Goal: Task Accomplishment & Management: Use online tool/utility

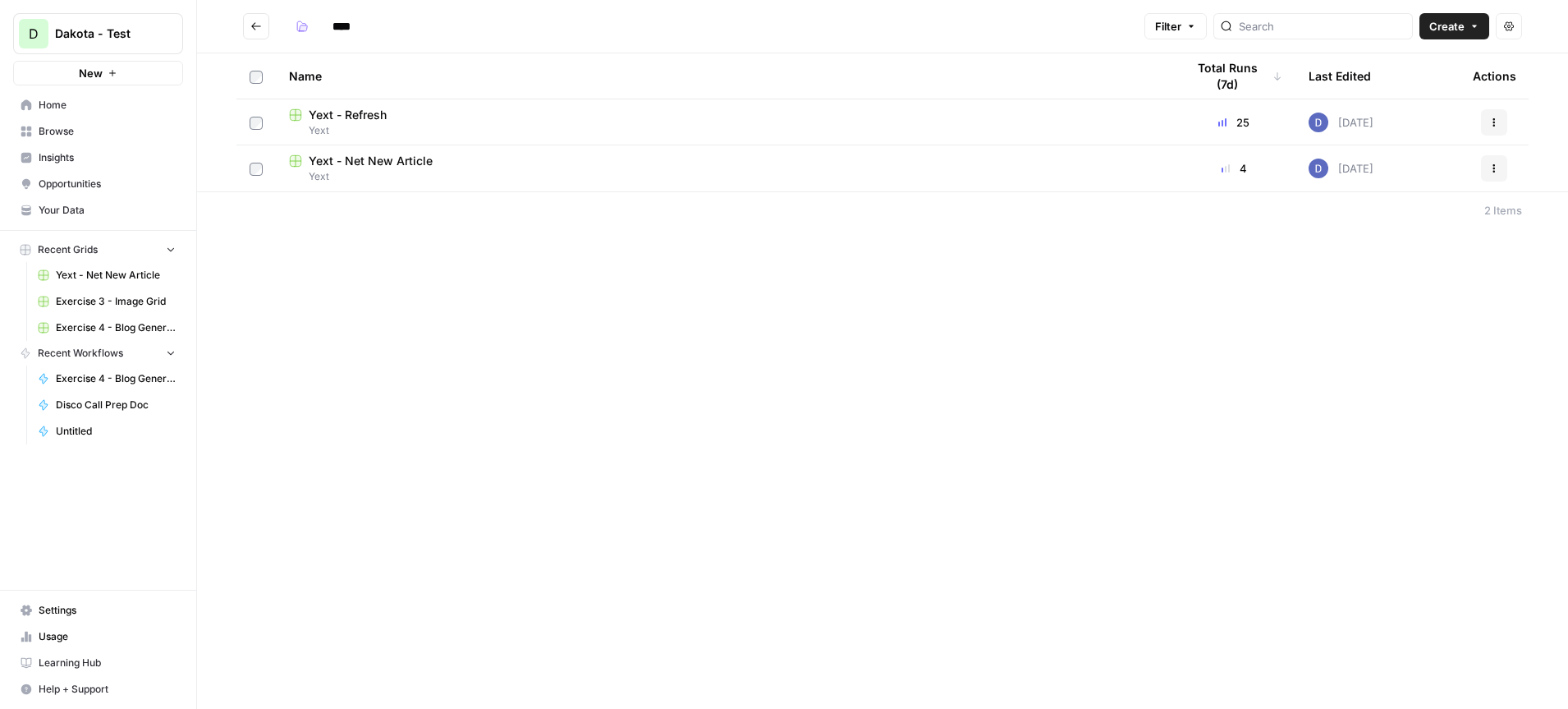
click at [91, 206] on span "Your Data" at bounding box center [106, 210] width 137 height 15
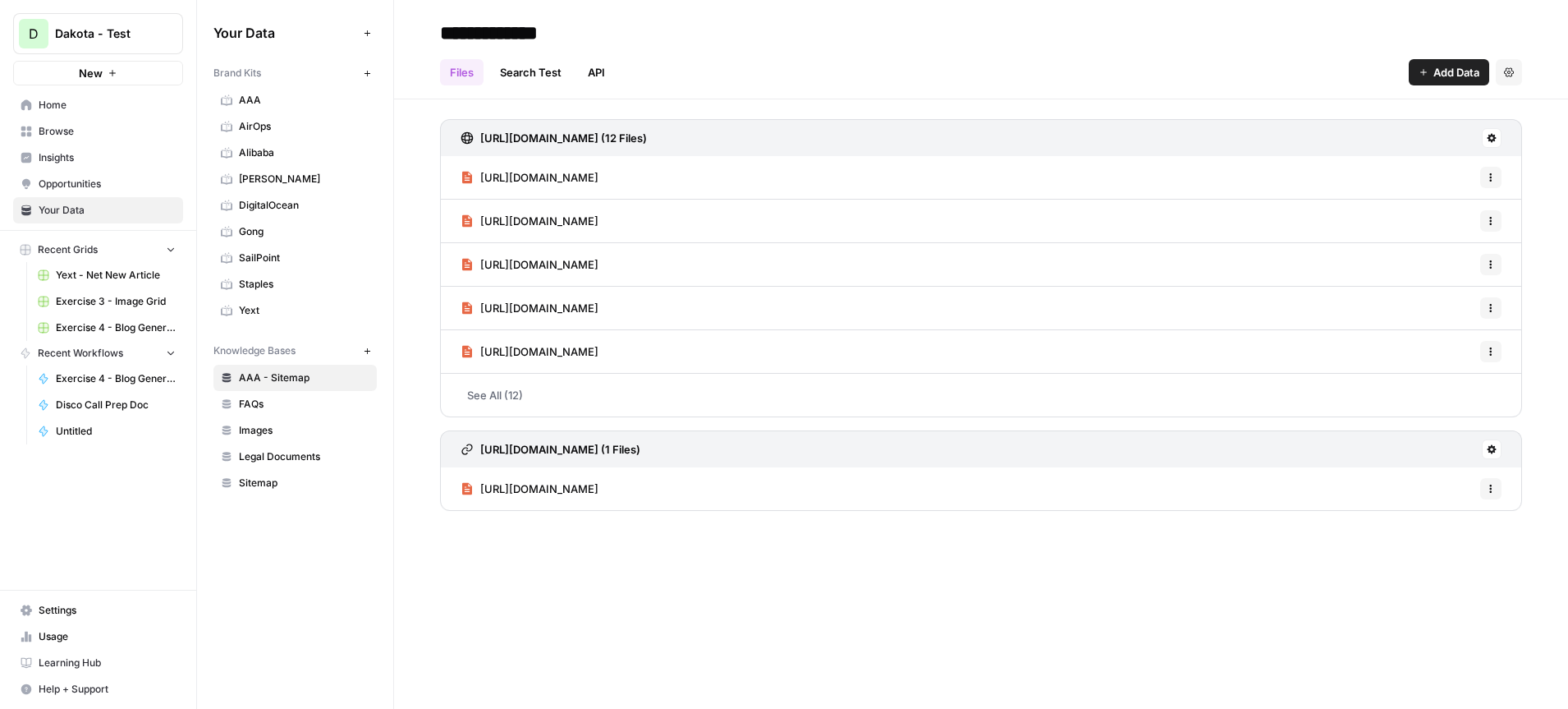
click at [366, 76] on icon "button" at bounding box center [367, 73] width 9 height 9
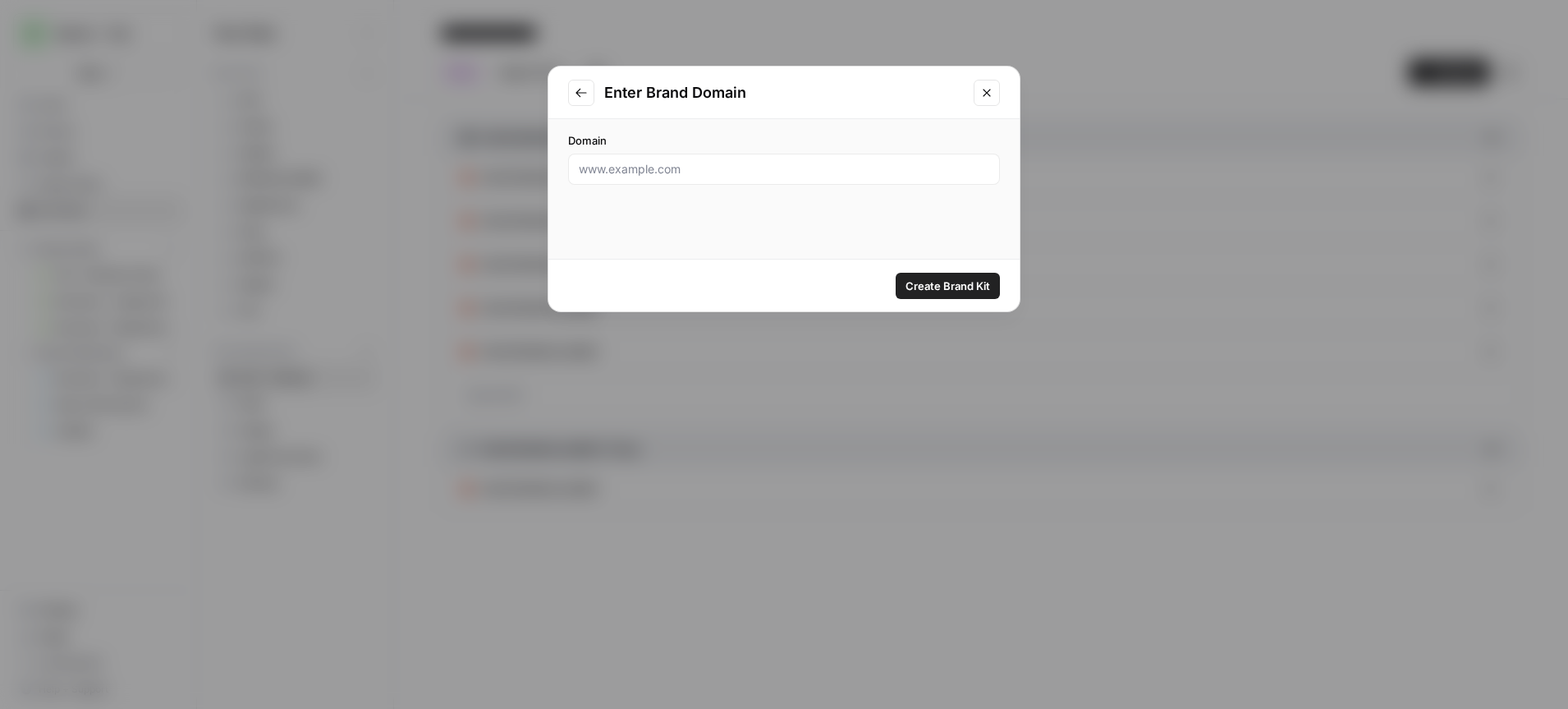
click at [987, 97] on icon "Close modal" at bounding box center [987, 93] width 13 height 13
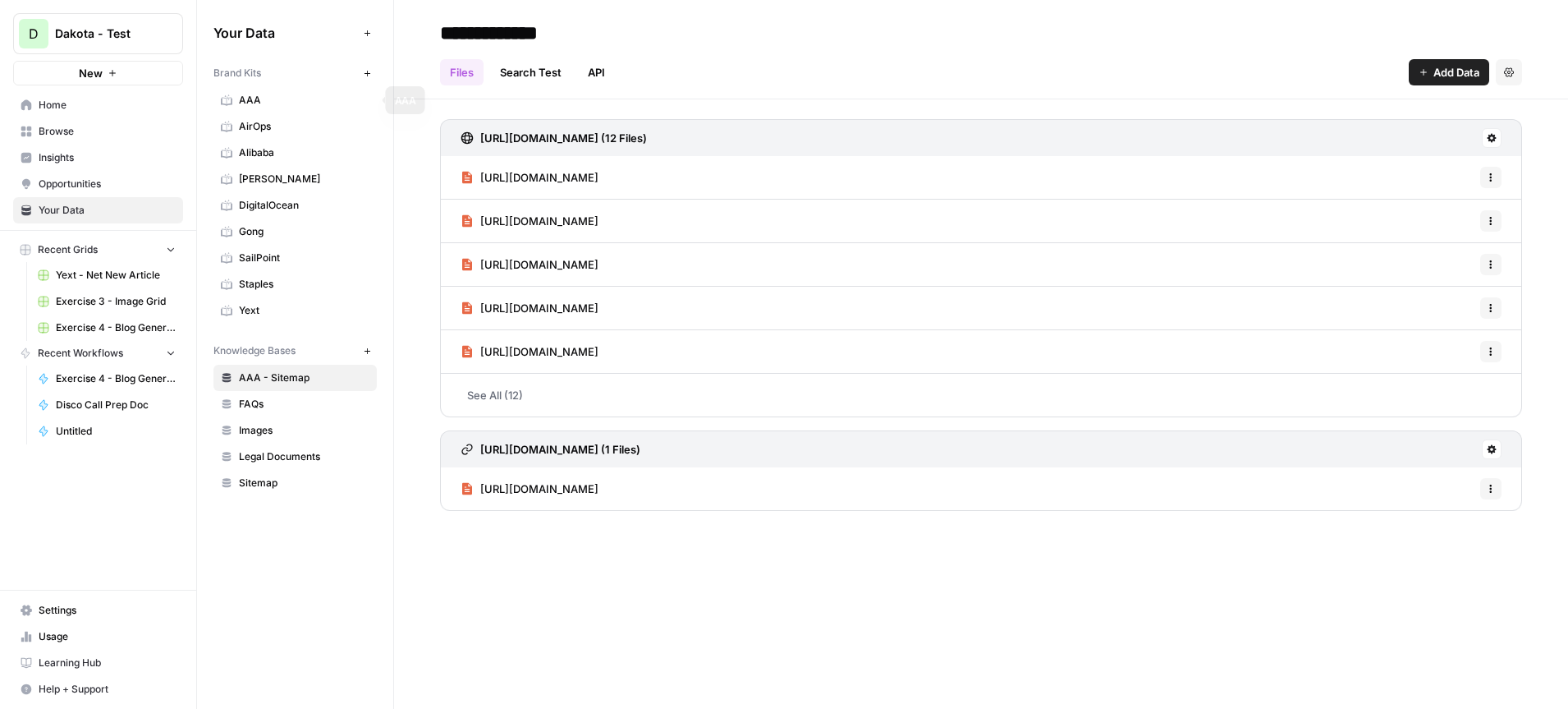
click at [367, 77] on button "New" at bounding box center [367, 73] width 20 height 20
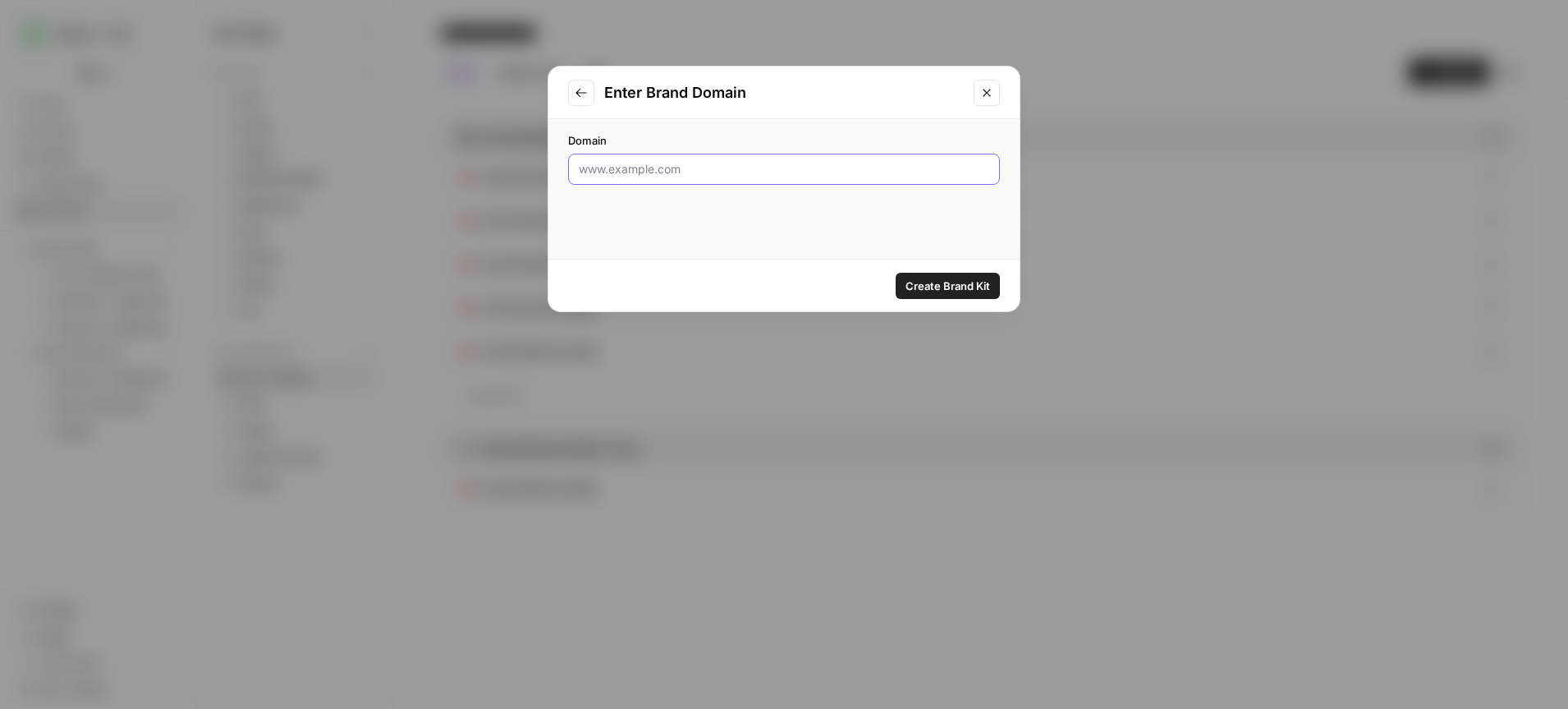
click at [647, 164] on input "Domain" at bounding box center [784, 169] width 411 height 17
drag, startPoint x: 642, startPoint y: 165, endPoint x: 542, endPoint y: 156, distance: 100.4
click at [545, 157] on div "Enter Brand Domain Domain gensis.com Create Brand Kit" at bounding box center [784, 354] width 1568 height 709
paste input "https://www.genesis.com/us/en/home"
drag, startPoint x: 650, startPoint y: 173, endPoint x: 553, endPoint y: 170, distance: 97.0
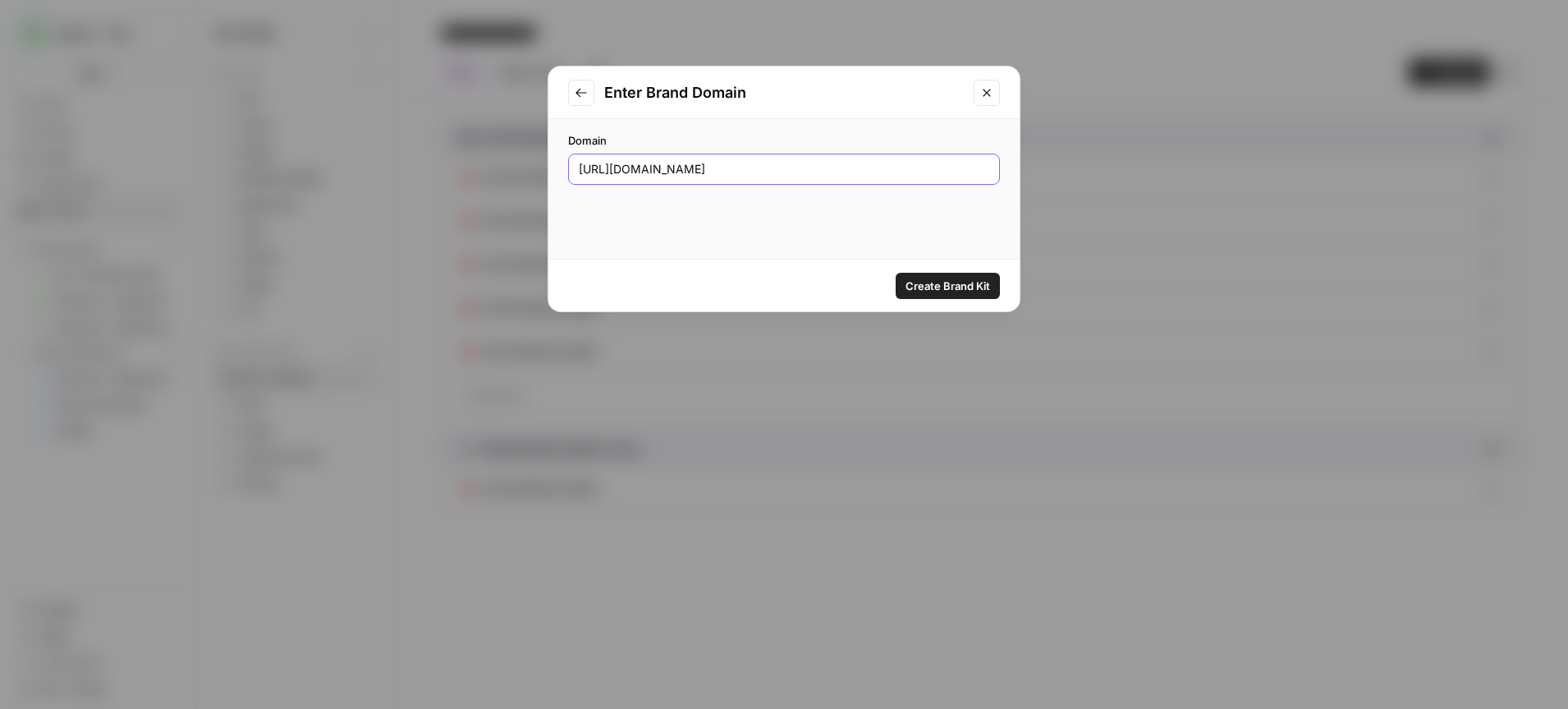
click at [560, 170] on div "Domain https://www.genesis.com/us/en/home" at bounding box center [784, 158] width 471 height 79
type input "genesis.com/us/en/home"
click at [934, 287] on span "Create Brand Kit" at bounding box center [948, 286] width 85 height 17
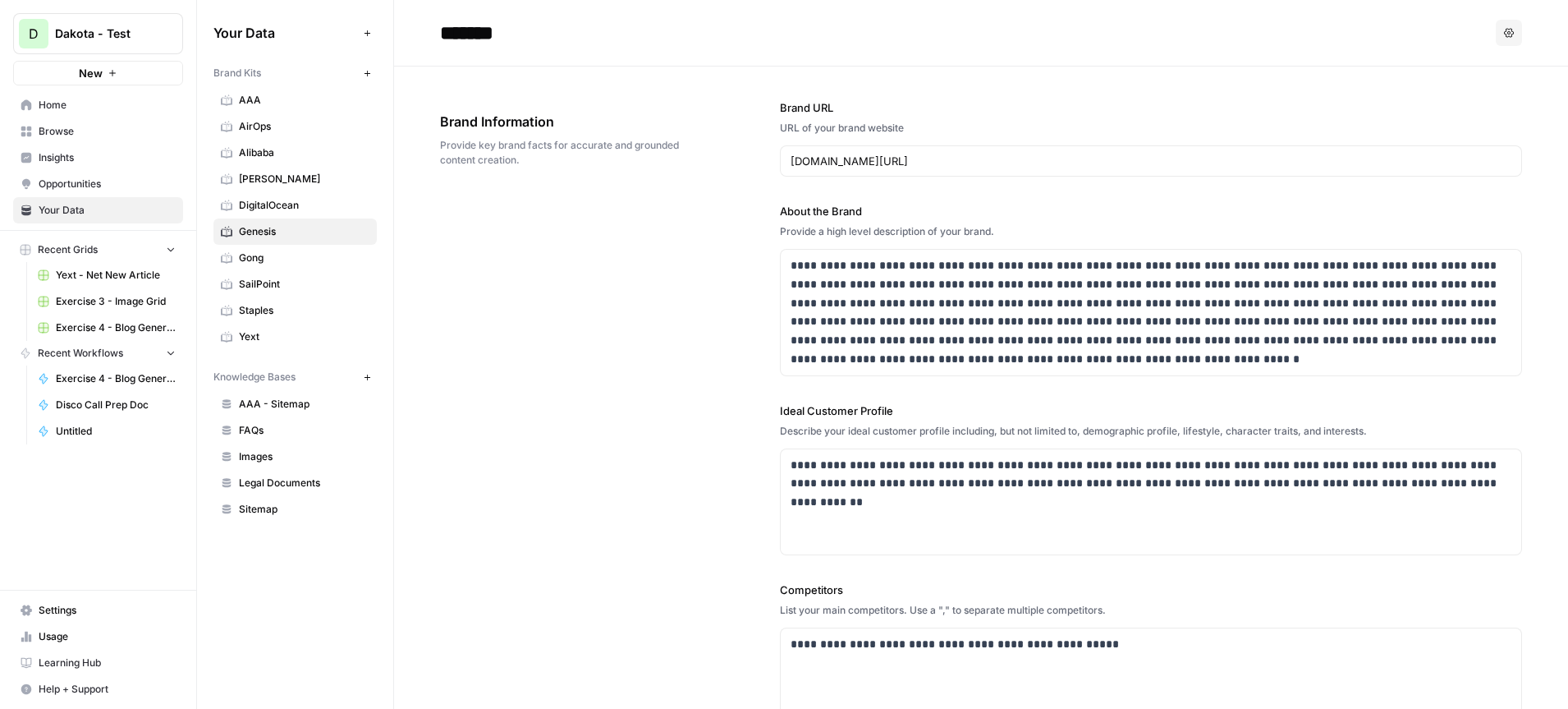
click at [108, 79] on button "New" at bounding box center [98, 73] width 170 height 25
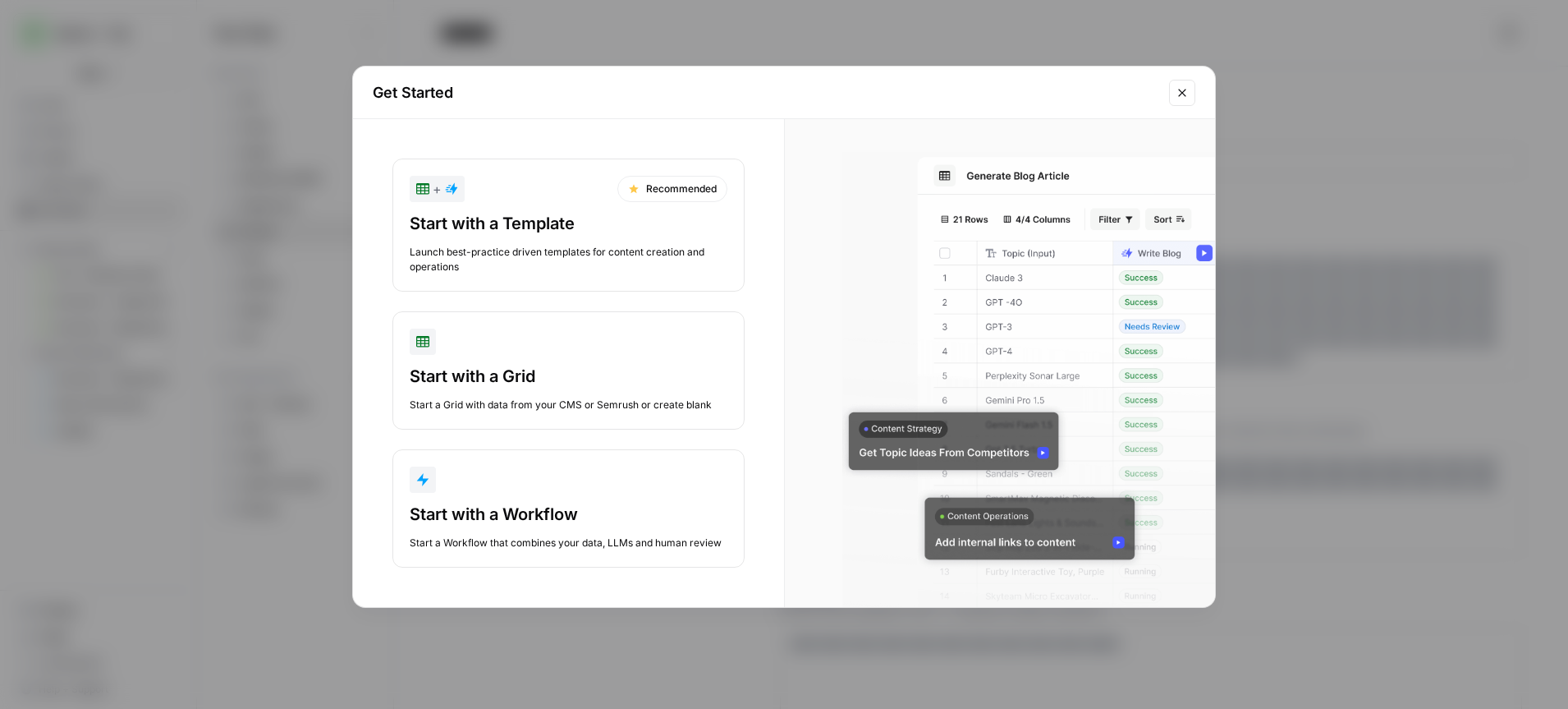
click at [554, 261] on div "Launch best-practice driven templates for content creation and operations" at bounding box center [569, 260] width 318 height 30
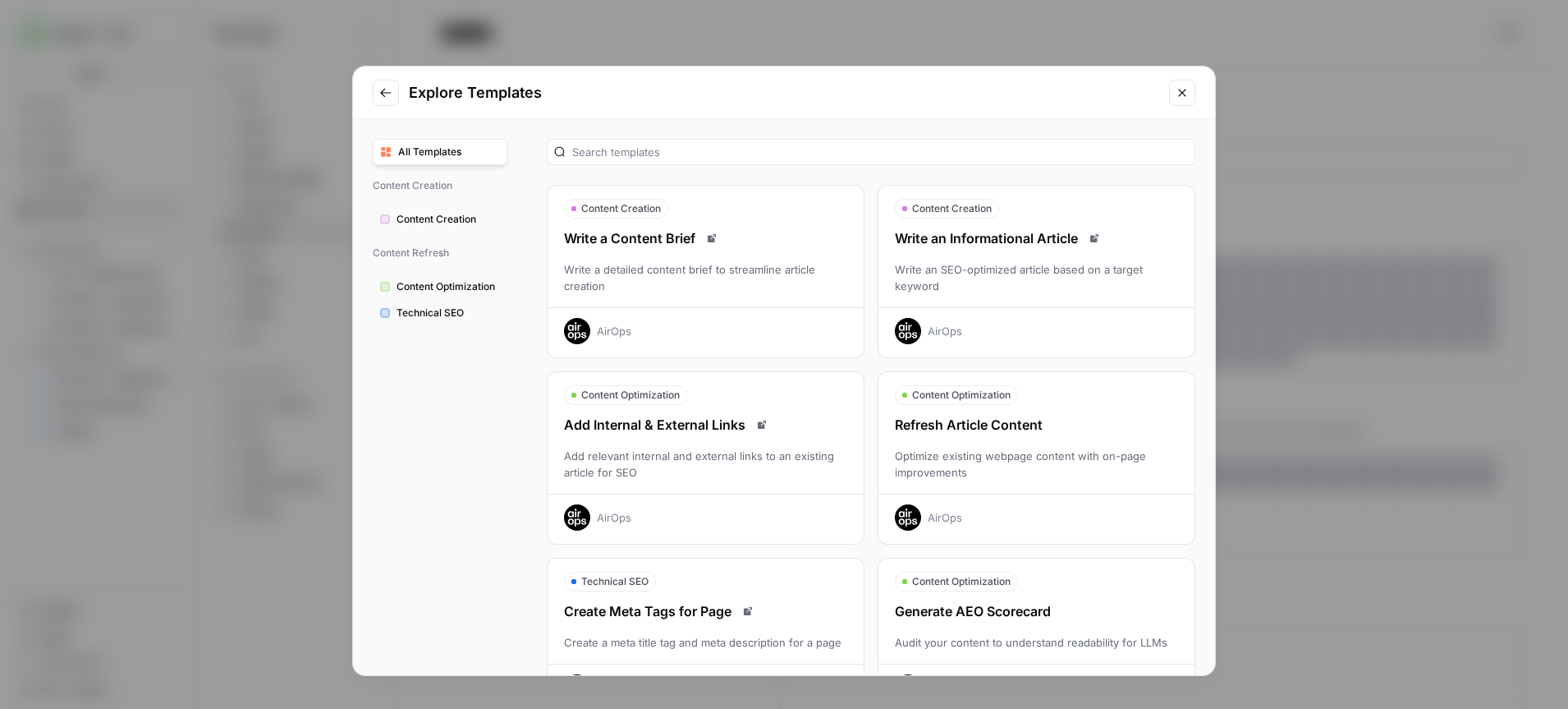
click at [955, 320] on div "AirOps" at bounding box center [1036, 325] width 316 height 37
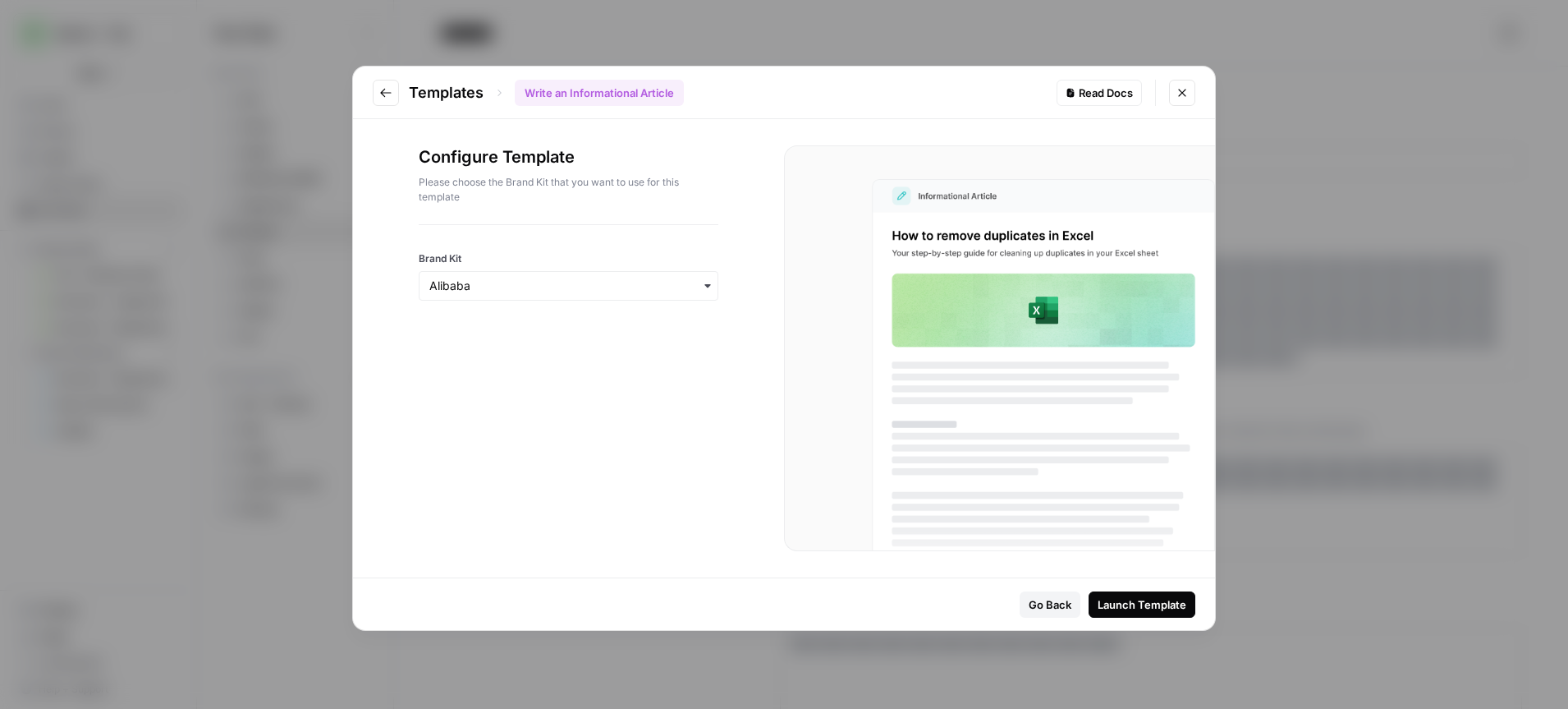
click at [709, 288] on icon "button" at bounding box center [708, 286] width 13 height 13
click at [505, 525] on div "Genesis" at bounding box center [568, 521] width 298 height 32
click at [1136, 609] on div "Launch Template" at bounding box center [1141, 604] width 89 height 17
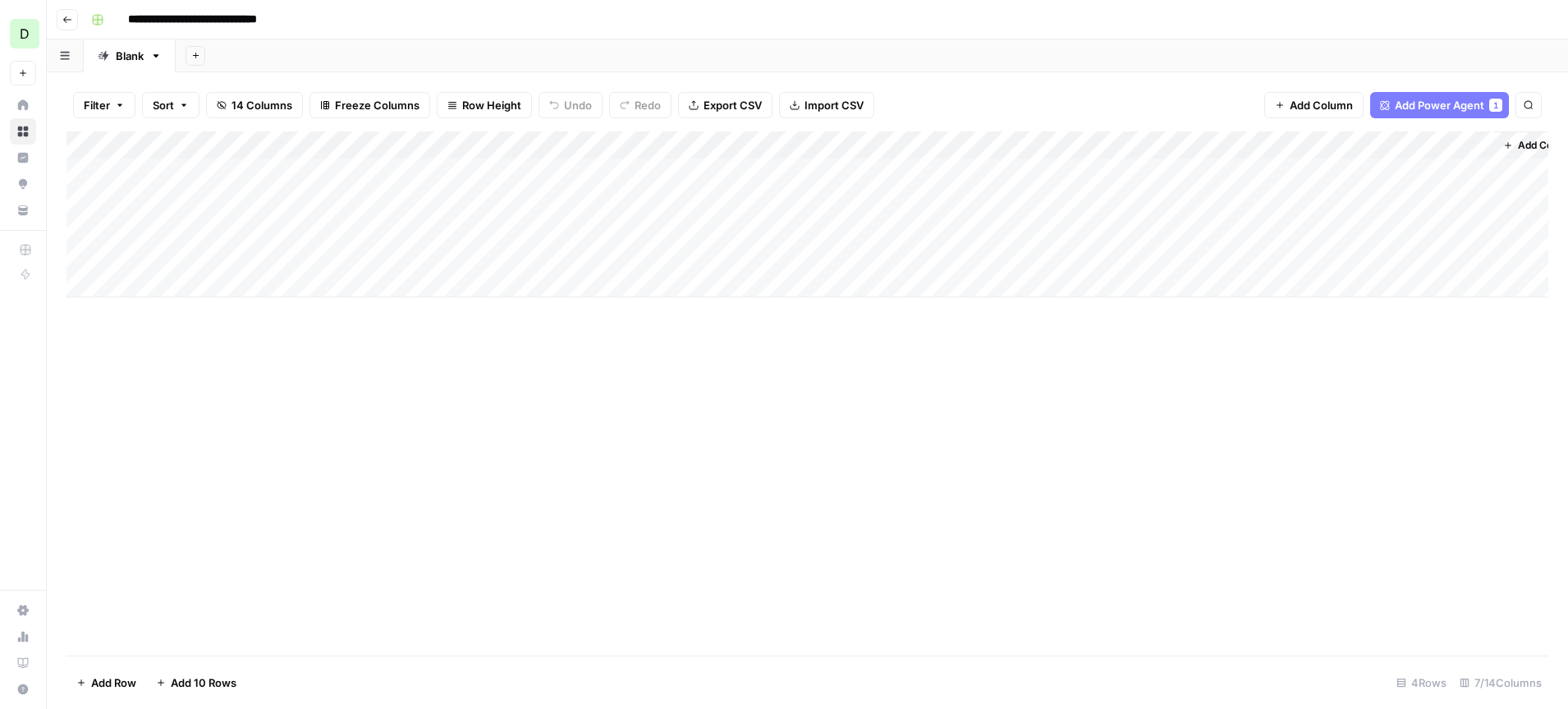
click at [468, 100] on span "Row Height" at bounding box center [491, 105] width 59 height 17
click at [499, 204] on span "Tall" at bounding box center [526, 208] width 118 height 17
click at [1338, 111] on span "Add Column" at bounding box center [1321, 105] width 63 height 17
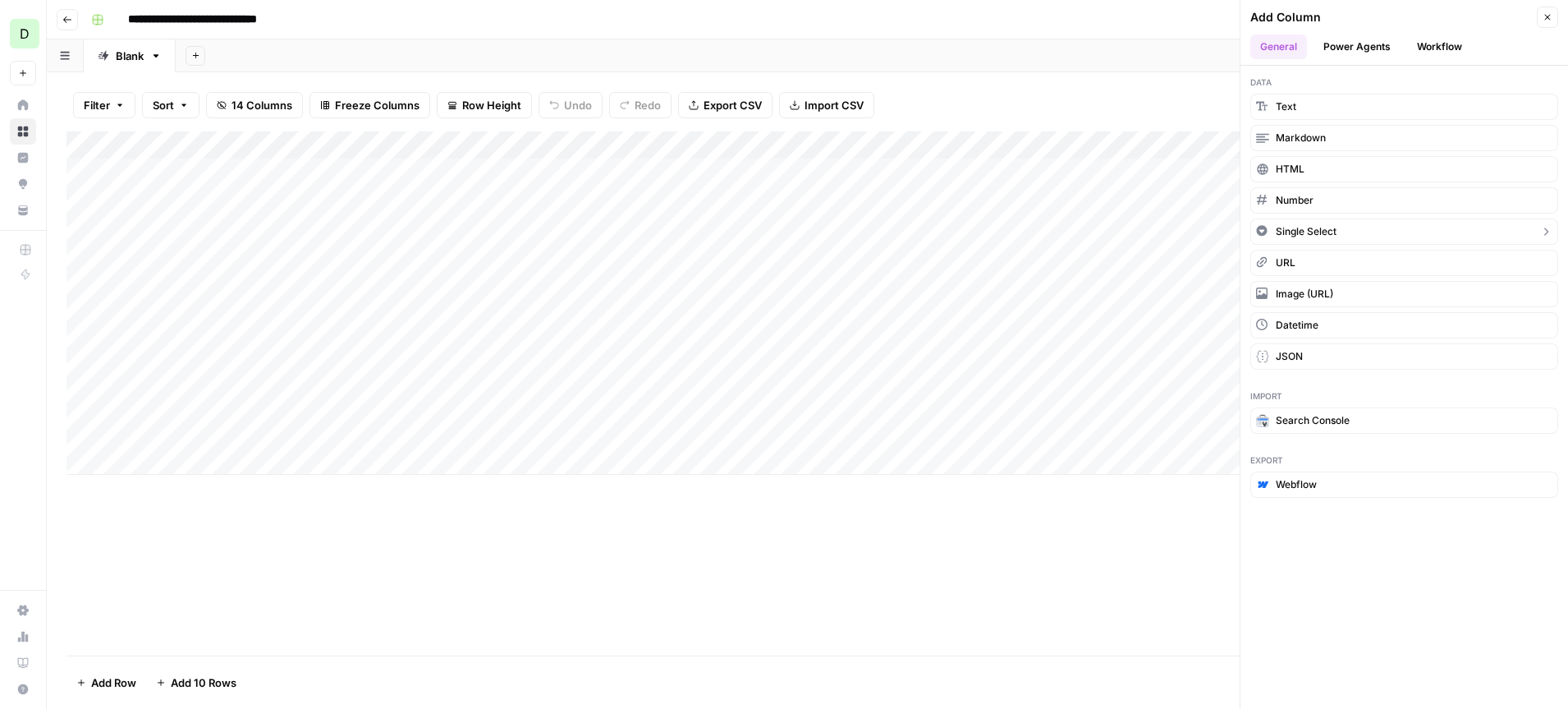
click at [1360, 232] on button "Single Select" at bounding box center [1404, 232] width 308 height 27
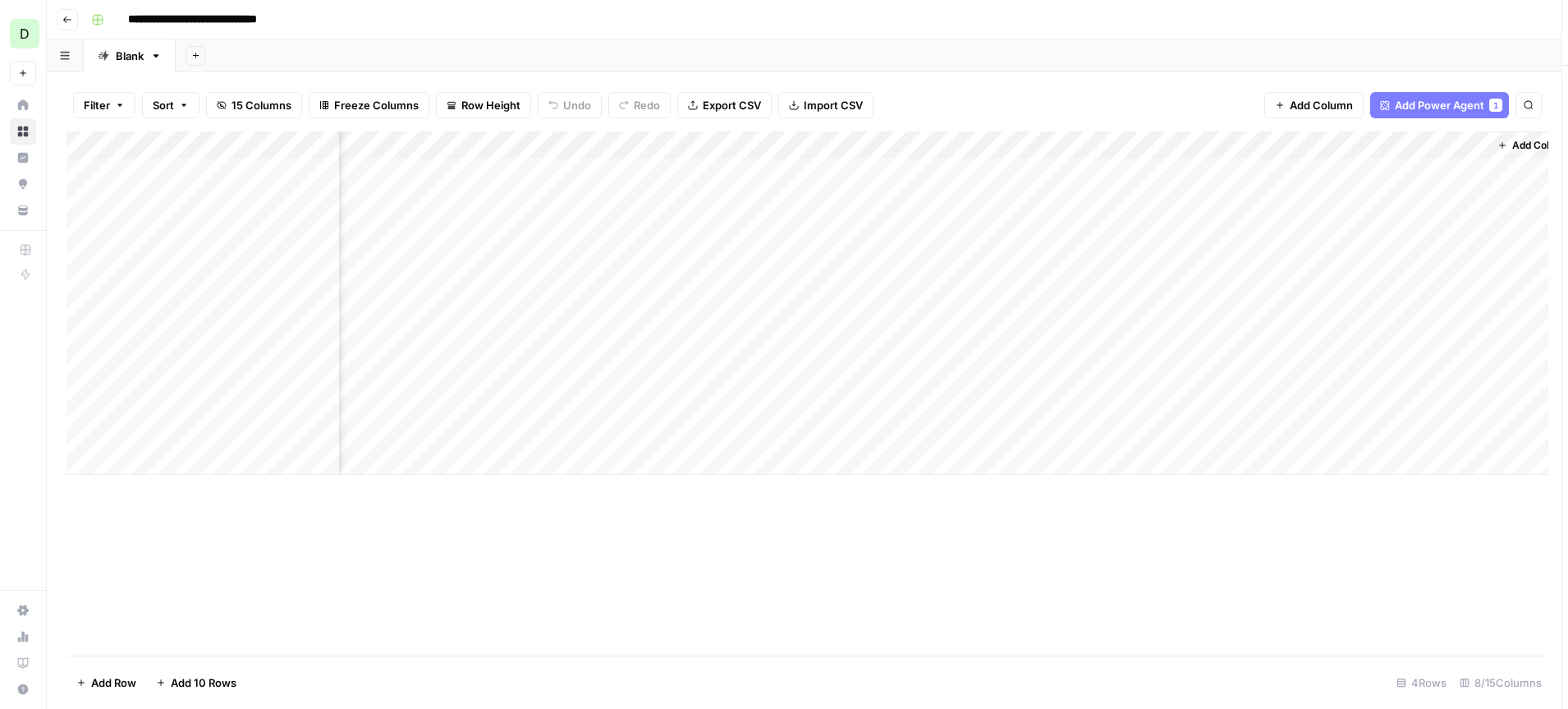
scroll to position [0, 185]
drag, startPoint x: 1387, startPoint y: 145, endPoint x: 344, endPoint y: 156, distance: 1043.1
click at [344, 156] on div "Add Column" at bounding box center [807, 302] width 1482 height 343
click at [1335, 110] on span "Add Column" at bounding box center [1321, 105] width 63 height 17
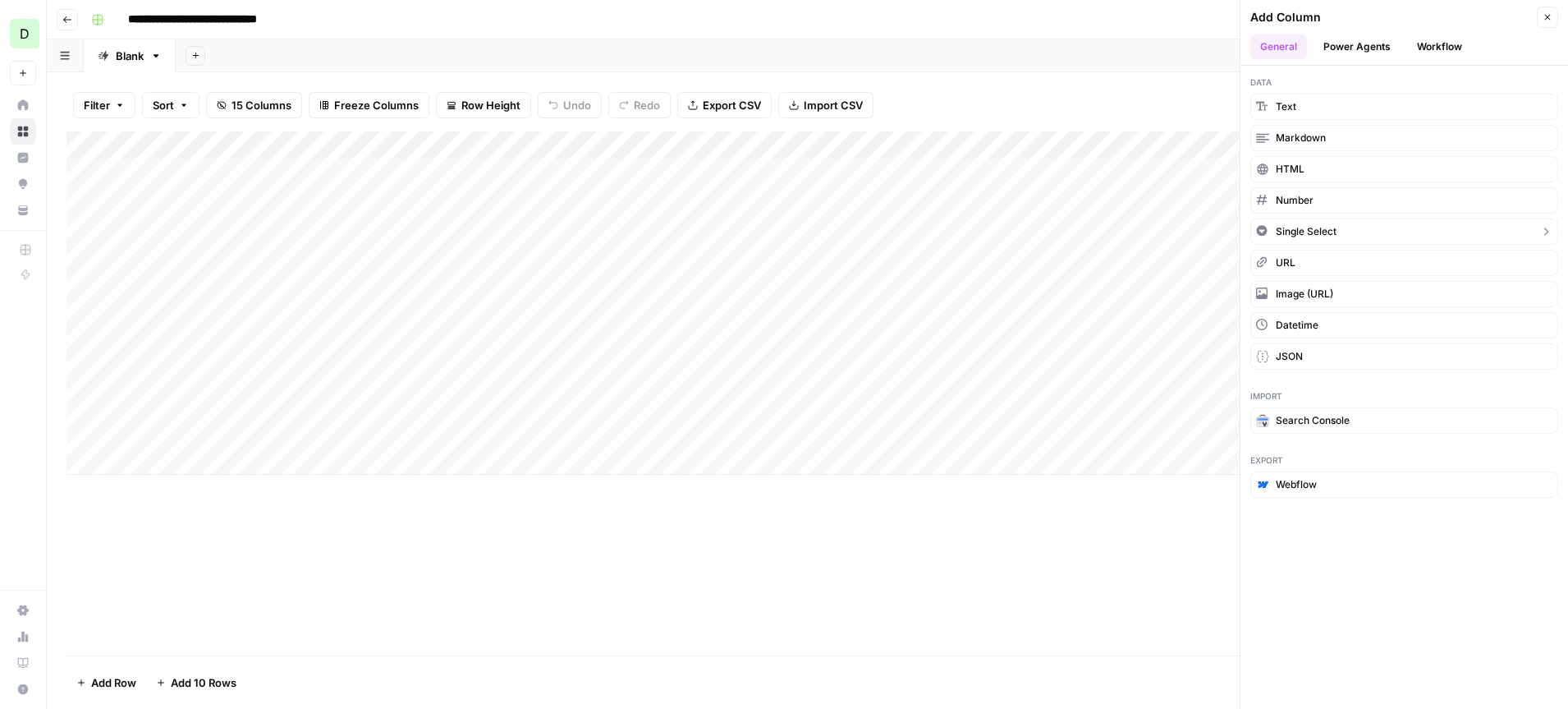
click at [1340, 233] on button "Single Select" at bounding box center [1404, 232] width 308 height 27
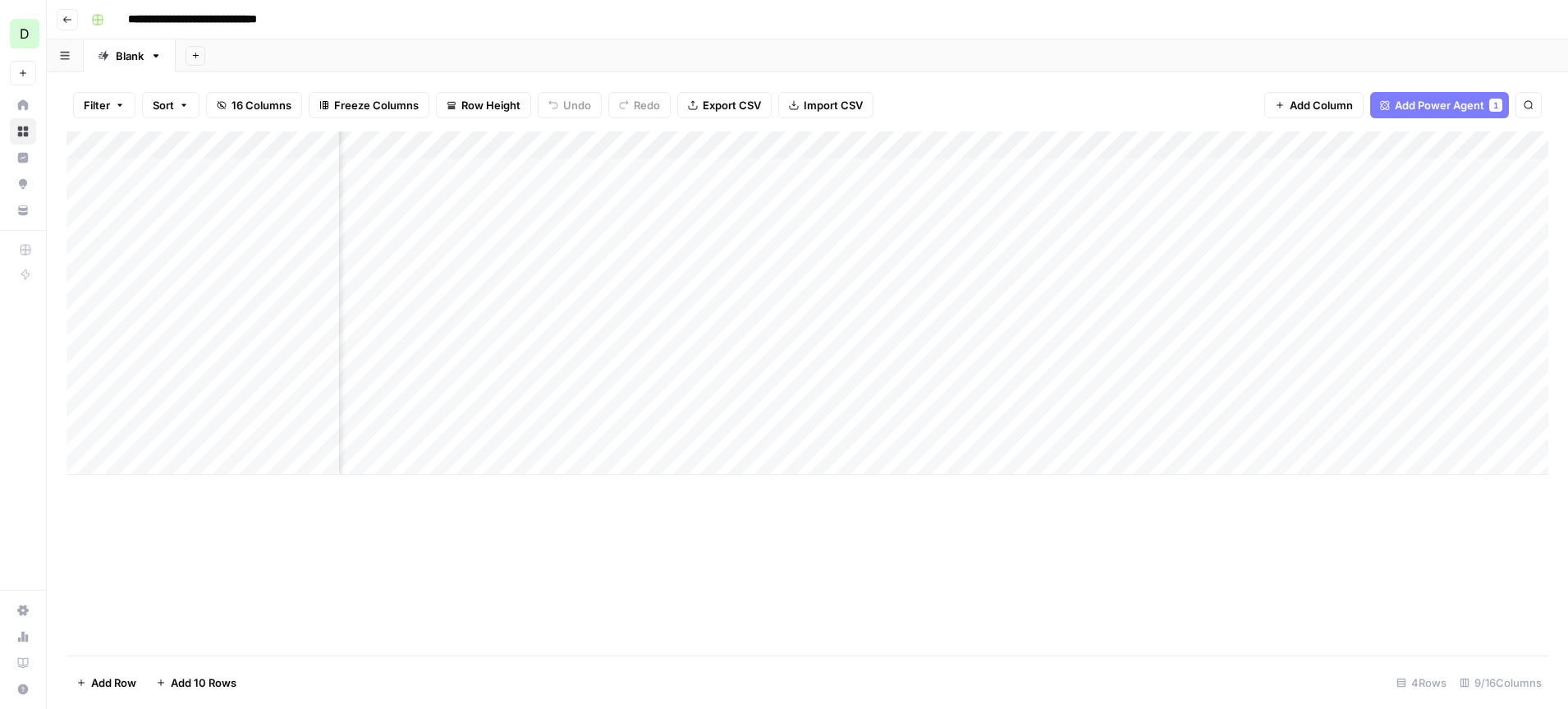
scroll to position [0, 333]
drag, startPoint x: 1358, startPoint y: 149, endPoint x: 322, endPoint y: 159, distance: 1036.0
click at [322, 159] on div "Add Column" at bounding box center [807, 302] width 1482 height 343
drag, startPoint x: 216, startPoint y: 146, endPoint x: 318, endPoint y: 150, distance: 102.1
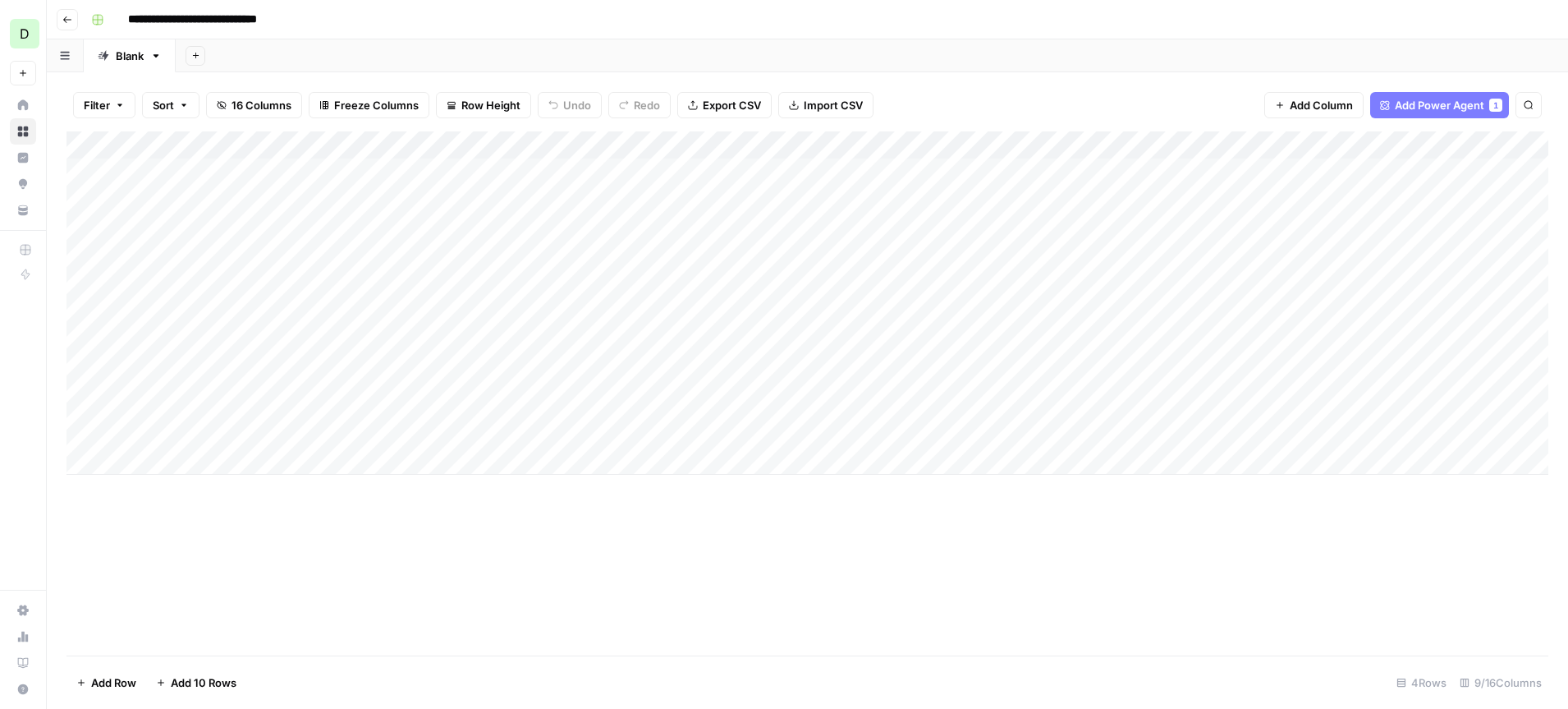
click at [318, 150] on div "Add Column" at bounding box center [807, 302] width 1482 height 343
click at [1452, 112] on span "Add Power Agent" at bounding box center [1439, 105] width 90 height 17
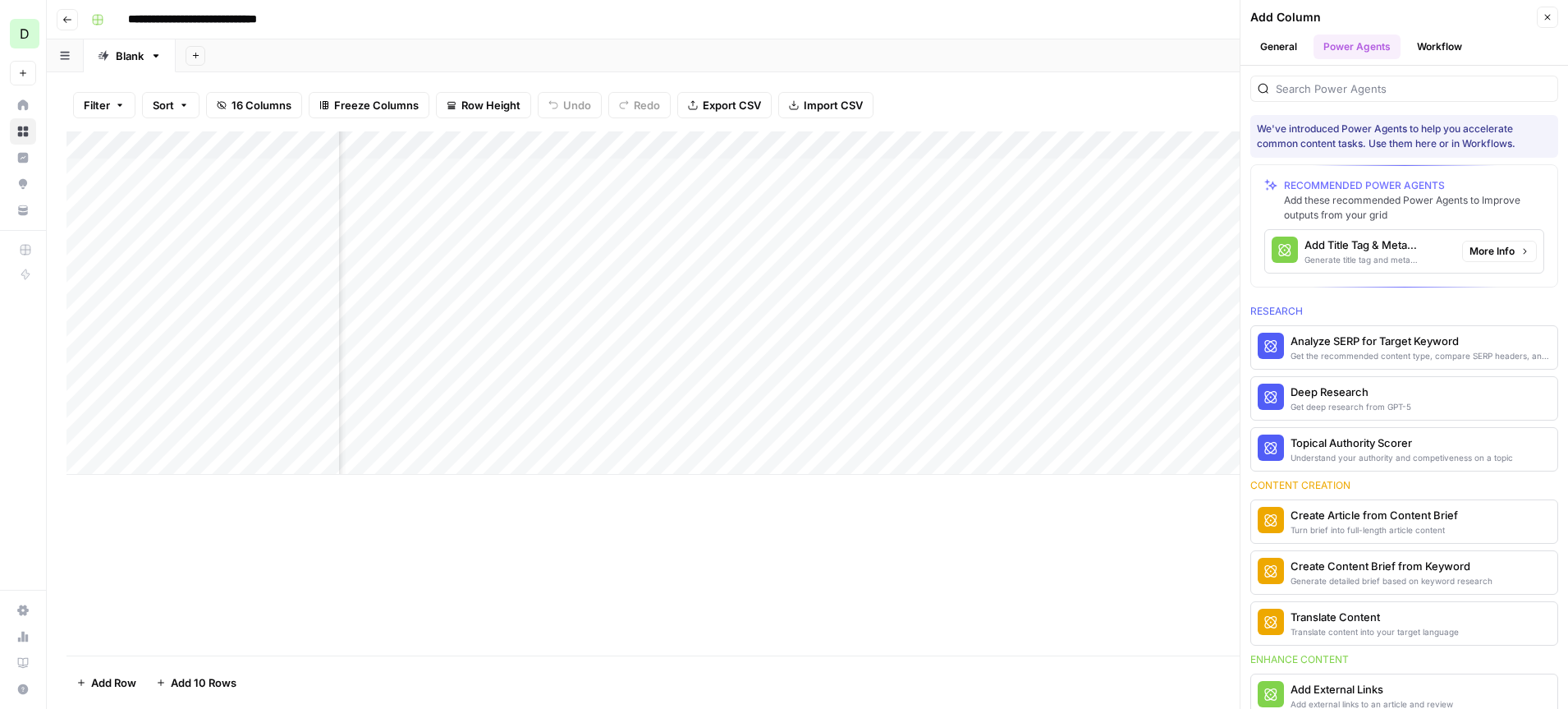
click at [1392, 250] on div "Add Title Tag & Meta Description" at bounding box center [1377, 245] width 144 height 17
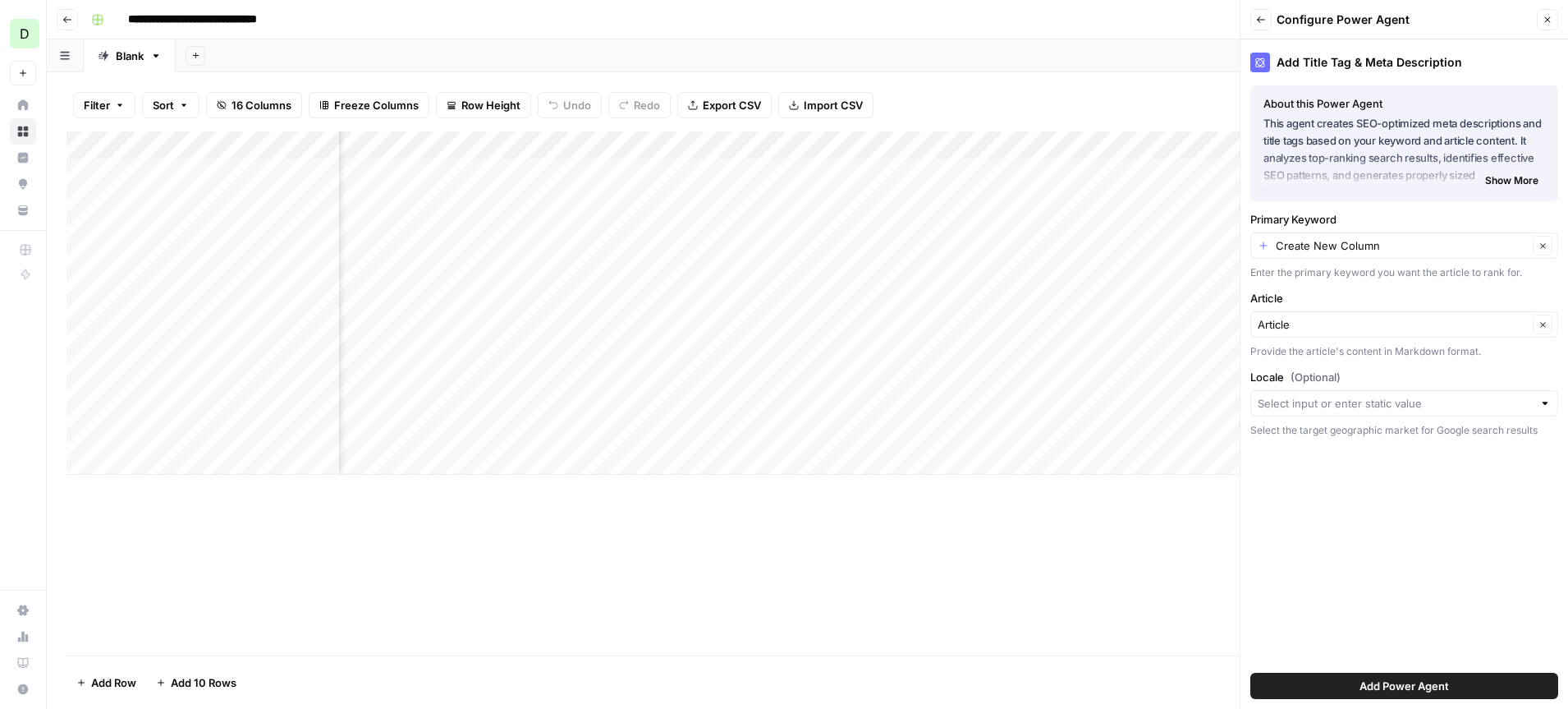
click at [1405, 687] on span "Add Power Agent" at bounding box center [1404, 686] width 90 height 17
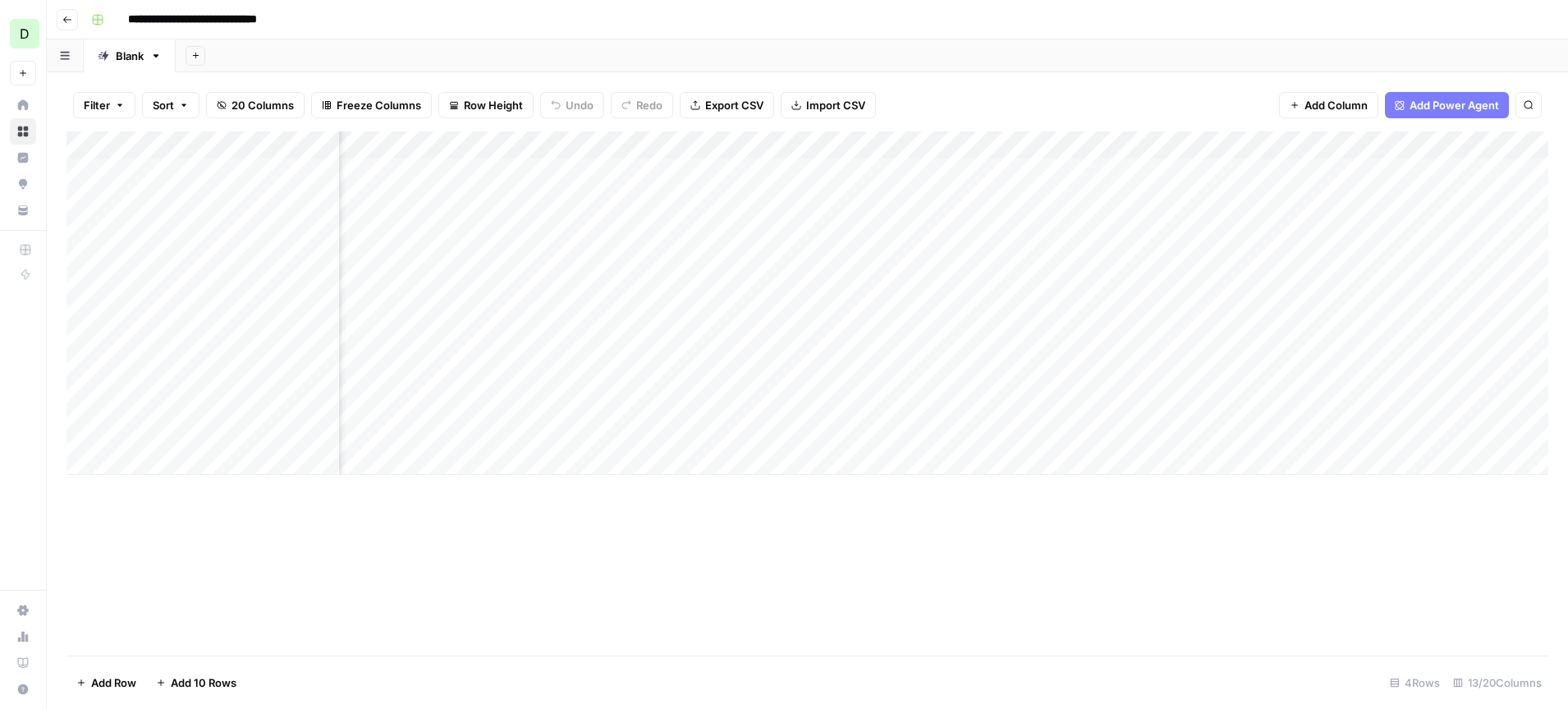
scroll to position [0, 0]
click at [256, 23] on input "**********" at bounding box center [209, 20] width 178 height 27
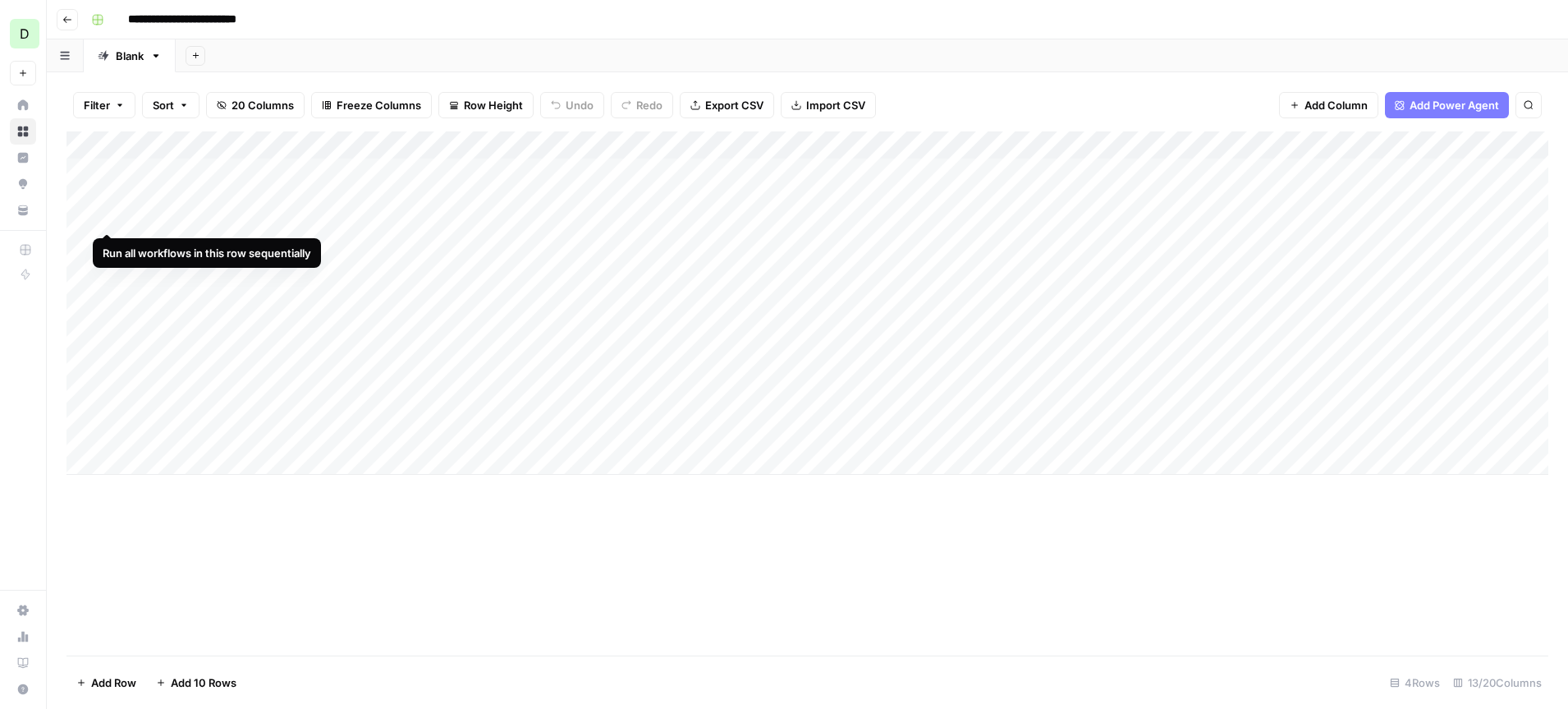
click at [107, 172] on div "Add Column" at bounding box center [807, 302] width 1482 height 343
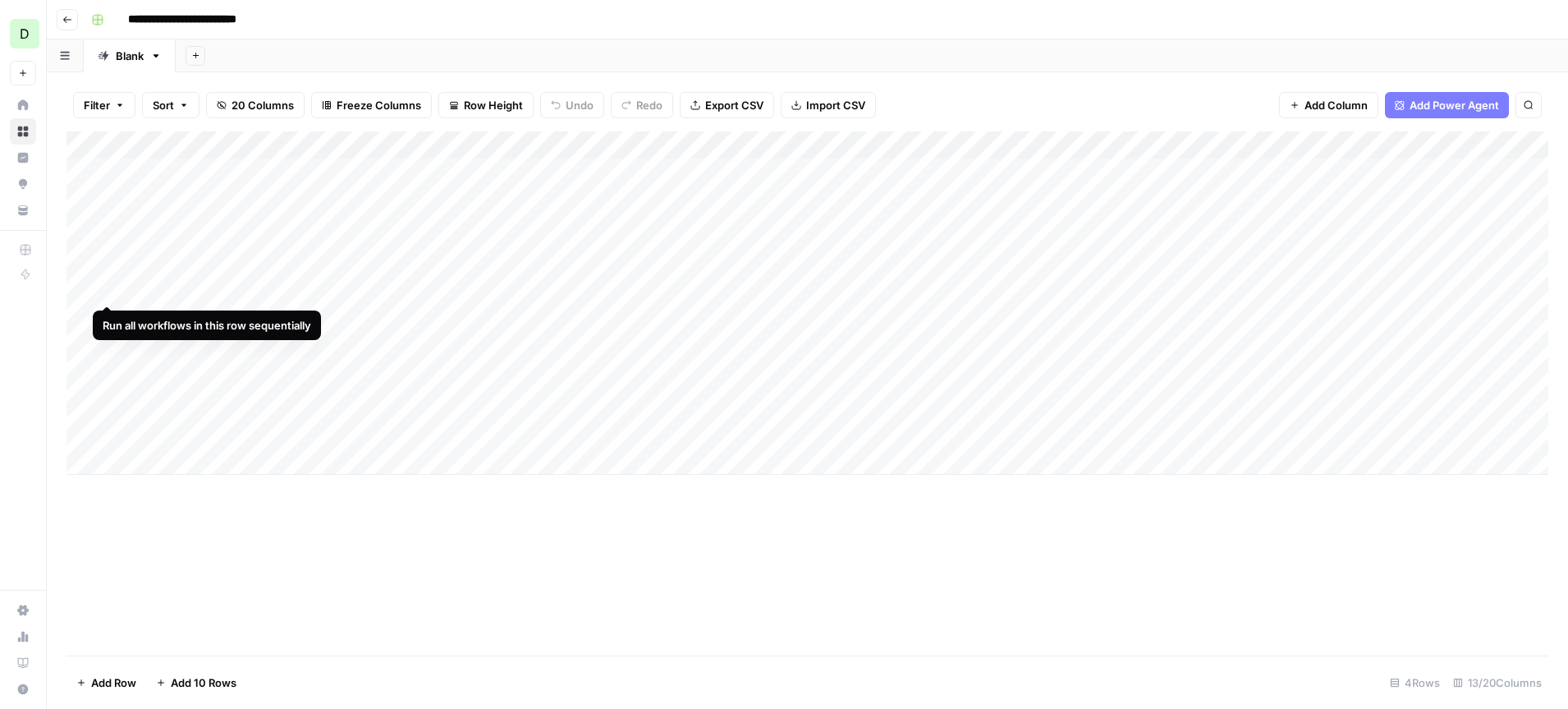
click at [112, 246] on div "Add Column" at bounding box center [807, 302] width 1482 height 343
type input "**********"
click at [867, 174] on div "Add Column" at bounding box center [807, 302] width 1482 height 343
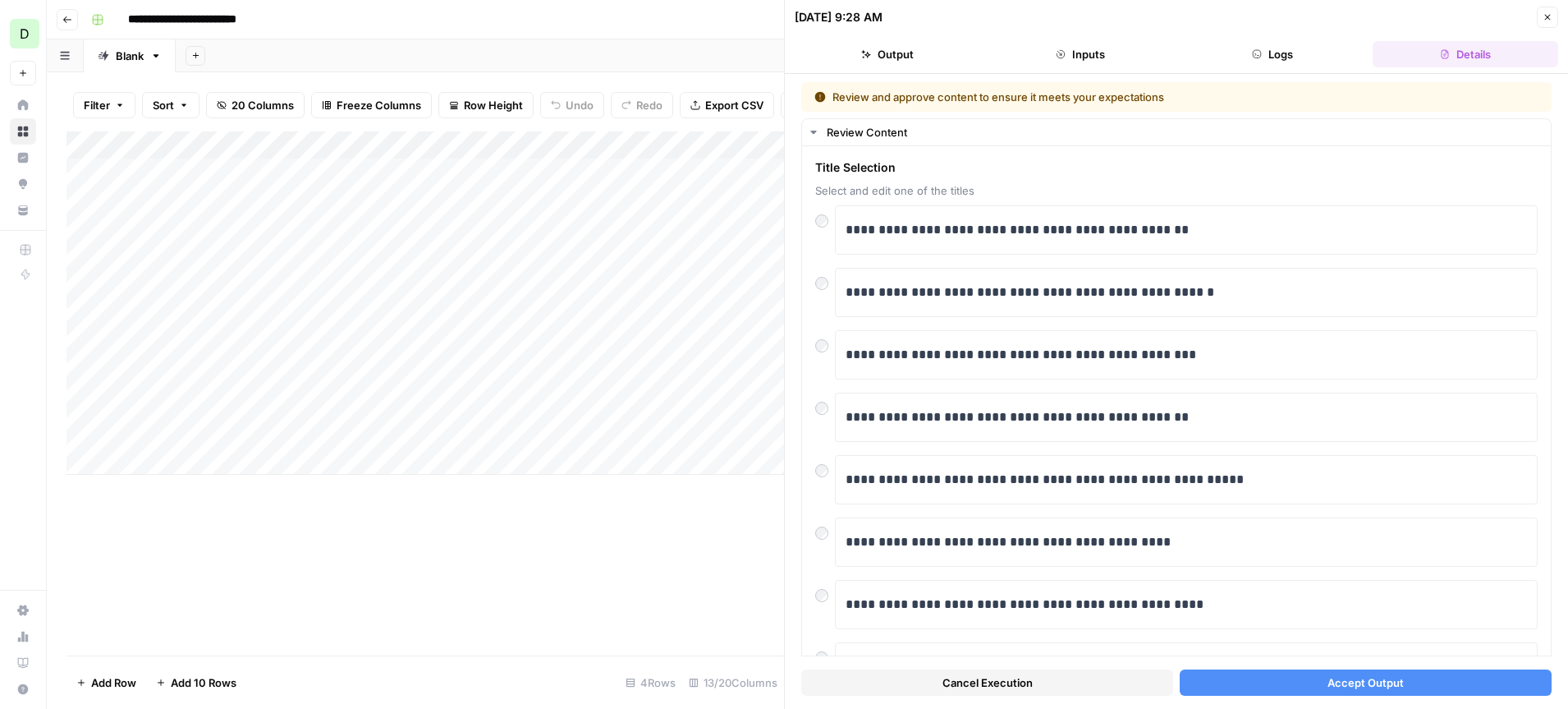
click at [1277, 692] on button "Accept Output" at bounding box center [1365, 682] width 372 height 27
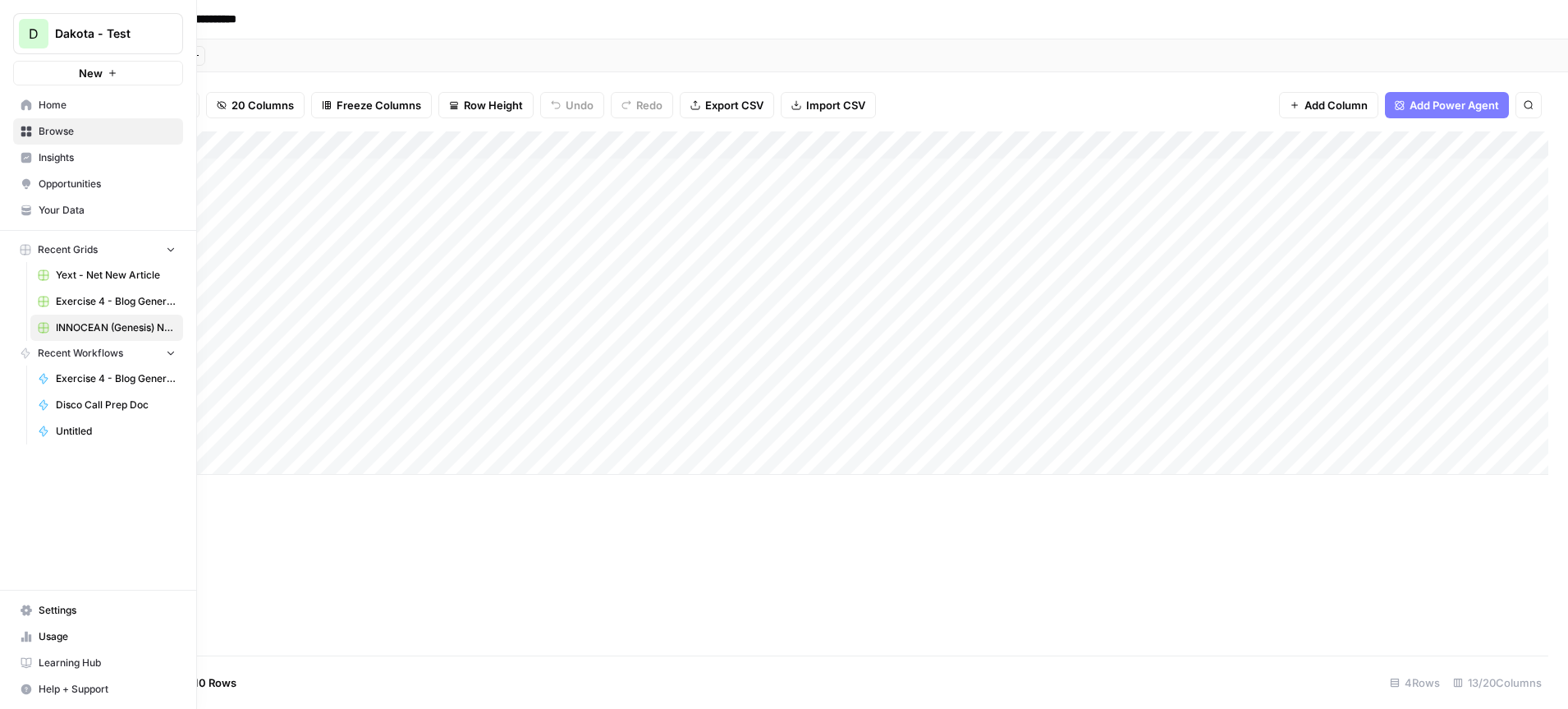
click at [51, 132] on span "Browse" at bounding box center [106, 131] width 137 height 15
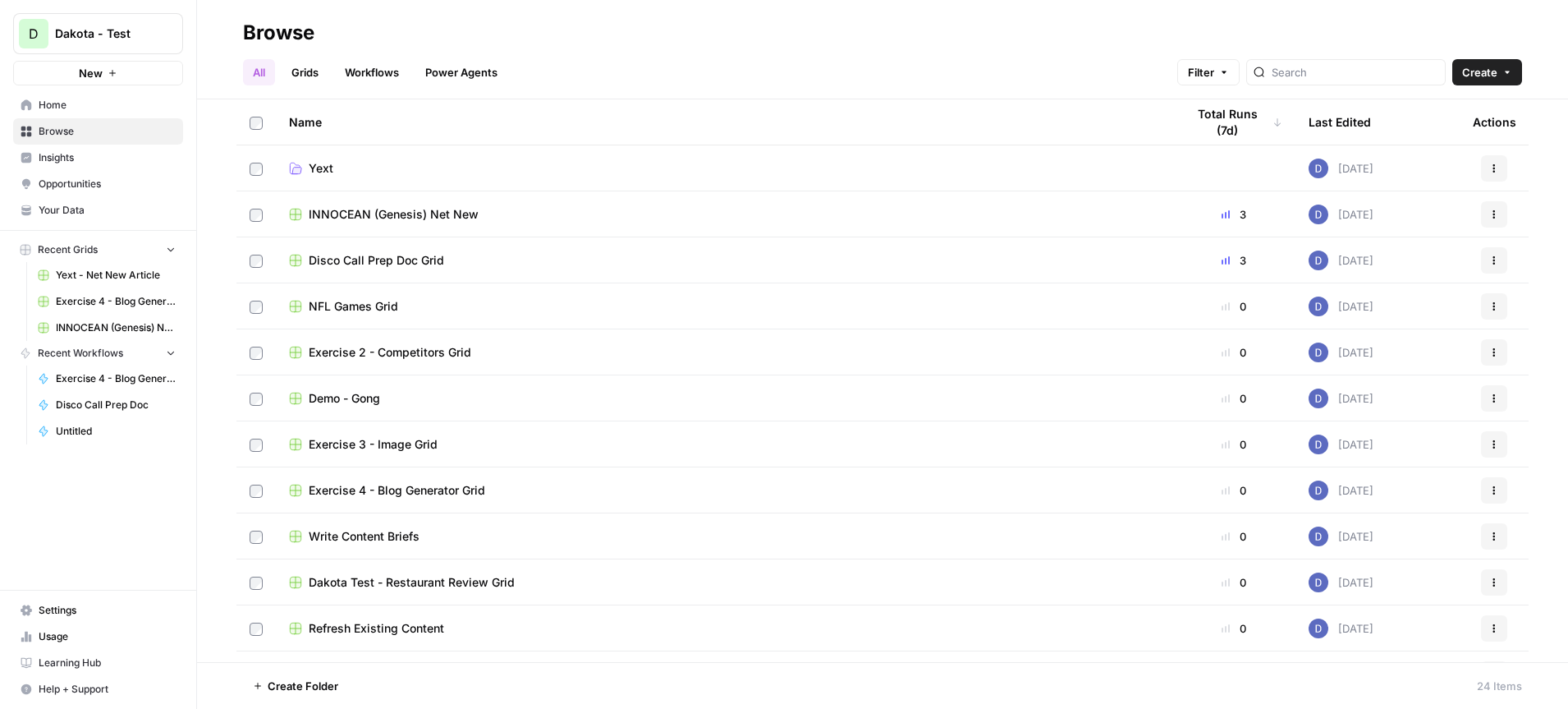
click at [1502, 78] on button "Create" at bounding box center [1487, 72] width 70 height 27
click at [1457, 113] on span "Folder" at bounding box center [1455, 111] width 92 height 17
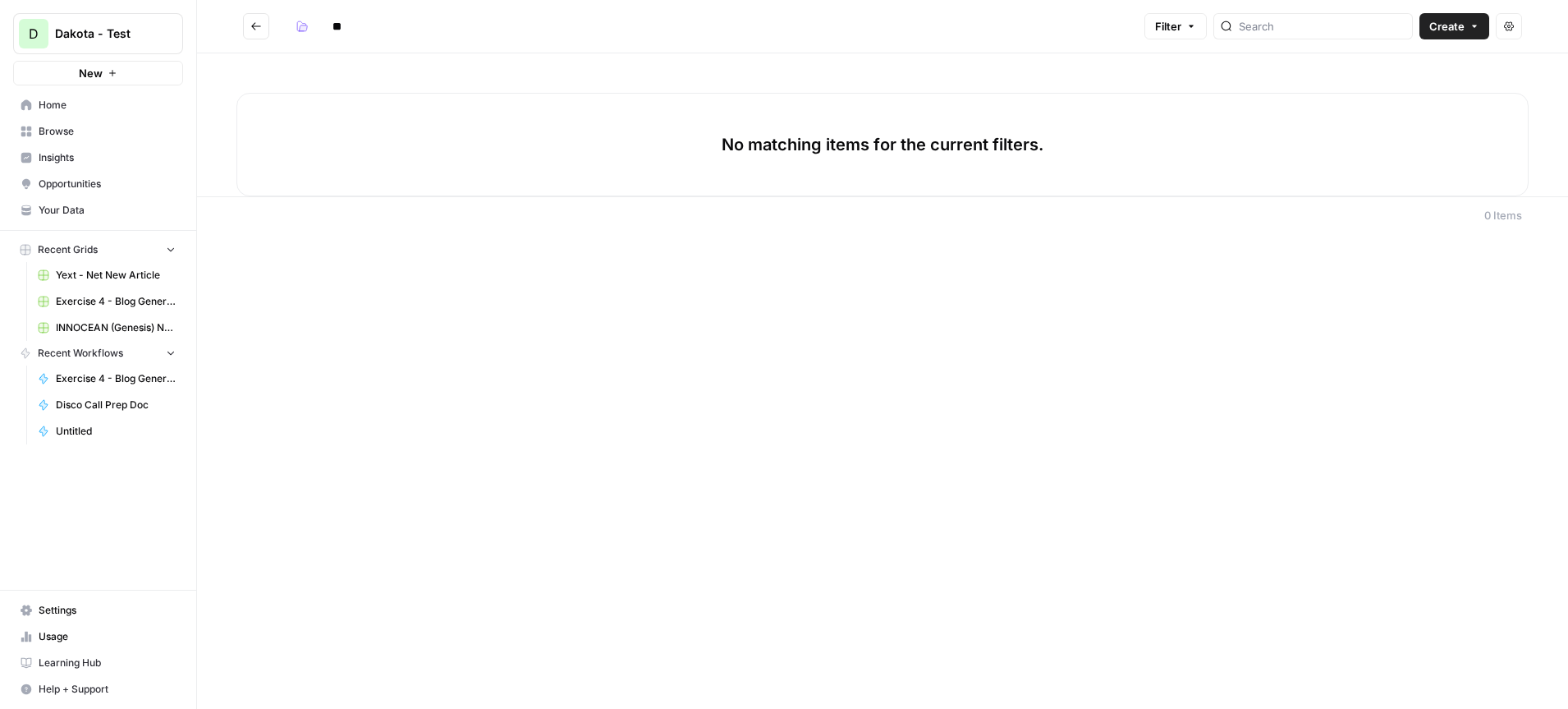
type input "*"
type input "********"
click at [252, 24] on icon "Go back" at bounding box center [256, 27] width 12 height 12
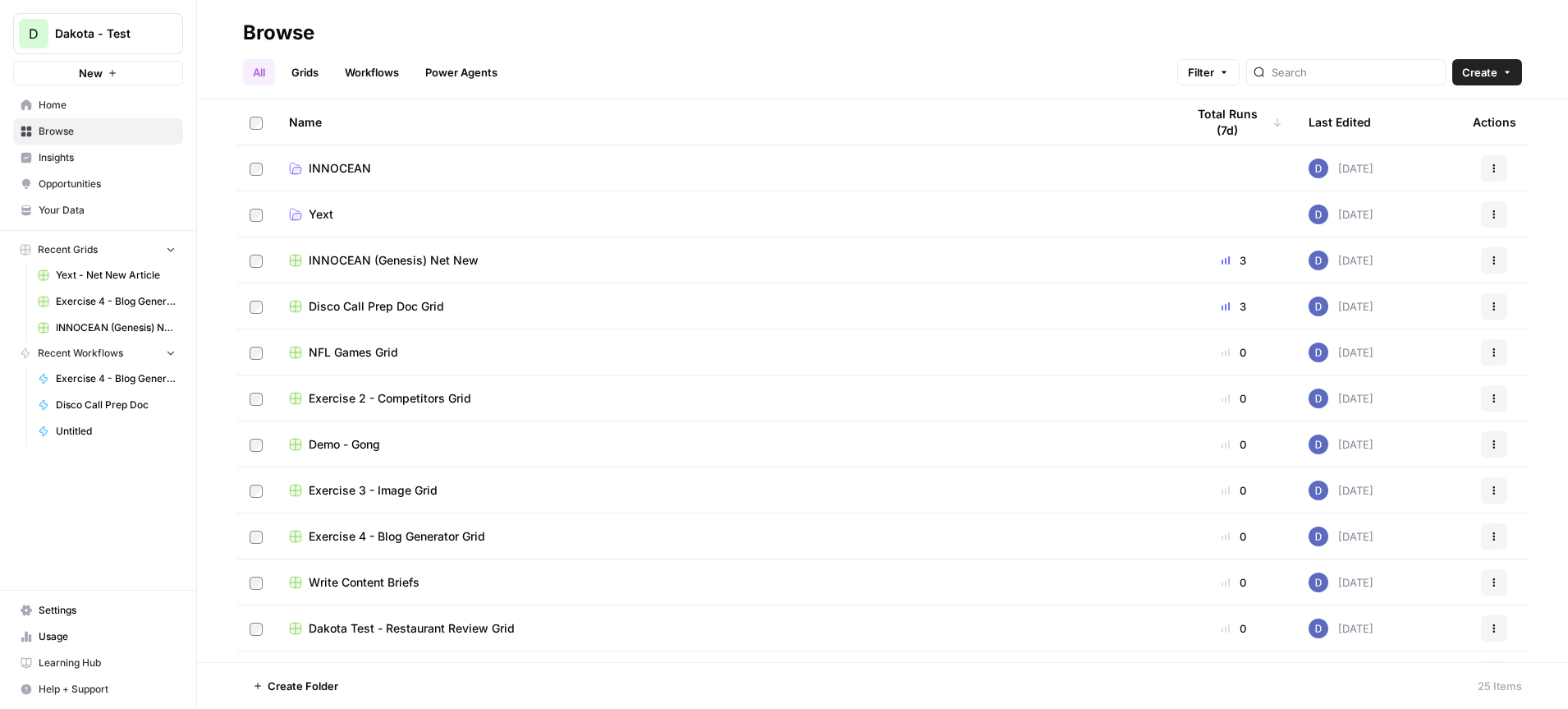
click at [1500, 256] on button "Actions" at bounding box center [1494, 261] width 27 height 27
click at [1395, 357] on span "Move To" at bounding box center [1421, 359] width 131 height 17
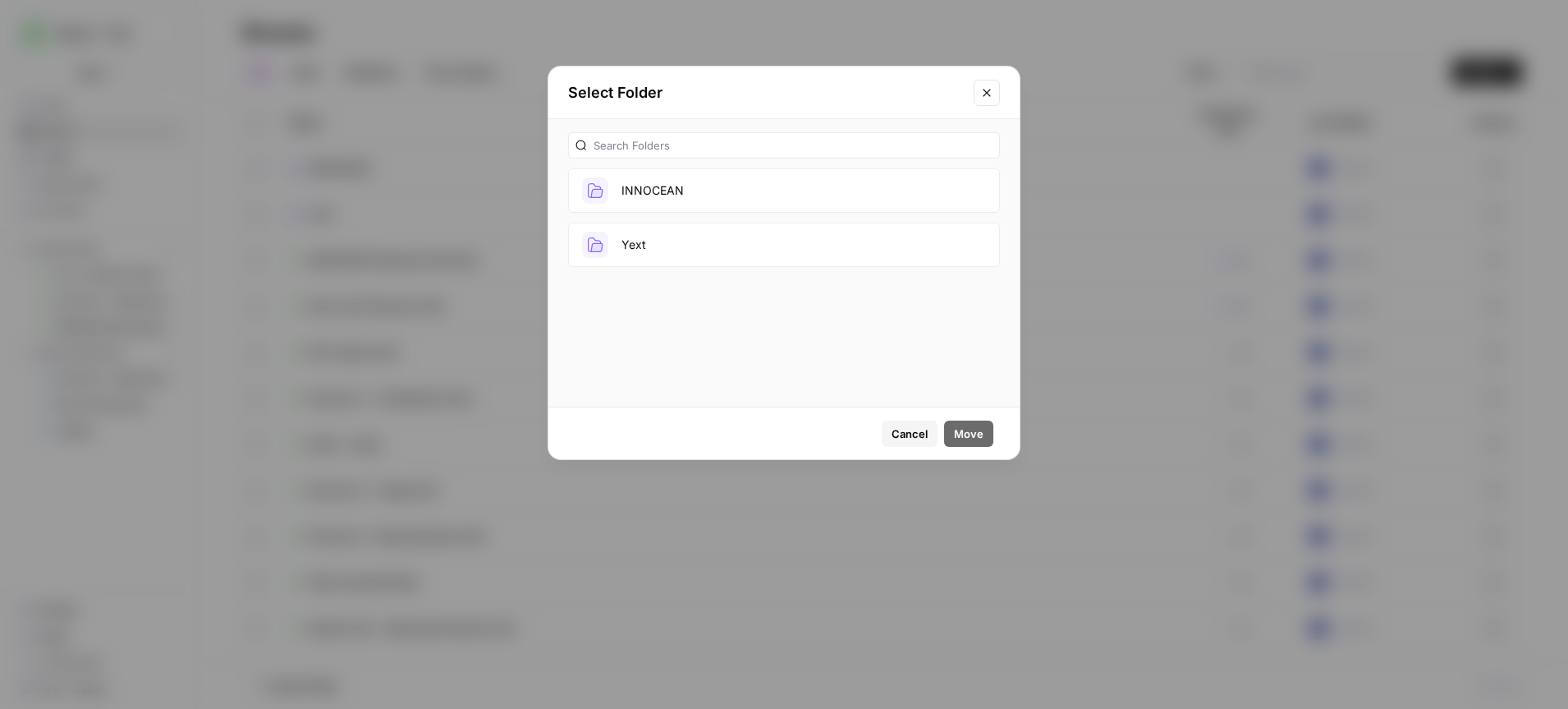
click at [752, 203] on button "INNOCEAN" at bounding box center [784, 190] width 432 height 44
click at [979, 438] on span "Move" at bounding box center [969, 433] width 30 height 17
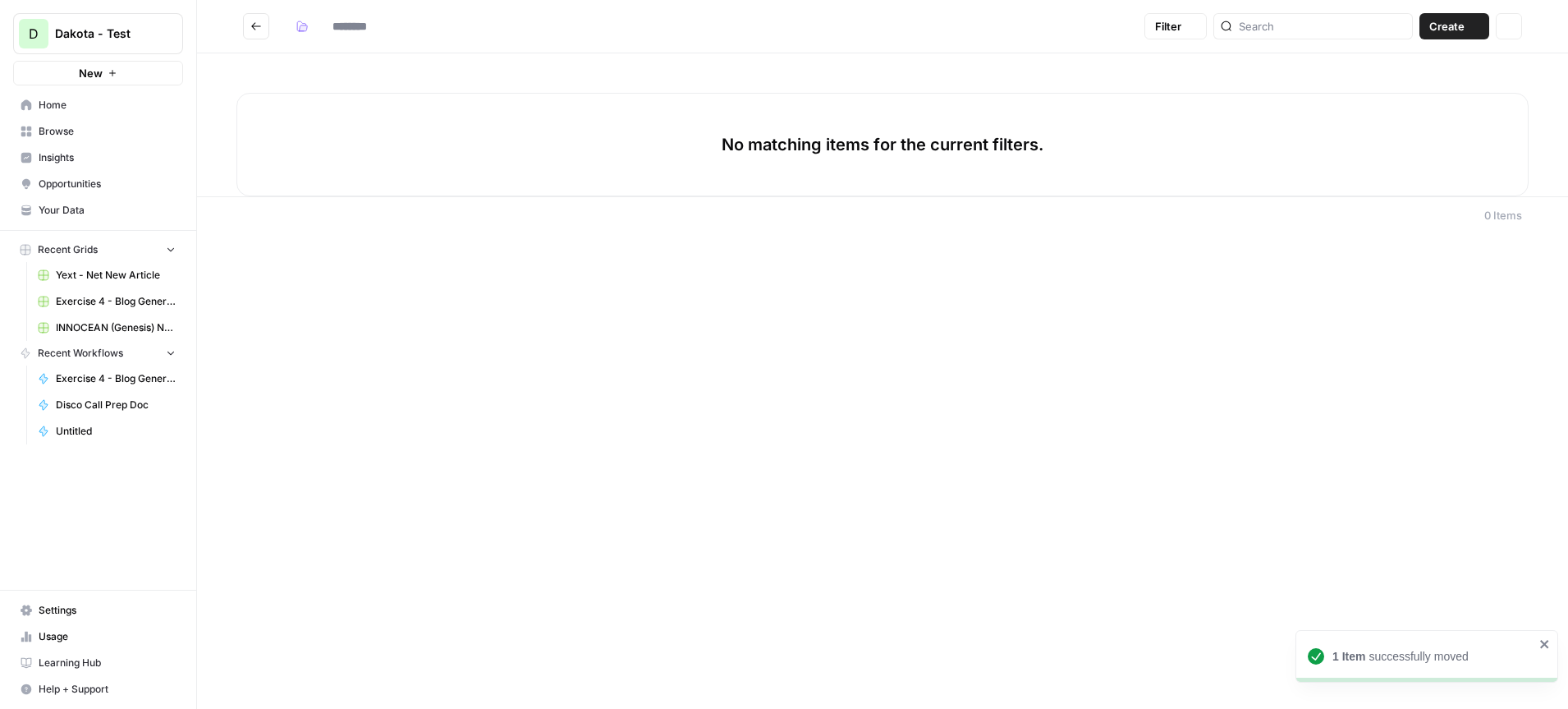
type input "********"
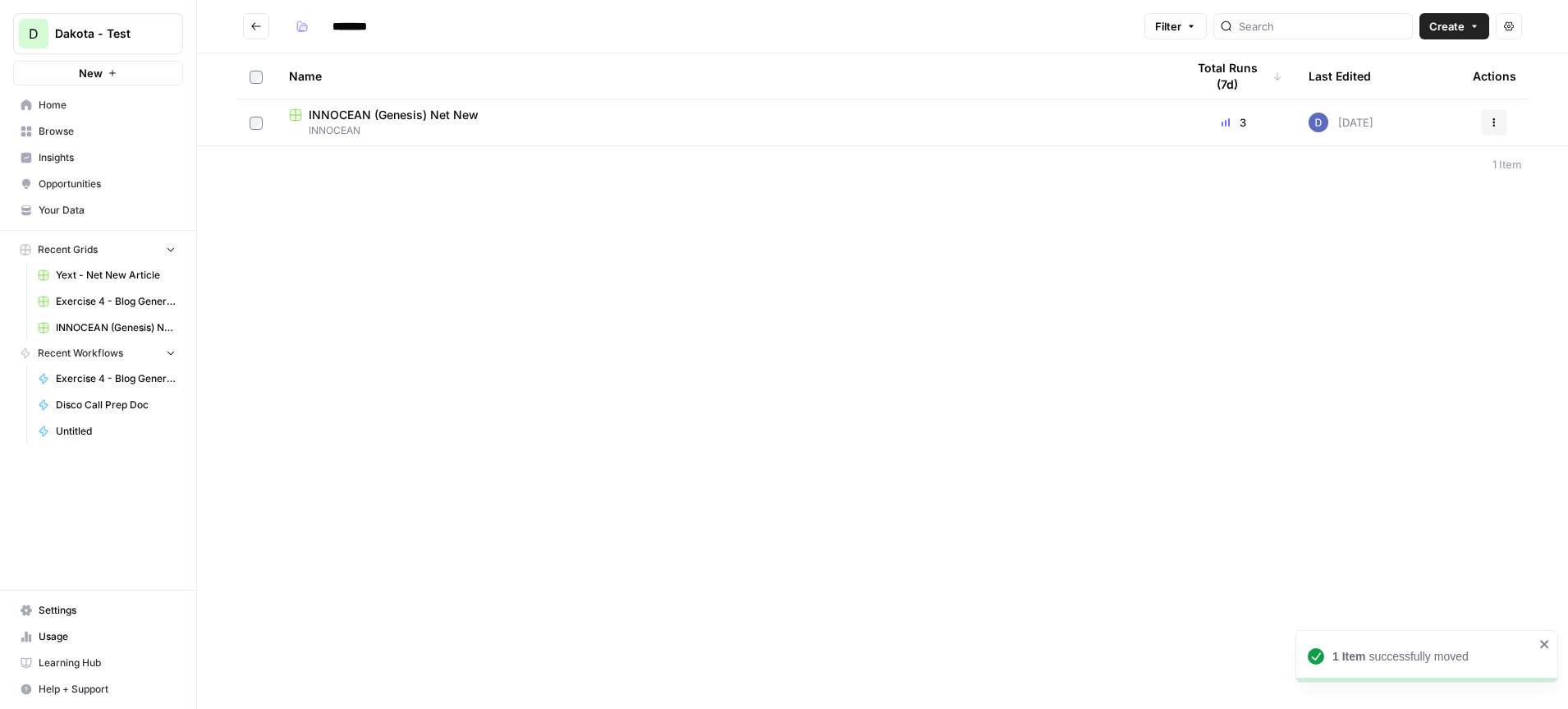
click at [96, 78] on span "New" at bounding box center [90, 73] width 24 height 17
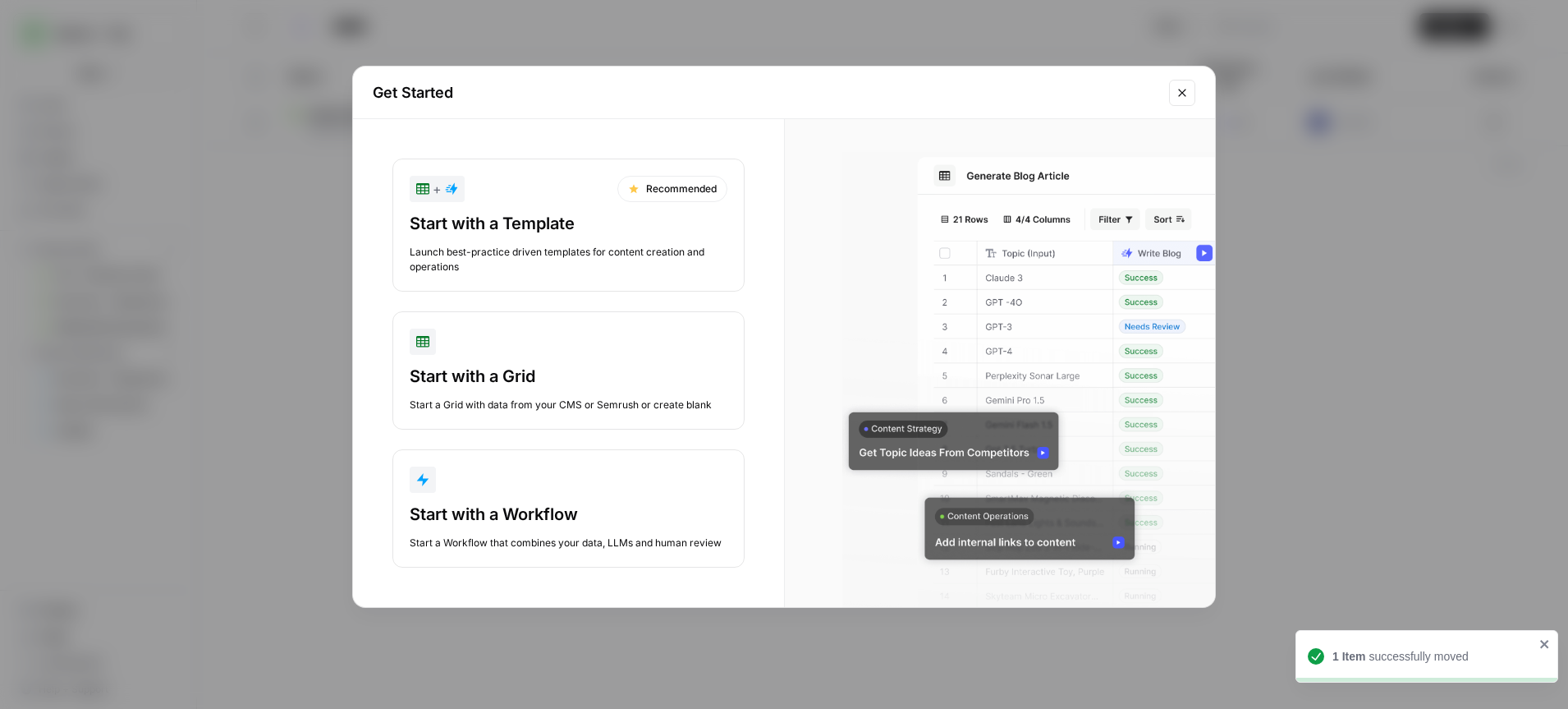
click at [553, 251] on div "Launch best-practice driven templates for content creation and operations" at bounding box center [569, 260] width 318 height 30
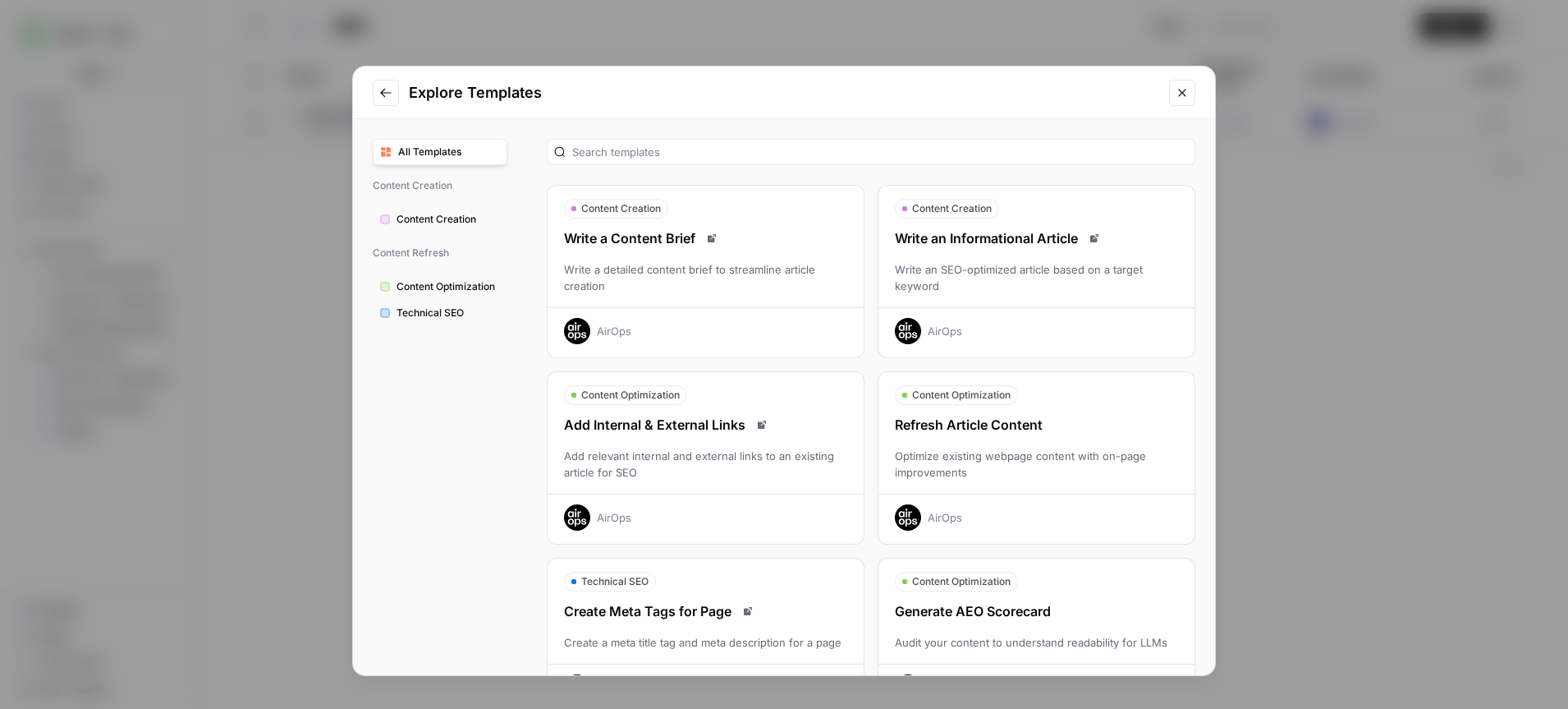
click at [954, 517] on div "AirOps" at bounding box center [945, 517] width 35 height 17
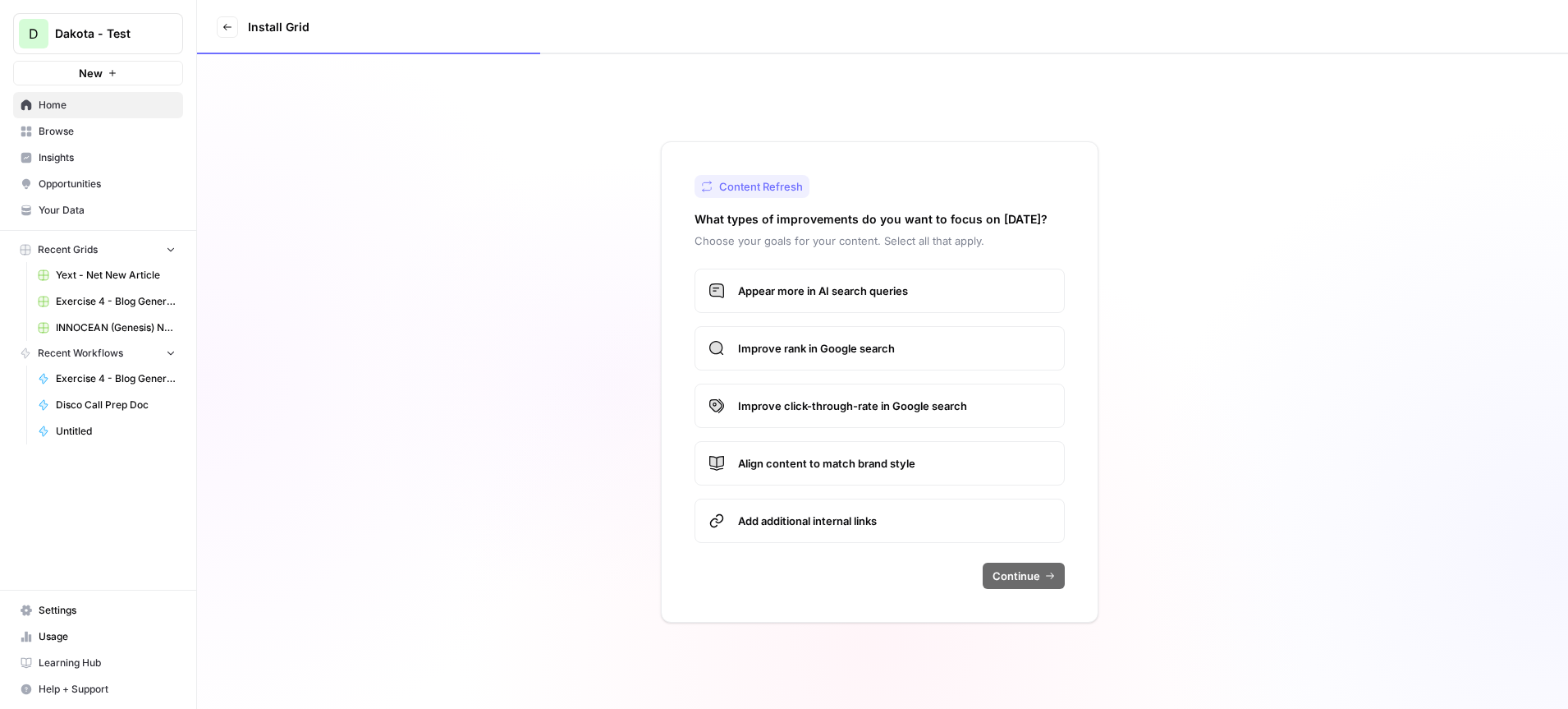
click at [872, 278] on label "Appear more in AI search queries" at bounding box center [880, 290] width 370 height 44
click at [865, 347] on span "Improve rank in Google search" at bounding box center [894, 348] width 313 height 17
click at [858, 399] on span "Improve click-through-rate in Google search" at bounding box center [894, 406] width 313 height 17
click at [852, 457] on span "Align content to match brand style" at bounding box center [894, 463] width 313 height 17
click at [847, 526] on span "Add additional internal links" at bounding box center [894, 521] width 313 height 17
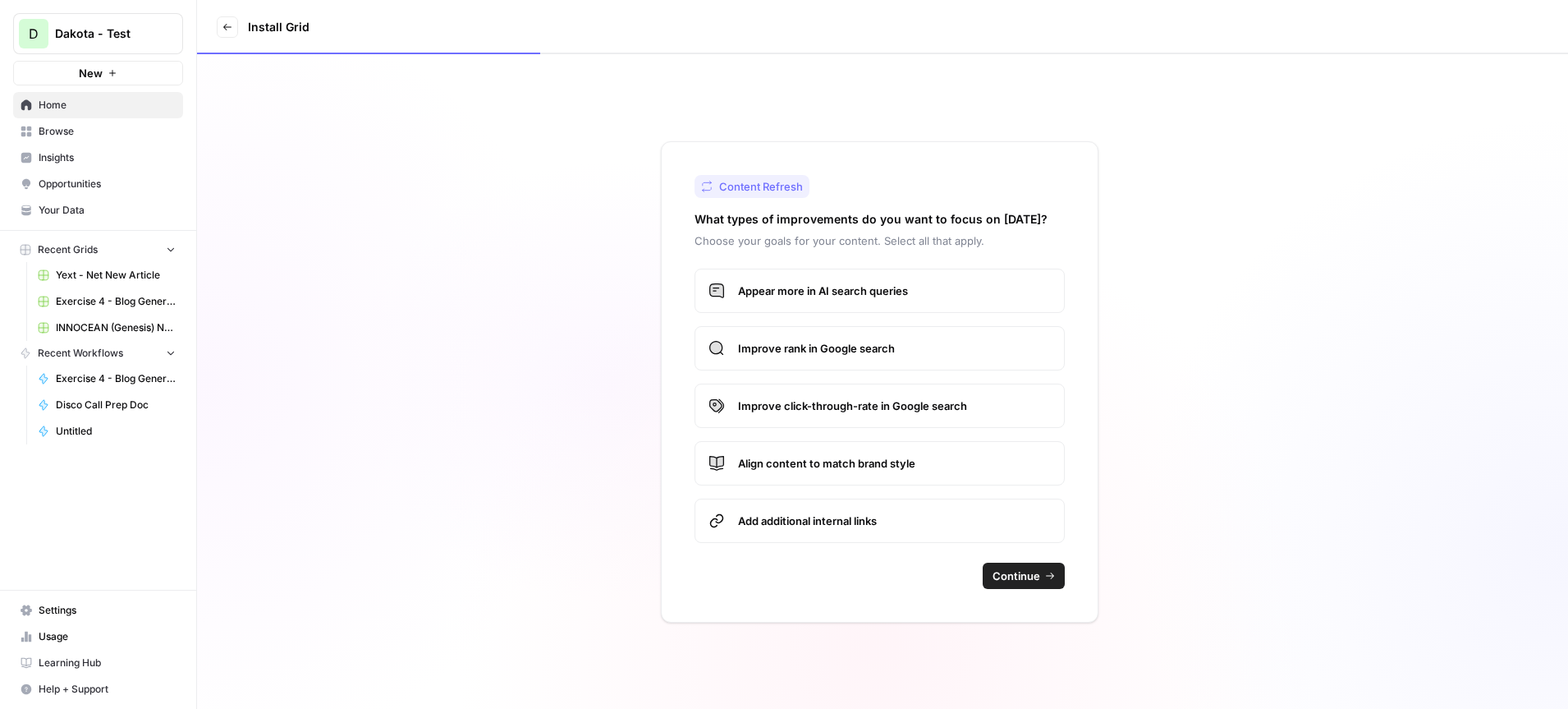
click at [1012, 577] on span "Continue" at bounding box center [1016, 575] width 47 height 17
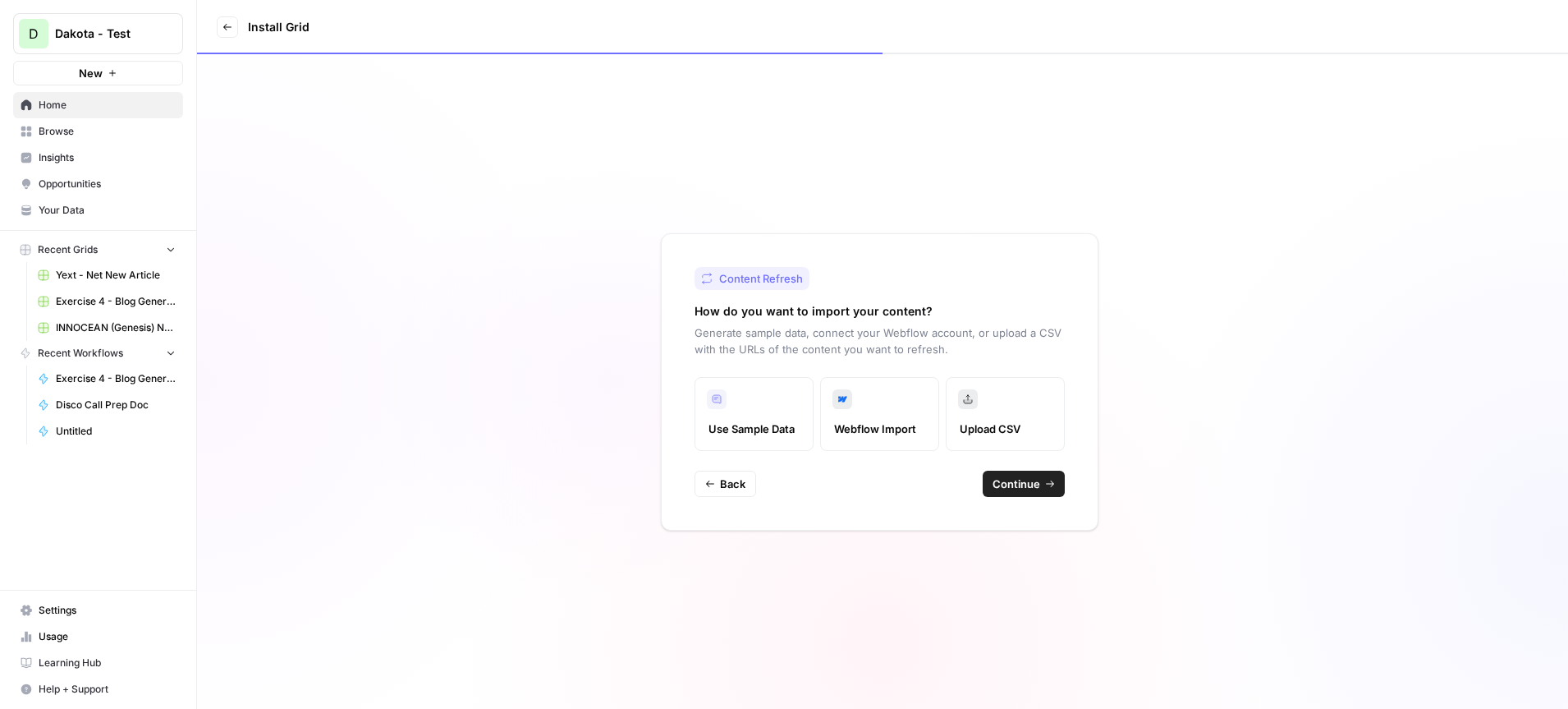
click at [1045, 487] on span "button" at bounding box center [1050, 484] width 10 height 10
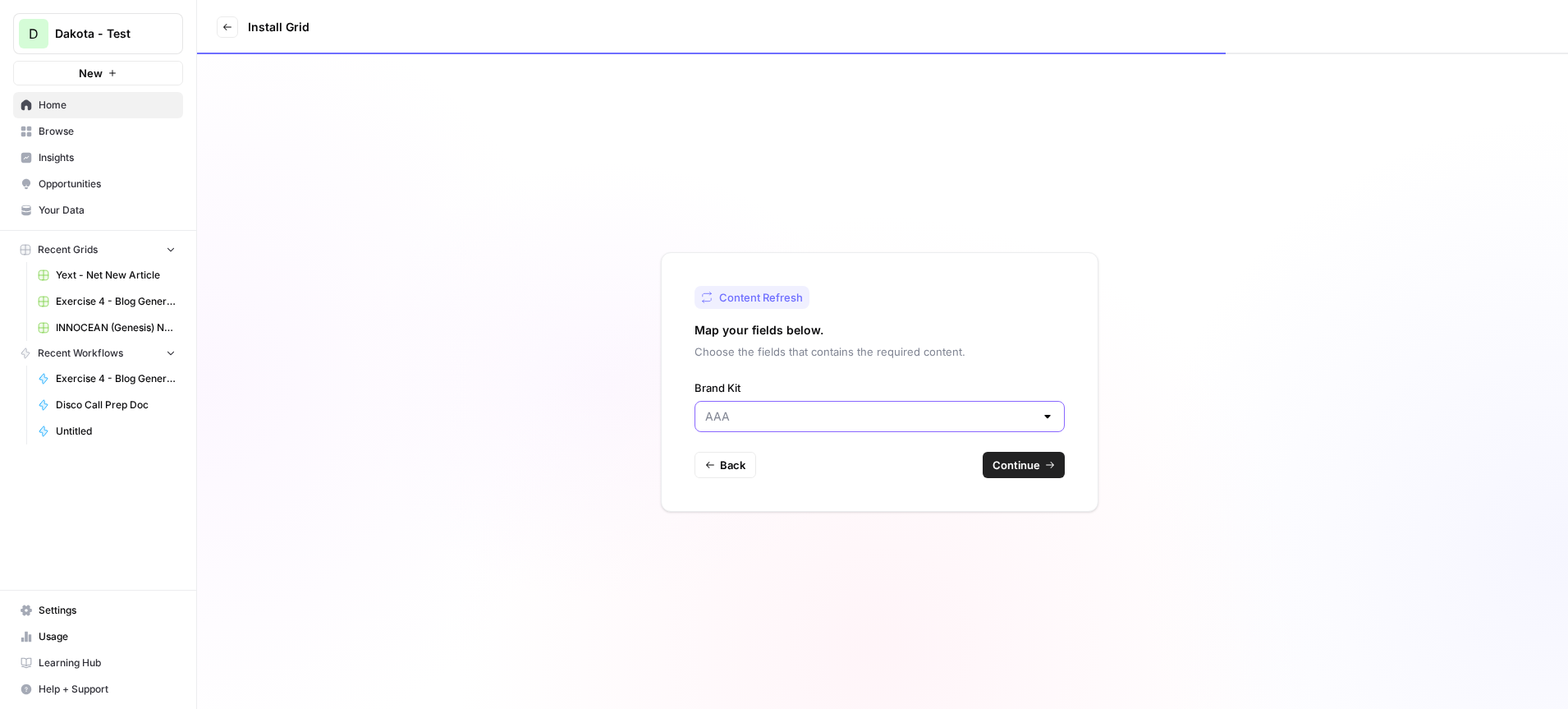
click at [838, 415] on input "Brand Kit" at bounding box center [870, 417] width 330 height 17
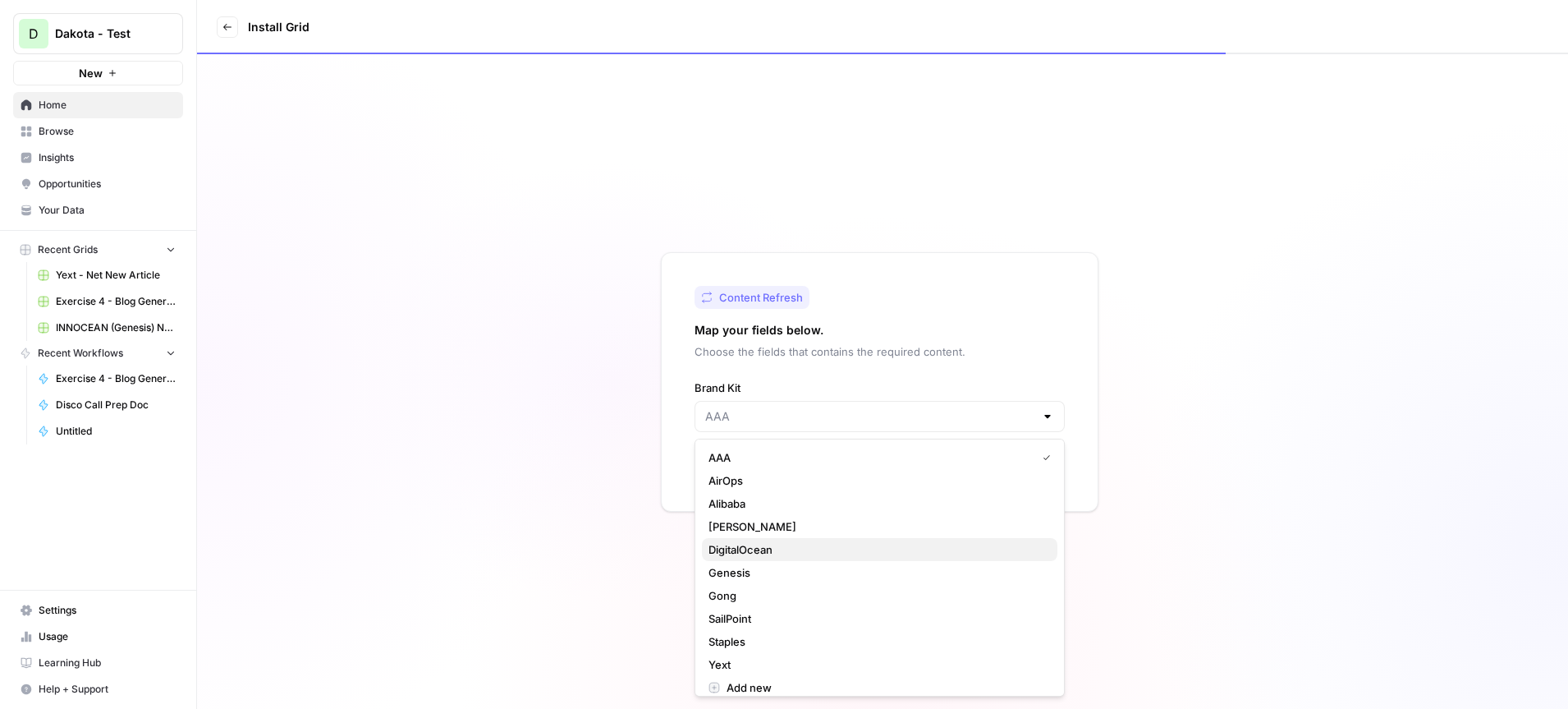
scroll to position [10, 0]
click at [782, 560] on span "Genesis" at bounding box center [877, 563] width 336 height 17
type input "Genesis"
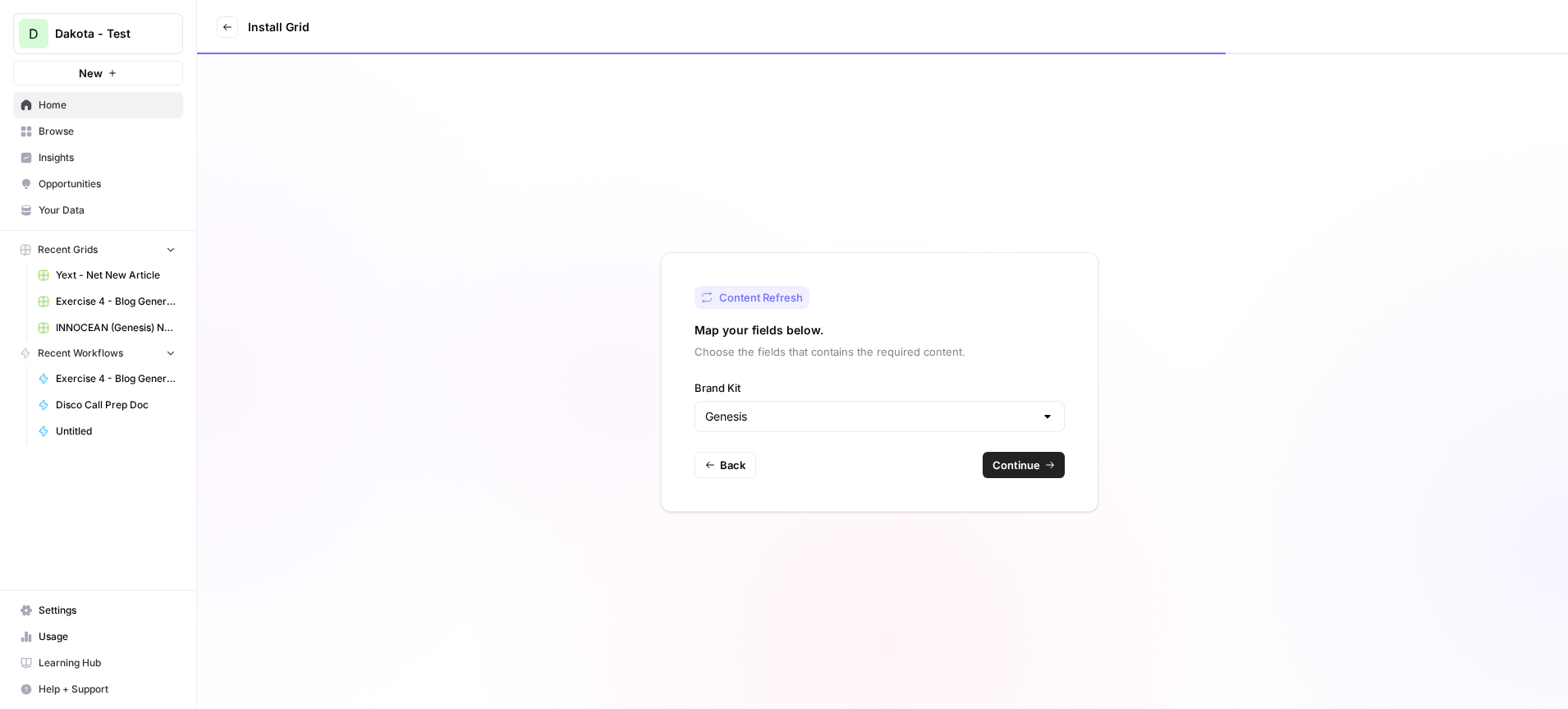
click at [1028, 457] on span "Continue" at bounding box center [1016, 465] width 47 height 17
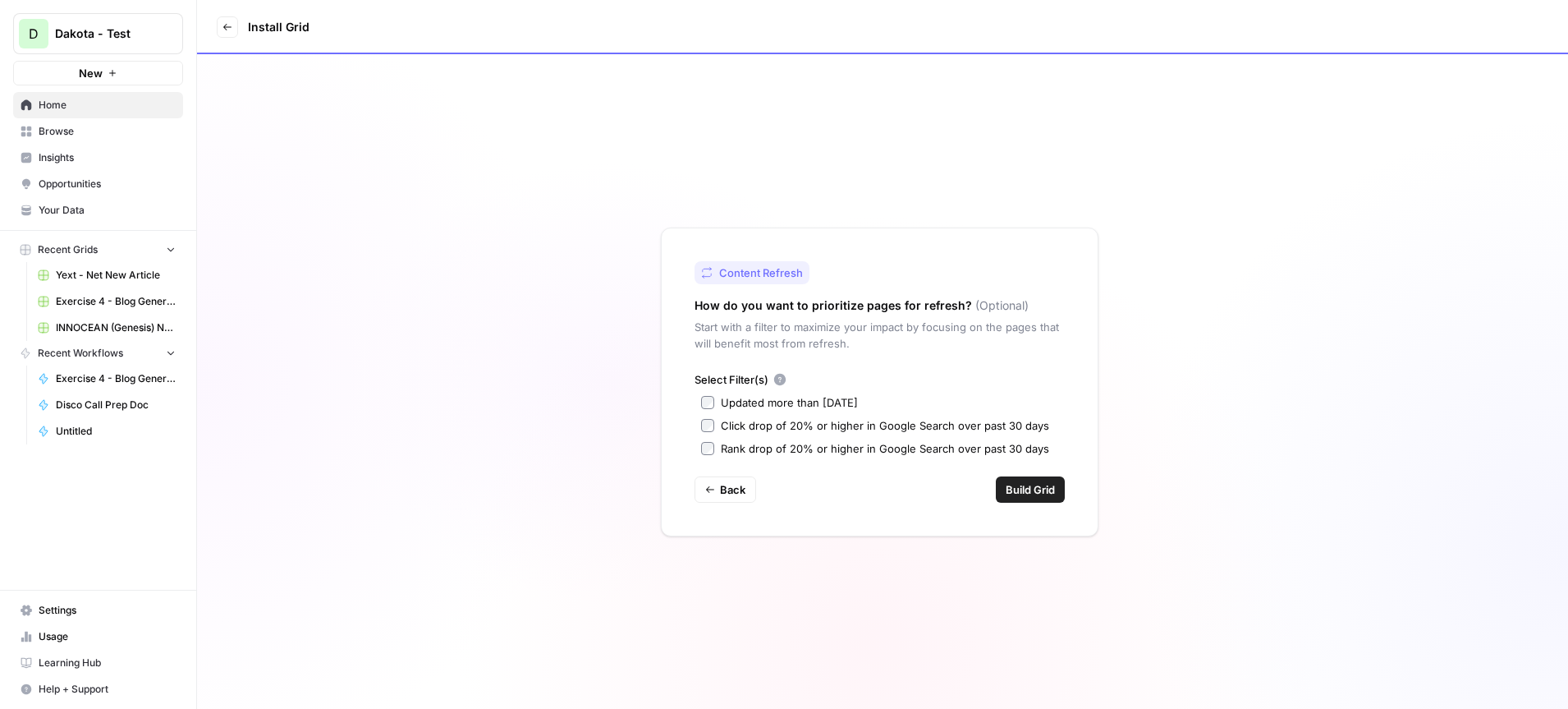
click at [1033, 496] on span "Build Grid" at bounding box center [1030, 490] width 49 height 17
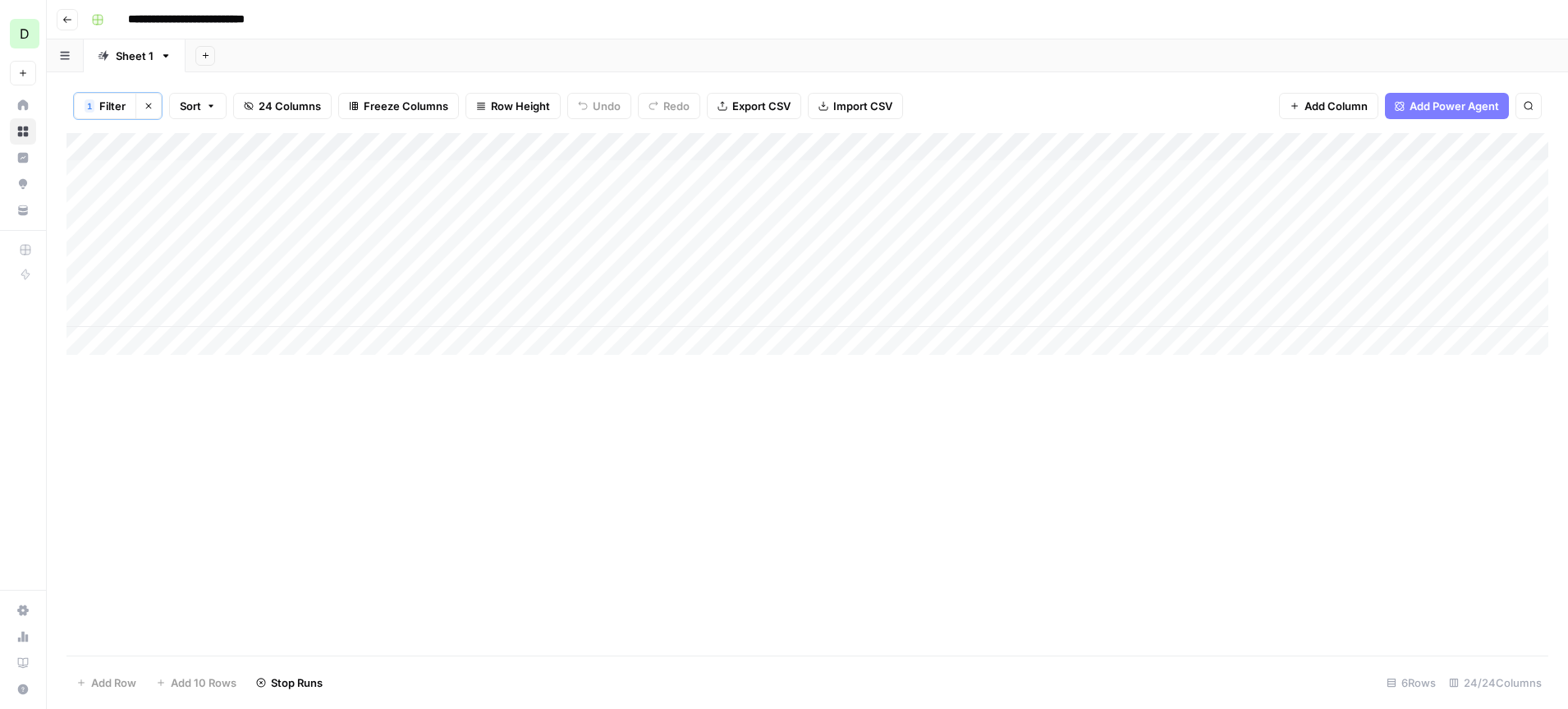
click at [259, 24] on input "**********" at bounding box center [205, 20] width 169 height 27
click at [256, 170] on div "Add Column" at bounding box center [807, 243] width 1482 height 222
type input "**********"
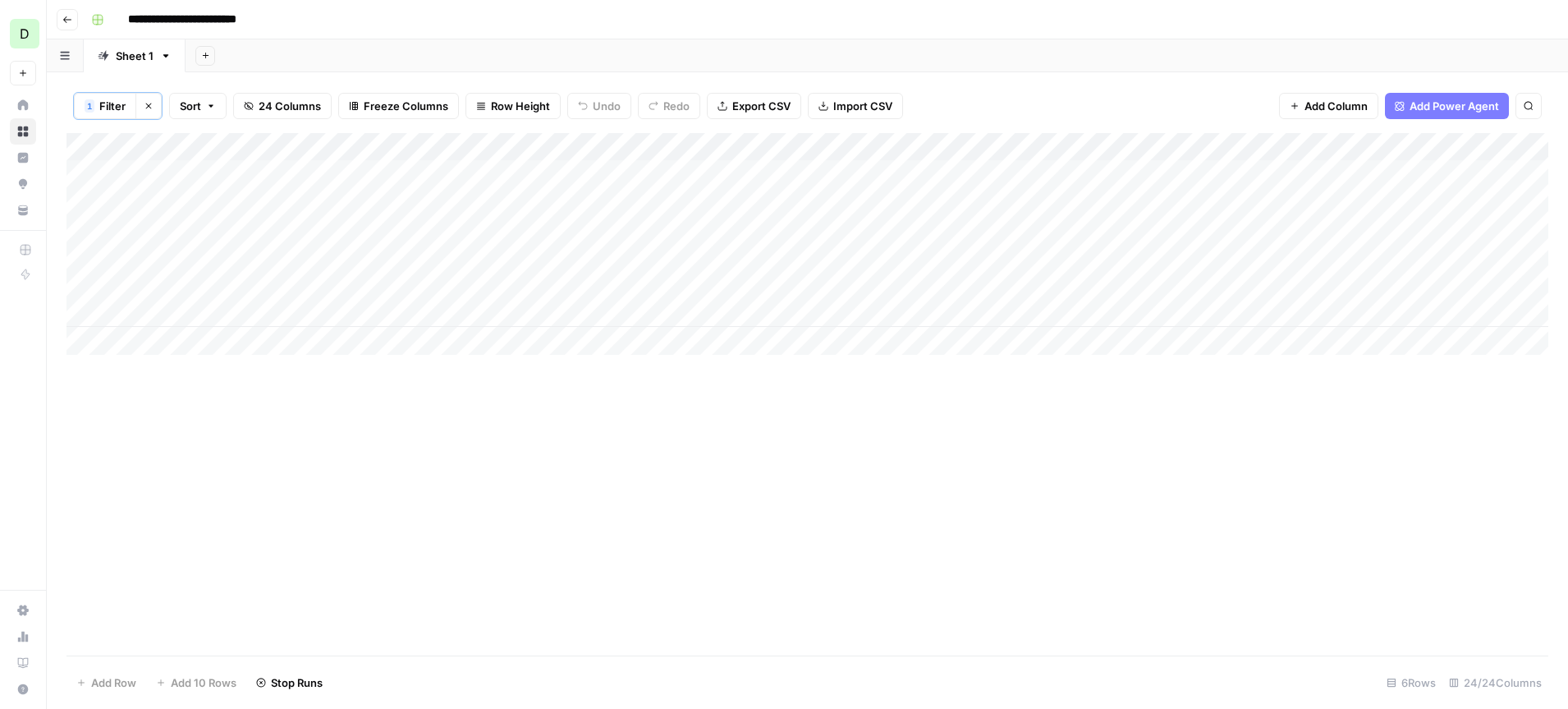
click at [572, 172] on div "Add Column" at bounding box center [807, 243] width 1482 height 222
click at [349, 171] on div "Add Column" at bounding box center [807, 243] width 1482 height 222
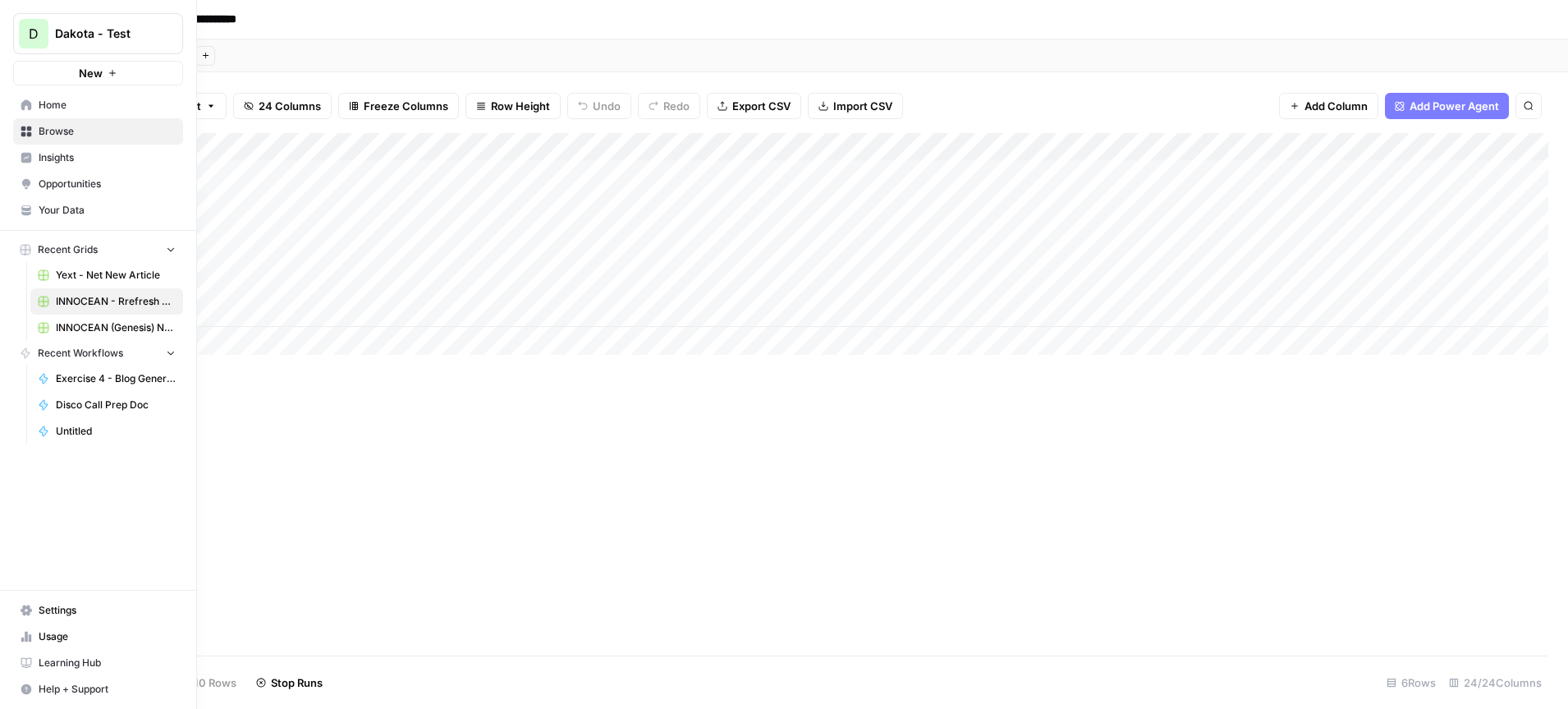
click at [79, 66] on span "New" at bounding box center [90, 73] width 24 height 17
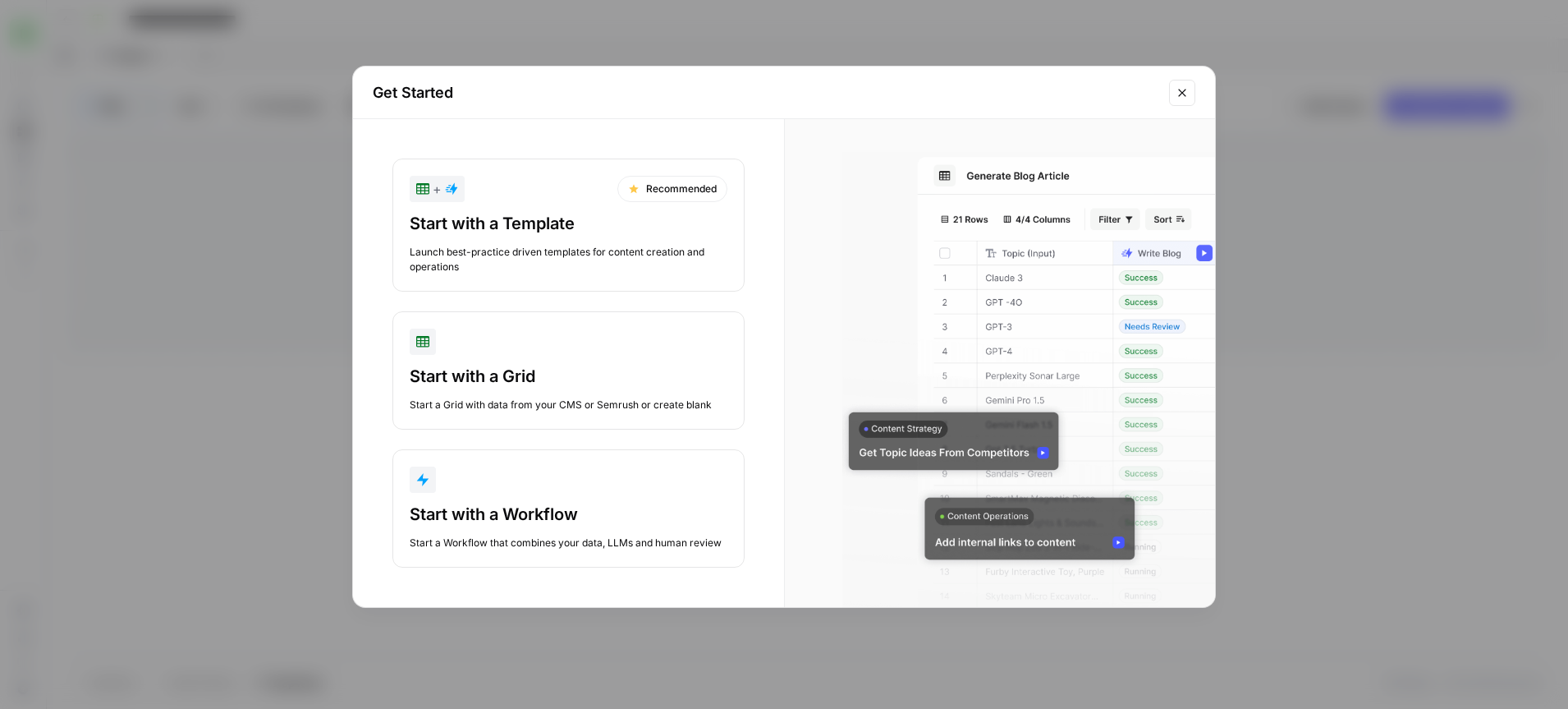
click at [592, 242] on div "Start with a Template Launch best-practice driven templates for content creatio…" at bounding box center [569, 242] width 318 height 62
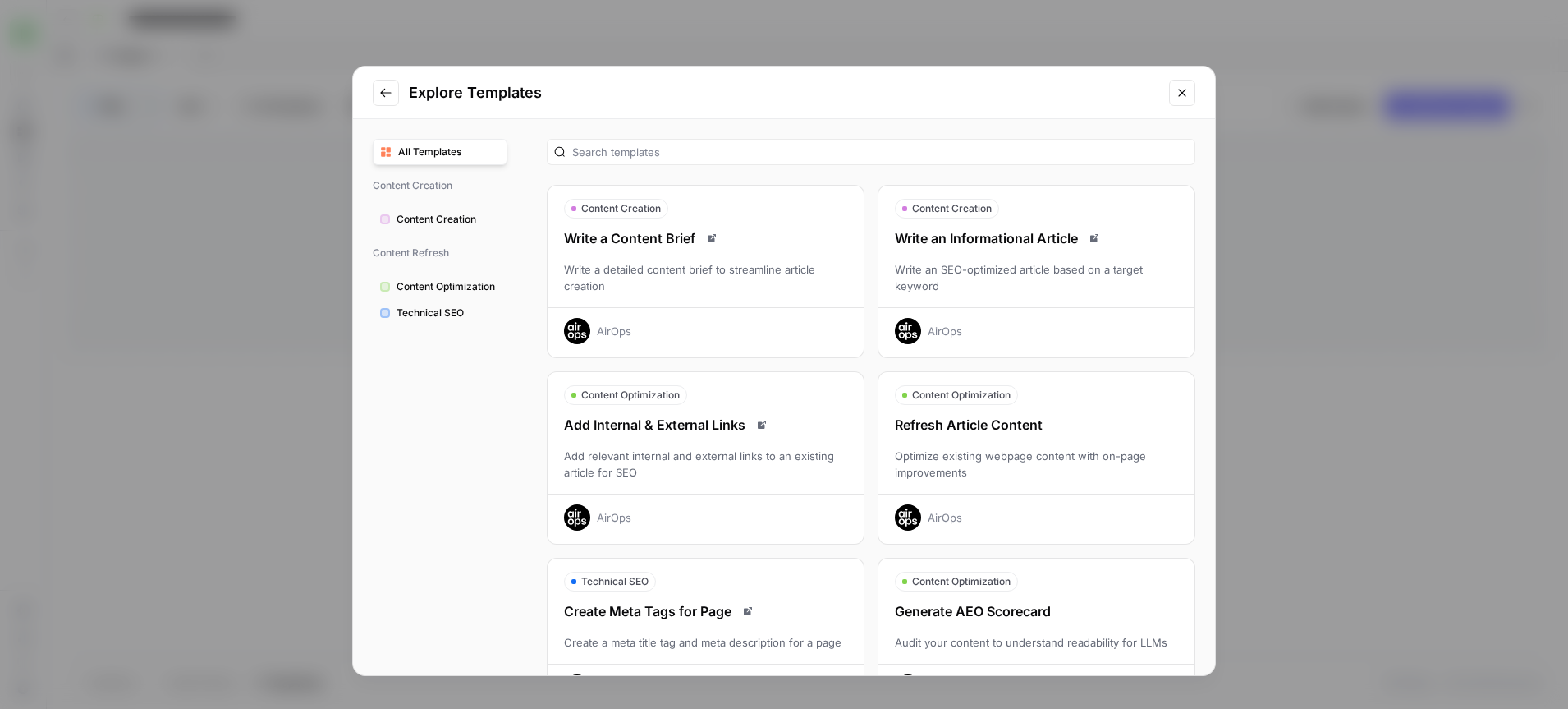
click at [968, 501] on div "AirOps" at bounding box center [1036, 511] width 316 height 37
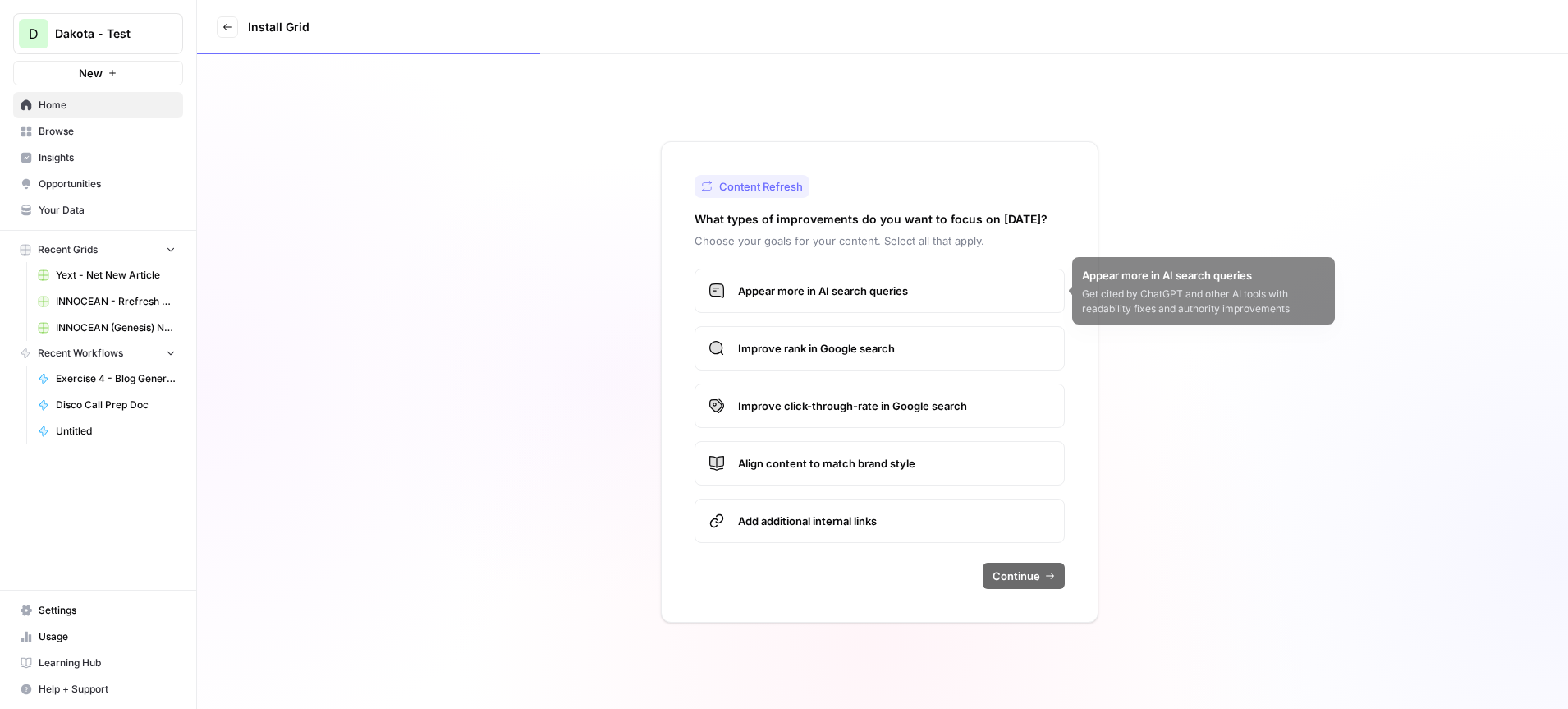
click at [867, 299] on label "Appear more in AI search queries" at bounding box center [880, 290] width 370 height 44
click at [861, 354] on span "Improve rank in Google search" at bounding box center [894, 348] width 313 height 17
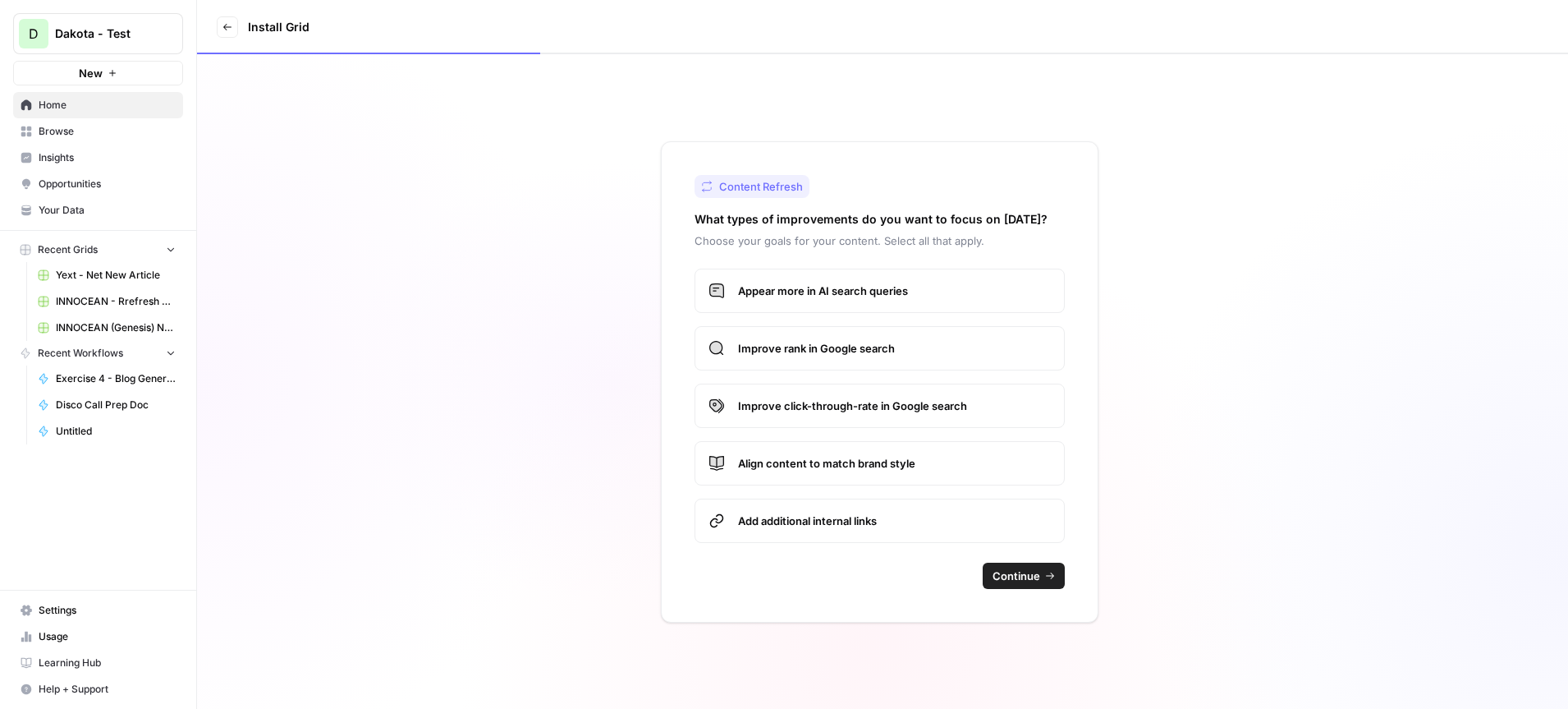
click at [855, 408] on span "Improve click-through-rate in Google search" at bounding box center [894, 406] width 313 height 17
click at [849, 476] on label "Align content to match brand style" at bounding box center [880, 462] width 370 height 44
click at [846, 536] on label "Add additional internal links" at bounding box center [880, 520] width 370 height 44
click at [1038, 583] on button "Continue" at bounding box center [1023, 576] width 82 height 27
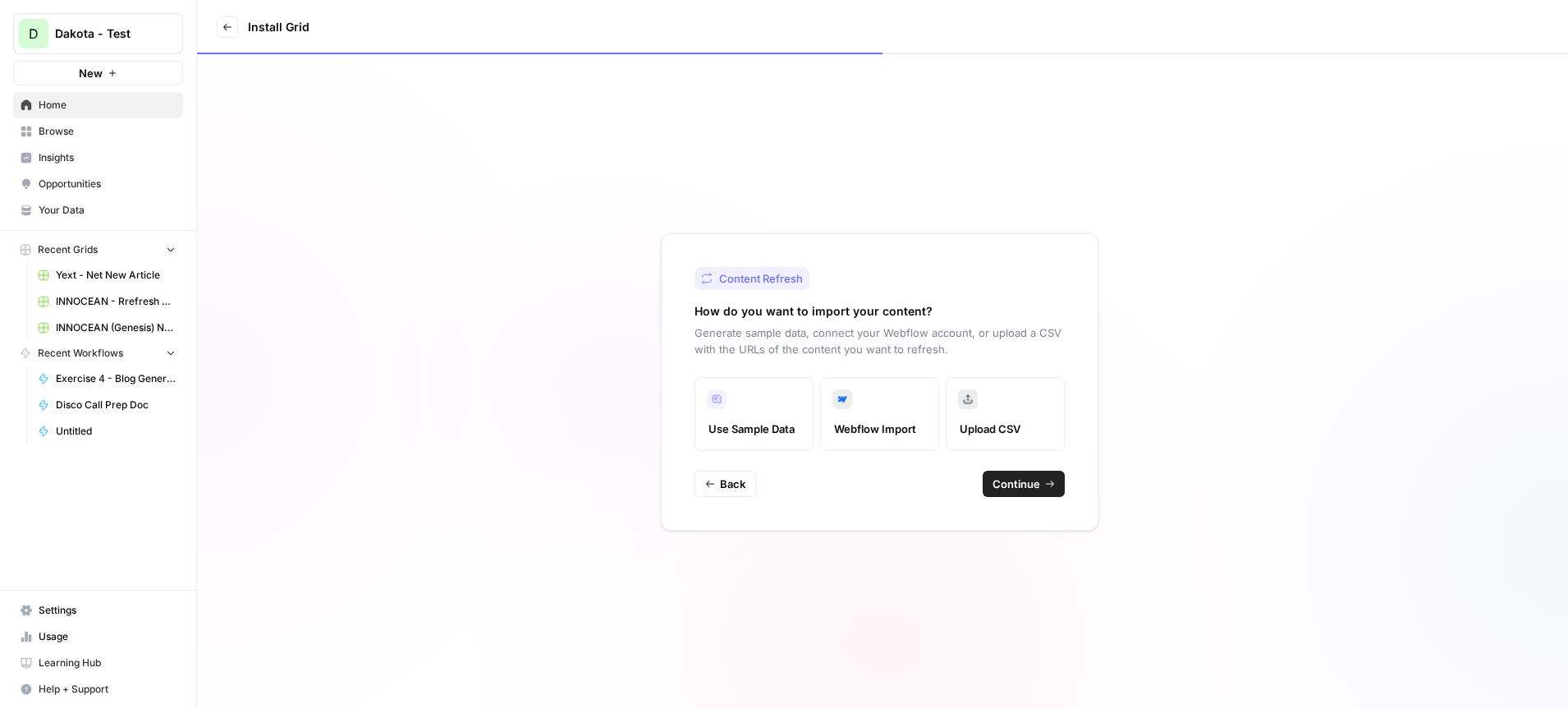
click at [1024, 483] on span "Continue" at bounding box center [1016, 484] width 47 height 17
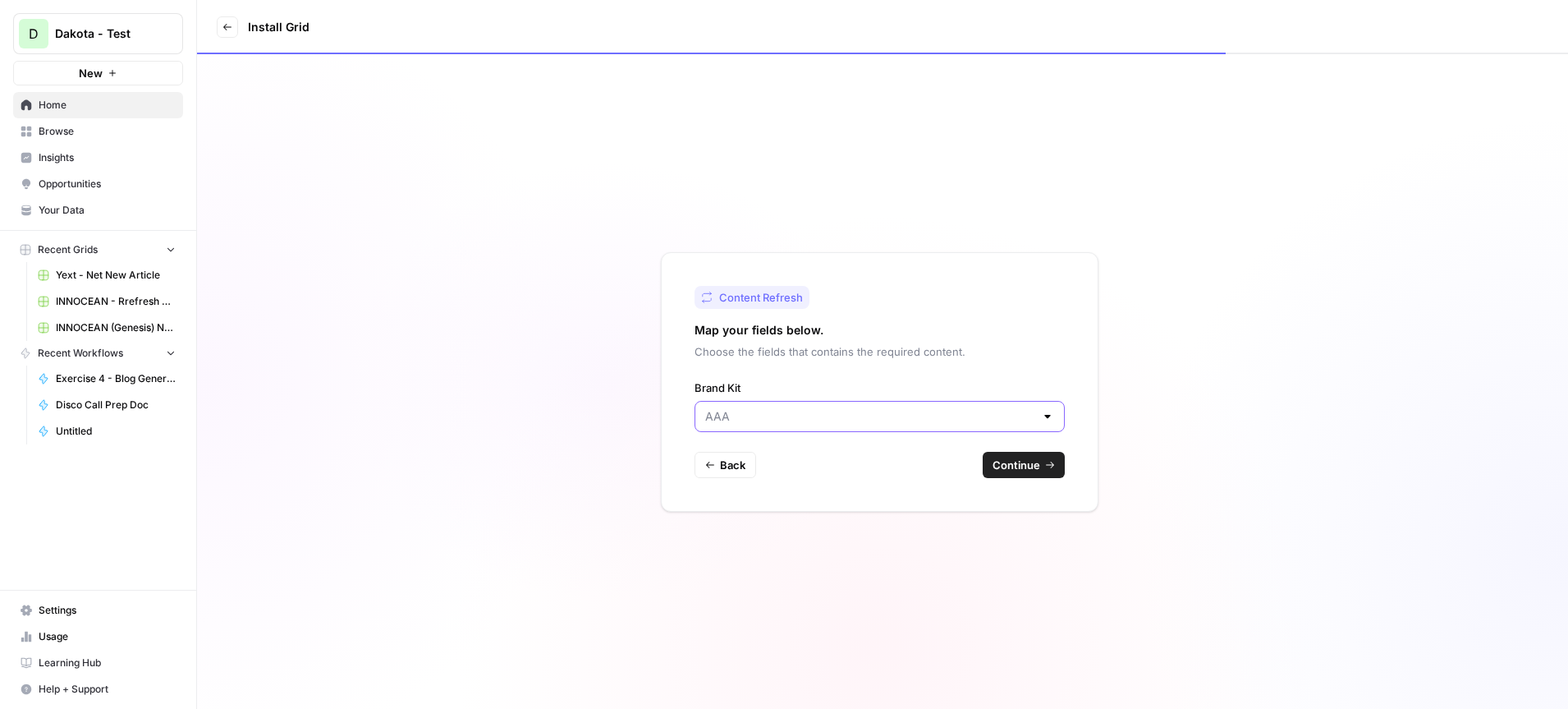
click at [764, 414] on input "Brand Kit" at bounding box center [870, 417] width 330 height 17
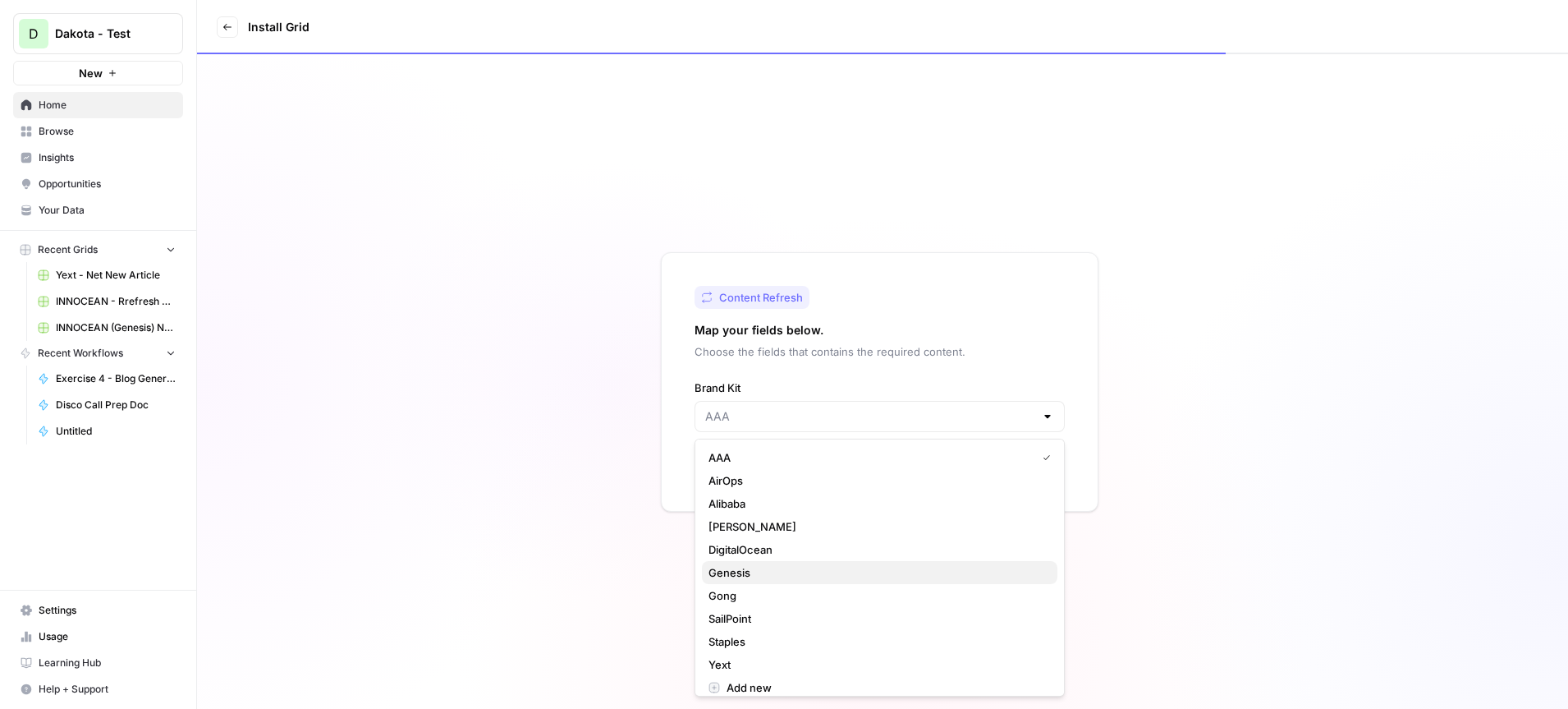
click at [785, 573] on span "Genesis" at bounding box center [877, 573] width 336 height 17
type input "Genesis"
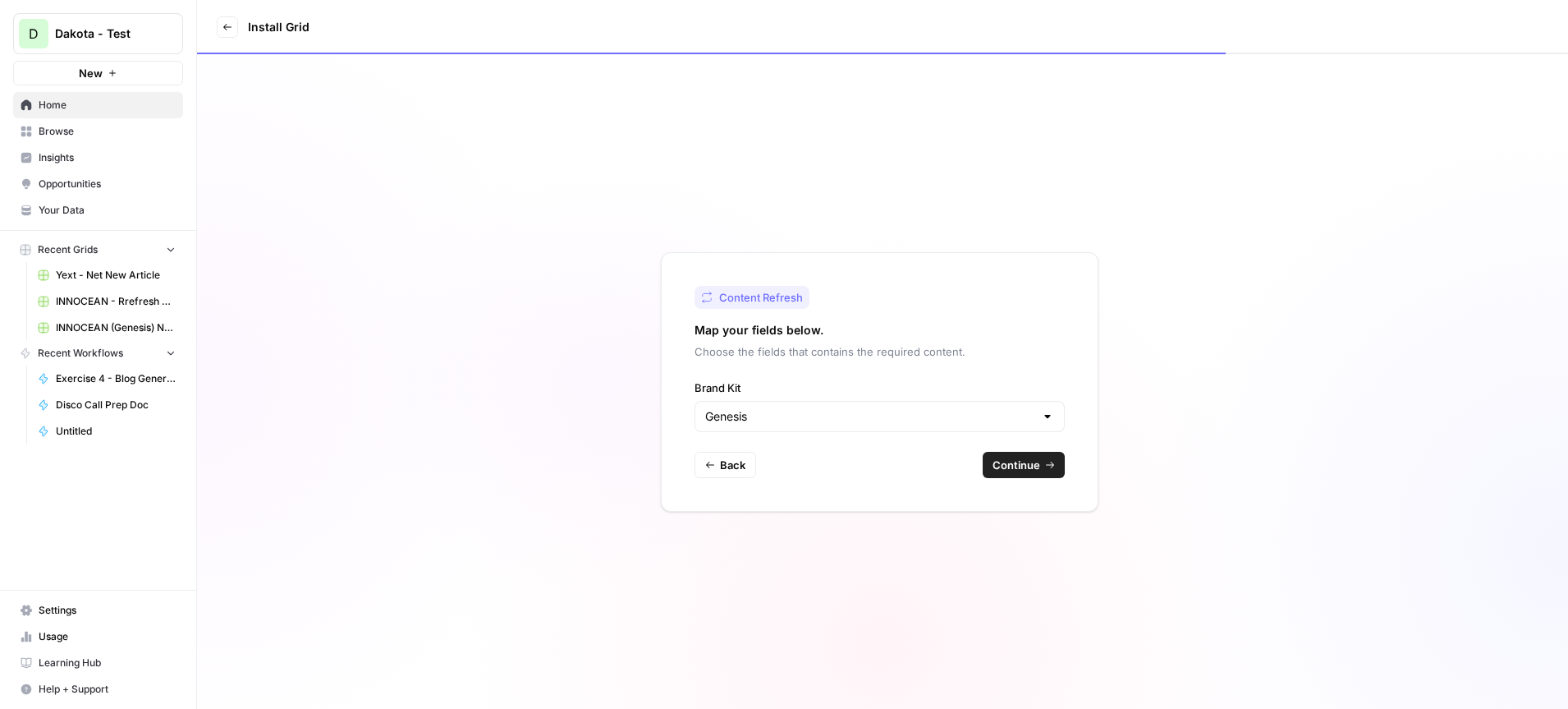
click at [1038, 462] on span "Continue" at bounding box center [1016, 465] width 47 height 17
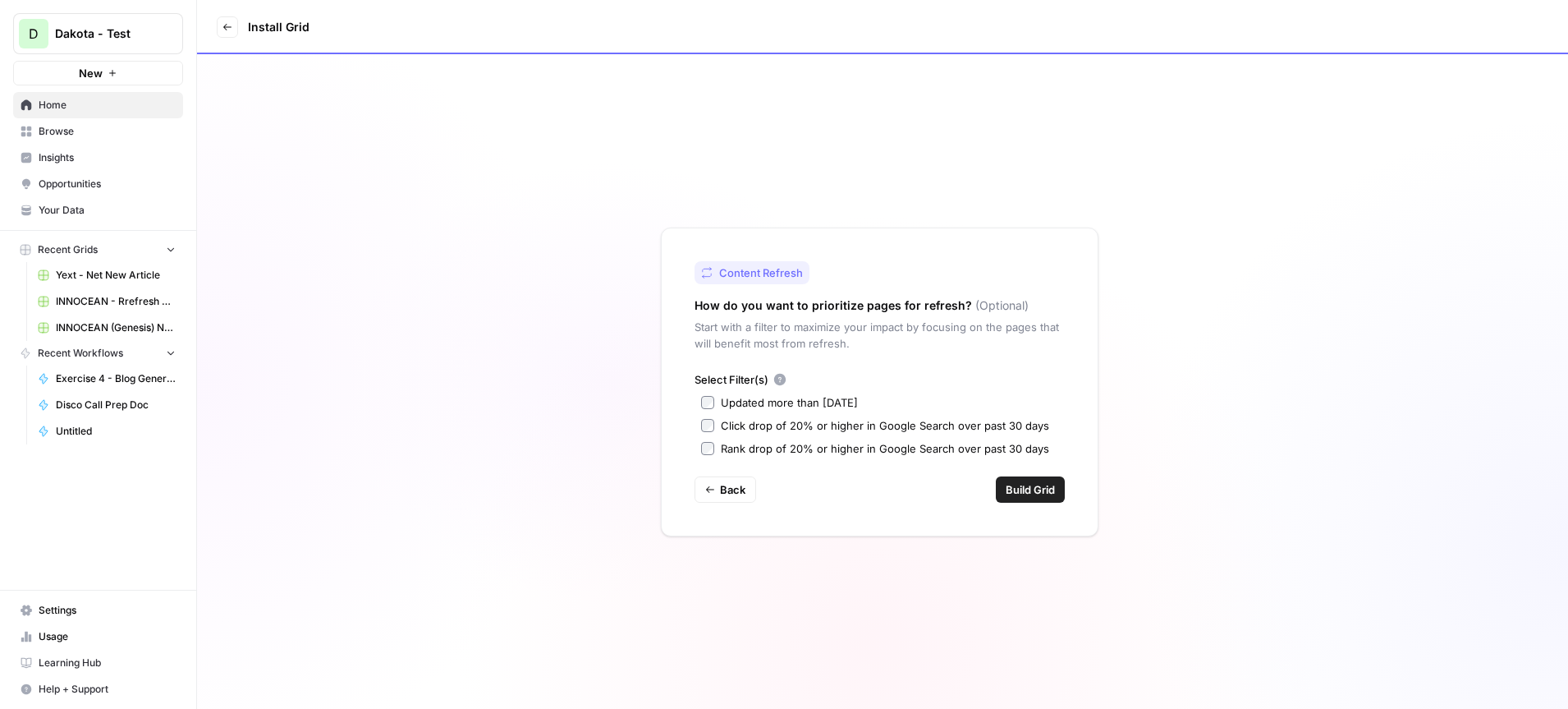
click at [1040, 491] on span "Build Grid" at bounding box center [1030, 490] width 49 height 17
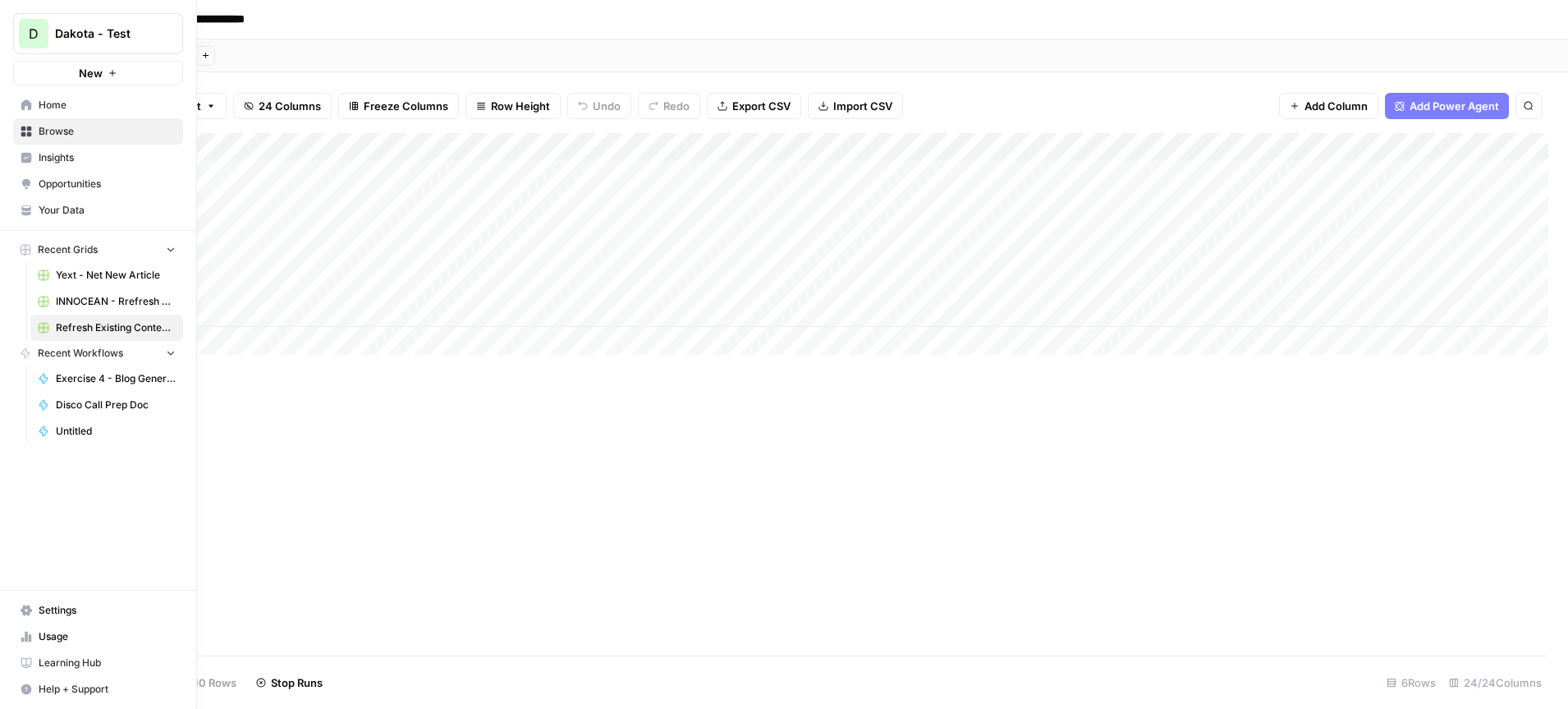
click at [74, 99] on span "Home" at bounding box center [106, 105] width 137 height 15
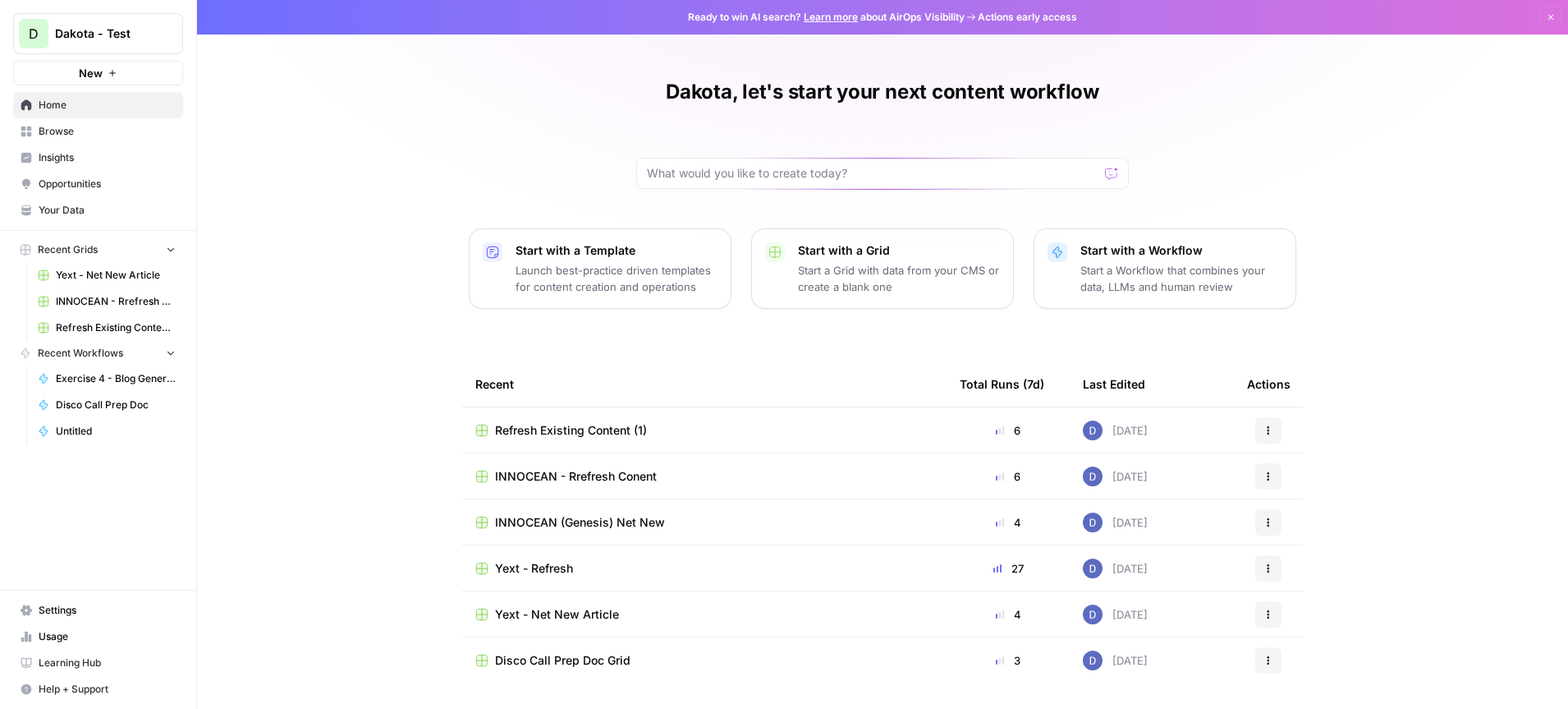
click at [609, 473] on span "INNOCEAN - Rrefresh Conent" at bounding box center [575, 477] width 162 height 17
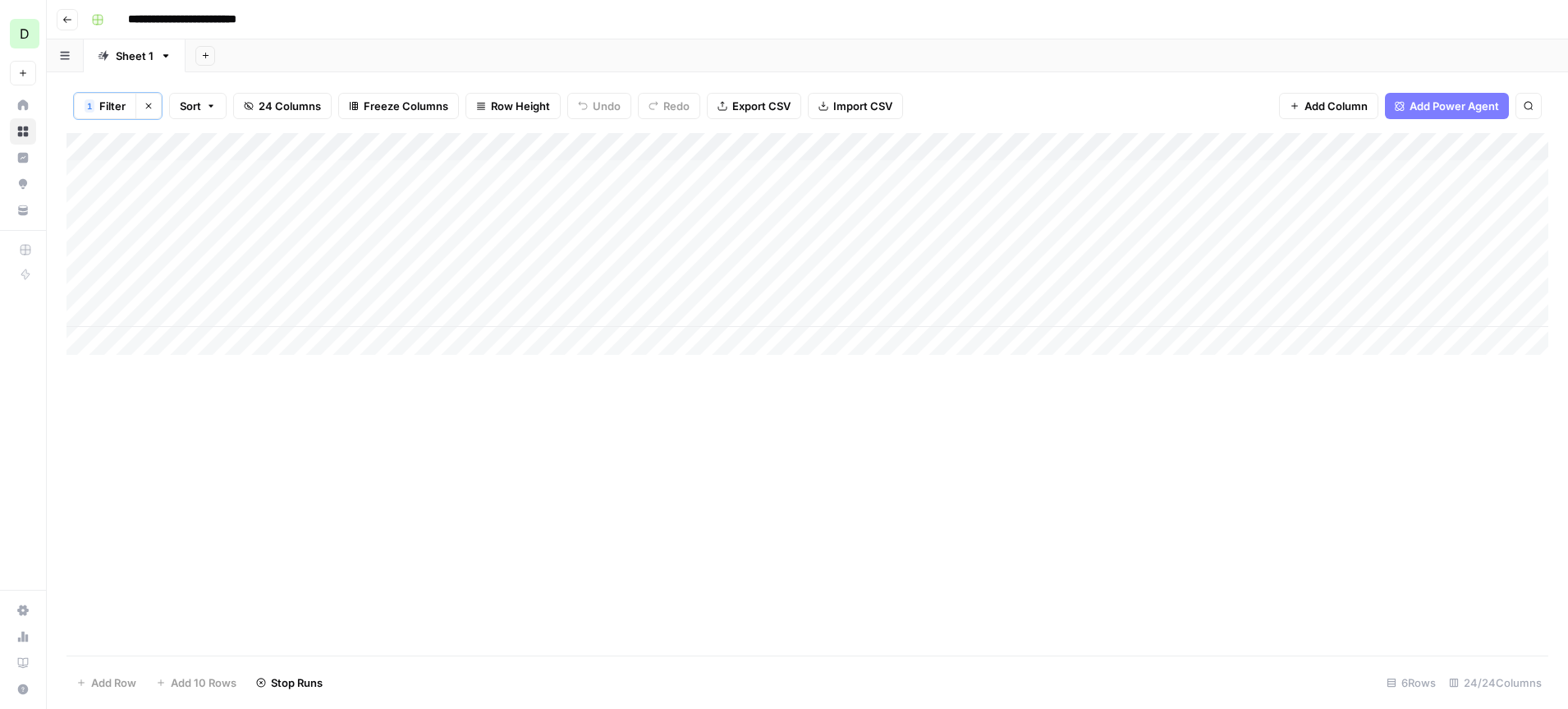
click at [236, 174] on div "Add Column" at bounding box center [807, 243] width 1482 height 222
click at [236, 174] on input "**********" at bounding box center [261, 178] width 263 height 20
type input "**********"
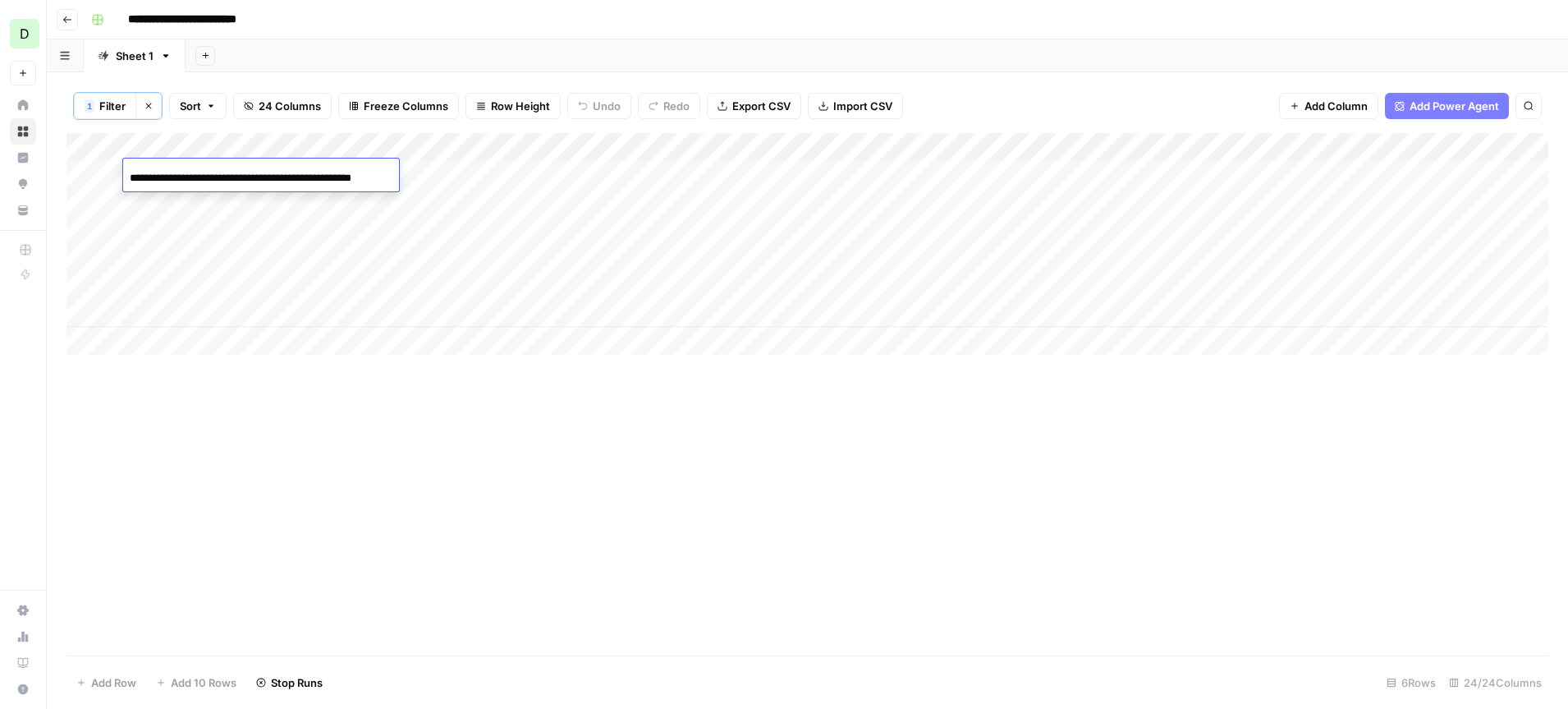
scroll to position [0, 37]
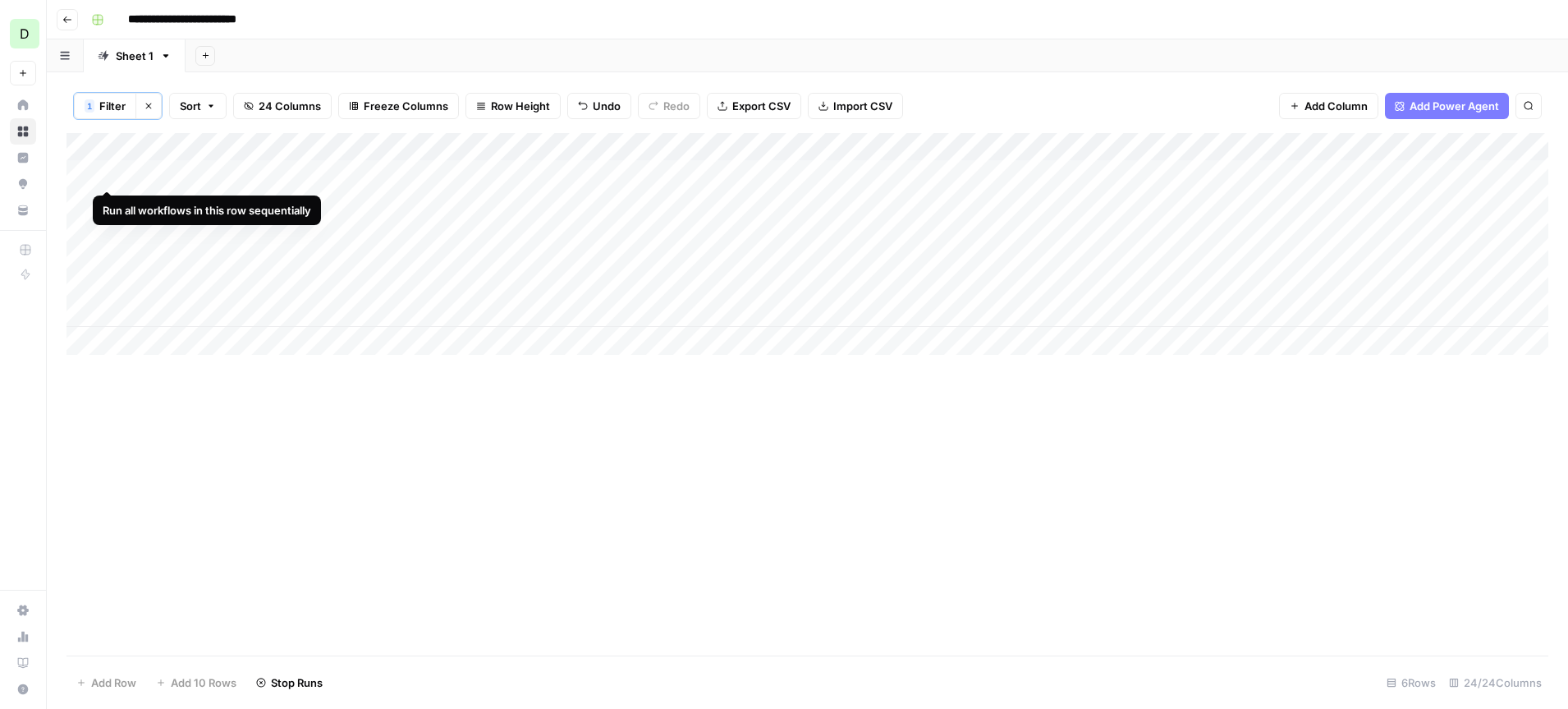
click at [110, 174] on div "Add Column" at bounding box center [807, 243] width 1482 height 222
click at [242, 203] on div "Add Column" at bounding box center [807, 243] width 1482 height 222
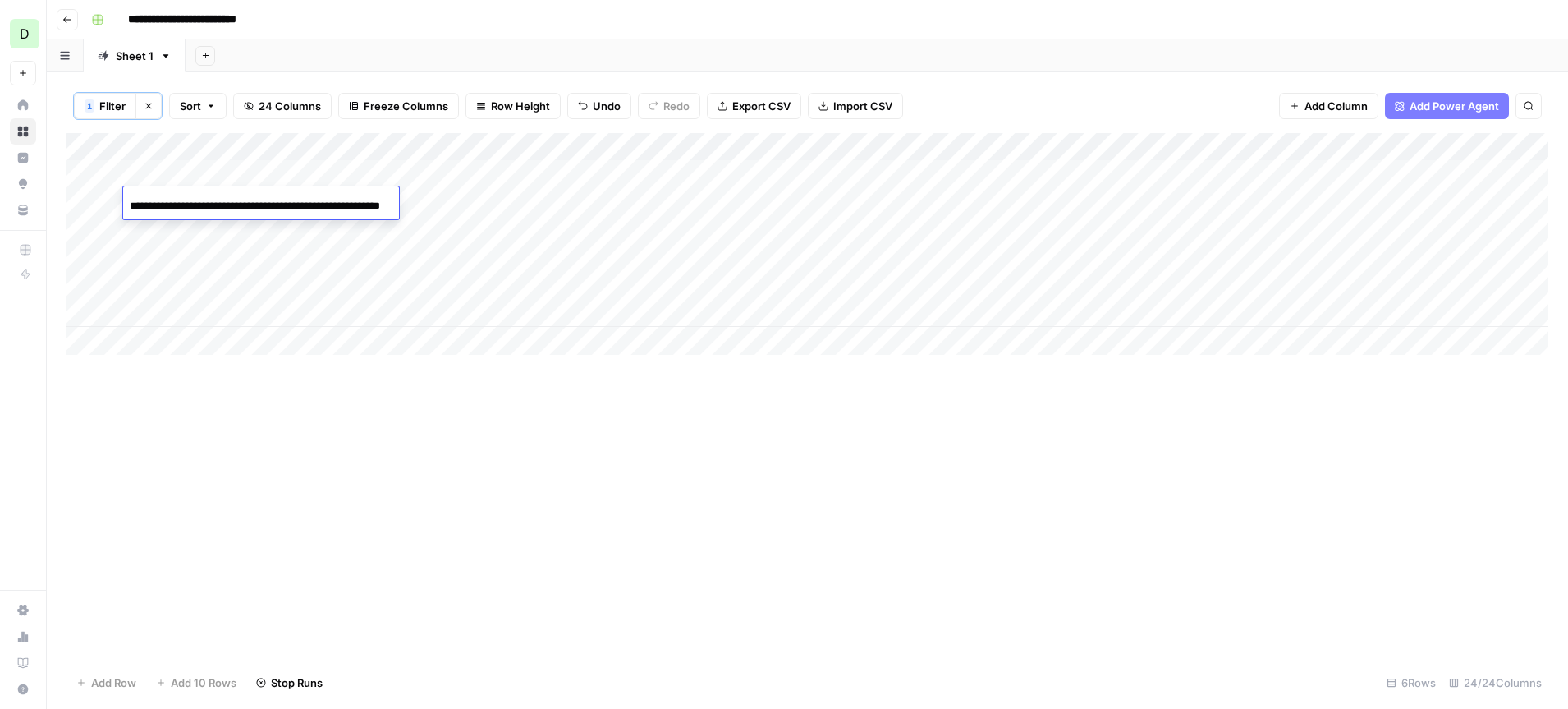
scroll to position [0, 62]
click at [227, 204] on input "**********" at bounding box center [261, 206] width 263 height 20
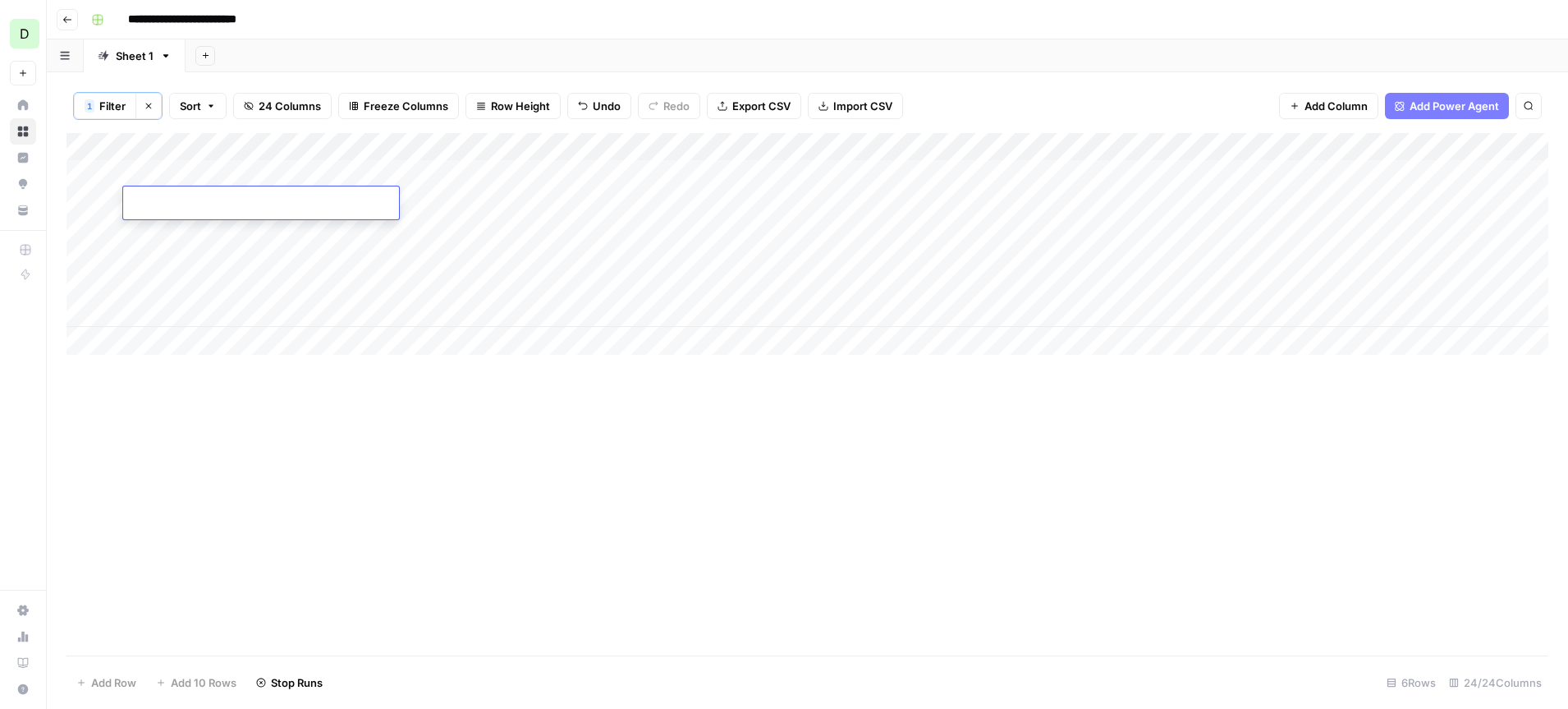
click at [212, 225] on div "Add Column" at bounding box center [807, 243] width 1482 height 222
click at [211, 250] on div "Add Column" at bounding box center [807, 243] width 1482 height 222
click at [217, 282] on div "Add Column" at bounding box center [807, 243] width 1482 height 222
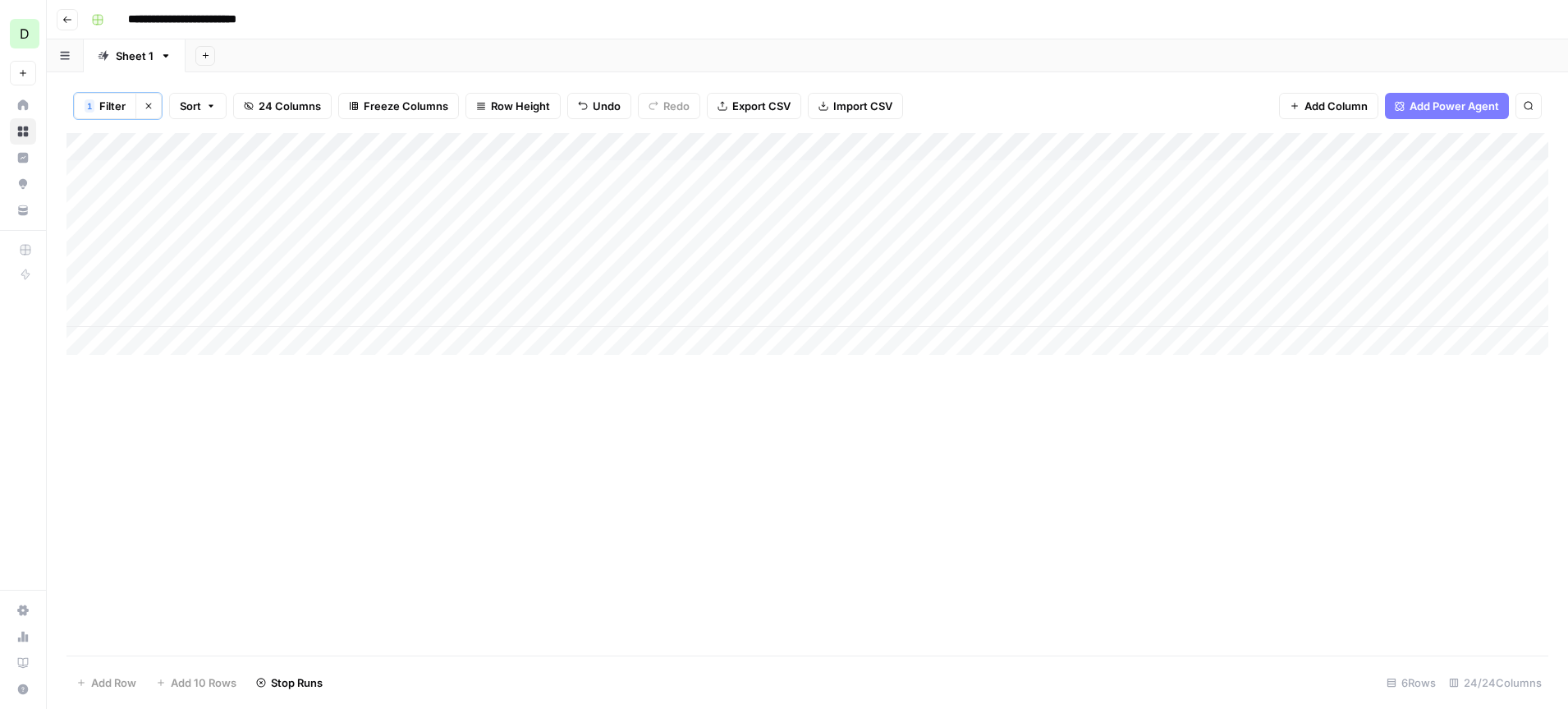
click at [217, 282] on div "Add Column" at bounding box center [807, 243] width 1482 height 222
click at [212, 310] on div "Add Column" at bounding box center [807, 243] width 1482 height 222
click at [261, 404] on div "Add Column" at bounding box center [807, 394] width 1482 height 522
click at [183, 197] on div "Add Column" at bounding box center [807, 243] width 1482 height 222
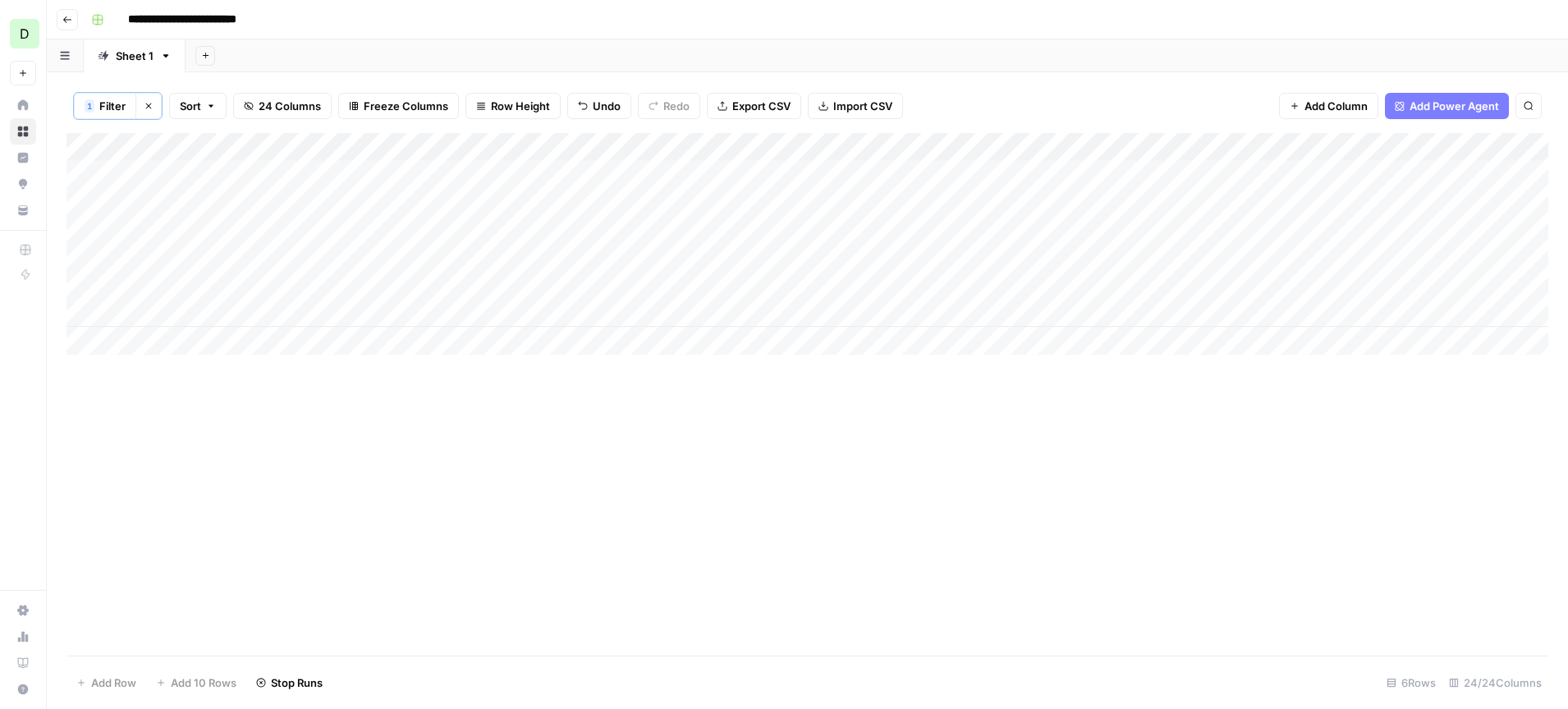
click at [227, 201] on div "Add Column" at bounding box center [807, 243] width 1482 height 222
click at [239, 347] on div "Add Column" at bounding box center [807, 243] width 1482 height 222
click at [108, 198] on div "Add Column" at bounding box center [807, 243] width 1482 height 222
click at [540, 103] on span "Row Height" at bounding box center [520, 106] width 59 height 17
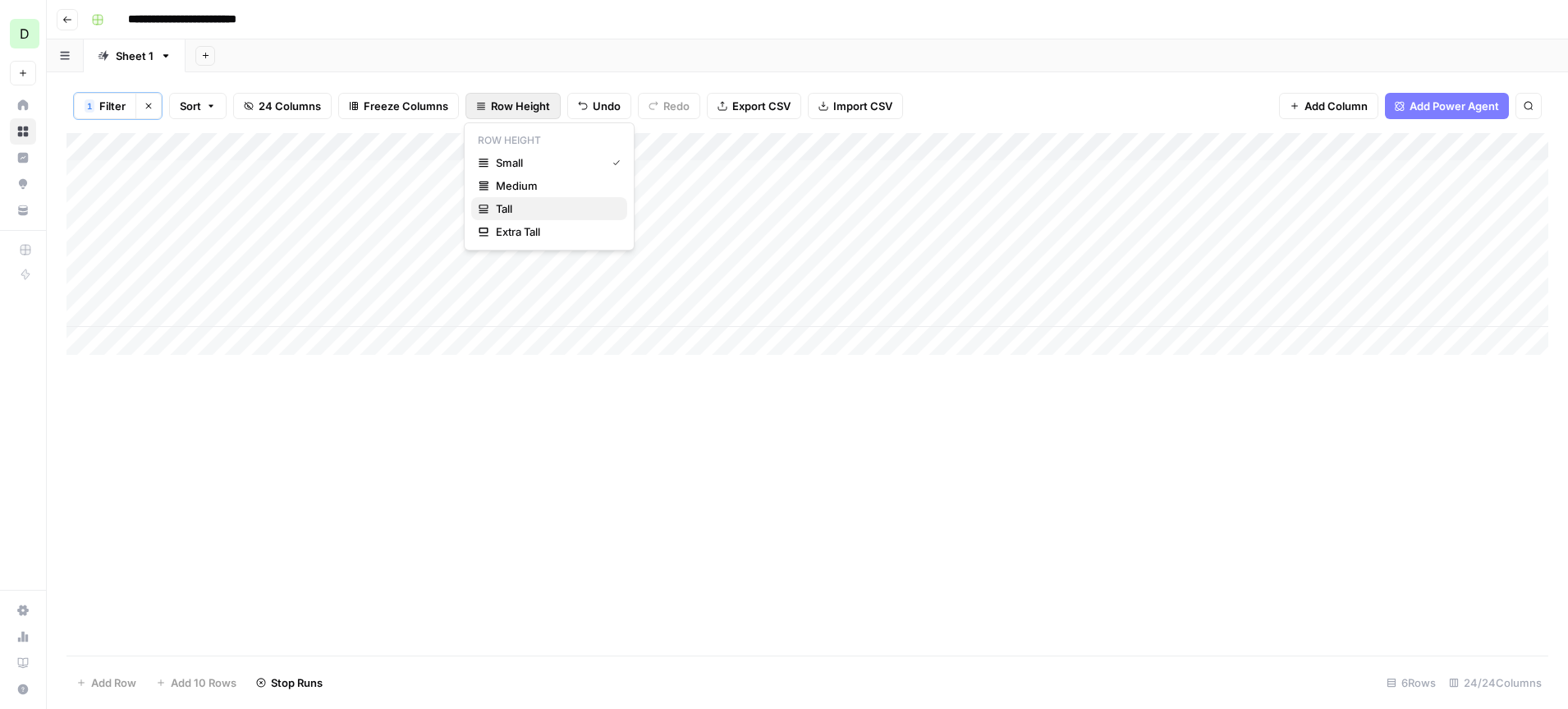
click at [545, 213] on span "Tall" at bounding box center [554, 208] width 118 height 17
click at [221, 339] on div "Add Column" at bounding box center [807, 377] width 1482 height 488
click at [115, 349] on div "Add Column" at bounding box center [807, 377] width 1482 height 488
click at [87, 342] on div "Add Column" at bounding box center [807, 377] width 1482 height 488
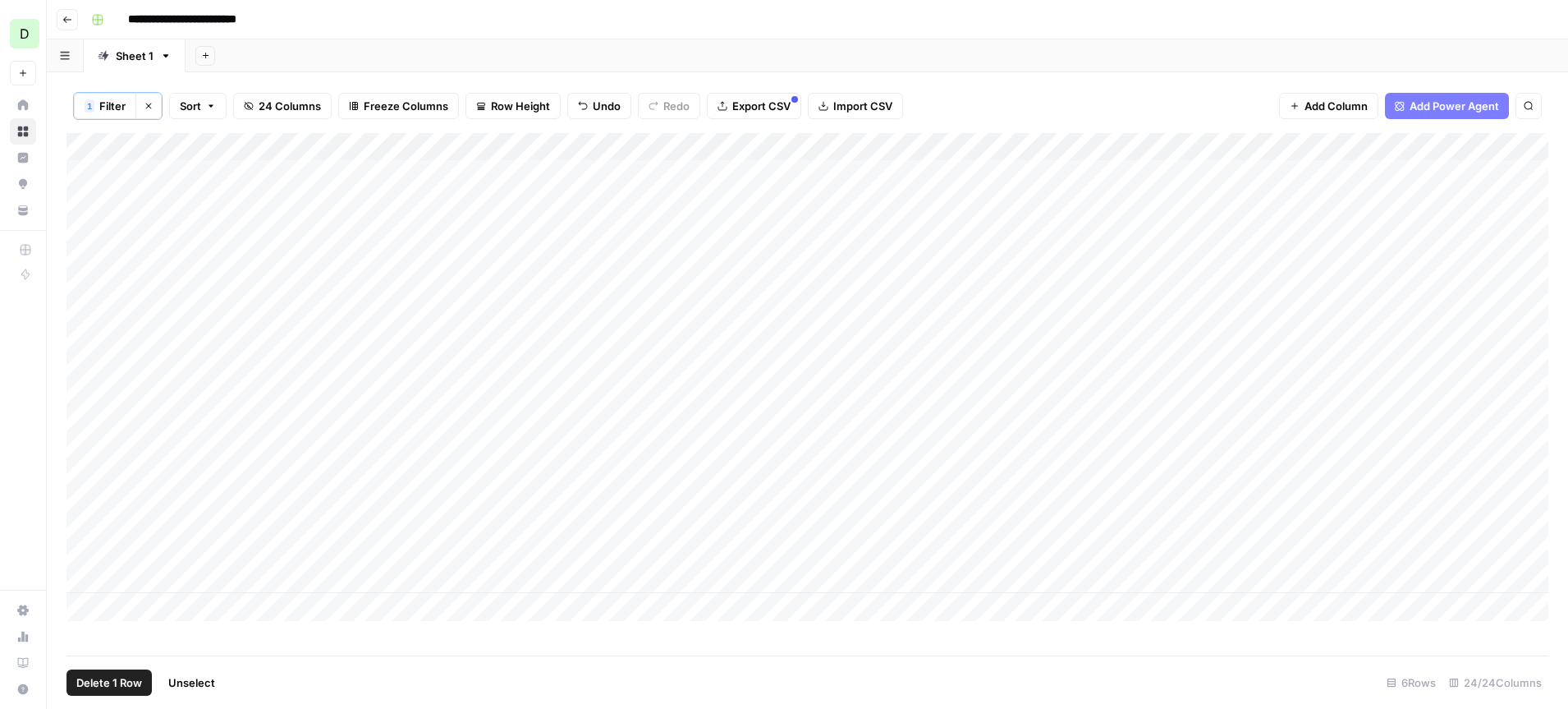
click at [85, 412] on div "Add Column" at bounding box center [807, 377] width 1482 height 488
click at [85, 482] on div "Add Column" at bounding box center [807, 377] width 1482 height 488
click at [128, 681] on span "Delete 3 Rows" at bounding box center [113, 682] width 73 height 17
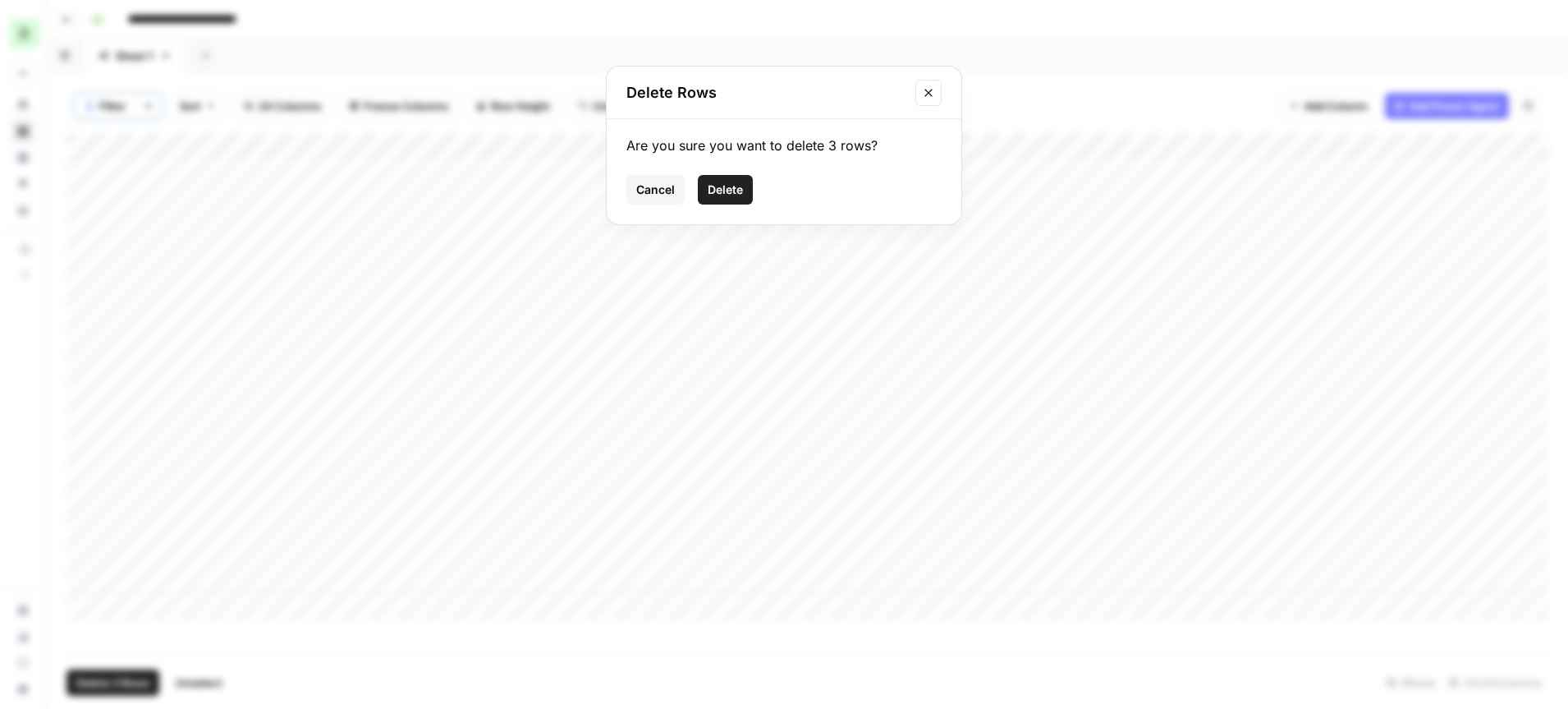
click at [732, 195] on span "Delete" at bounding box center [725, 190] width 36 height 17
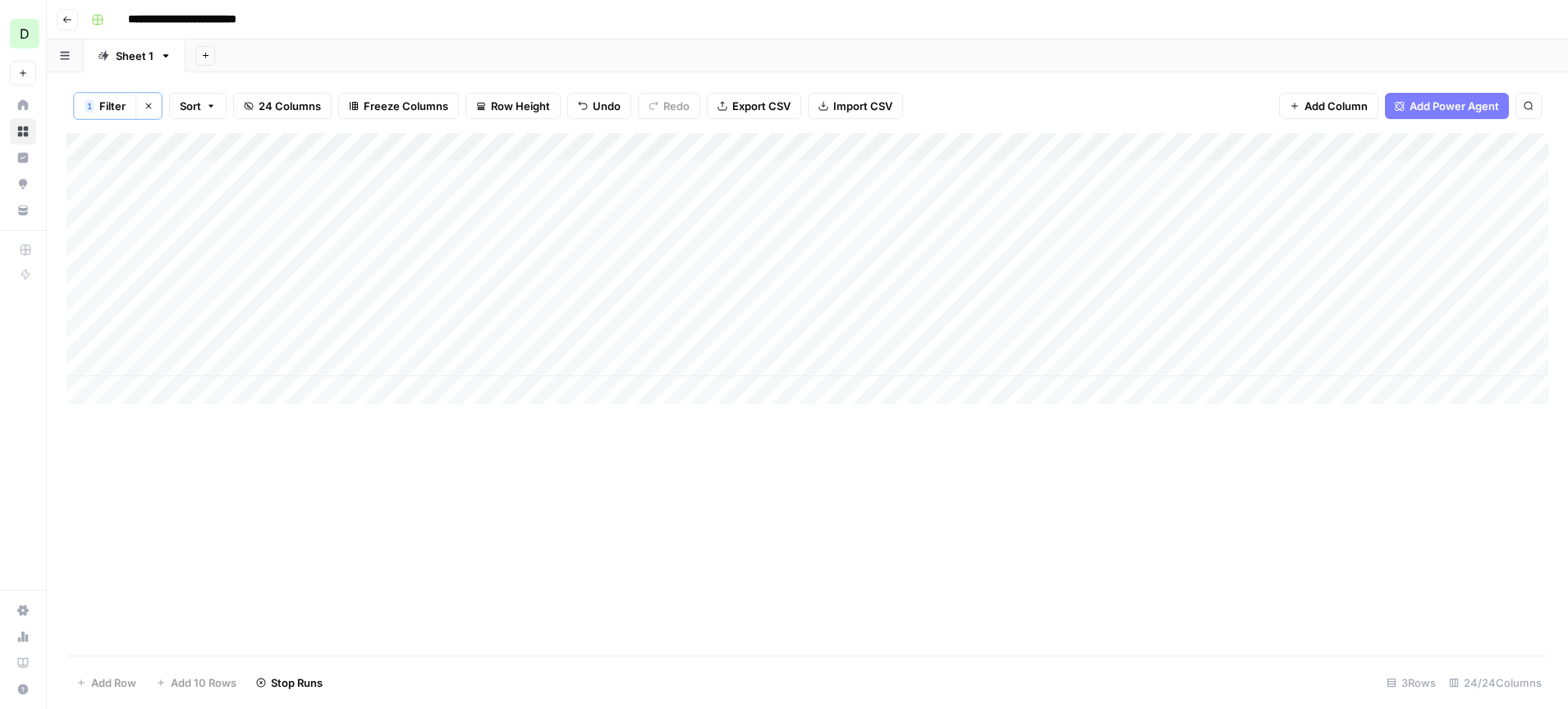
click at [81, 344] on div "Add Column" at bounding box center [807, 268] width 1482 height 271
click at [108, 684] on span "Delete 1 Row" at bounding box center [109, 682] width 66 height 17
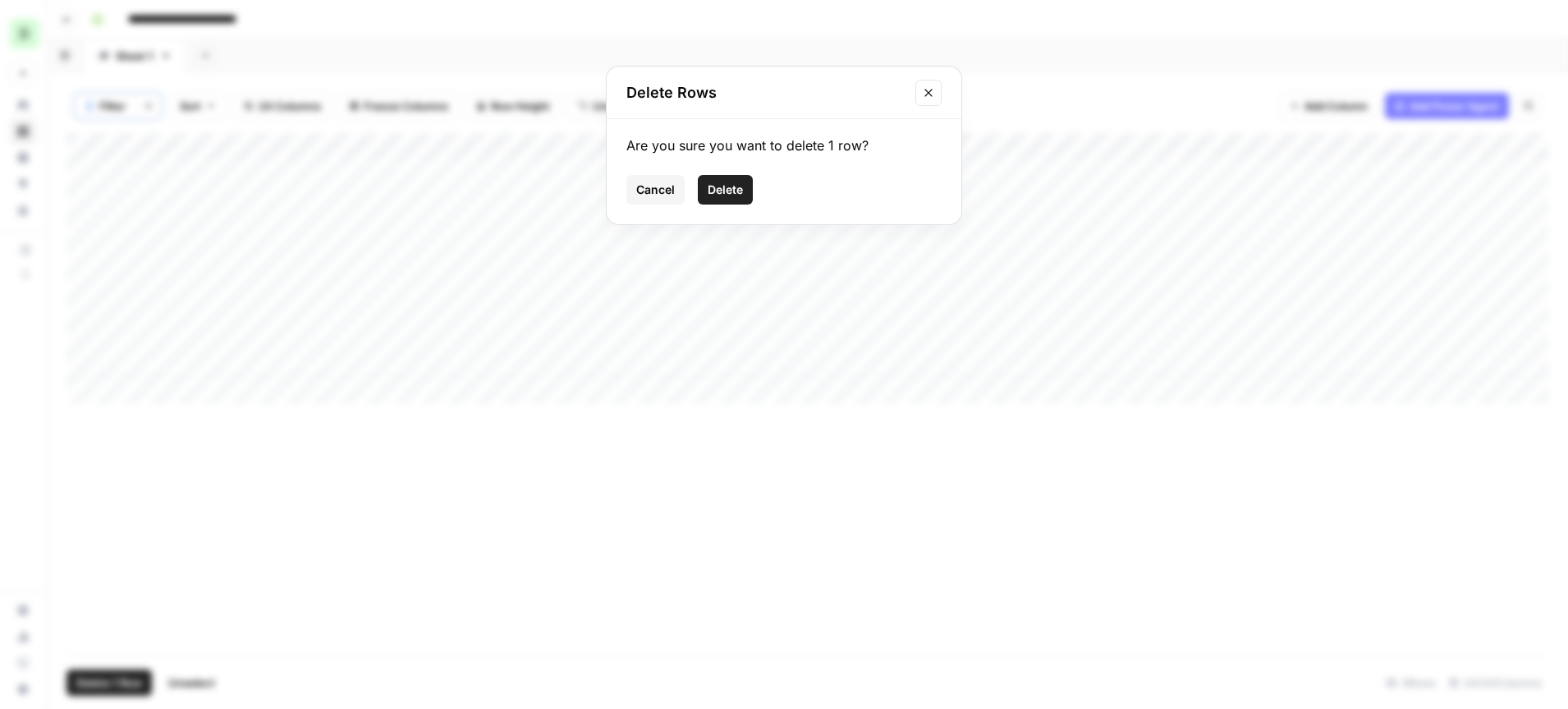
click at [730, 196] on span "Delete" at bounding box center [725, 190] width 36 height 17
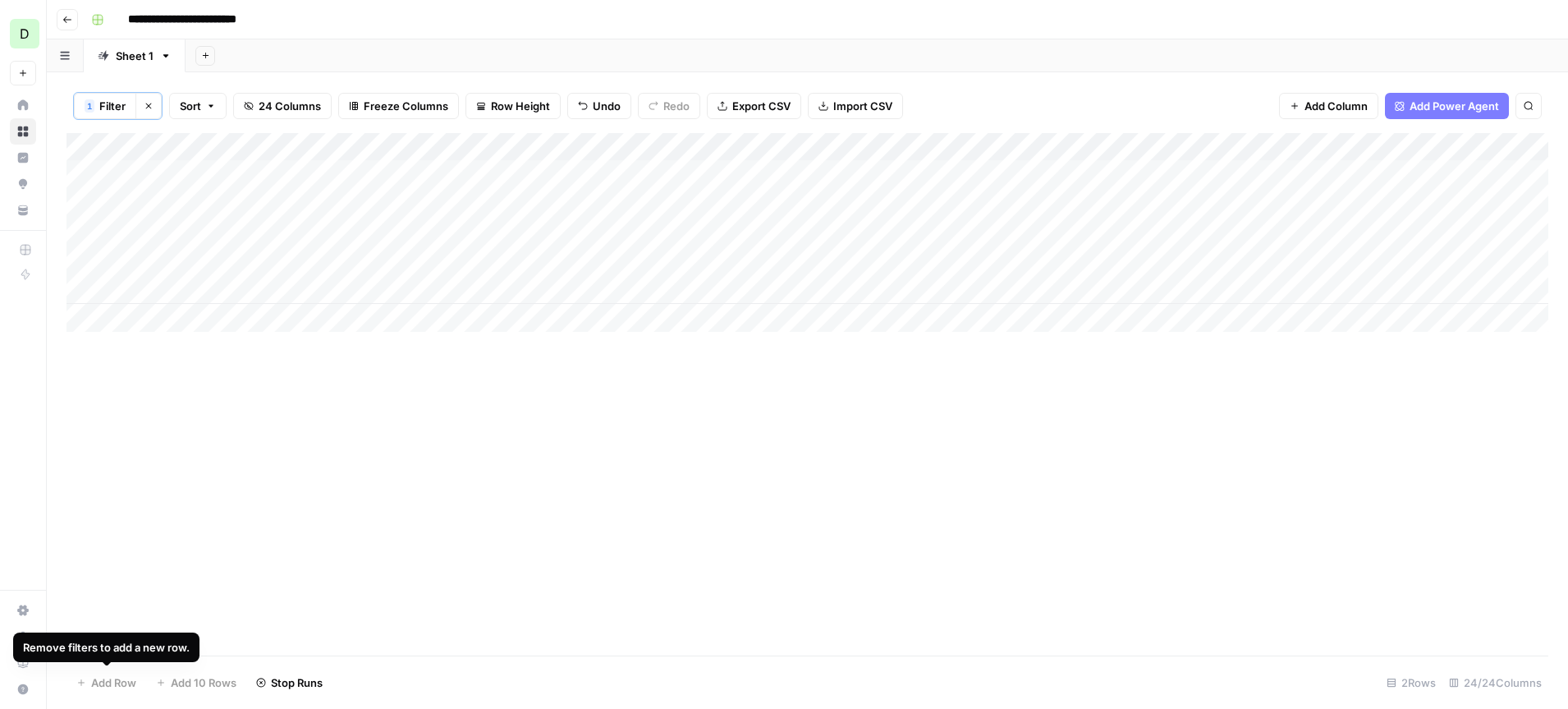
click at [174, 545] on div "Add Column" at bounding box center [807, 394] width 1482 height 522
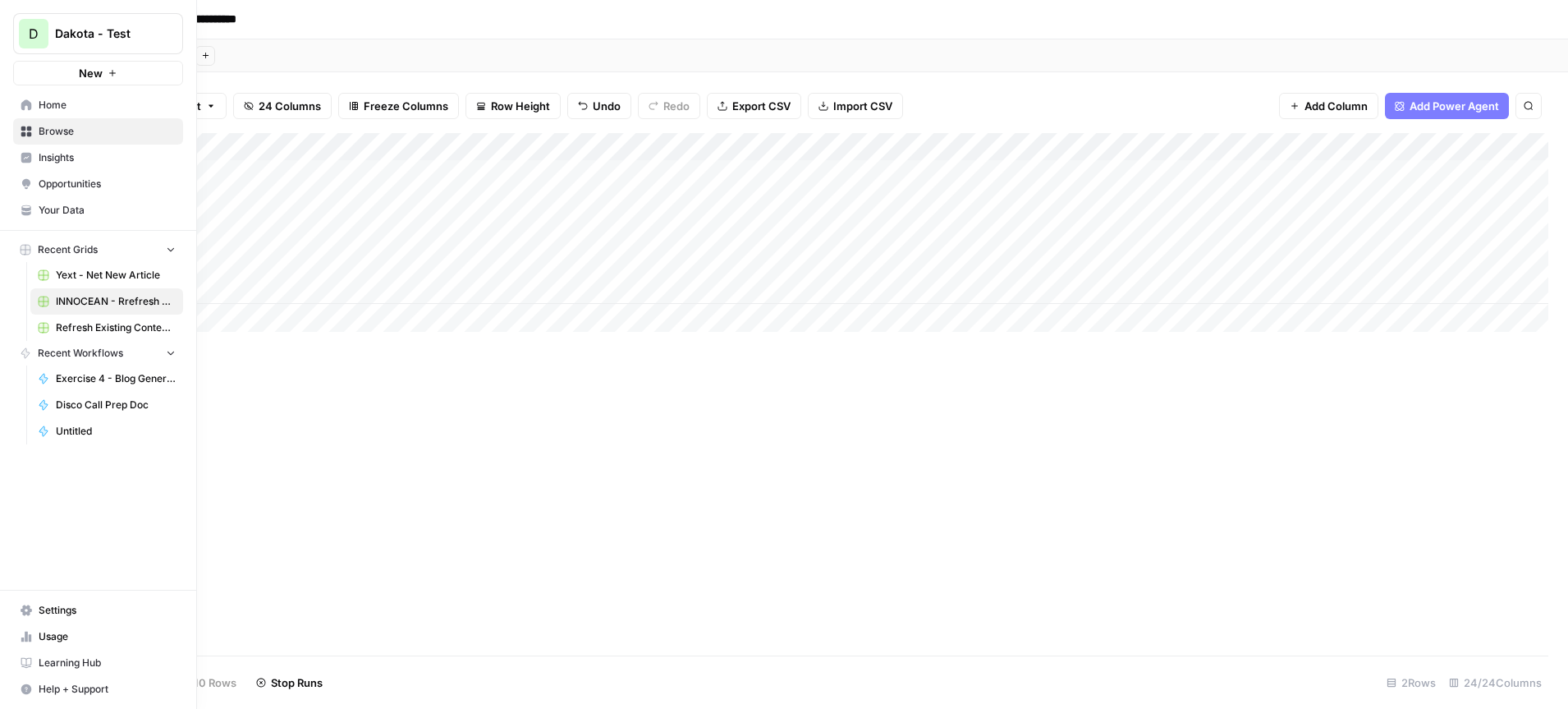
click at [40, 102] on span "Home" at bounding box center [106, 105] width 137 height 15
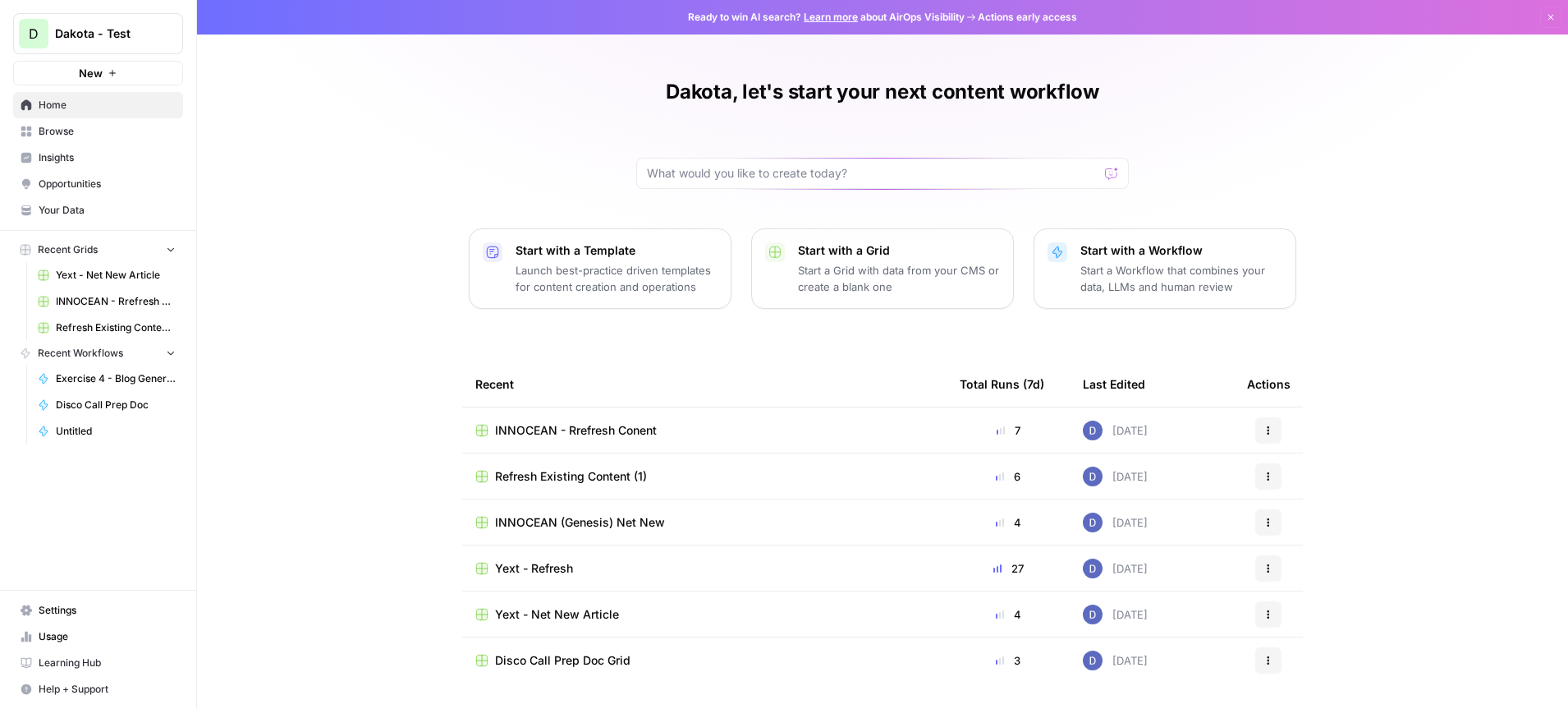
click at [71, 130] on span "Browse" at bounding box center [106, 131] width 137 height 15
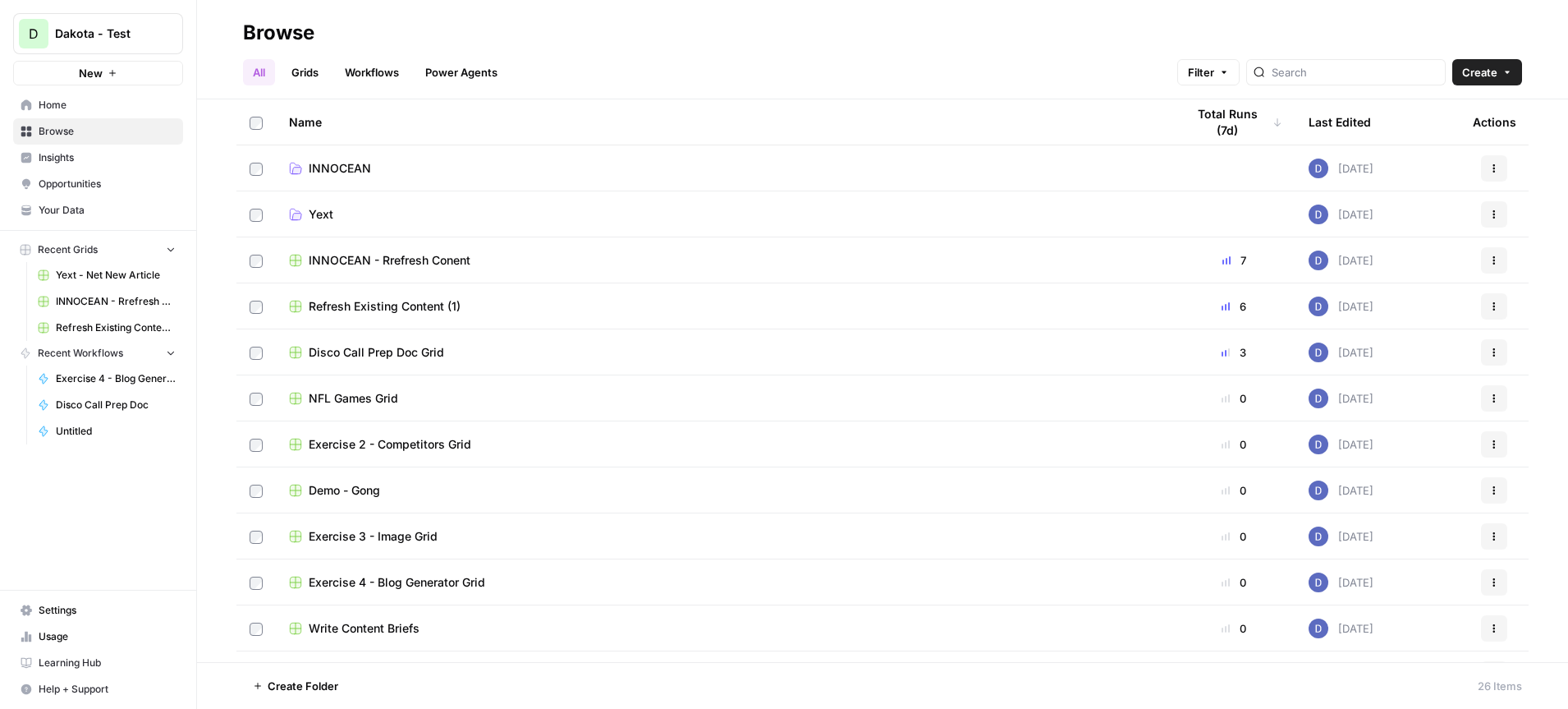
click at [1495, 258] on icon "button" at bounding box center [1494, 261] width 10 height 10
click at [1398, 359] on span "Move To" at bounding box center [1421, 359] width 131 height 17
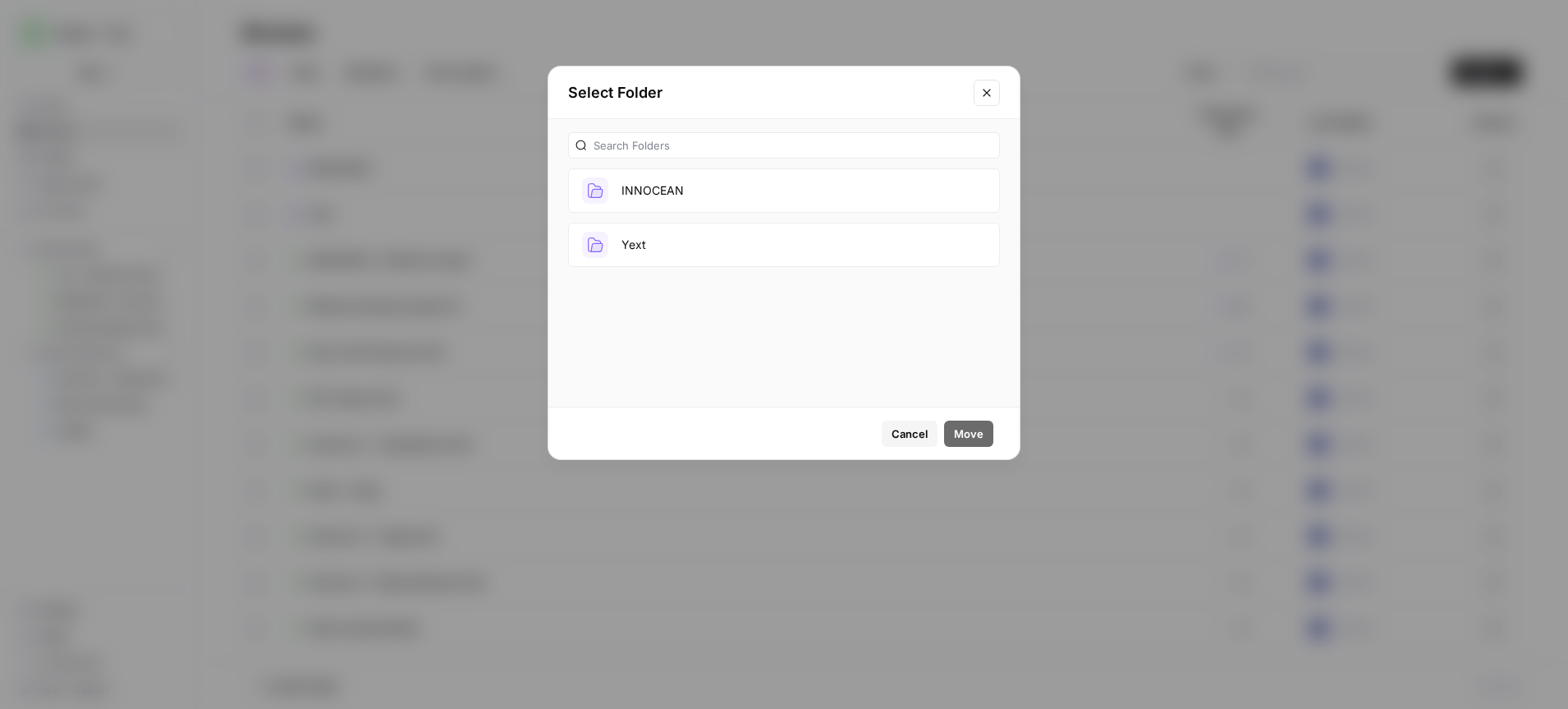
click at [711, 197] on button "INNOCEAN" at bounding box center [784, 190] width 432 height 44
click at [966, 430] on span "Move" at bounding box center [969, 433] width 30 height 17
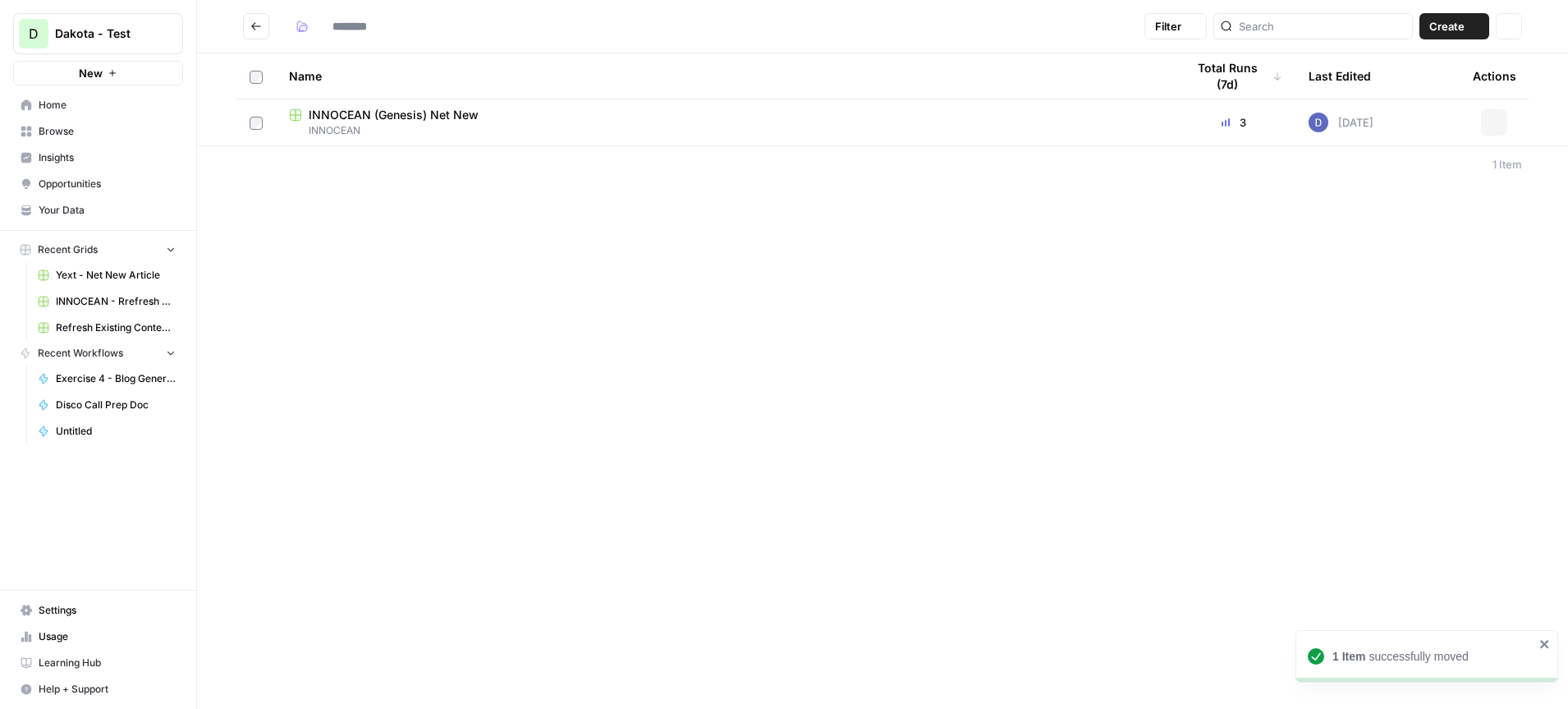
type input "********"
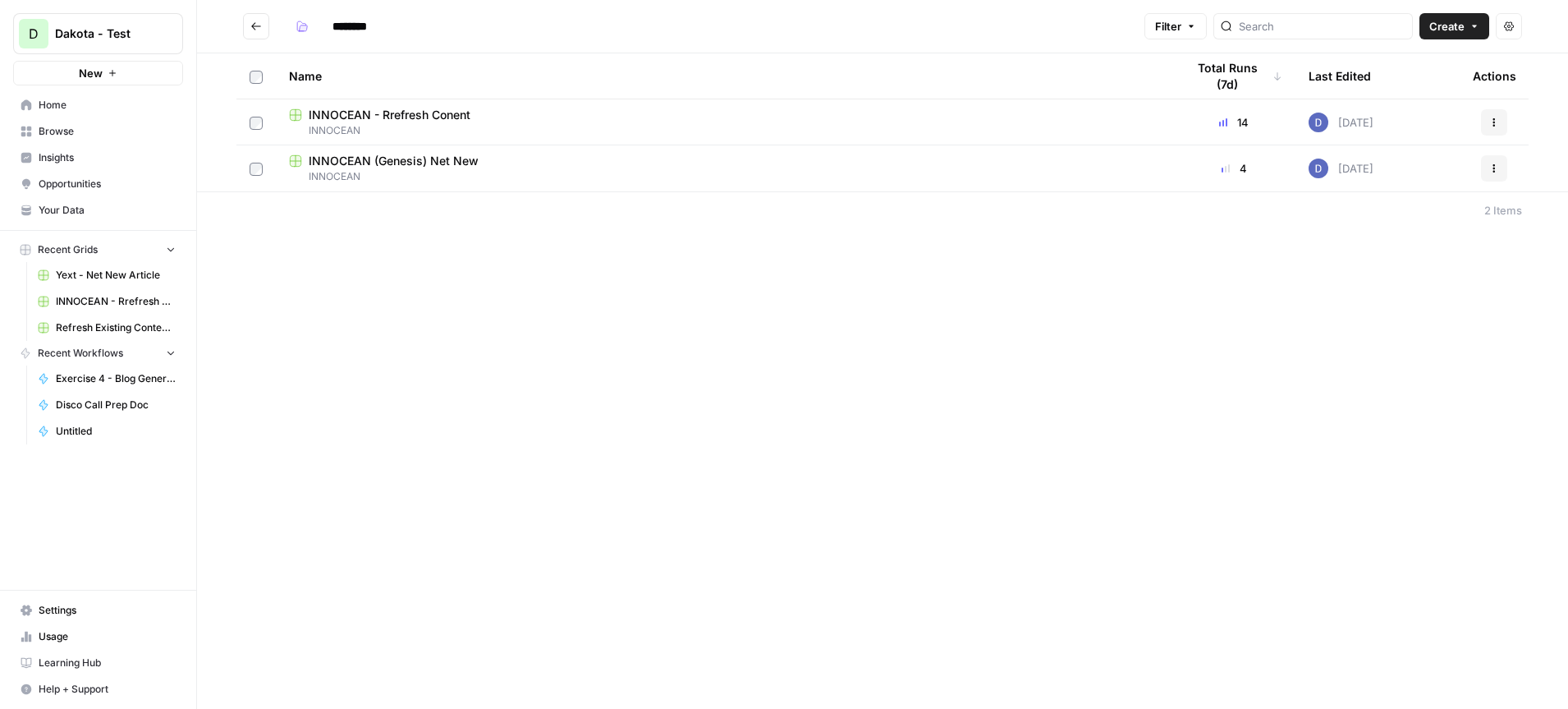
click at [73, 103] on span "Home" at bounding box center [106, 105] width 137 height 15
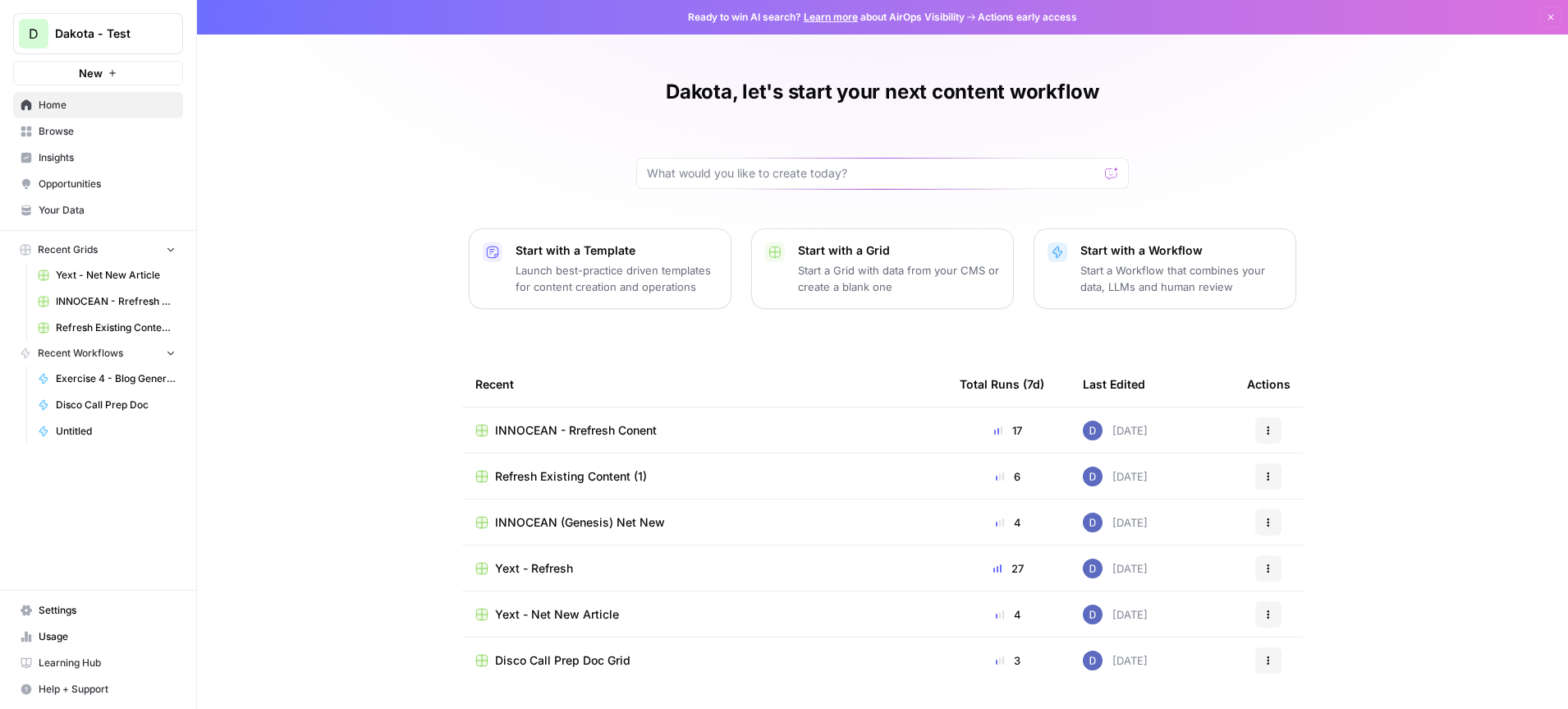
click at [90, 213] on span "Your Data" at bounding box center [106, 210] width 137 height 15
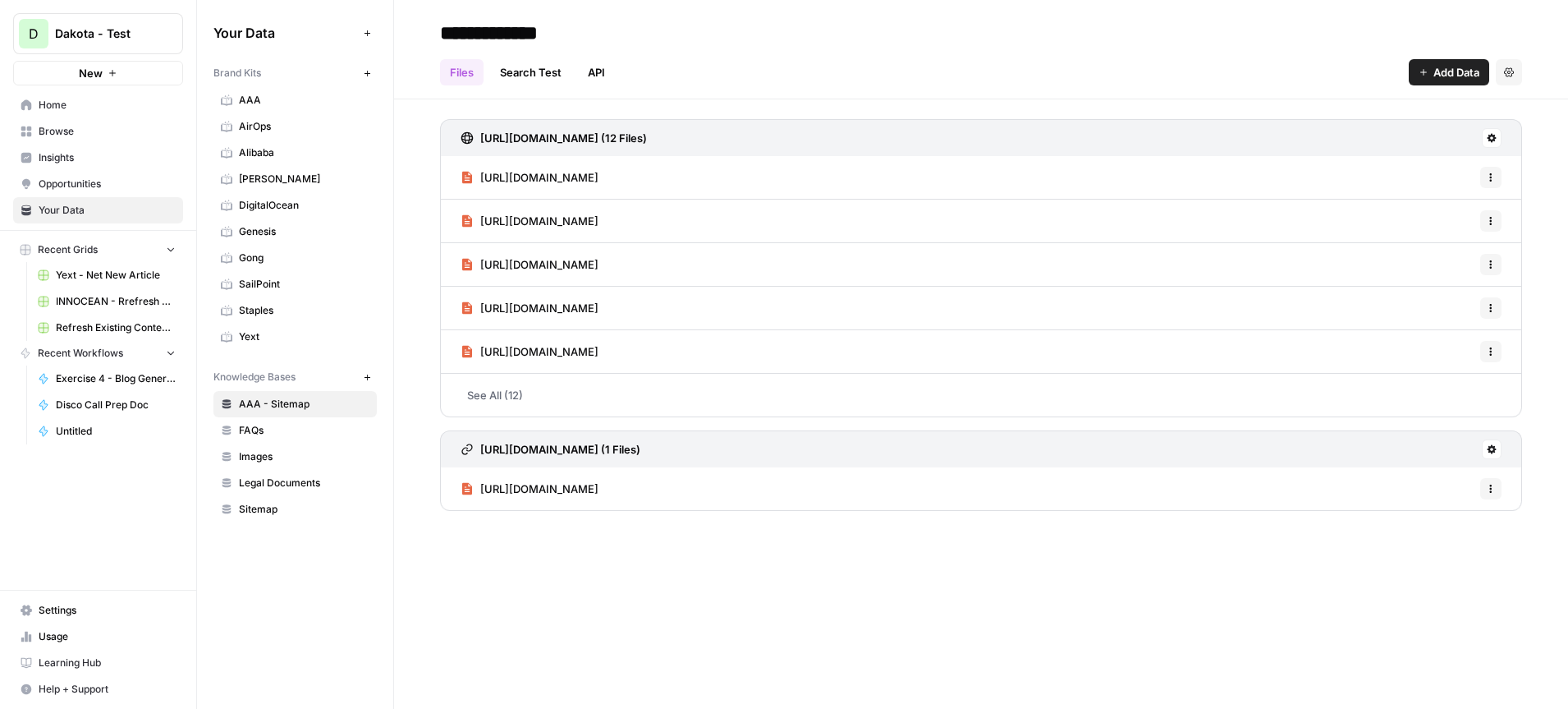
click at [369, 69] on icon "button" at bounding box center [367, 73] width 9 height 9
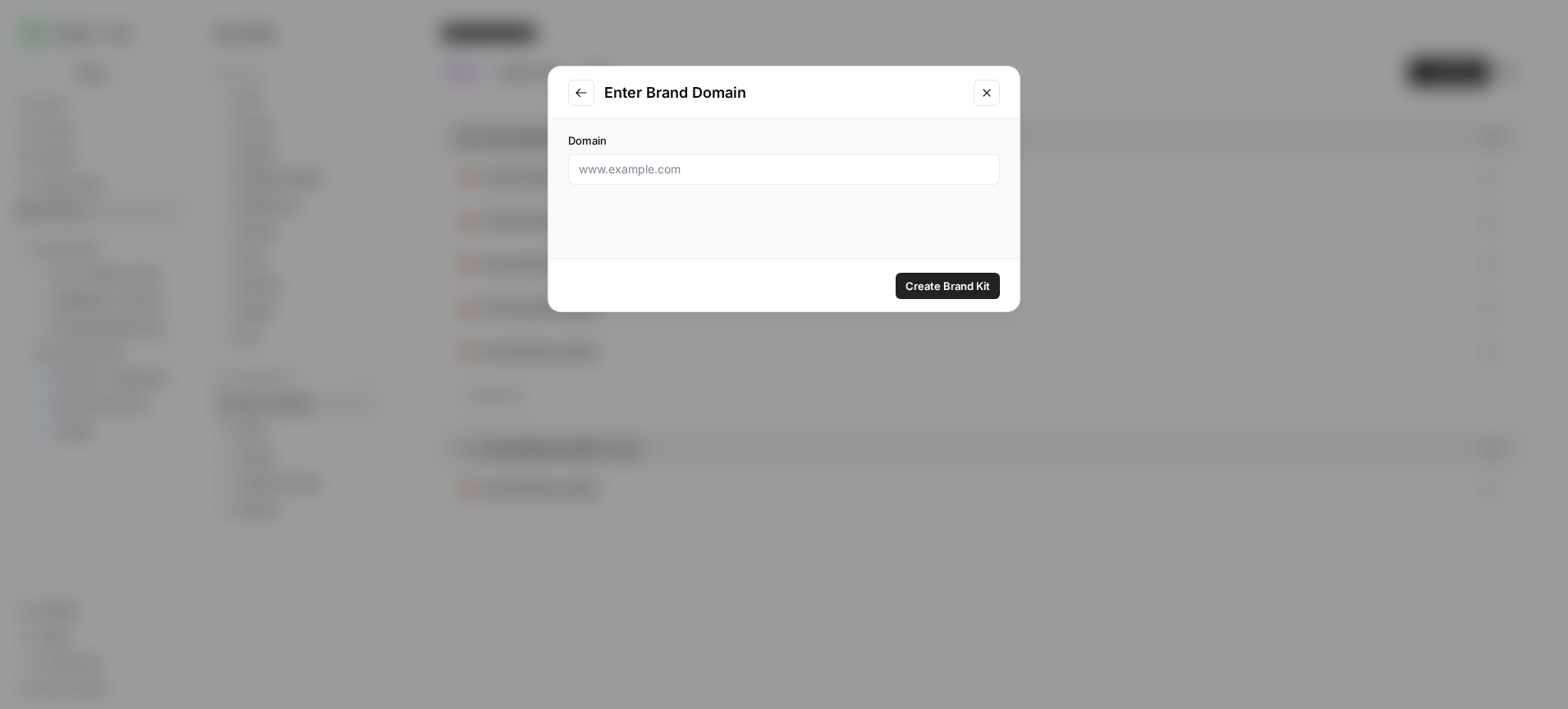
click at [718, 178] on div at bounding box center [784, 169] width 432 height 32
type input "servicenow.com"
click at [931, 279] on span "Create Brand Kit" at bounding box center [948, 286] width 85 height 17
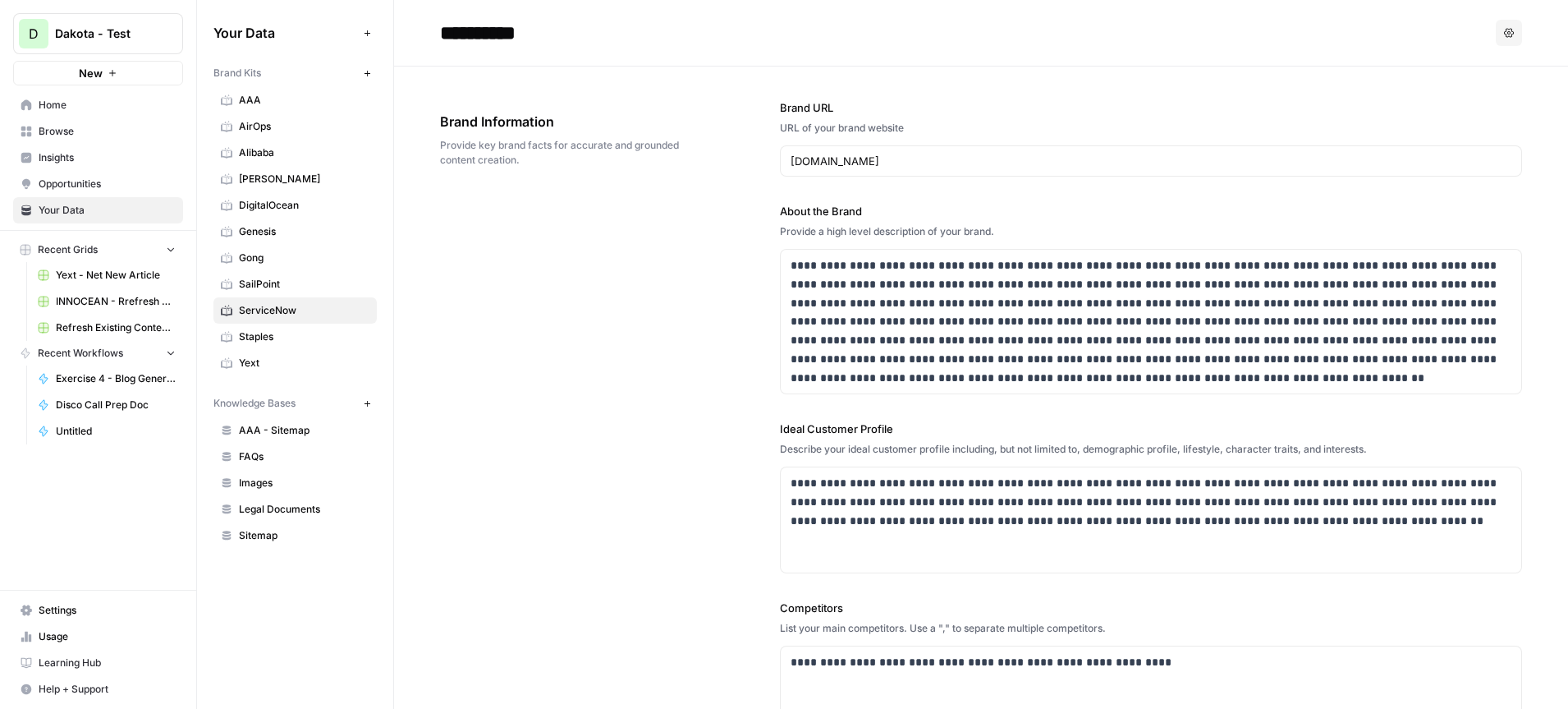
click at [112, 72] on icon "button" at bounding box center [113, 73] width 7 height 7
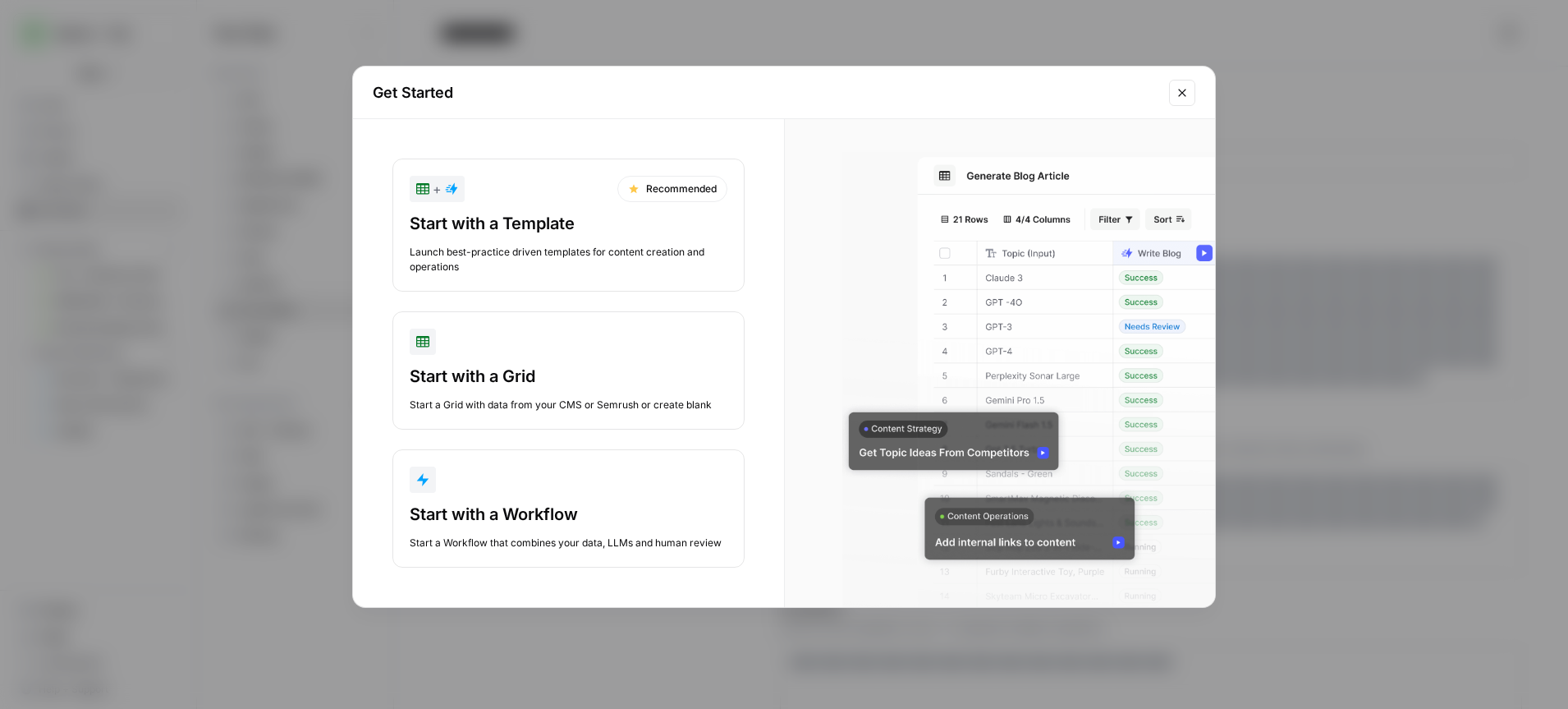
click at [520, 232] on div "Start with a Template" at bounding box center [569, 223] width 318 height 23
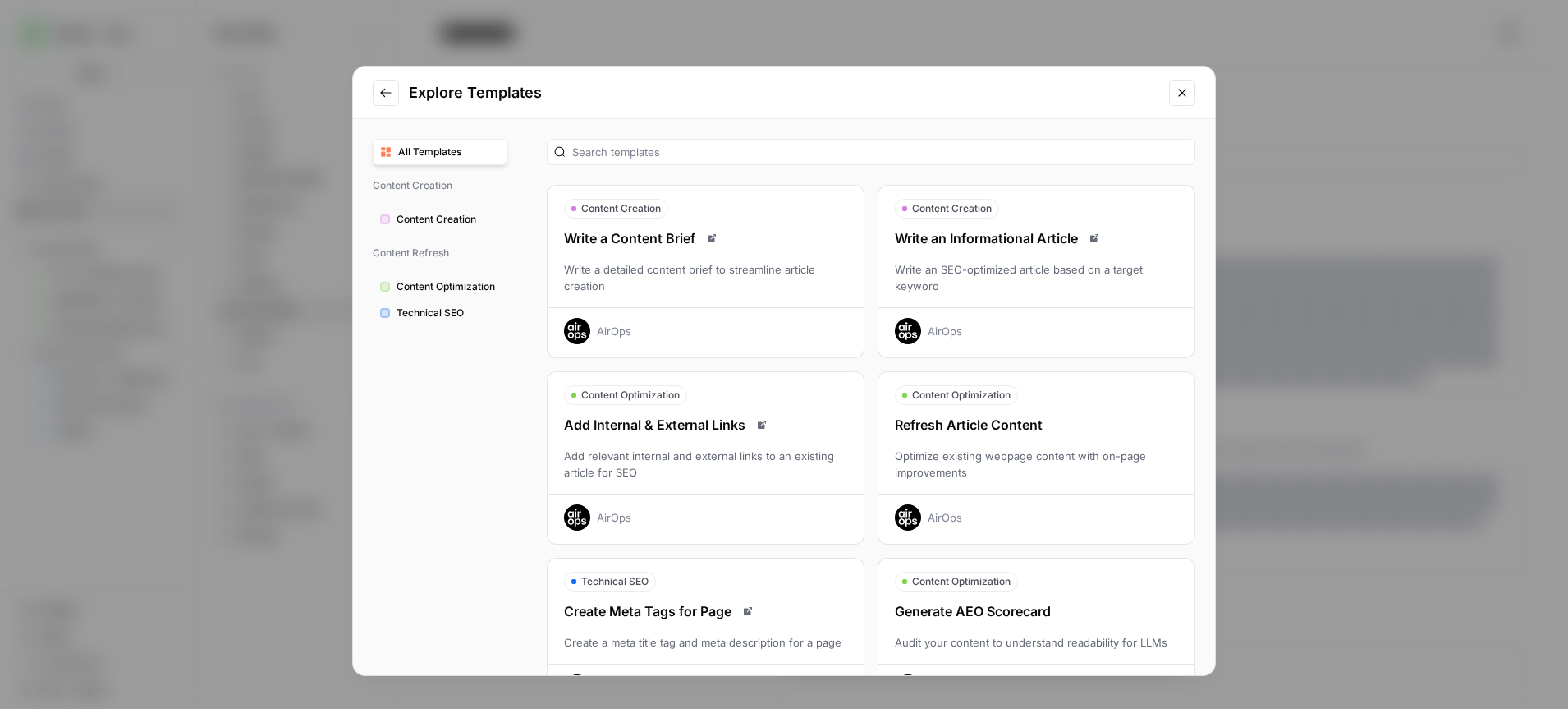
click at [938, 331] on div "AirOps" at bounding box center [945, 331] width 35 height 17
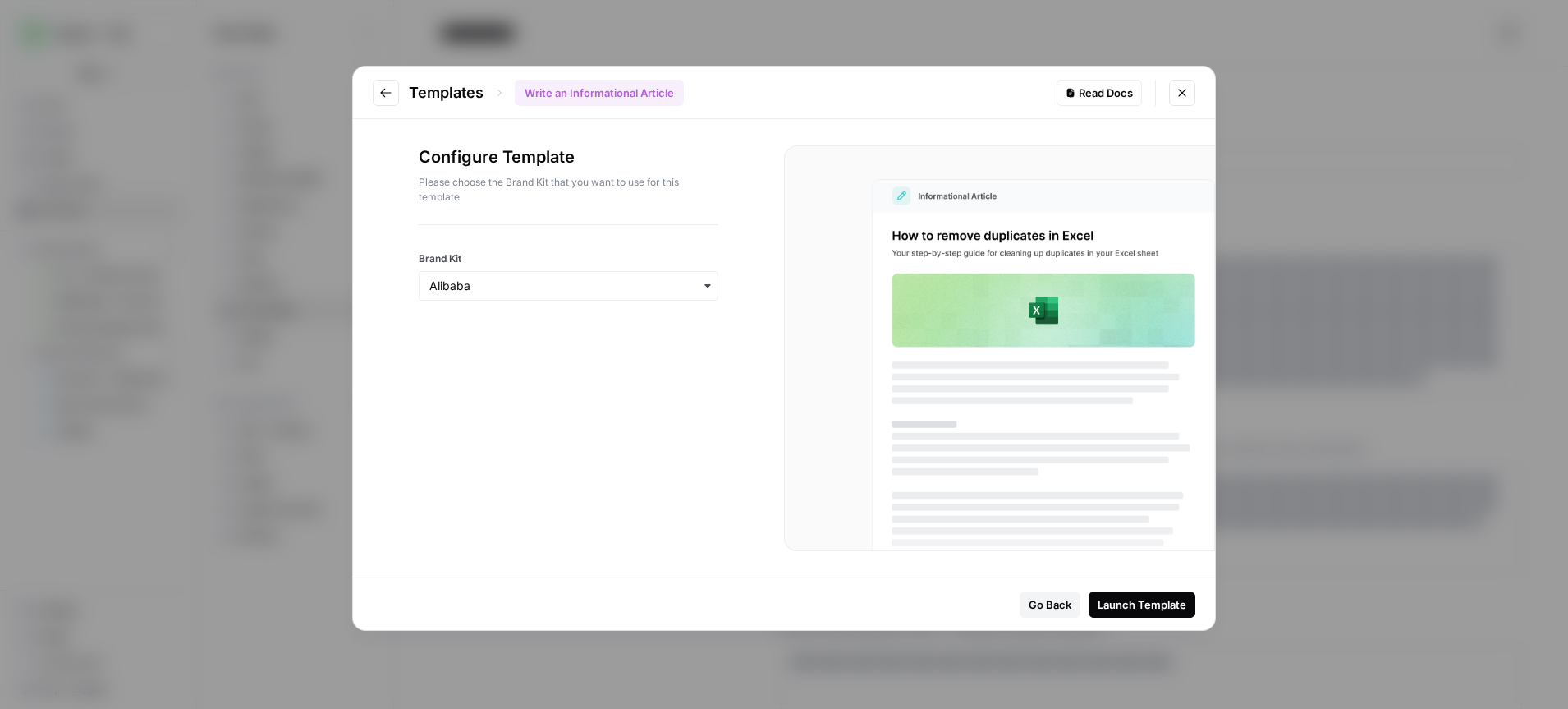
click at [708, 288] on icon "button" at bounding box center [708, 286] width 13 height 13
click at [495, 520] on div "ServiceNow" at bounding box center [568, 521] width 298 height 32
click at [1143, 605] on div "Launch Template" at bounding box center [1141, 604] width 89 height 17
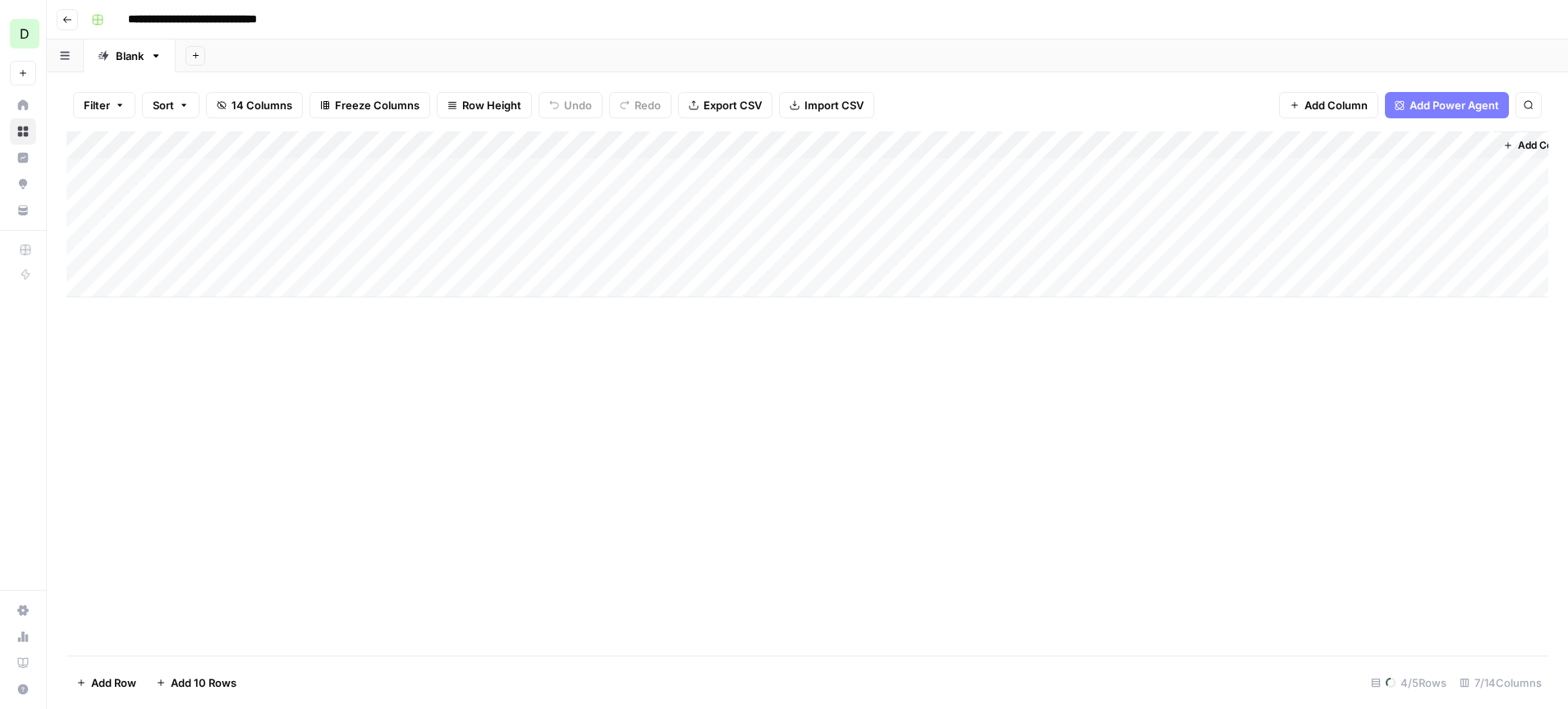
click at [237, 27] on input "**********" at bounding box center [209, 20] width 178 height 27
type input "**********"
click at [574, 51] on div "Add Sheet" at bounding box center [872, 56] width 1393 height 33
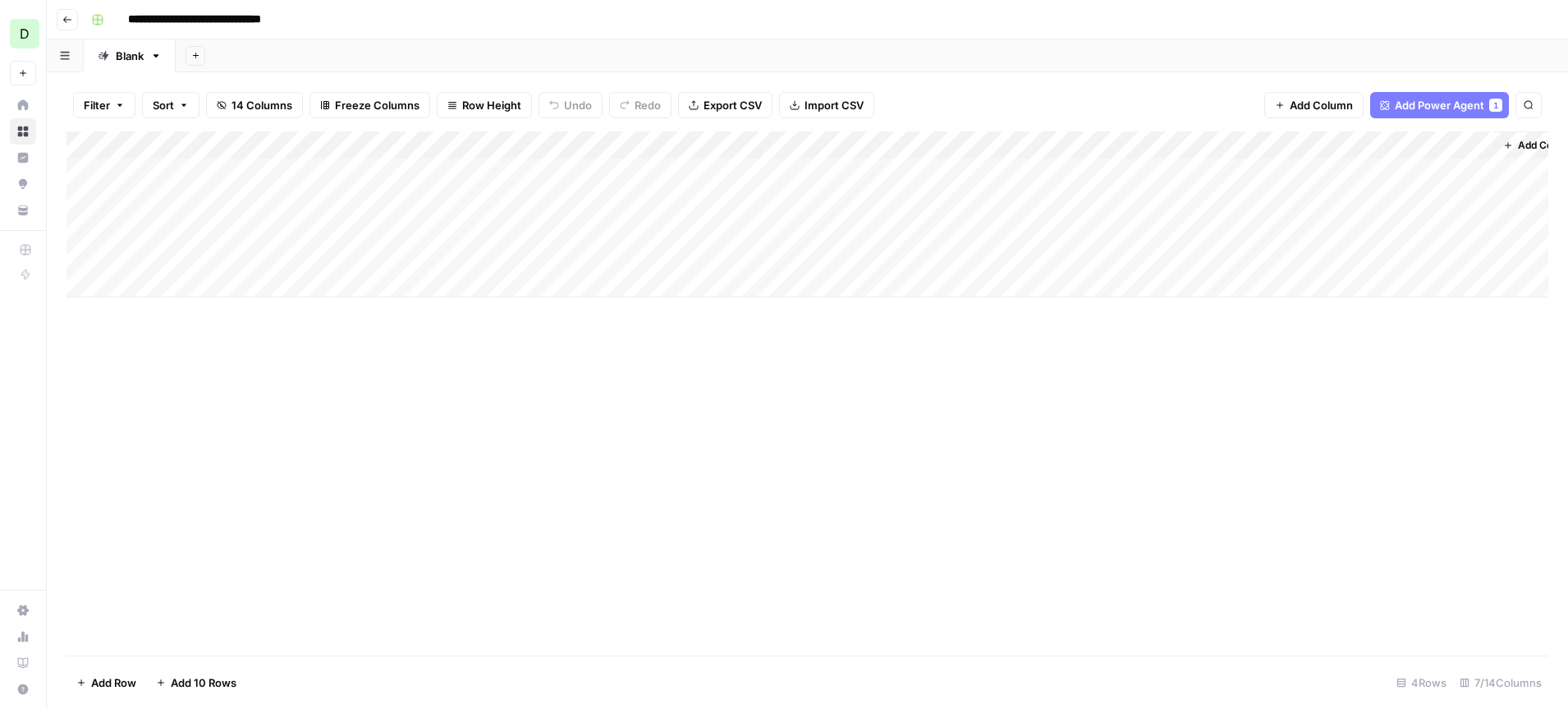
click at [456, 111] on button "Row Height" at bounding box center [484, 105] width 95 height 27
click at [481, 213] on span "Tall" at bounding box center [526, 208] width 118 height 17
click at [108, 172] on div "Add Column" at bounding box center [807, 302] width 1482 height 343
click at [109, 245] on div "Add Column" at bounding box center [807, 302] width 1482 height 343
click at [1437, 99] on span "Add Power Agent" at bounding box center [1439, 105] width 90 height 17
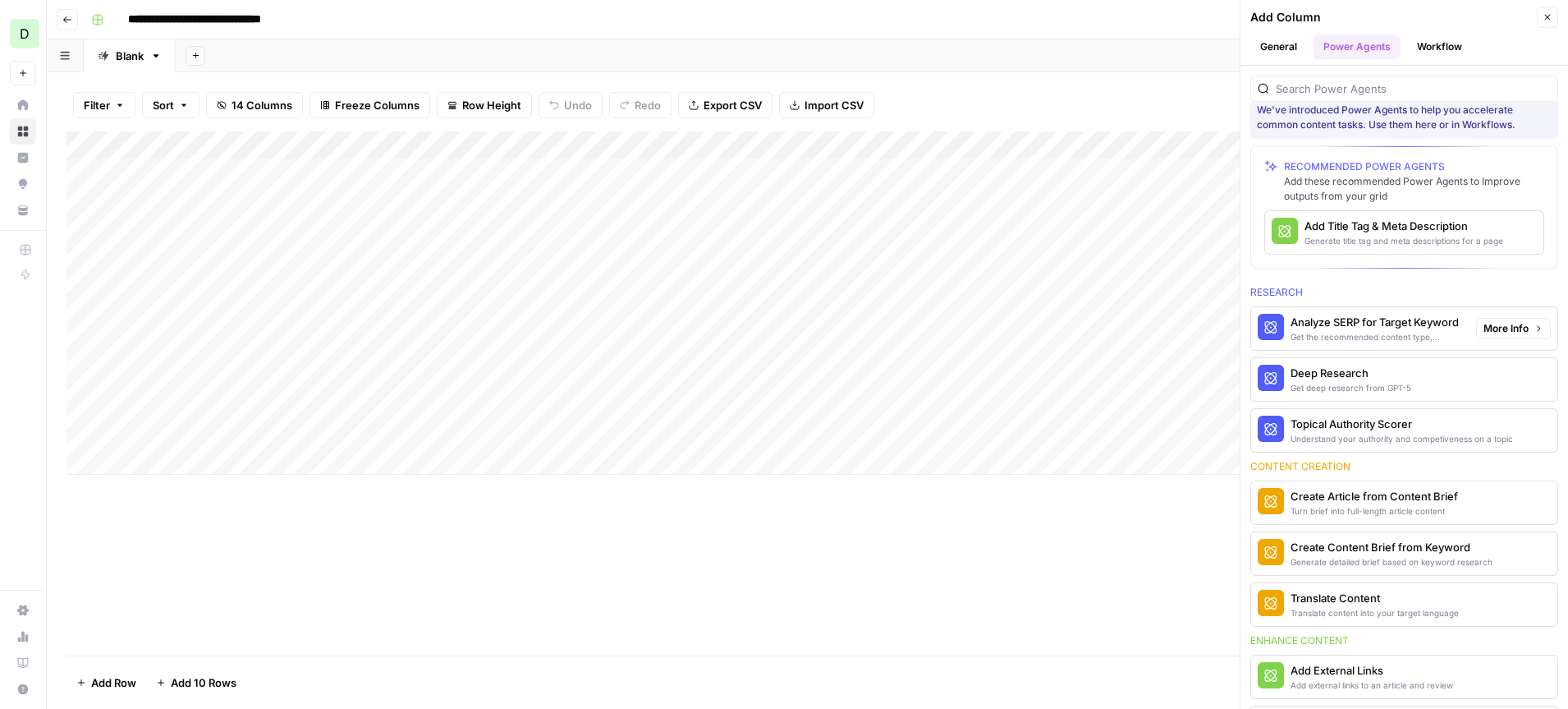
scroll to position [20, 0]
click at [1074, 506] on div "Add Column" at bounding box center [807, 393] width 1482 height 524
click at [1546, 18] on icon "button" at bounding box center [1548, 17] width 6 height 6
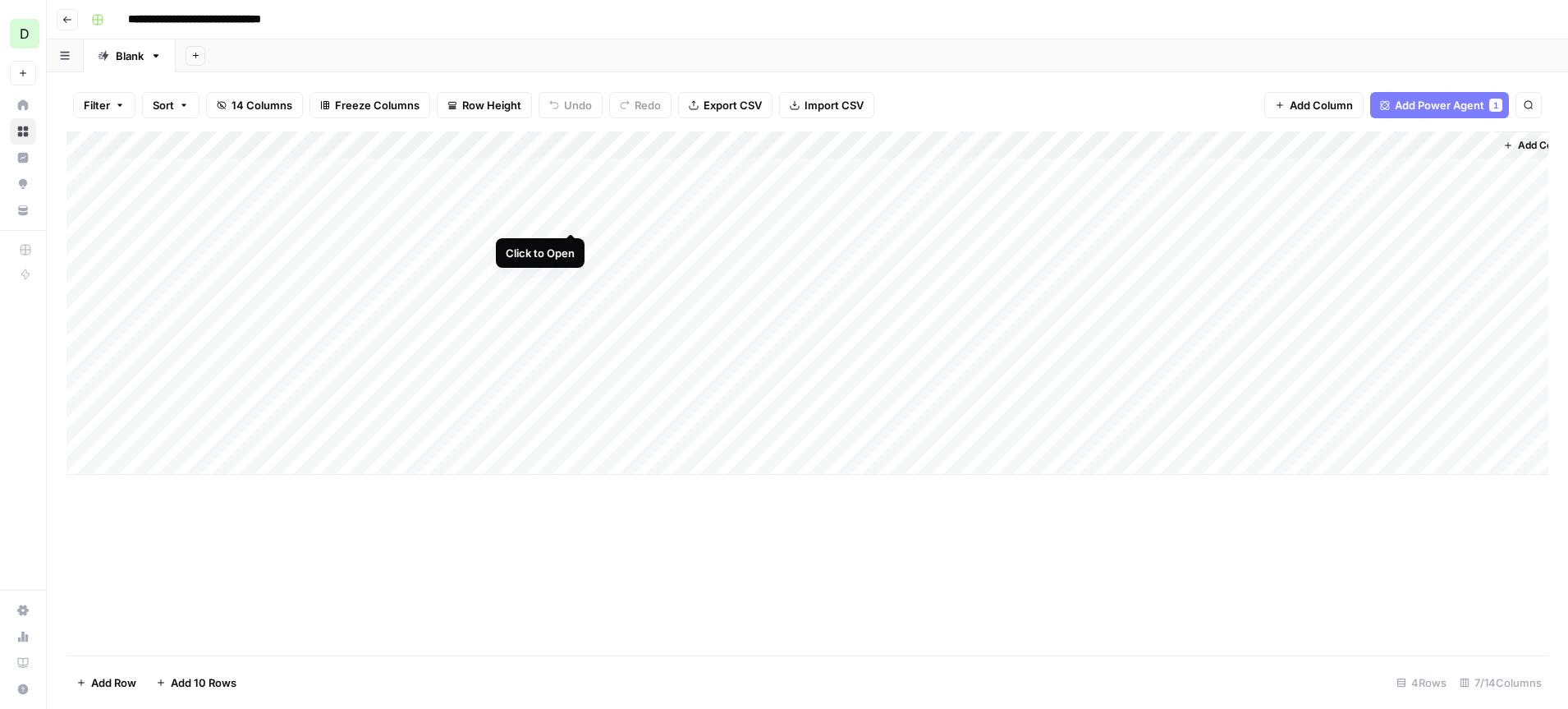
click at [569, 173] on div "Add Column" at bounding box center [807, 302] width 1482 height 343
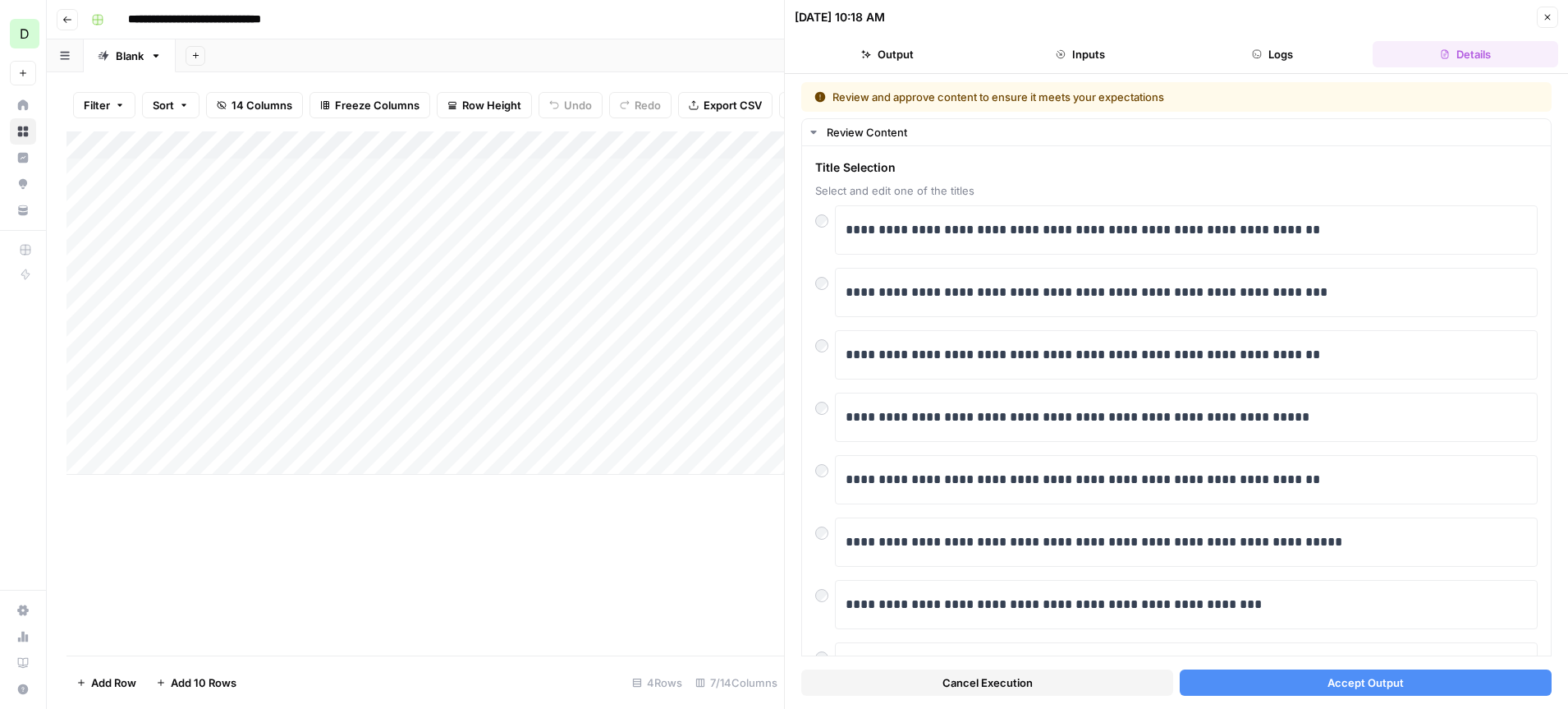
click at [1292, 691] on button "Accept Output" at bounding box center [1365, 682] width 372 height 27
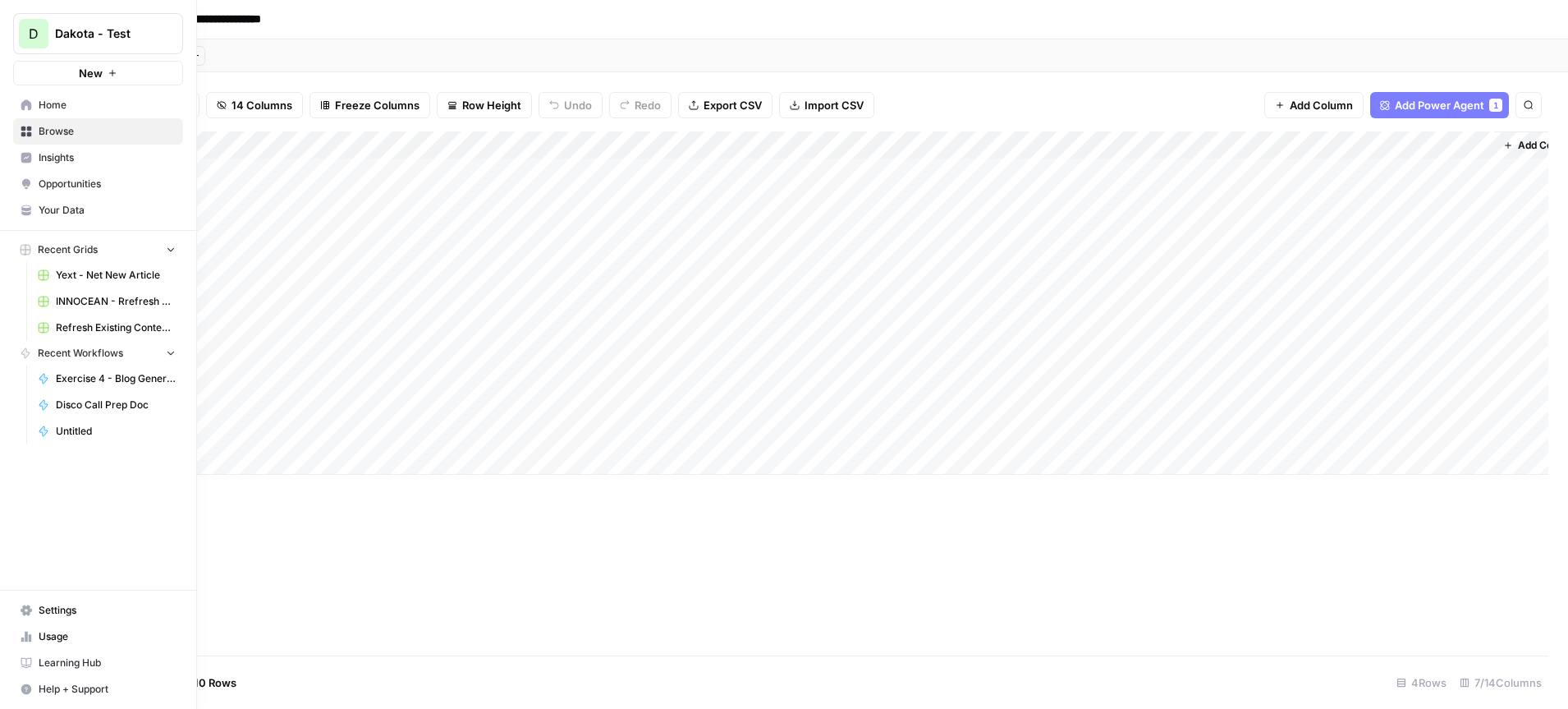
click at [84, 131] on span "Browse" at bounding box center [106, 131] width 137 height 15
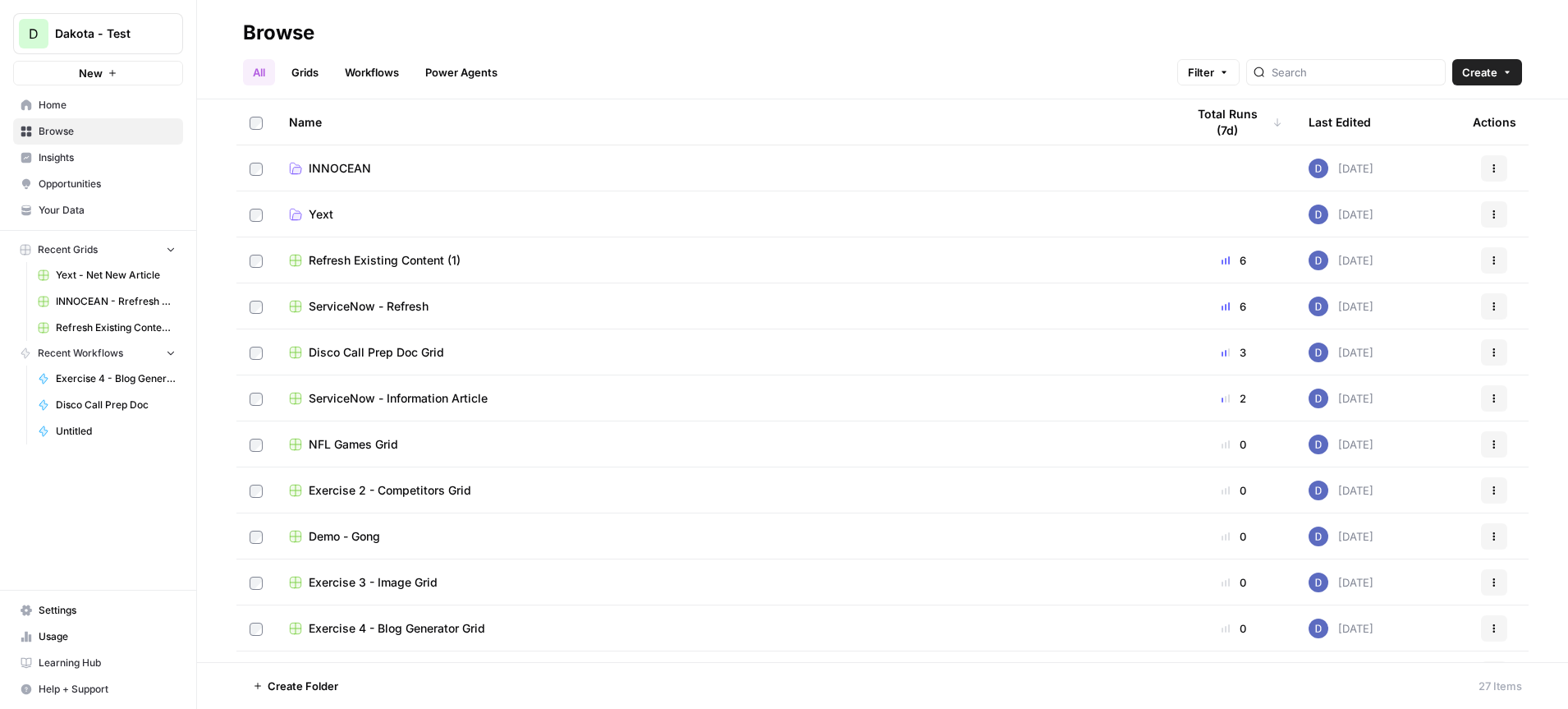
click at [1500, 66] on button "Create" at bounding box center [1487, 72] width 70 height 27
click at [1439, 113] on span "Folder" at bounding box center [1455, 111] width 92 height 17
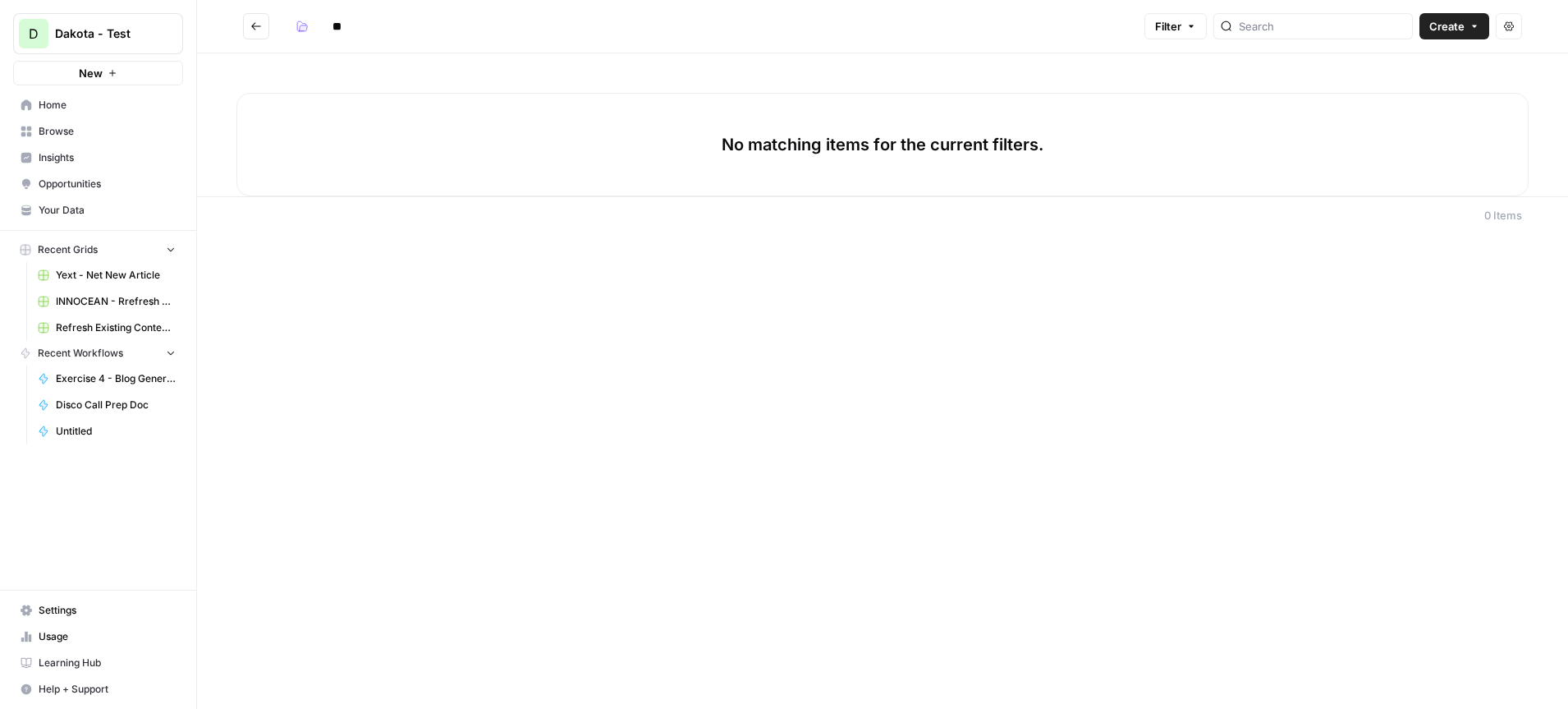
type input "*"
type input "**********"
click at [72, 131] on span "Browse" at bounding box center [106, 131] width 137 height 15
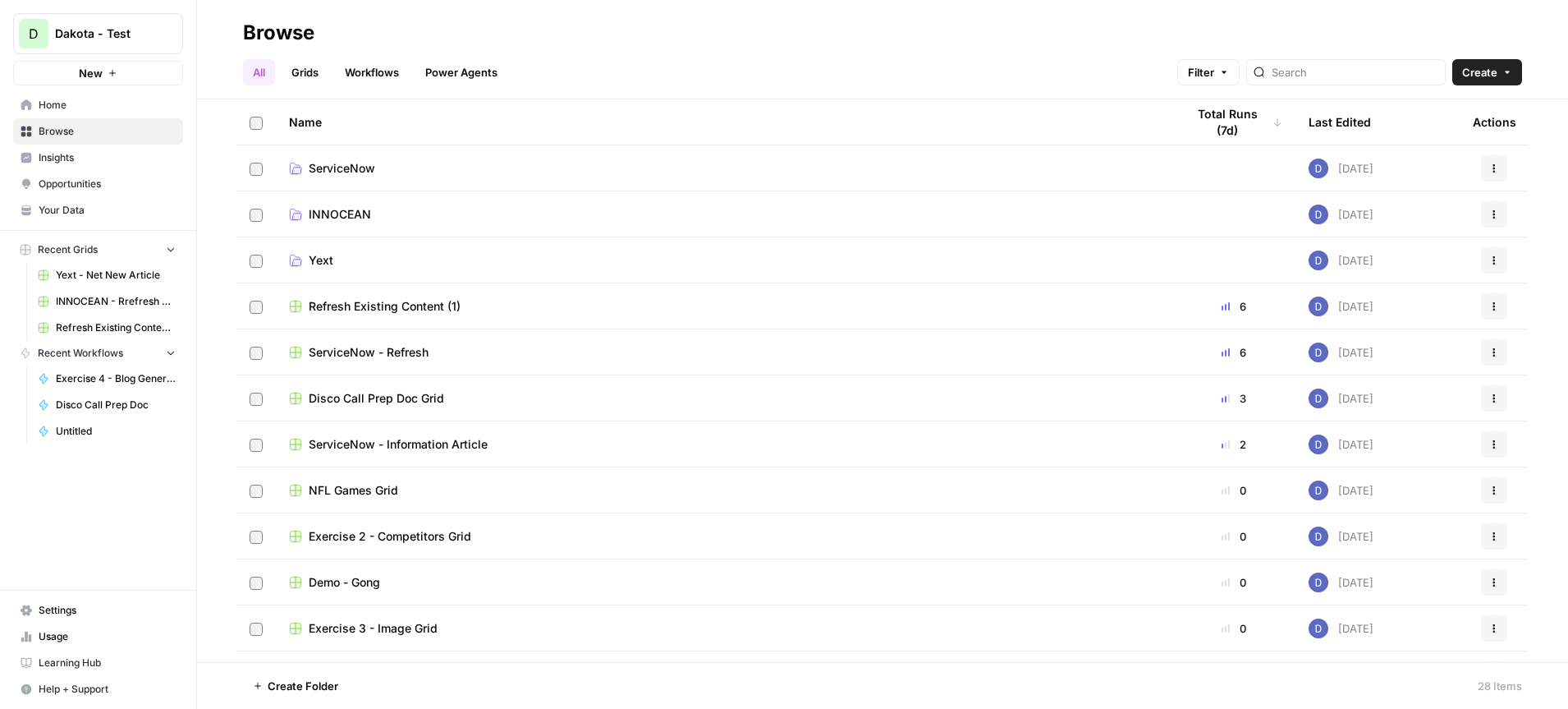
click at [1487, 353] on button "Actions" at bounding box center [1494, 353] width 27 height 27
click at [1398, 451] on span "Move To" at bounding box center [1421, 451] width 131 height 17
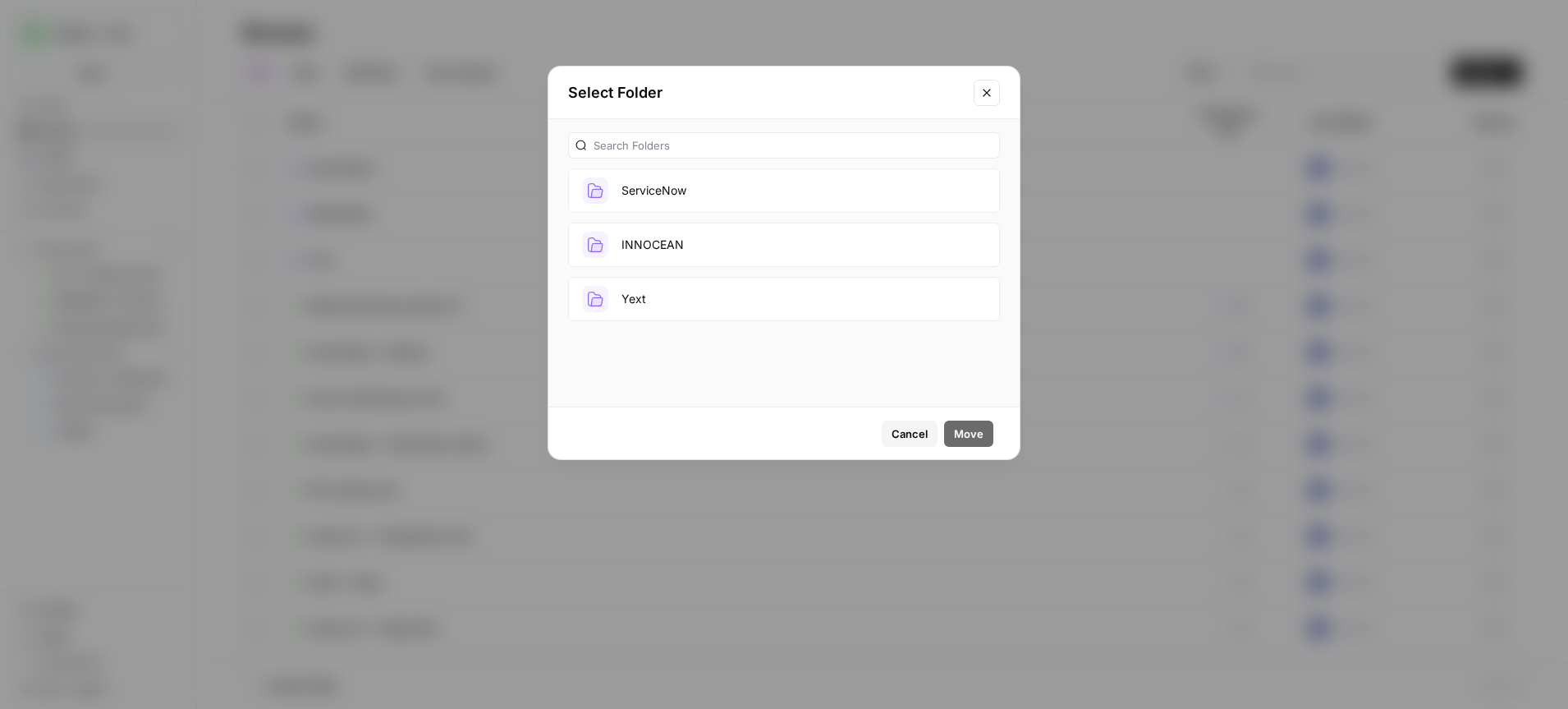
click at [750, 193] on button "ServiceNow" at bounding box center [784, 190] width 432 height 44
click at [970, 432] on span "Move" at bounding box center [969, 433] width 30 height 17
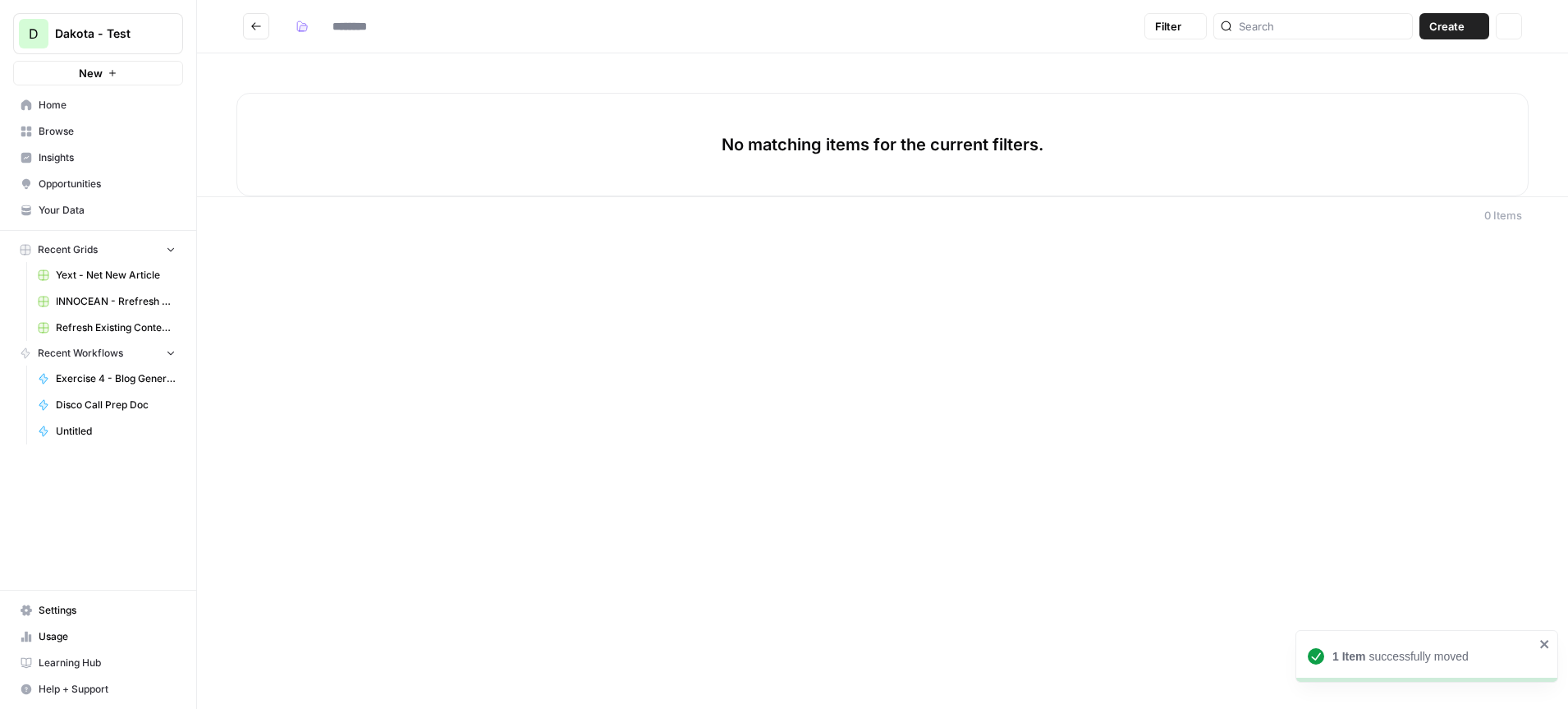
type input "**********"
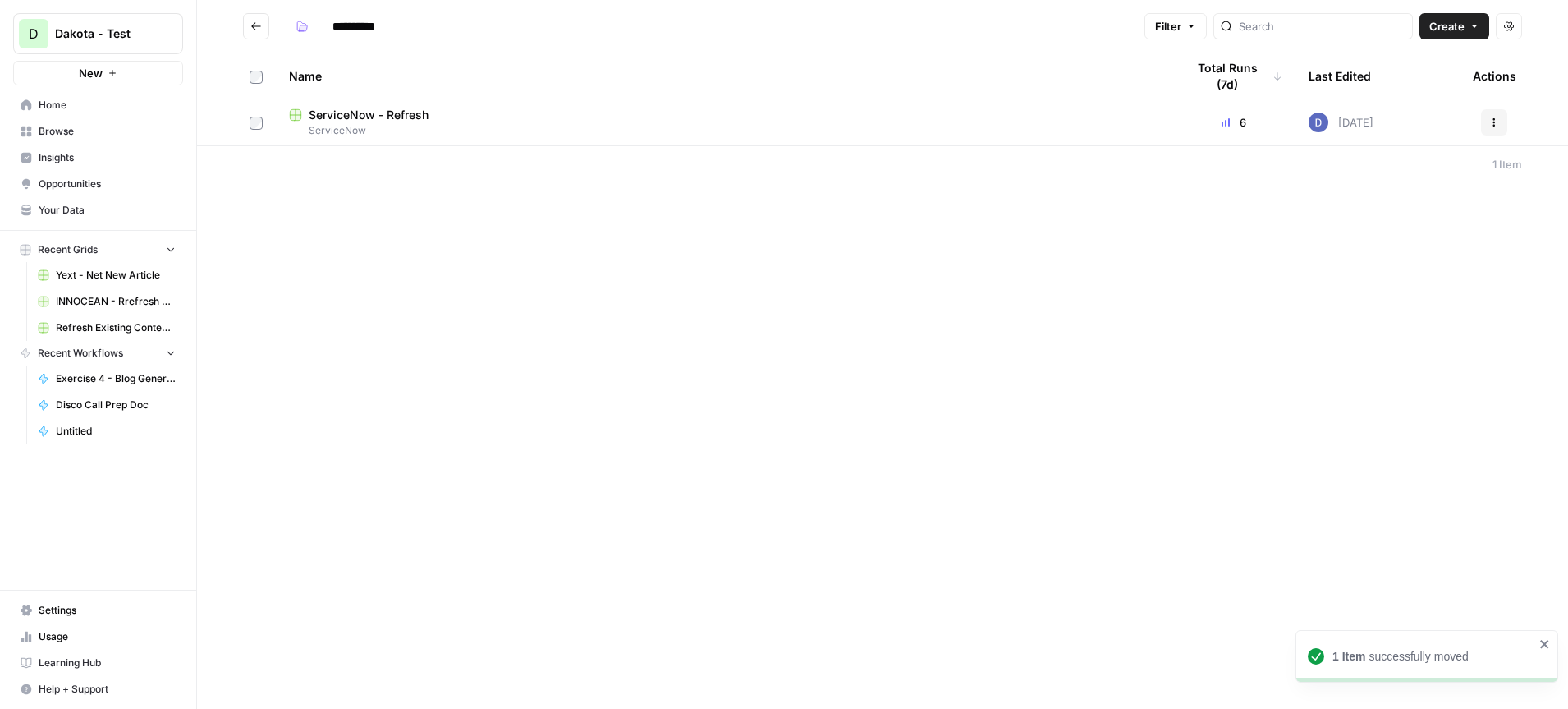
click at [256, 29] on icon "Go back" at bounding box center [256, 27] width 12 height 12
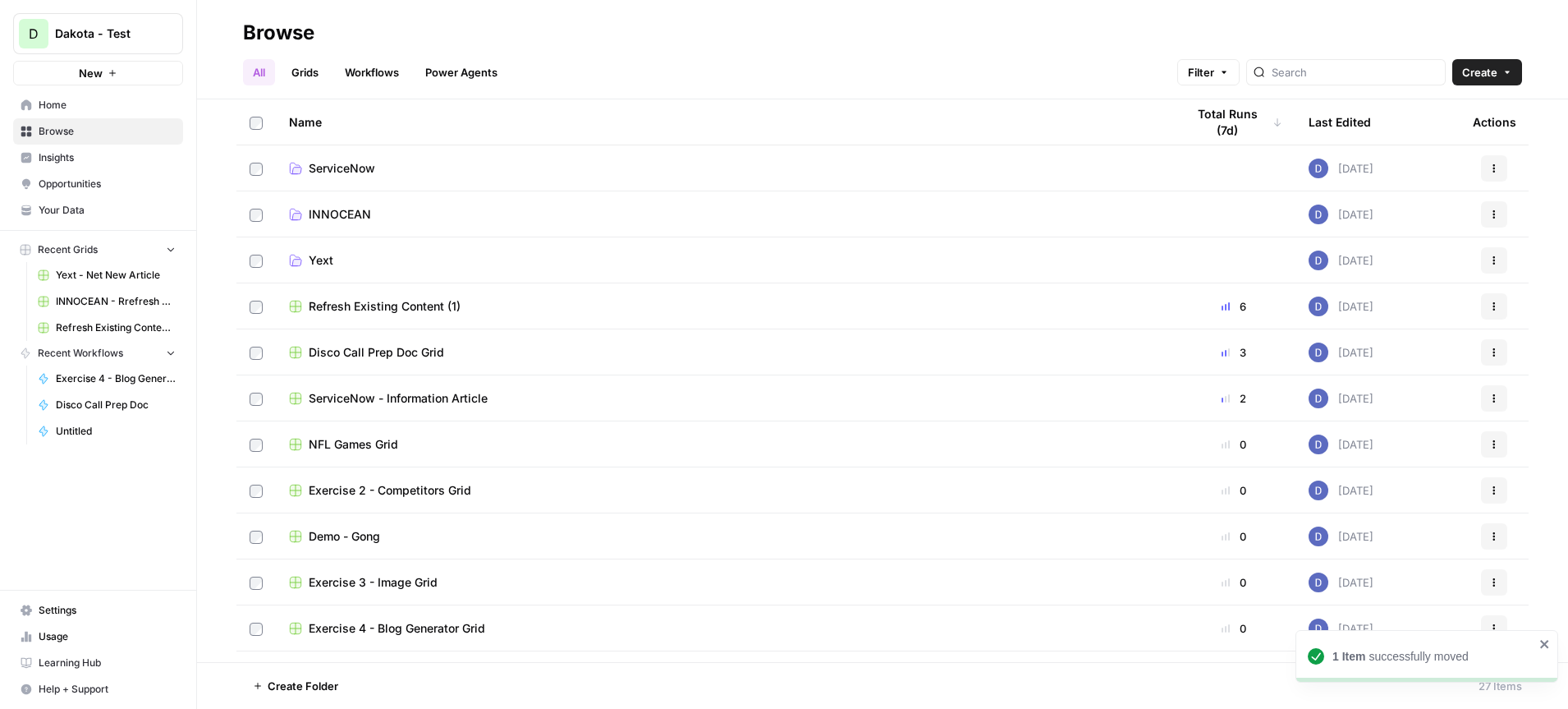
click at [1494, 396] on icon "button" at bounding box center [1494, 399] width 10 height 10
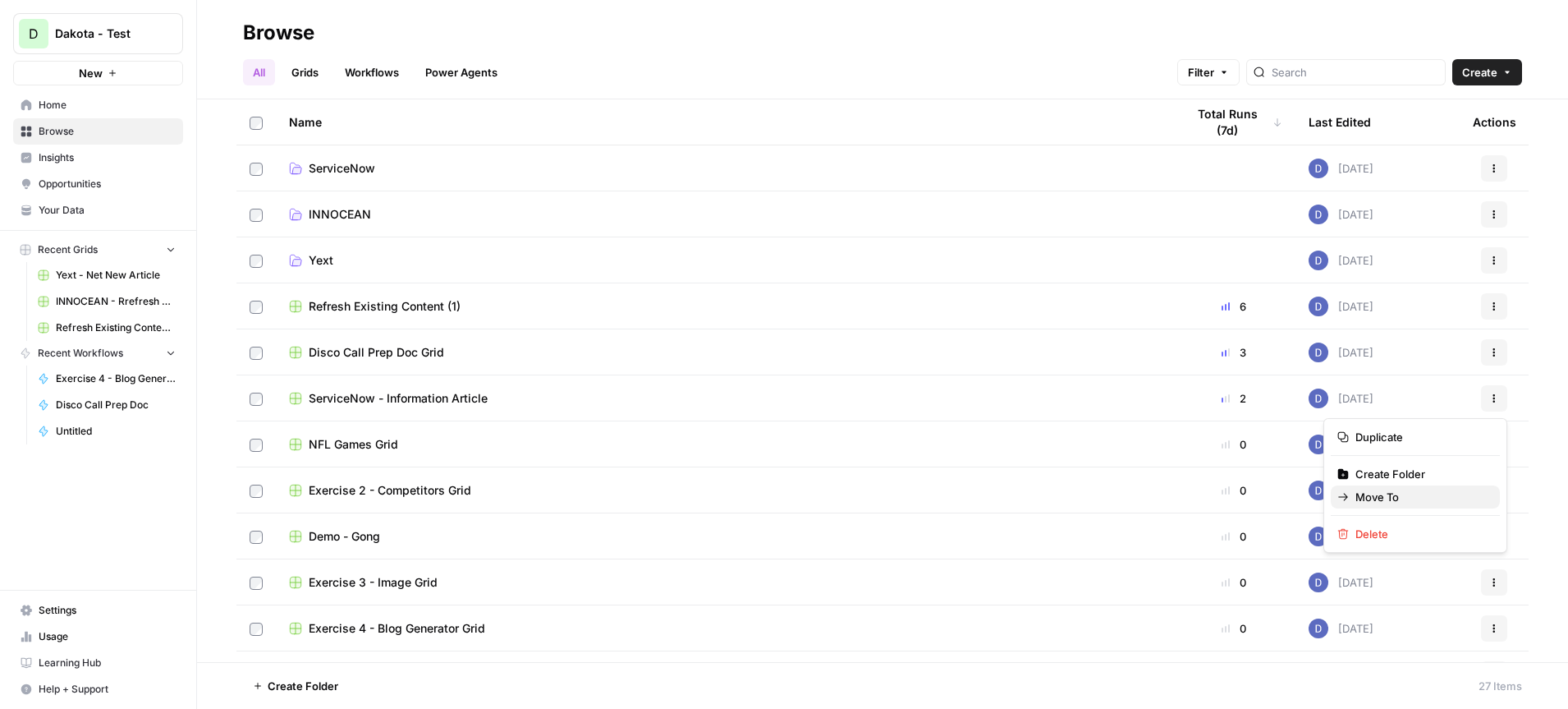
click at [1388, 506] on button "Move To" at bounding box center [1415, 497] width 169 height 23
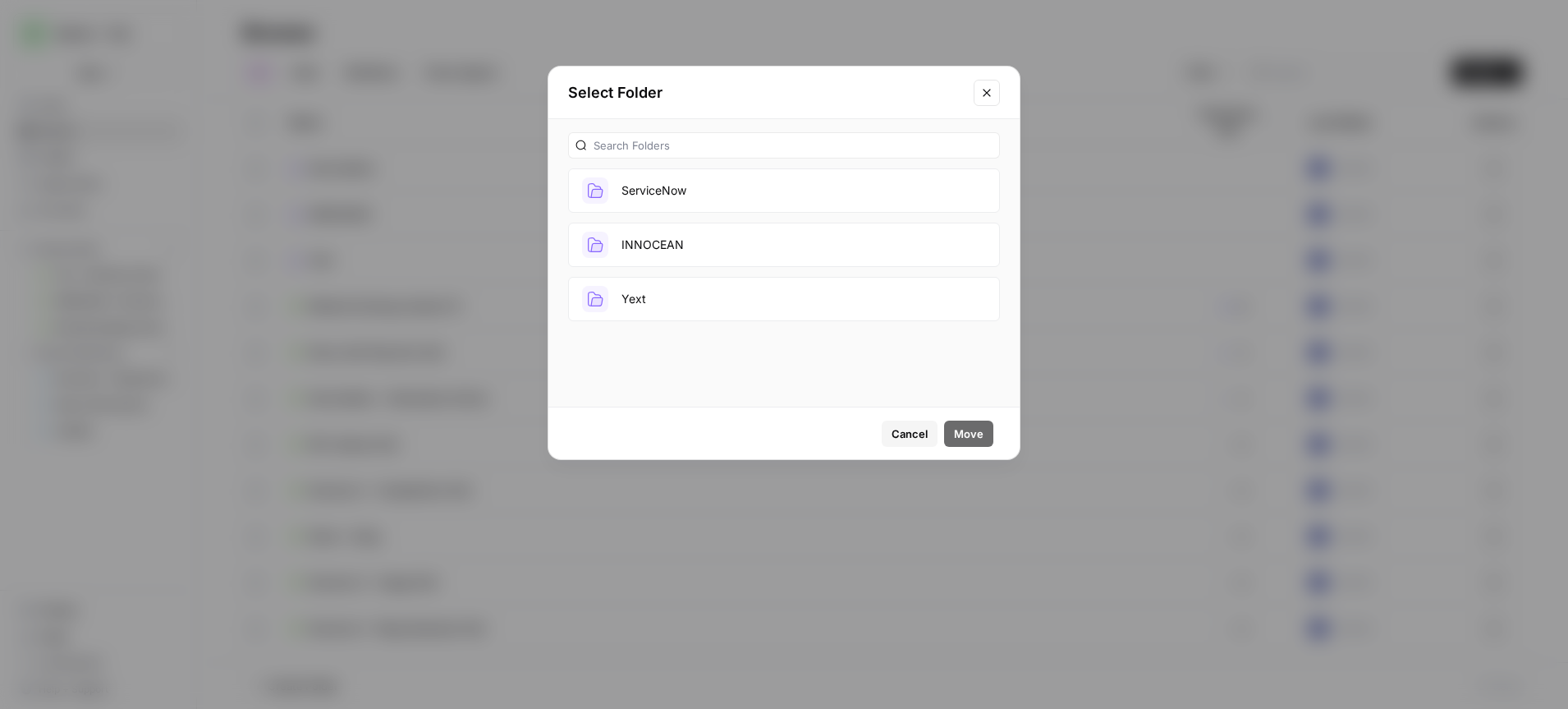
click at [720, 193] on button "ServiceNow" at bounding box center [784, 190] width 432 height 44
click at [967, 433] on span "Move" at bounding box center [969, 433] width 30 height 17
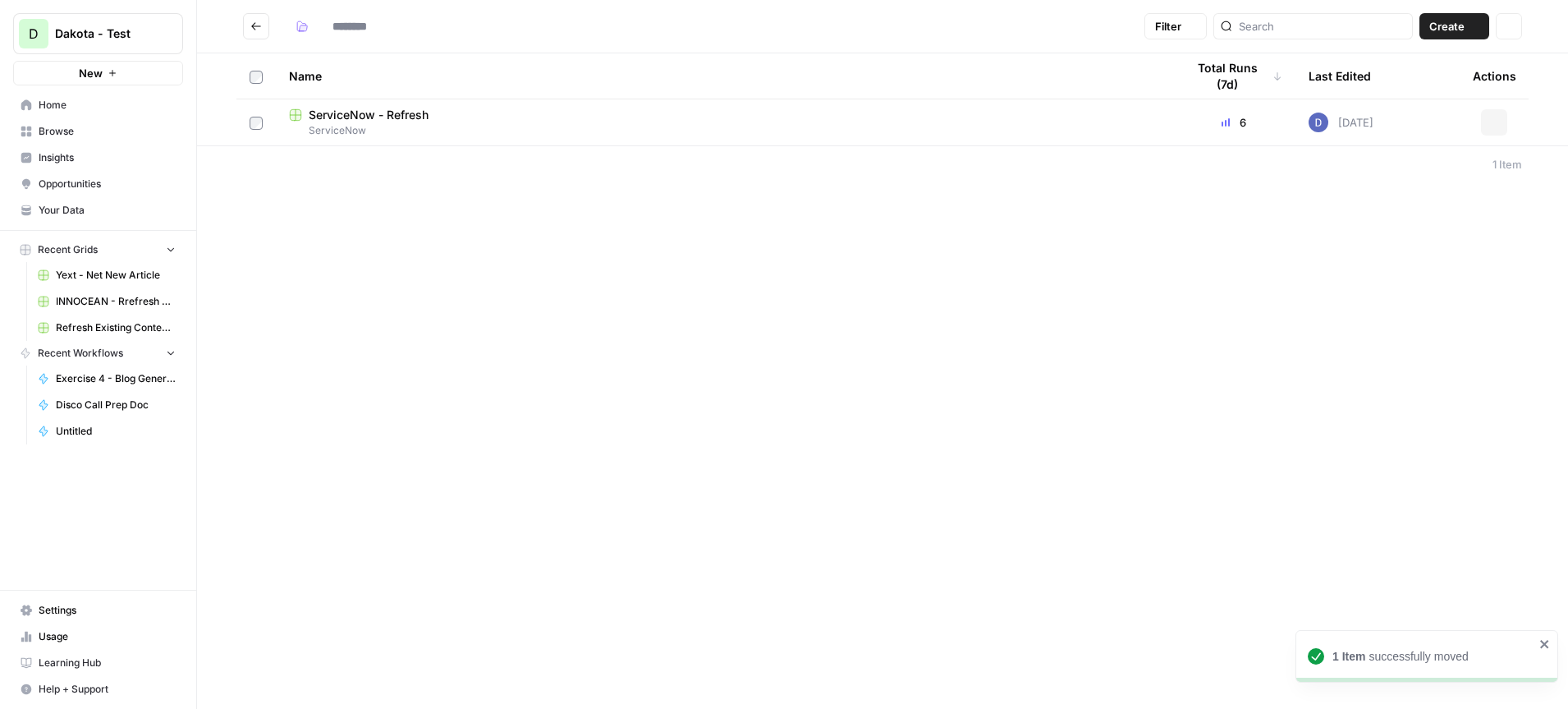
type input "**********"
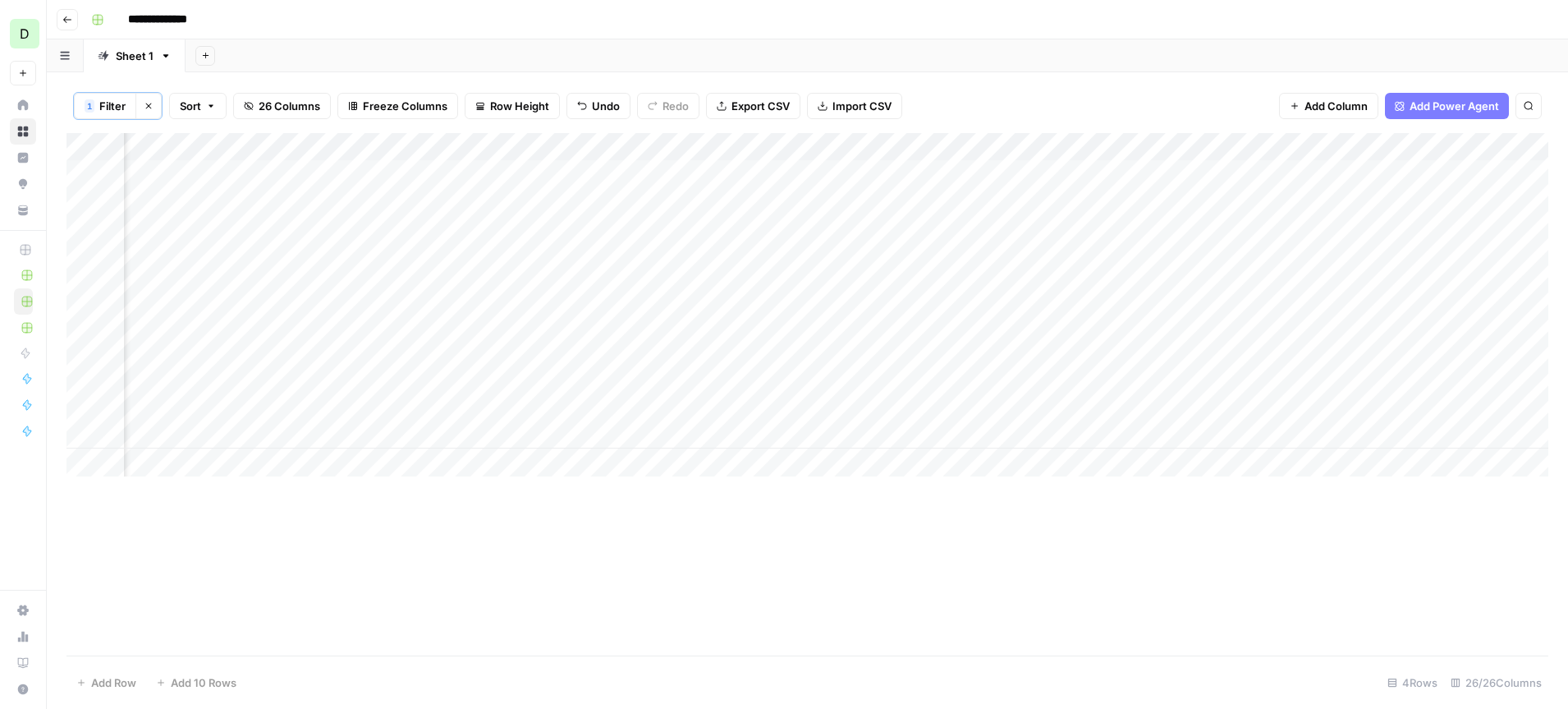
scroll to position [0, 2652]
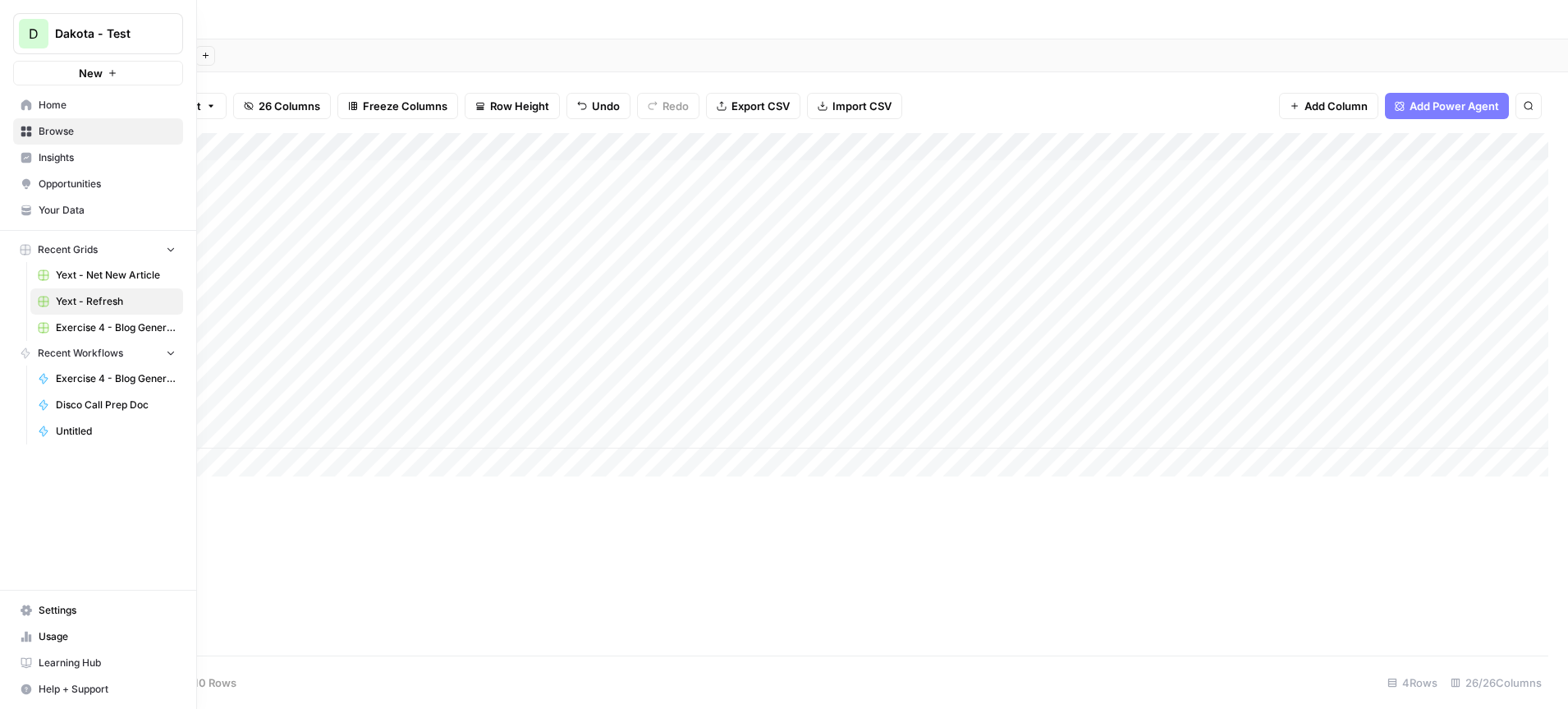
click at [100, 32] on span "Dakota - Test" at bounding box center [105, 34] width 100 height 17
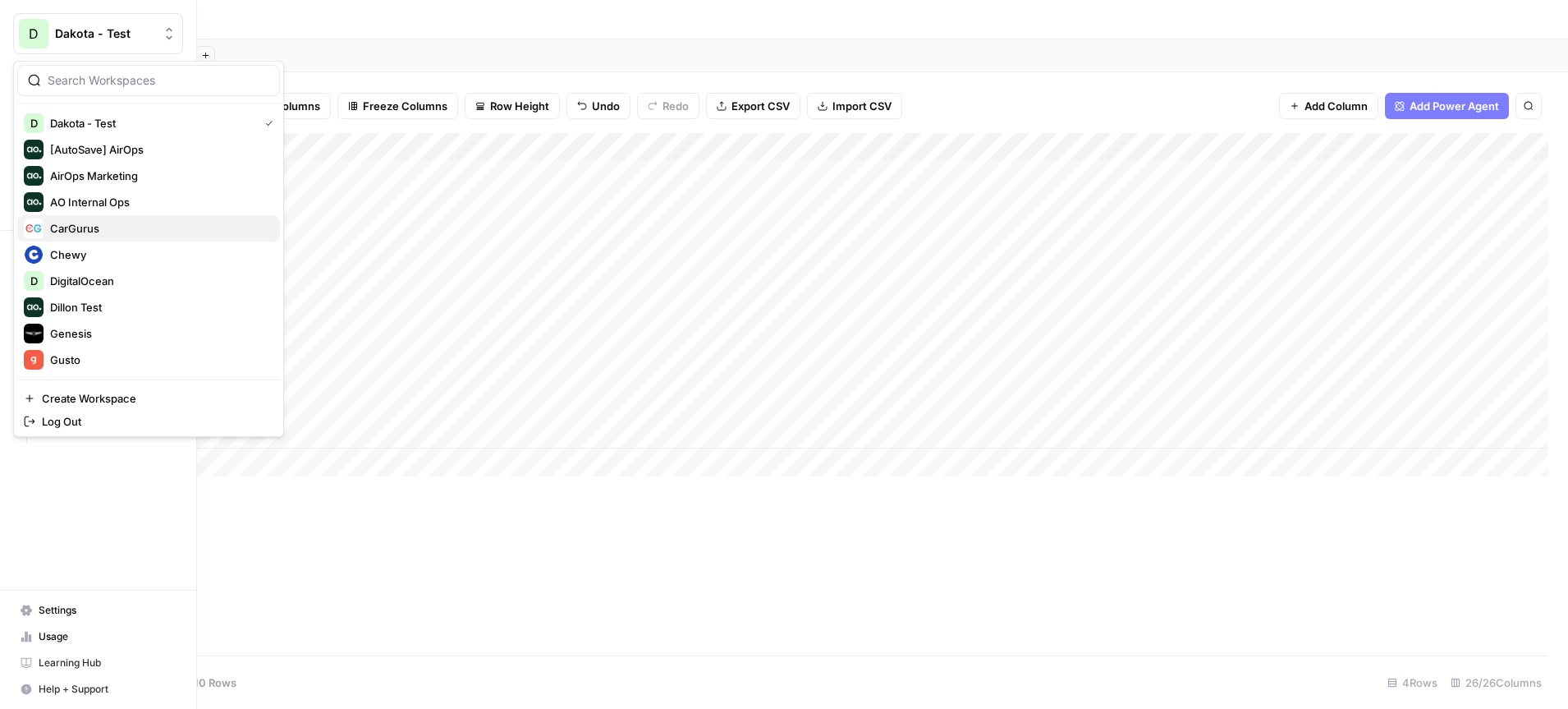
click at [115, 235] on span "CarGurus" at bounding box center [158, 228] width 217 height 17
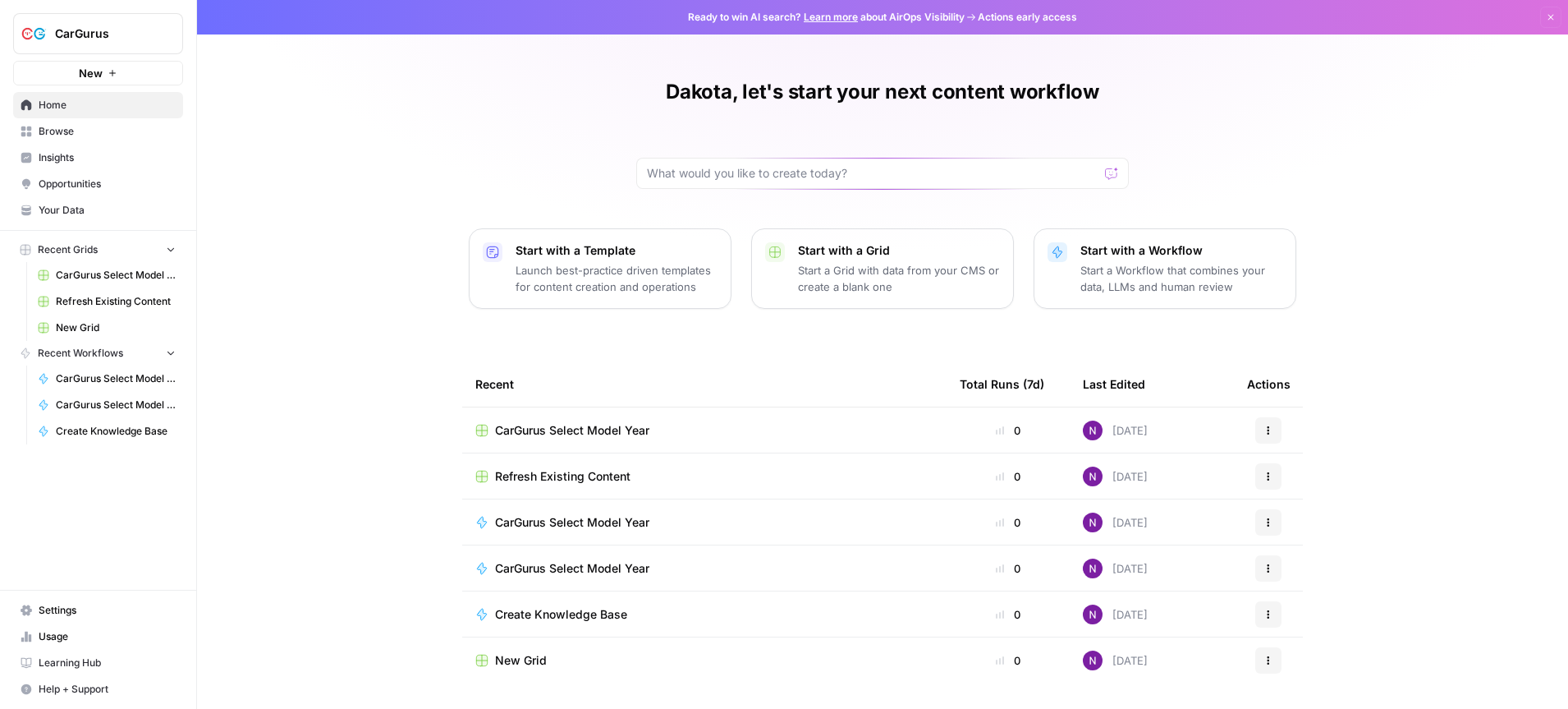
scroll to position [46, 0]
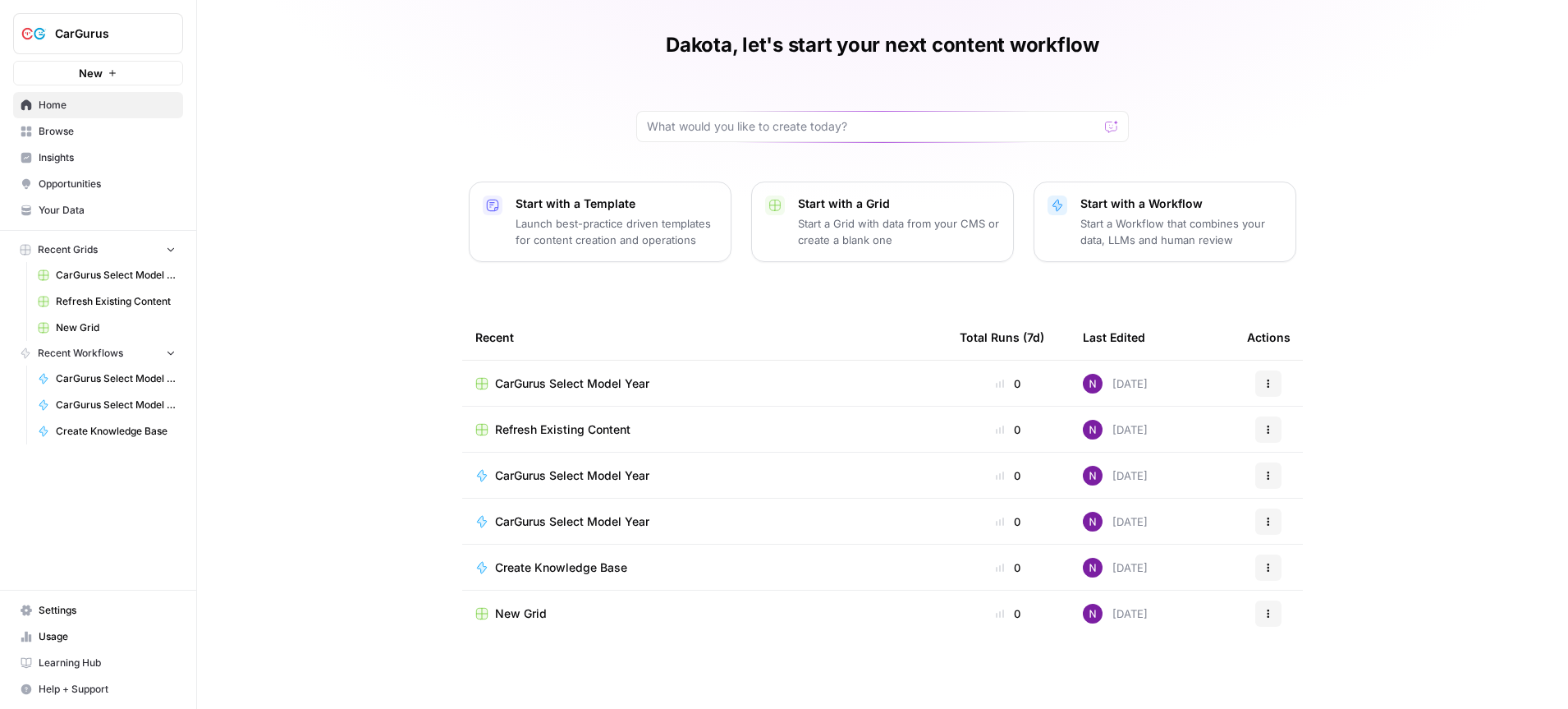
click at [564, 380] on span "CarGurus Select Model Year" at bounding box center [572, 384] width 154 height 17
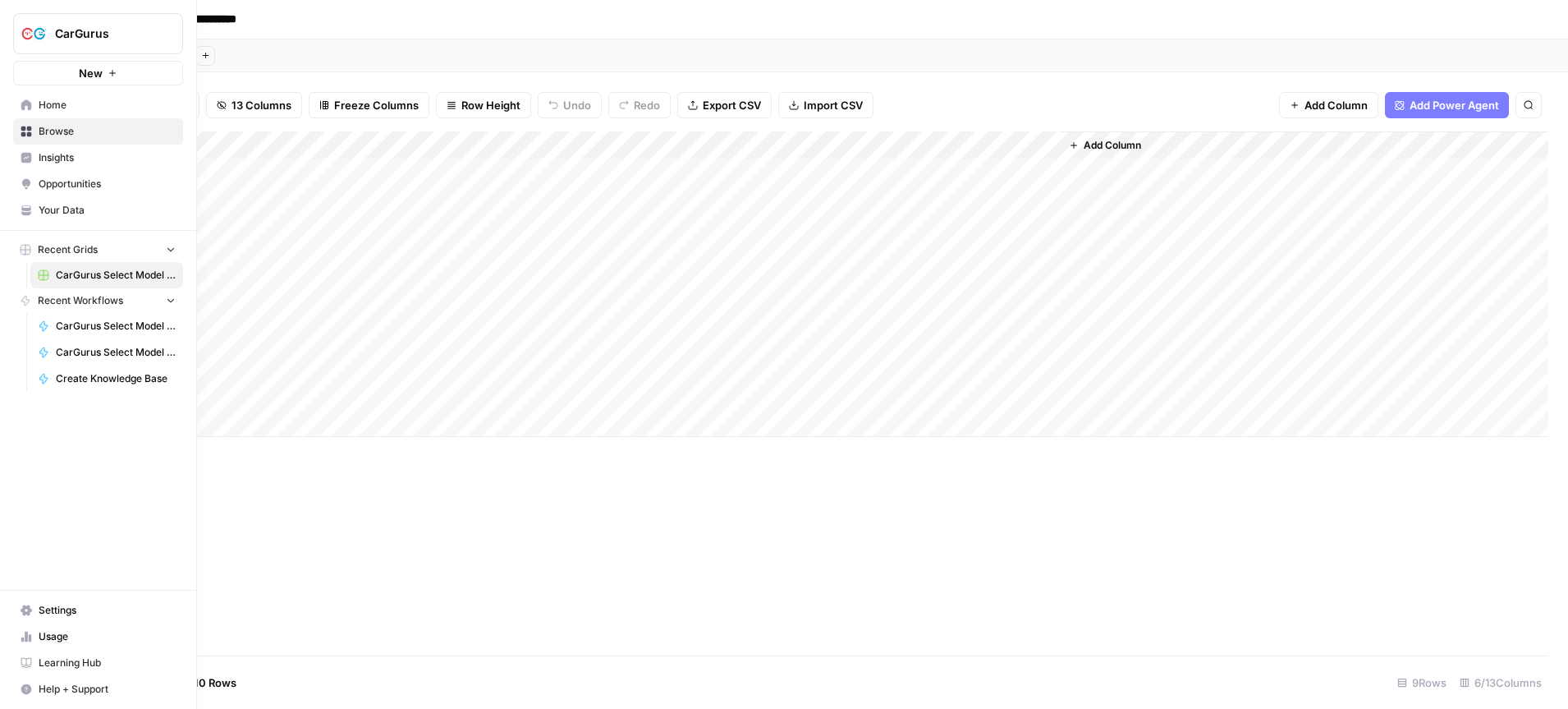
click at [66, 129] on span "Browse" at bounding box center [106, 131] width 137 height 15
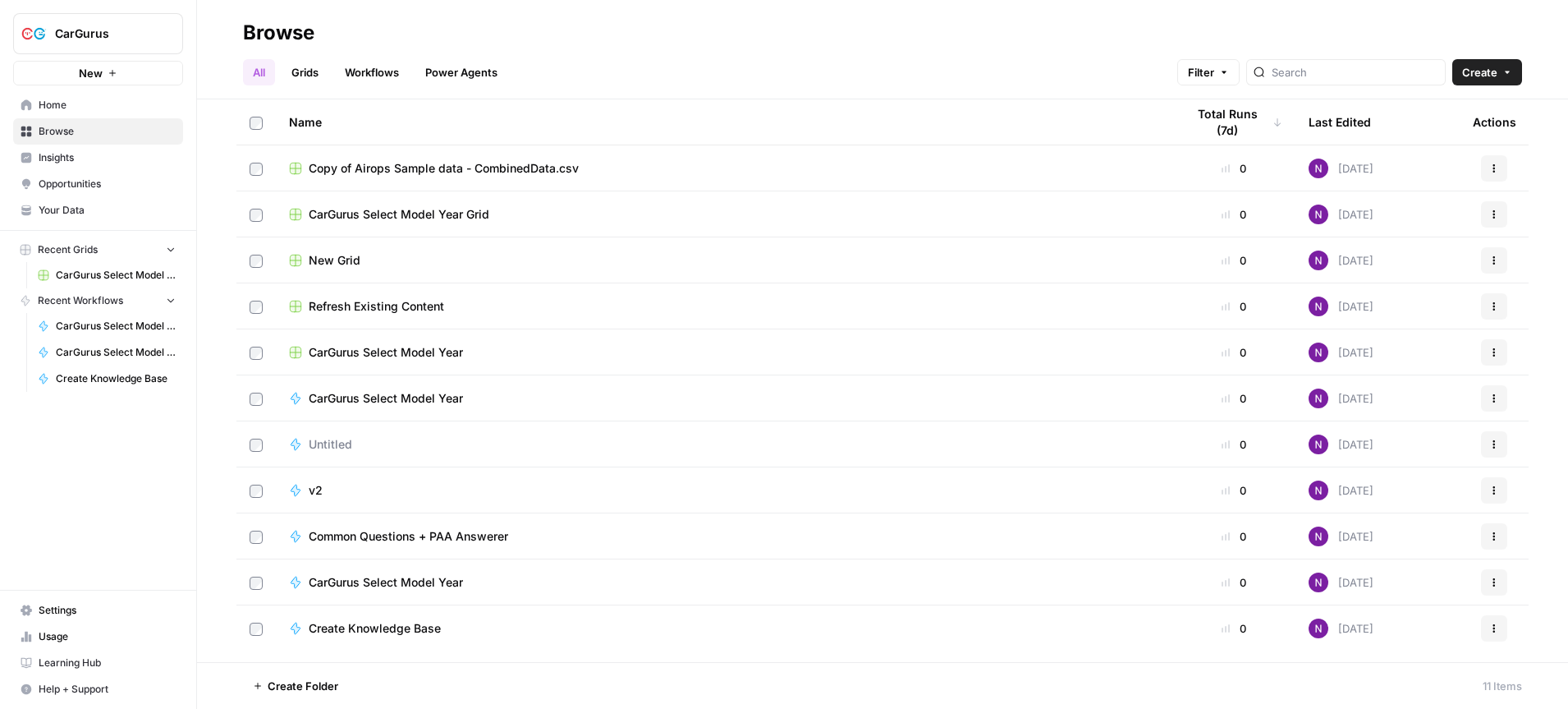
click at [431, 350] on span "CarGurus Select Model Year" at bounding box center [386, 352] width 154 height 17
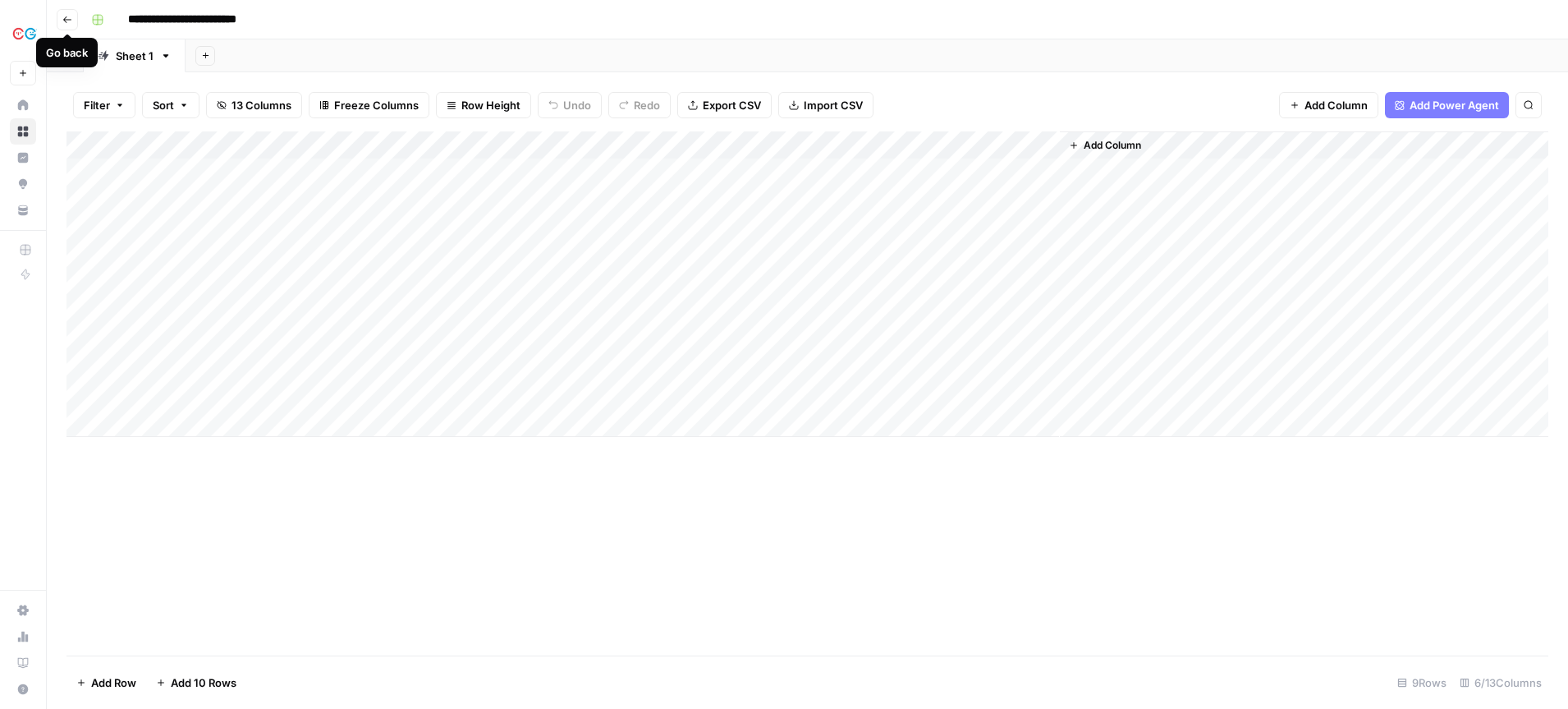
click at [66, 22] on icon "button" at bounding box center [67, 20] width 8 height 7
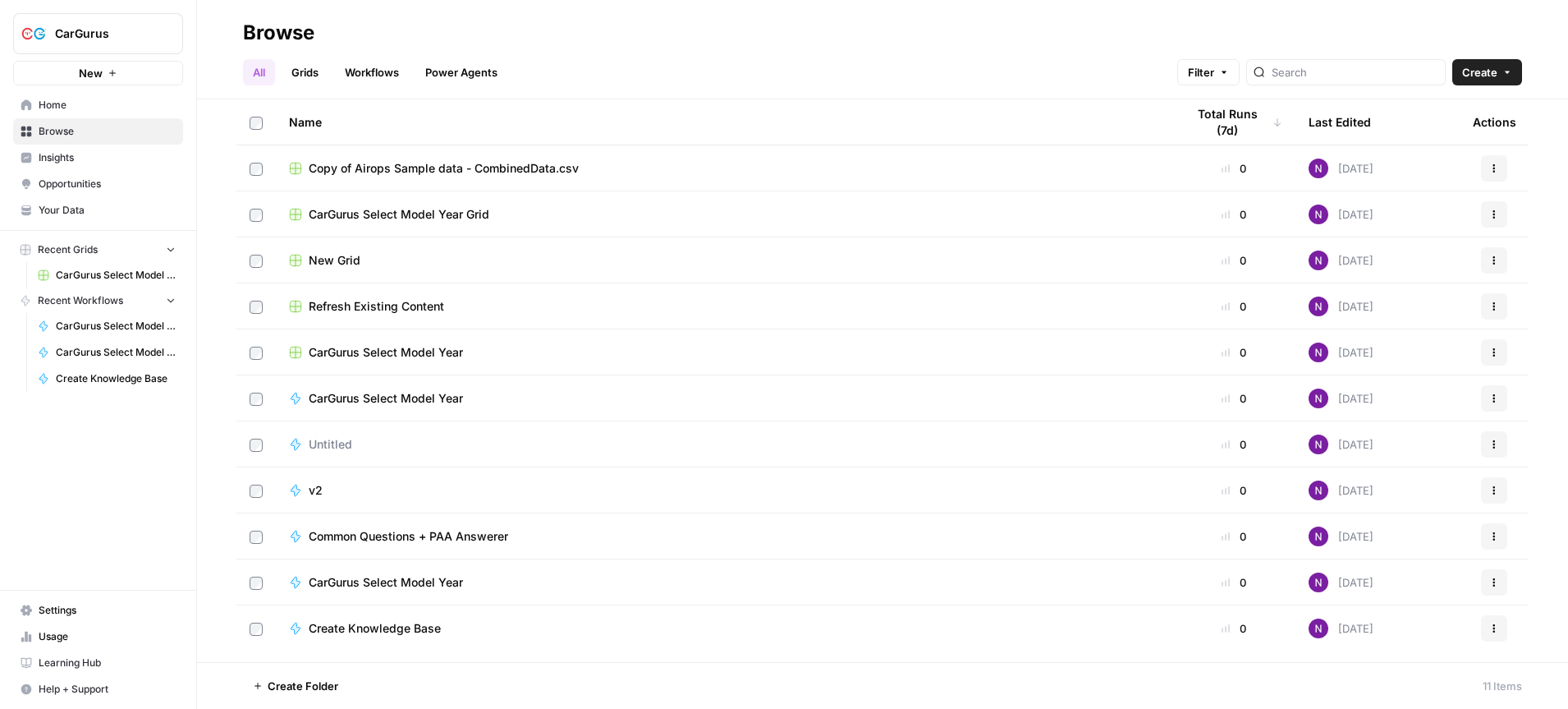
click at [312, 74] on link "Grids" at bounding box center [305, 72] width 46 height 27
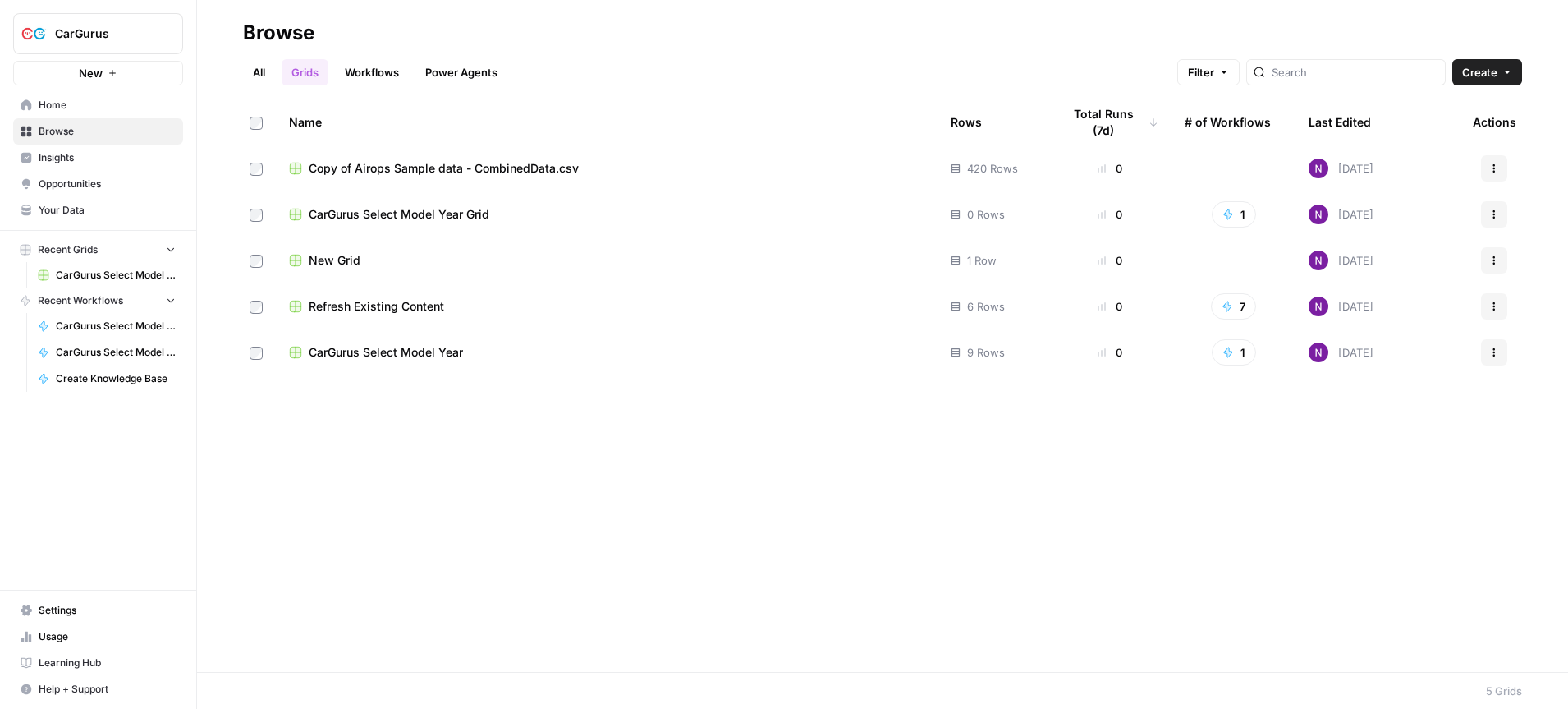
click at [408, 296] on td "Refresh Existing Content" at bounding box center [606, 306] width 662 height 45
click at [383, 313] on span "Refresh Existing Content" at bounding box center [376, 306] width 135 height 17
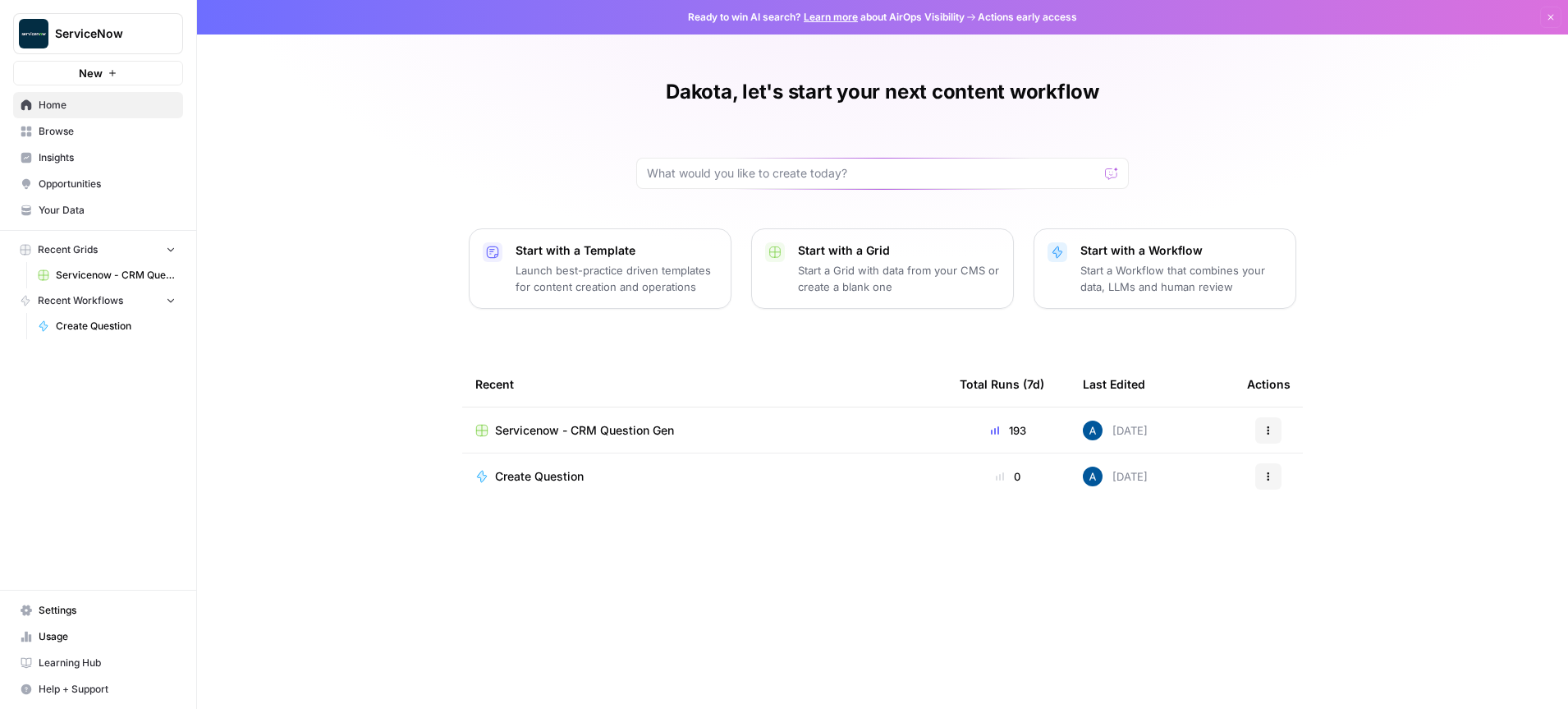
click at [71, 160] on span "Insights" at bounding box center [106, 158] width 137 height 15
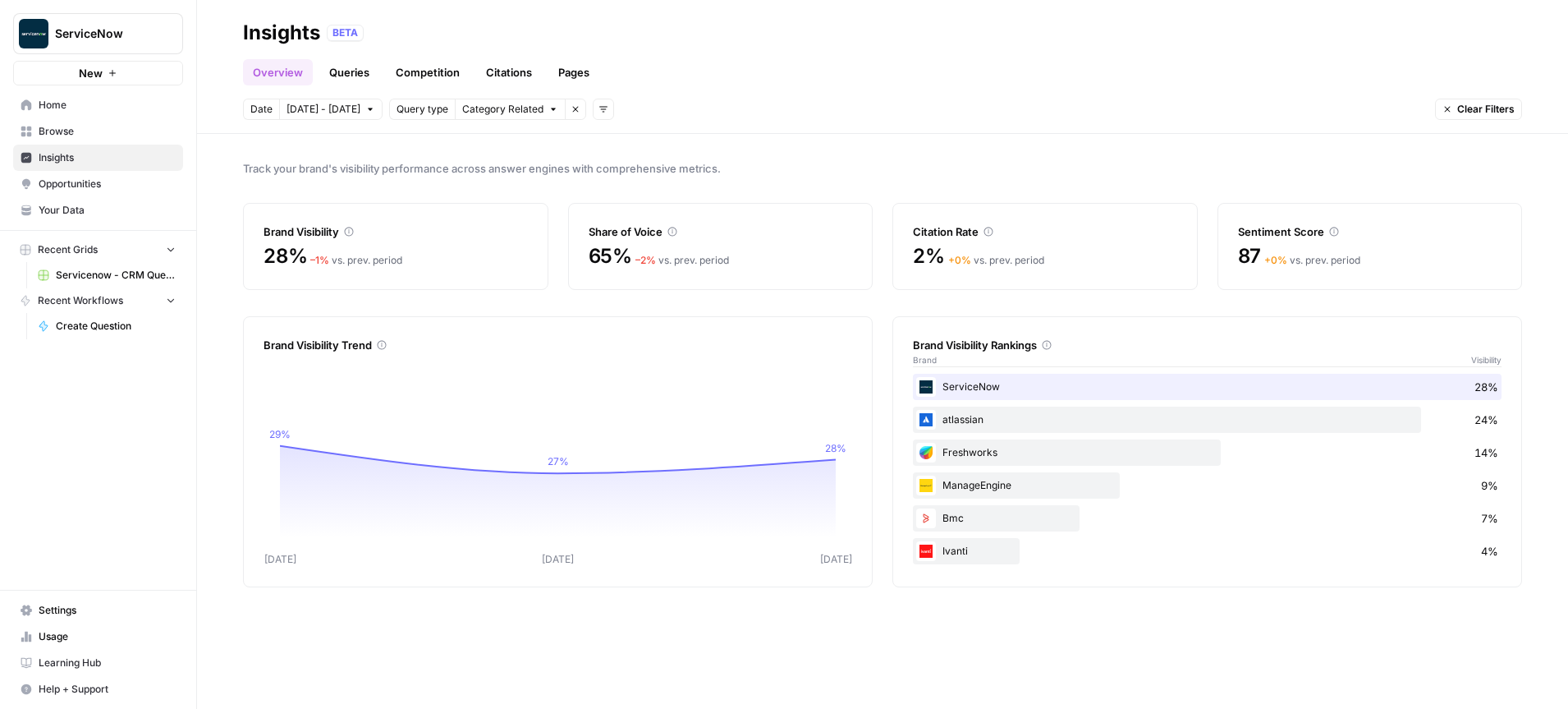
click at [361, 71] on link "Queries" at bounding box center [349, 72] width 60 height 27
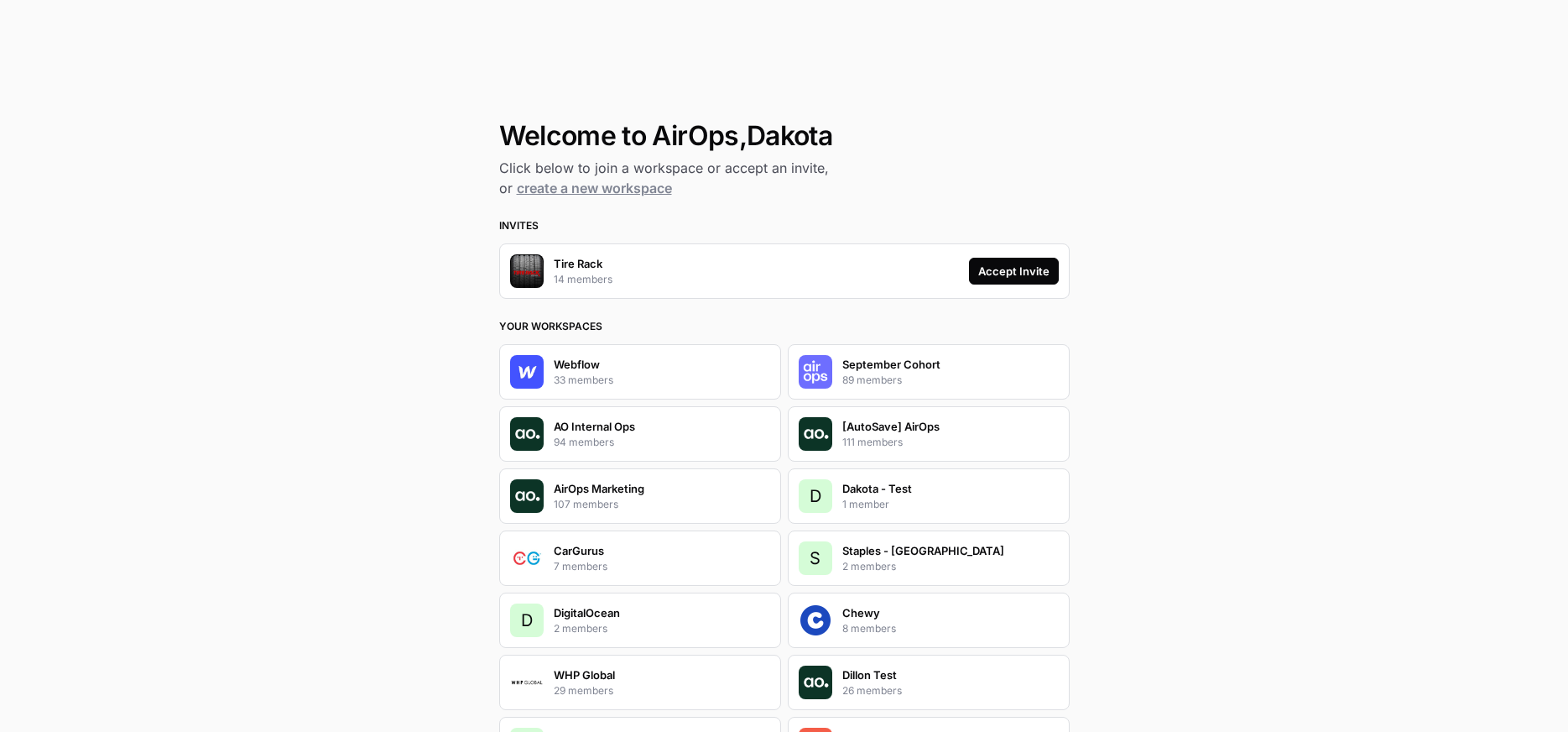
scroll to position [9, 0]
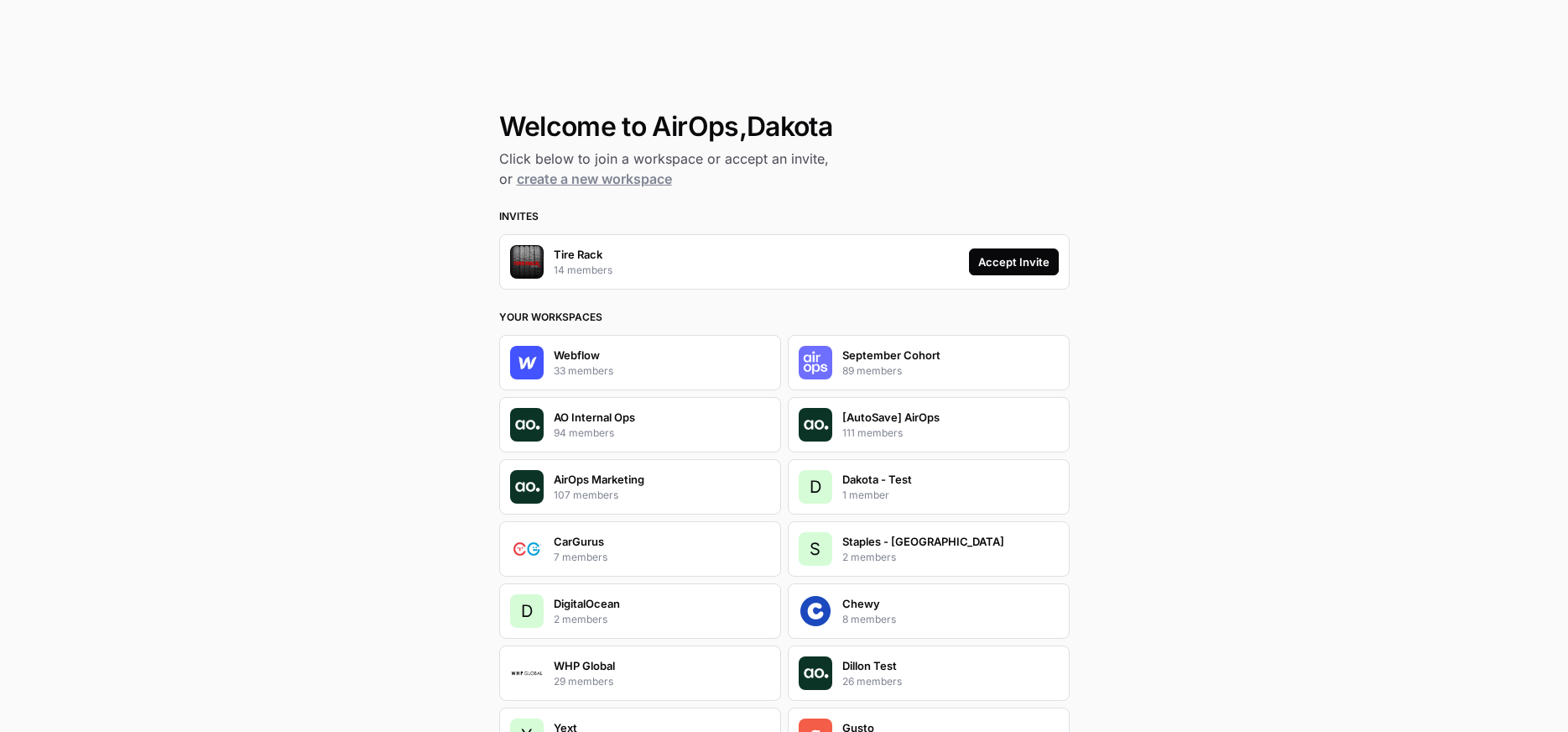
click at [1007, 263] on div "Accept Invite" at bounding box center [1013, 262] width 71 height 17
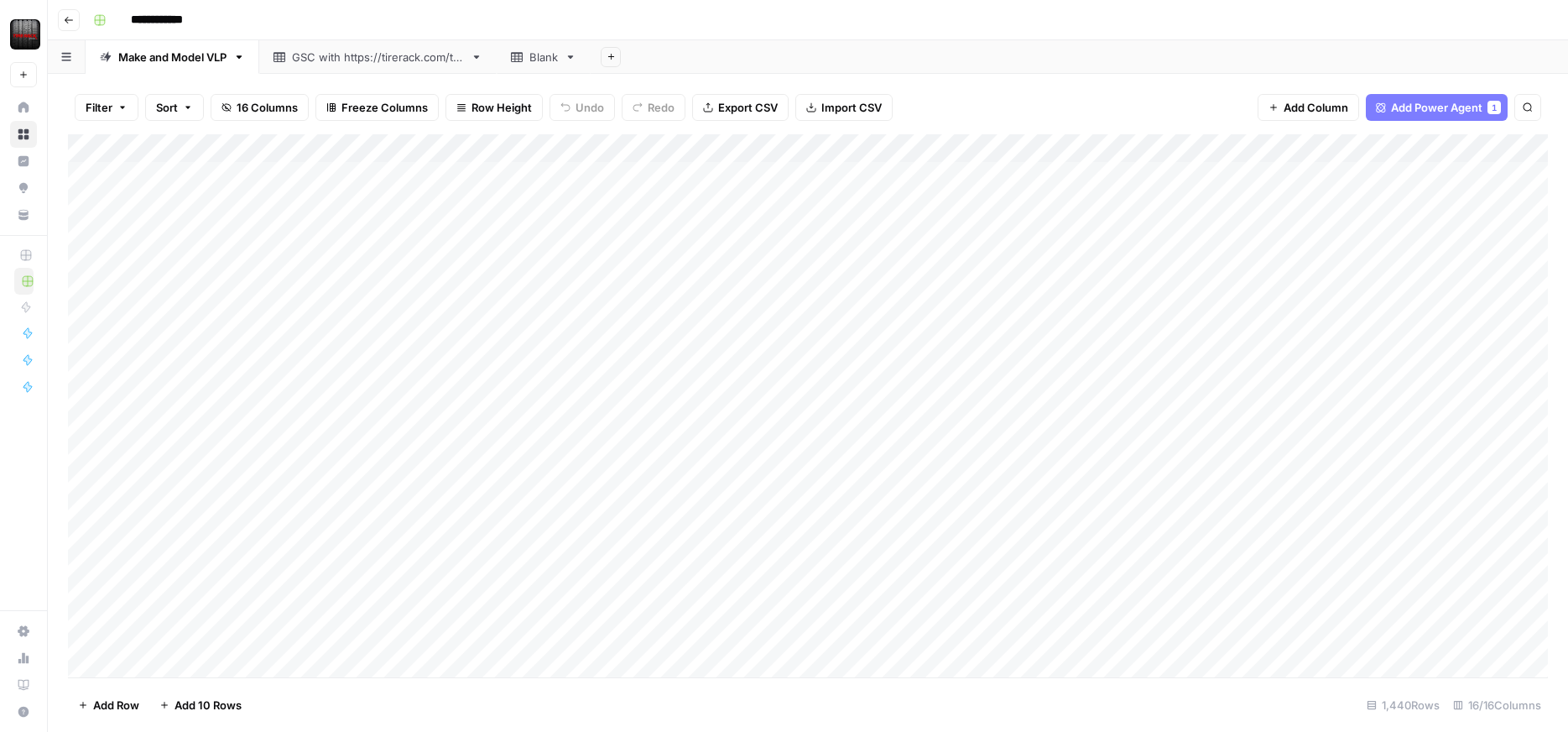
click at [840, 45] on div "Add Sheet" at bounding box center [1079, 57] width 977 height 34
click at [310, 175] on div "Add Column" at bounding box center [807, 405] width 1480 height 543
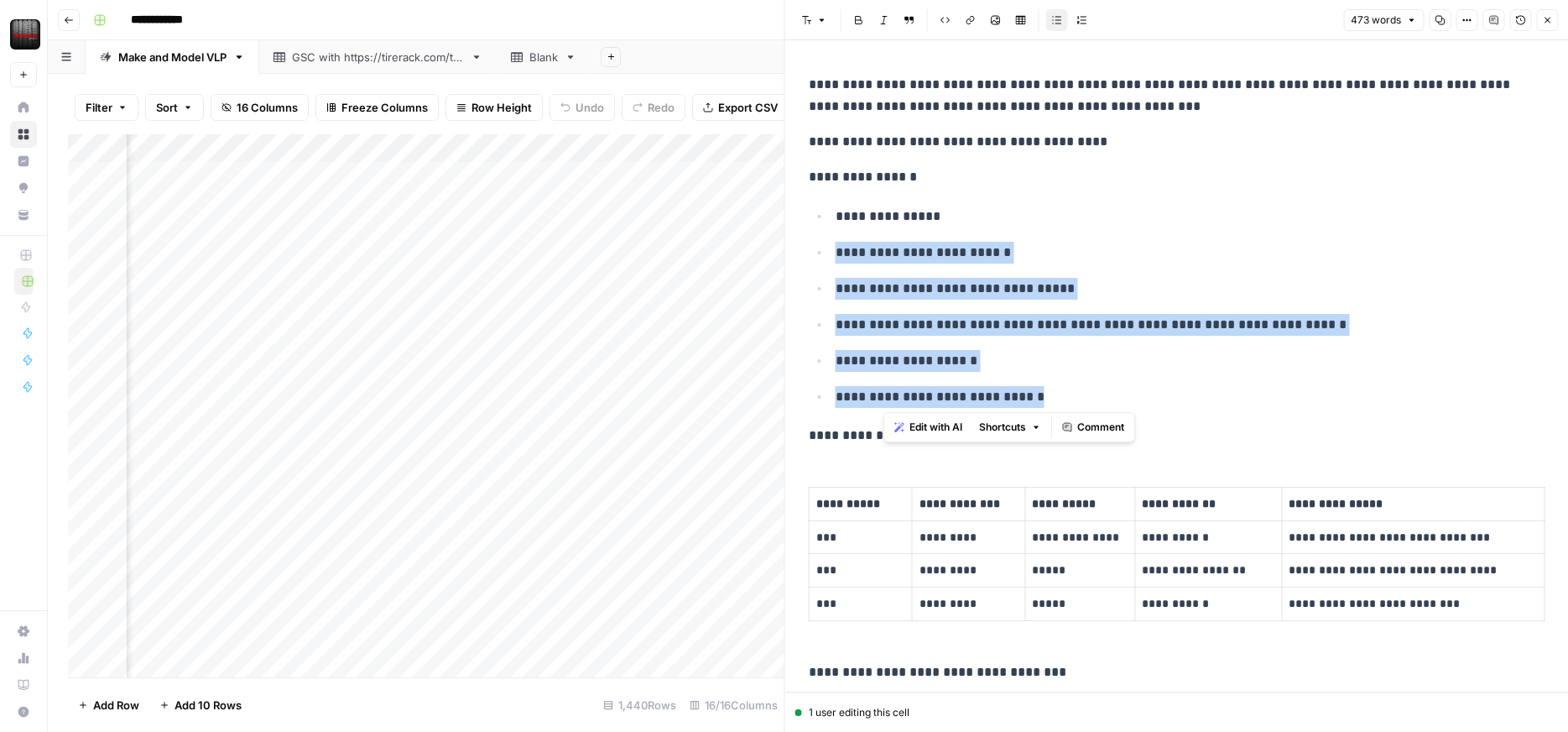
drag, startPoint x: 1055, startPoint y: 400, endPoint x: 1564, endPoint y: 25, distance: 632.2
click at [830, 209] on ul "**********" at bounding box center [1176, 305] width 736 height 203
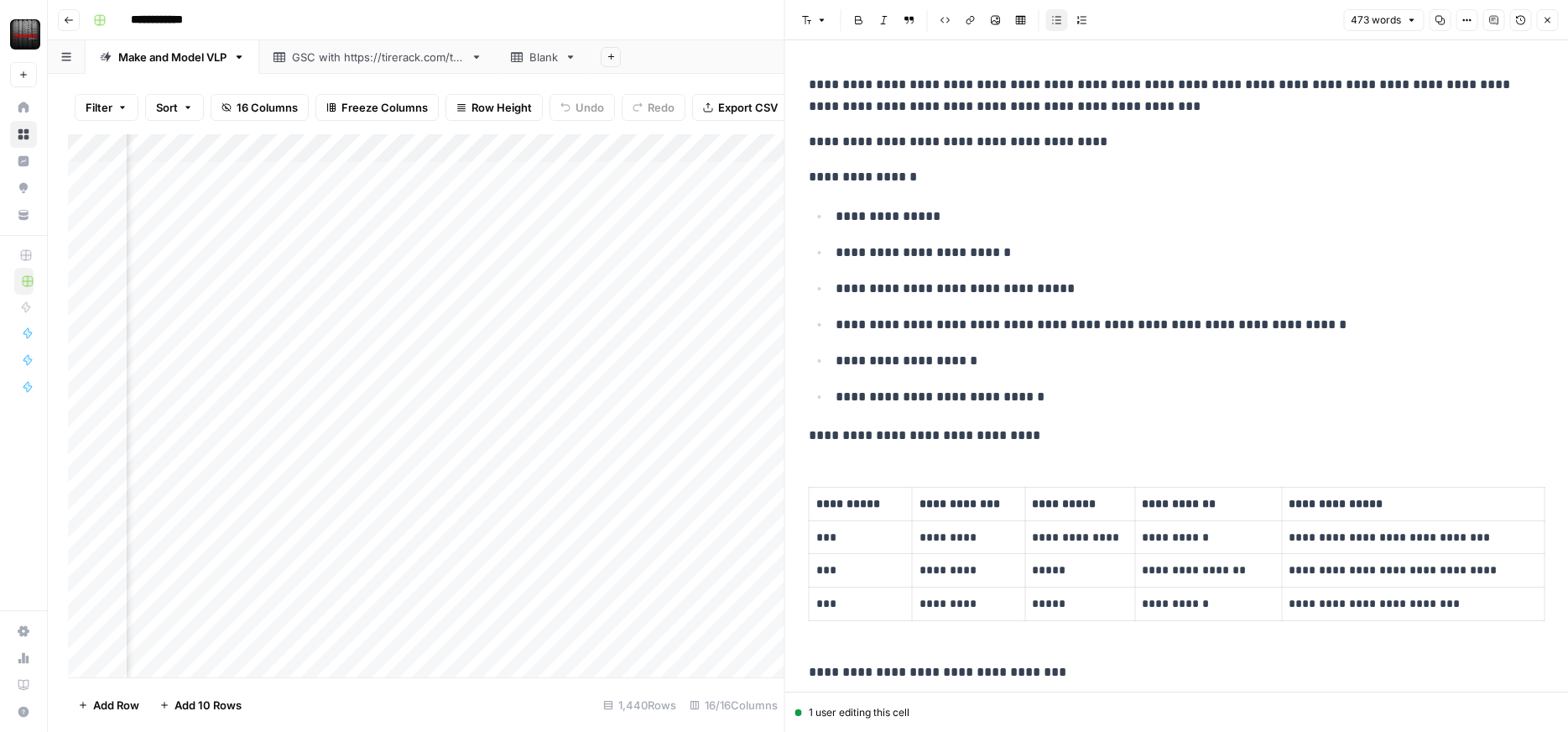
click at [1542, 19] on icon "button" at bounding box center [1547, 20] width 10 height 10
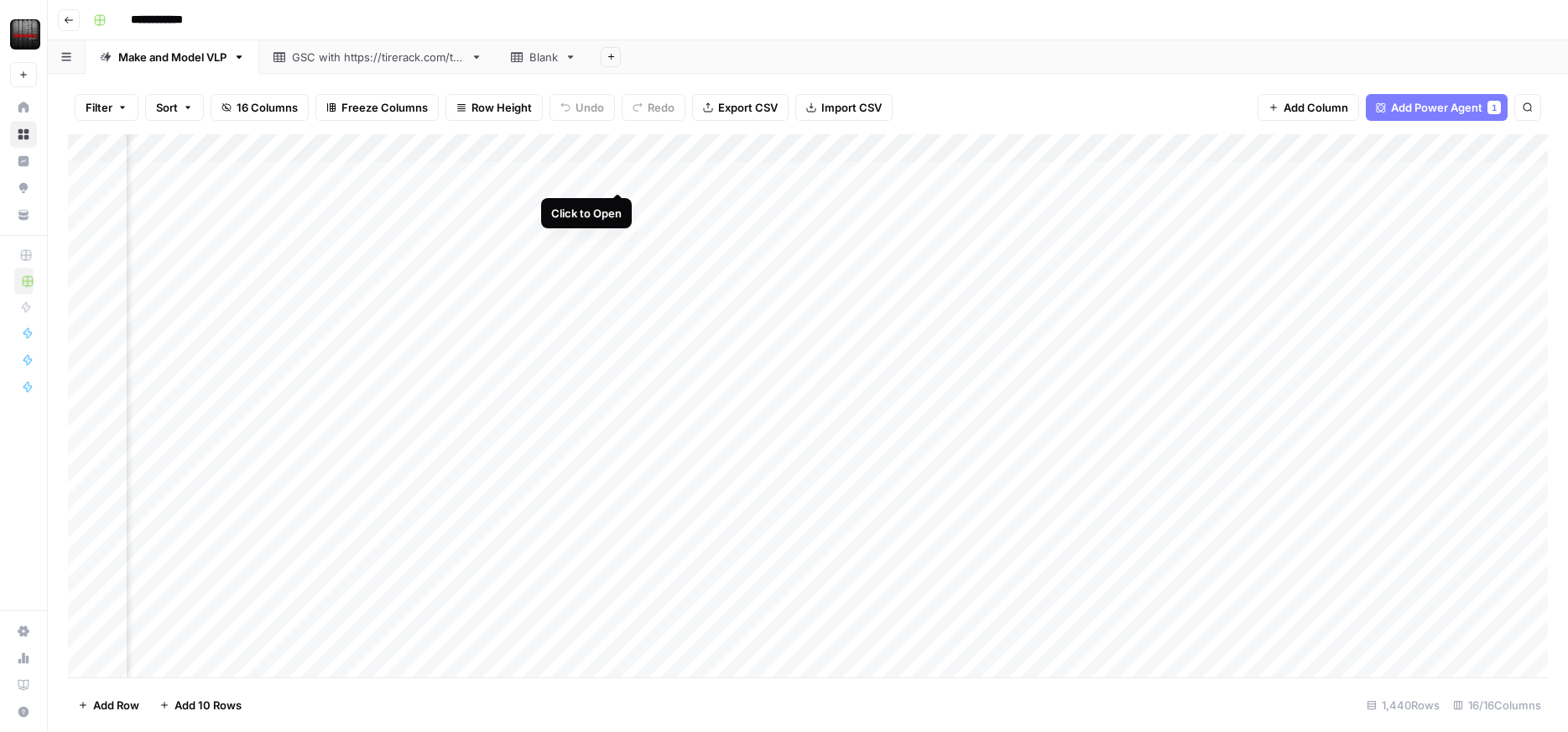
click at [621, 178] on div "Add Column" at bounding box center [807, 405] width 1480 height 543
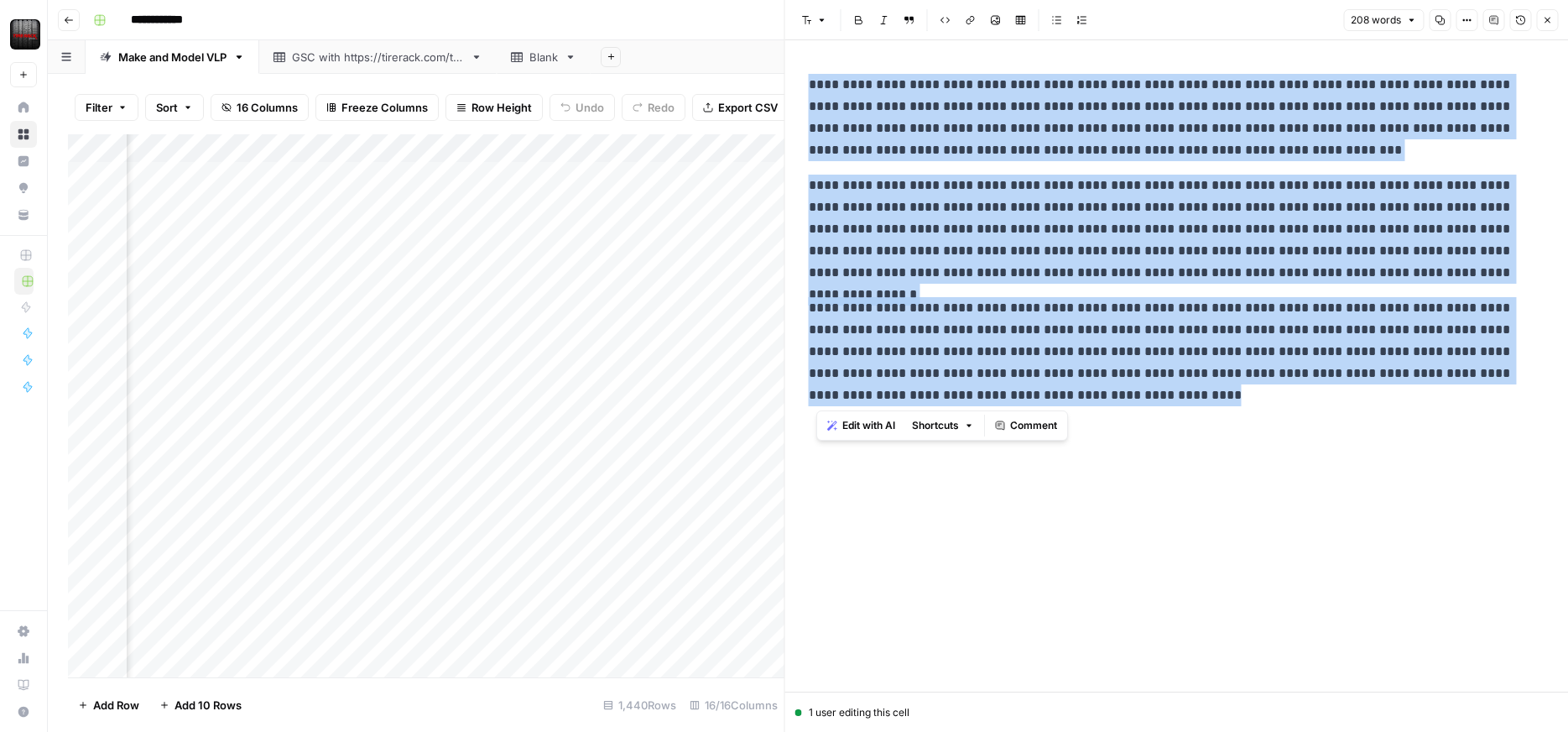
drag, startPoint x: 962, startPoint y: 409, endPoint x: 787, endPoint y: 60, distance: 390.4
click at [787, 60] on div "**********" at bounding box center [1176, 366] width 784 height 732
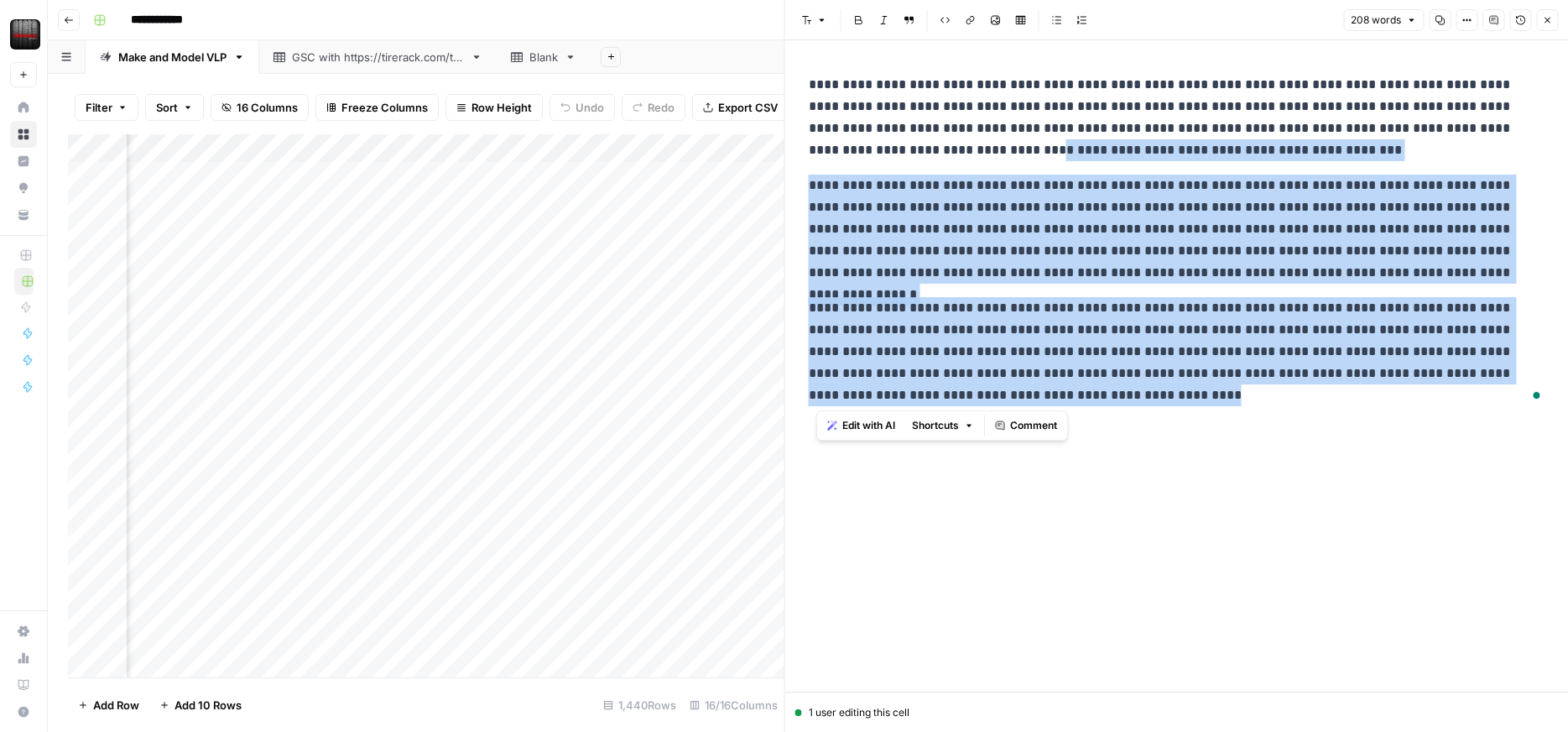
click at [1544, 25] on icon "button" at bounding box center [1547, 20] width 10 height 10
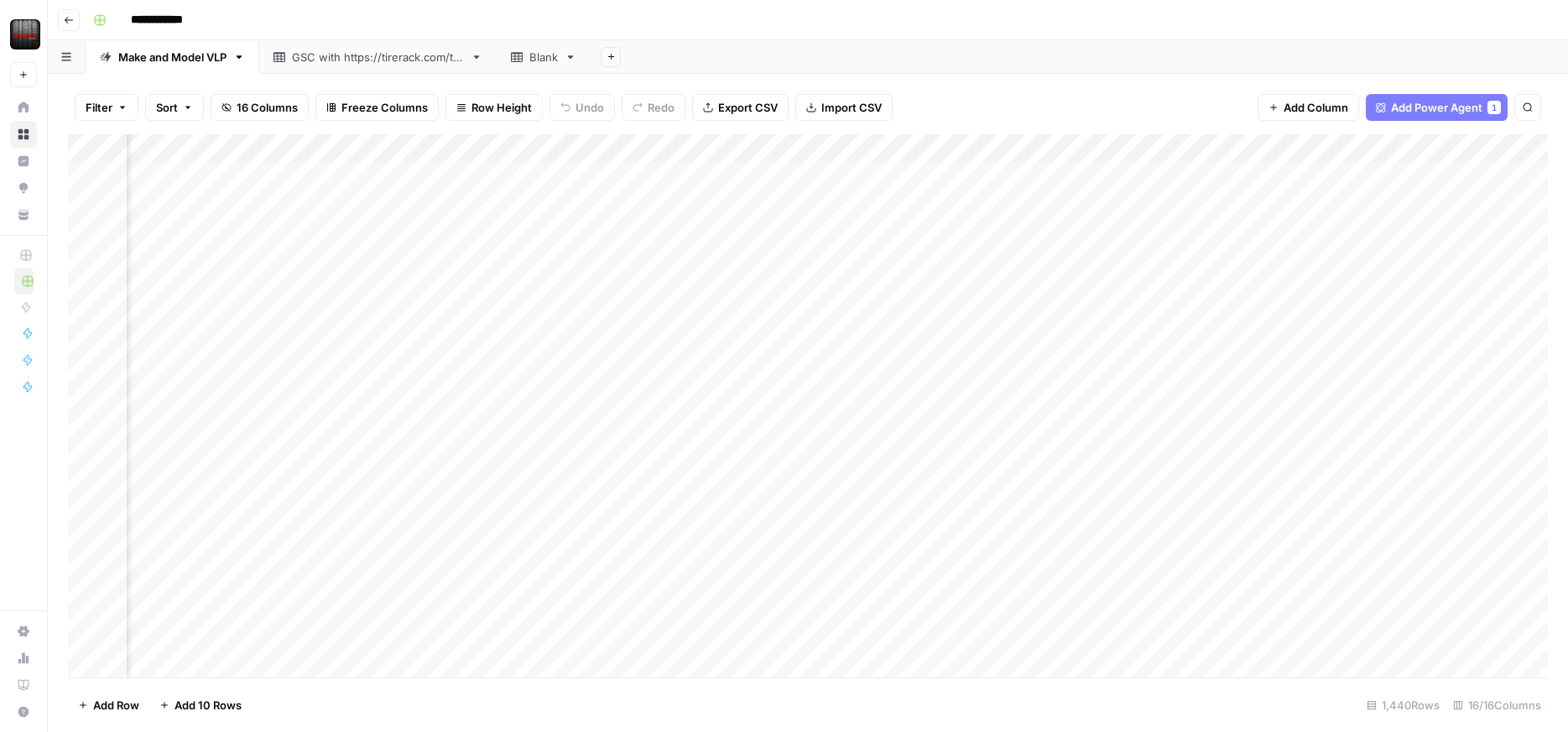
click at [859, 176] on div "Add Column" at bounding box center [807, 405] width 1480 height 543
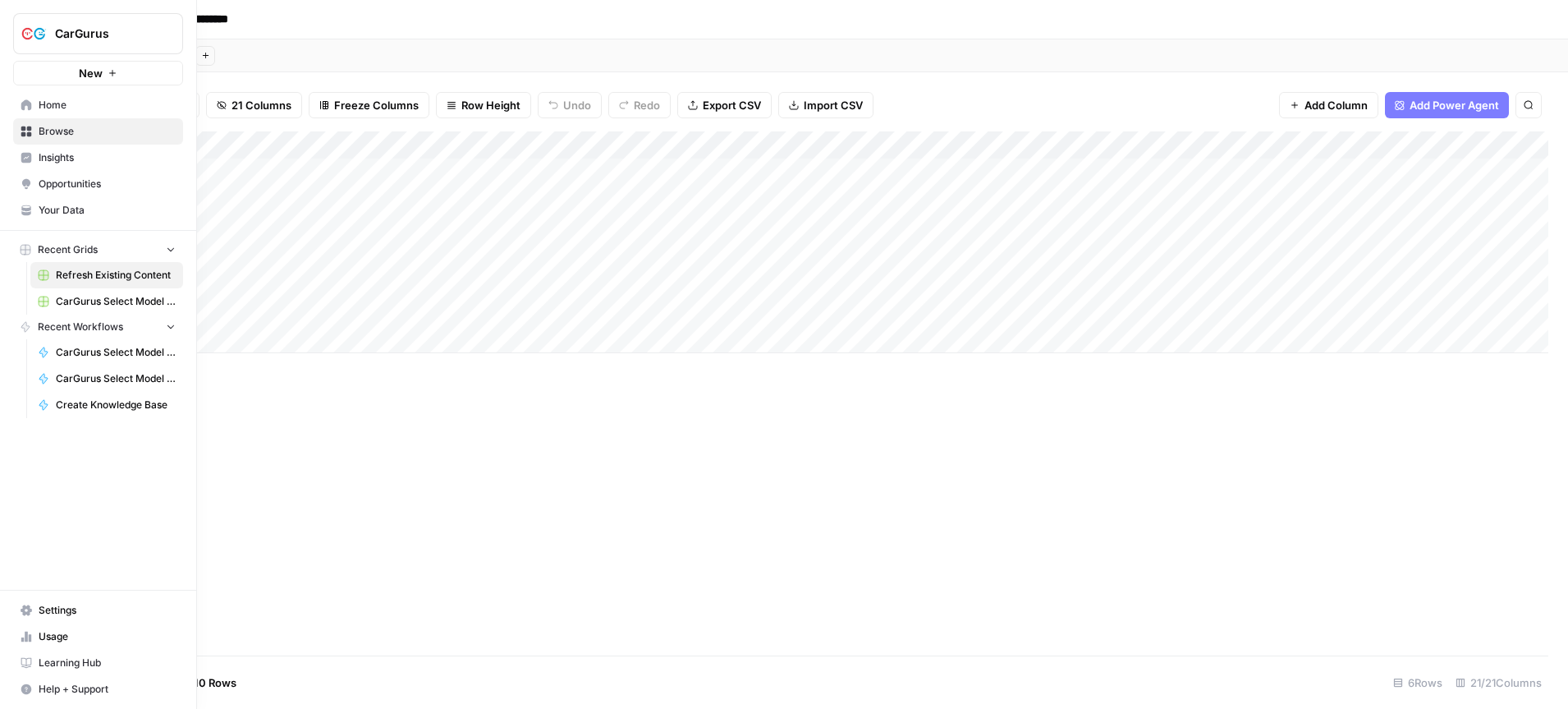
click at [84, 31] on span "CarGurus" at bounding box center [105, 34] width 100 height 17
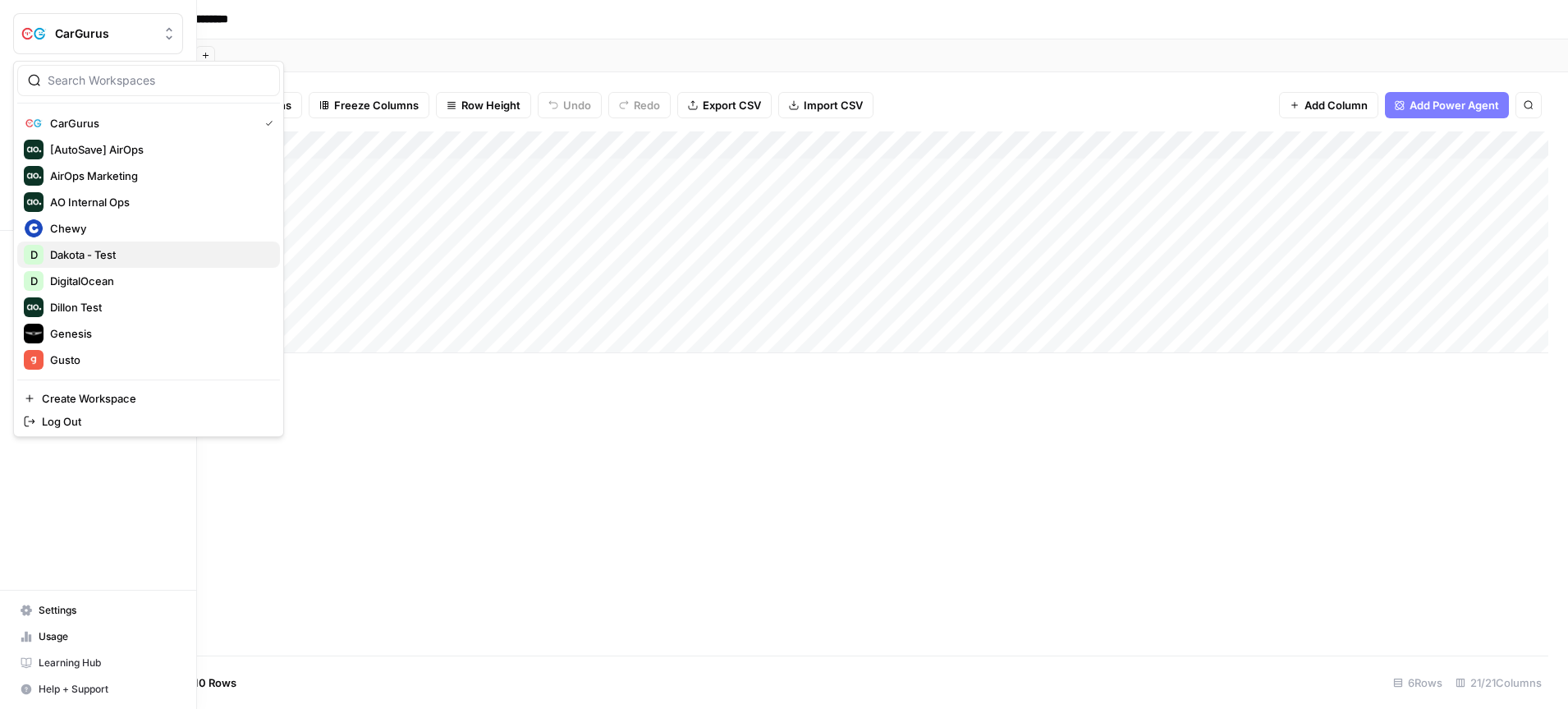
click at [104, 252] on span "Dakota - Test" at bounding box center [158, 255] width 217 height 17
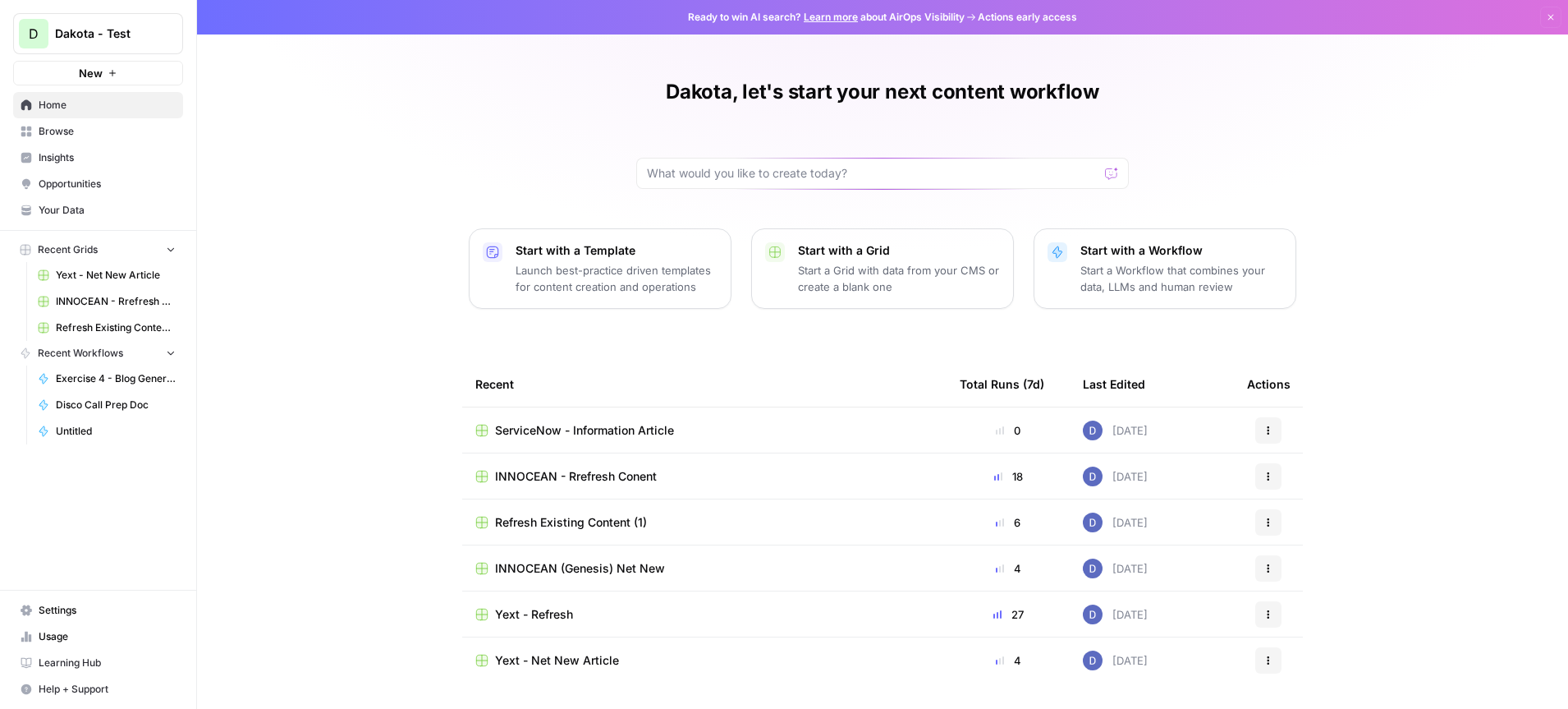
click at [599, 266] on p "Launch best-practice driven templates for content creation and operations" at bounding box center [616, 279] width 202 height 33
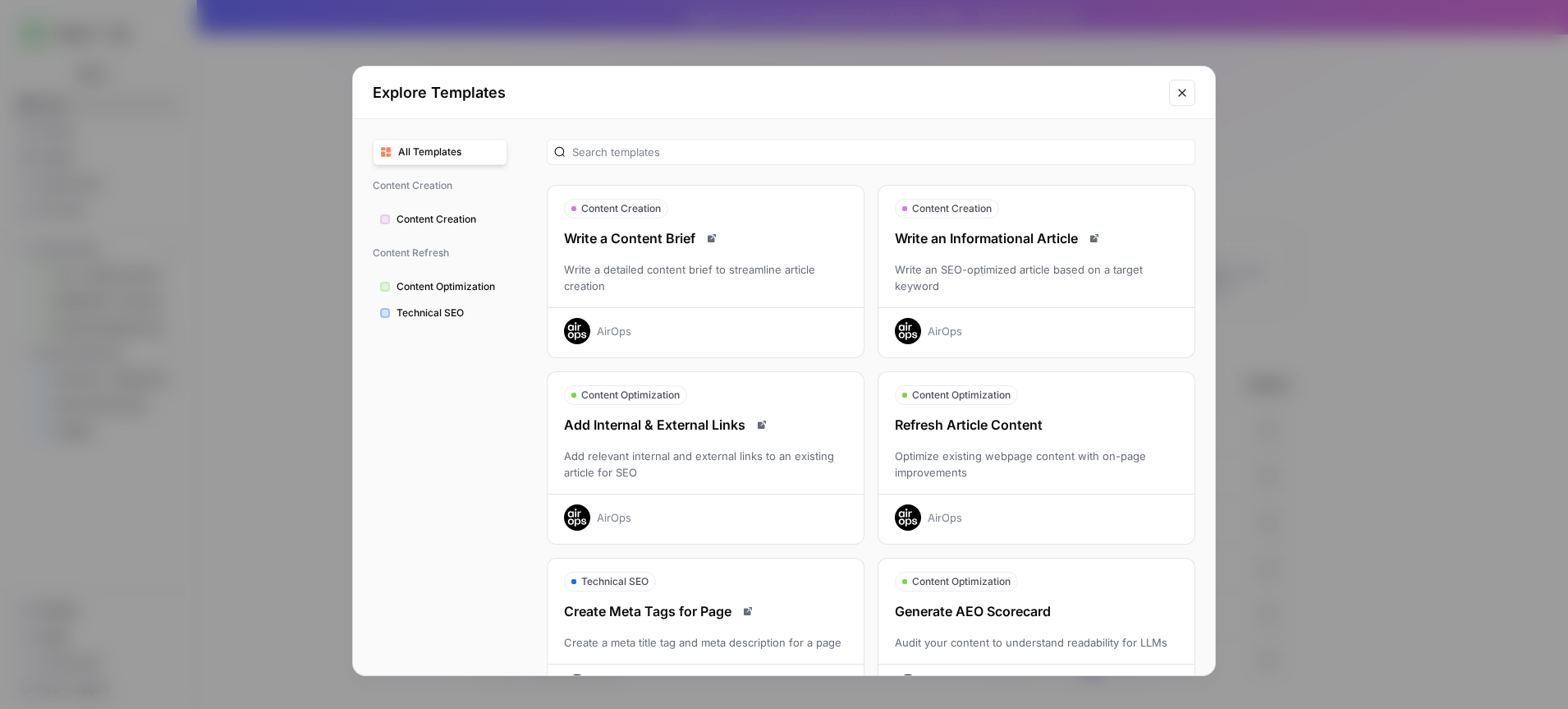
click at [950, 498] on div "AirOps" at bounding box center [1036, 511] width 316 height 37
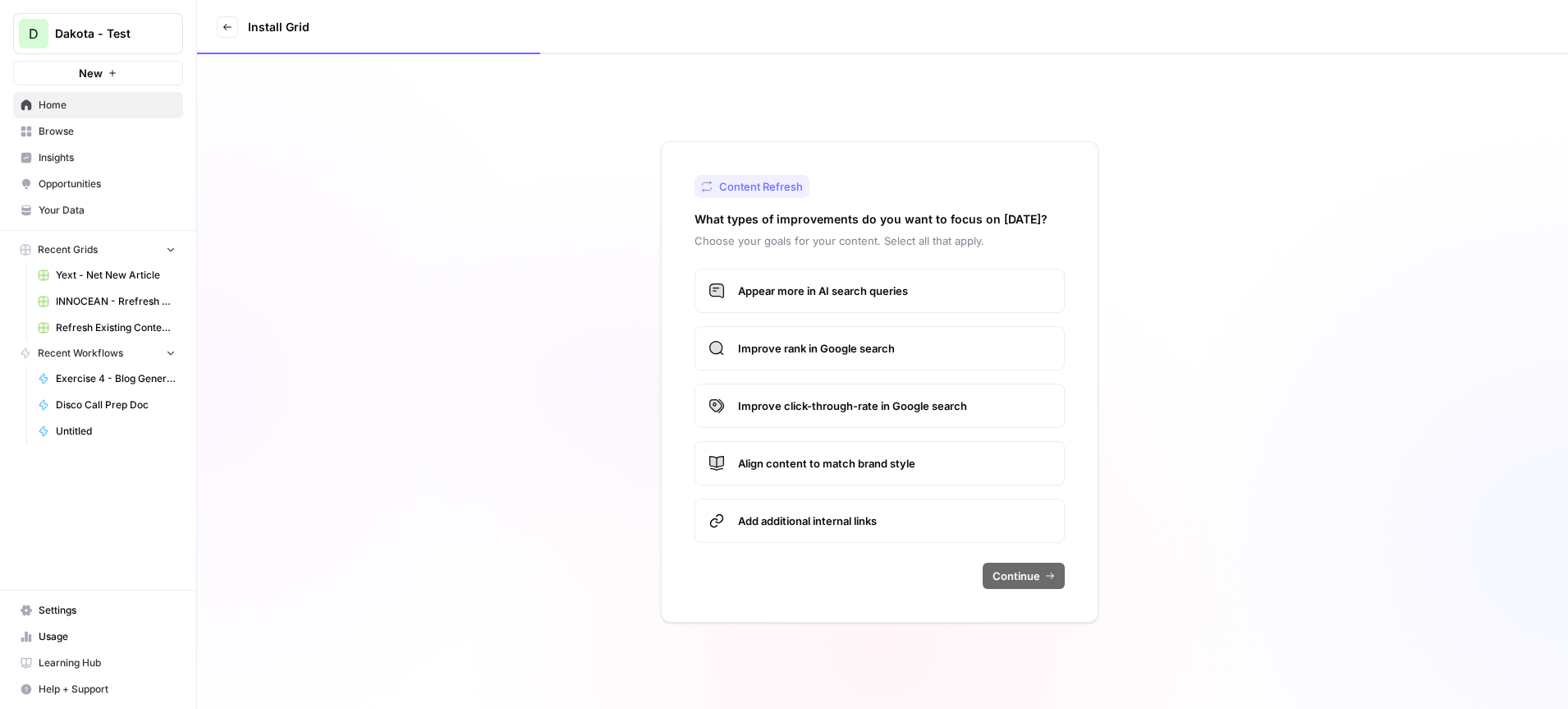
click at [754, 296] on span "Appear more in AI search queries" at bounding box center [894, 291] width 313 height 17
click at [760, 358] on label "Improve rank in Google search" at bounding box center [880, 348] width 370 height 44
click at [764, 399] on span "Improve click-through-rate in Google search" at bounding box center [894, 406] width 313 height 17
click at [769, 469] on span "Align content to match brand style" at bounding box center [894, 463] width 313 height 17
click at [774, 532] on label "Add additional internal links" at bounding box center [880, 520] width 370 height 44
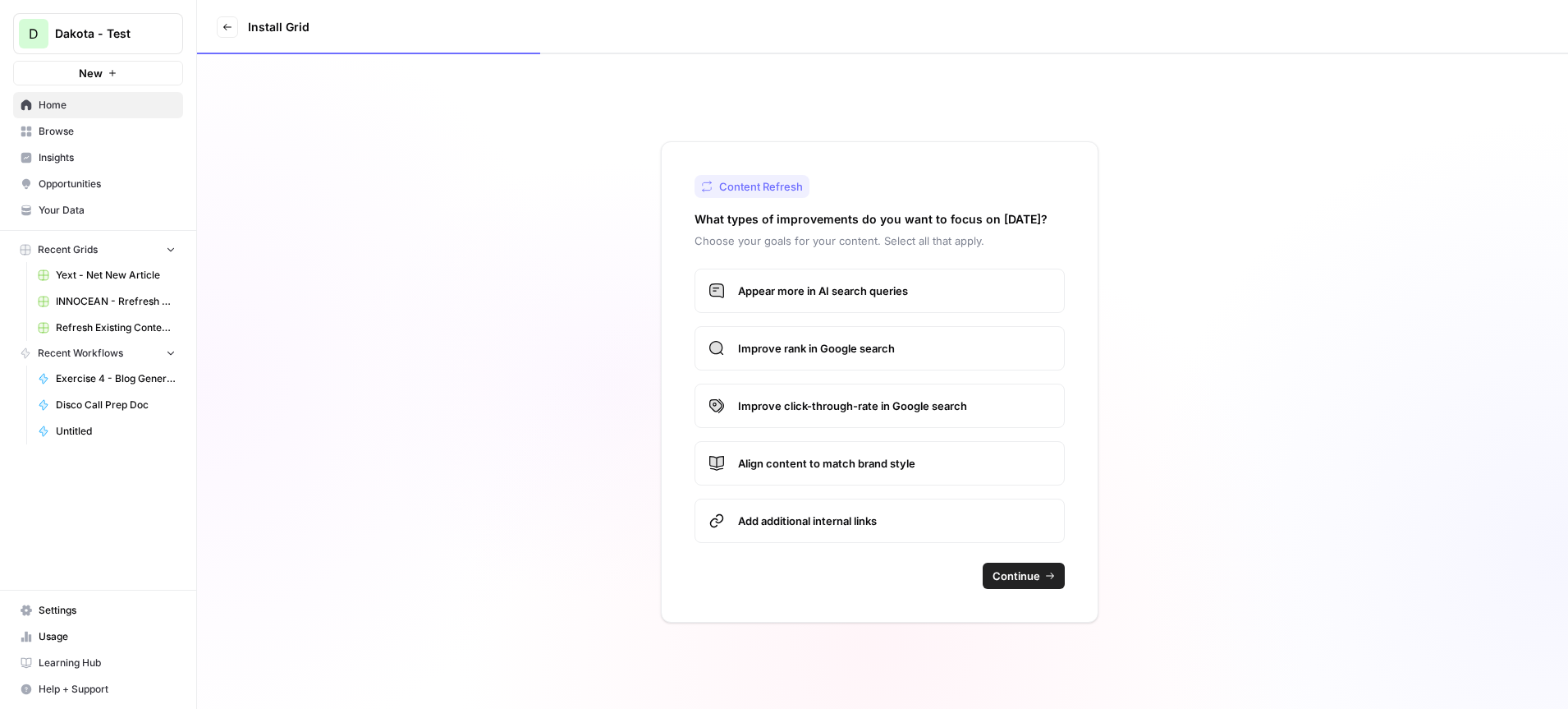
click at [1043, 575] on button "Continue" at bounding box center [1023, 576] width 82 height 27
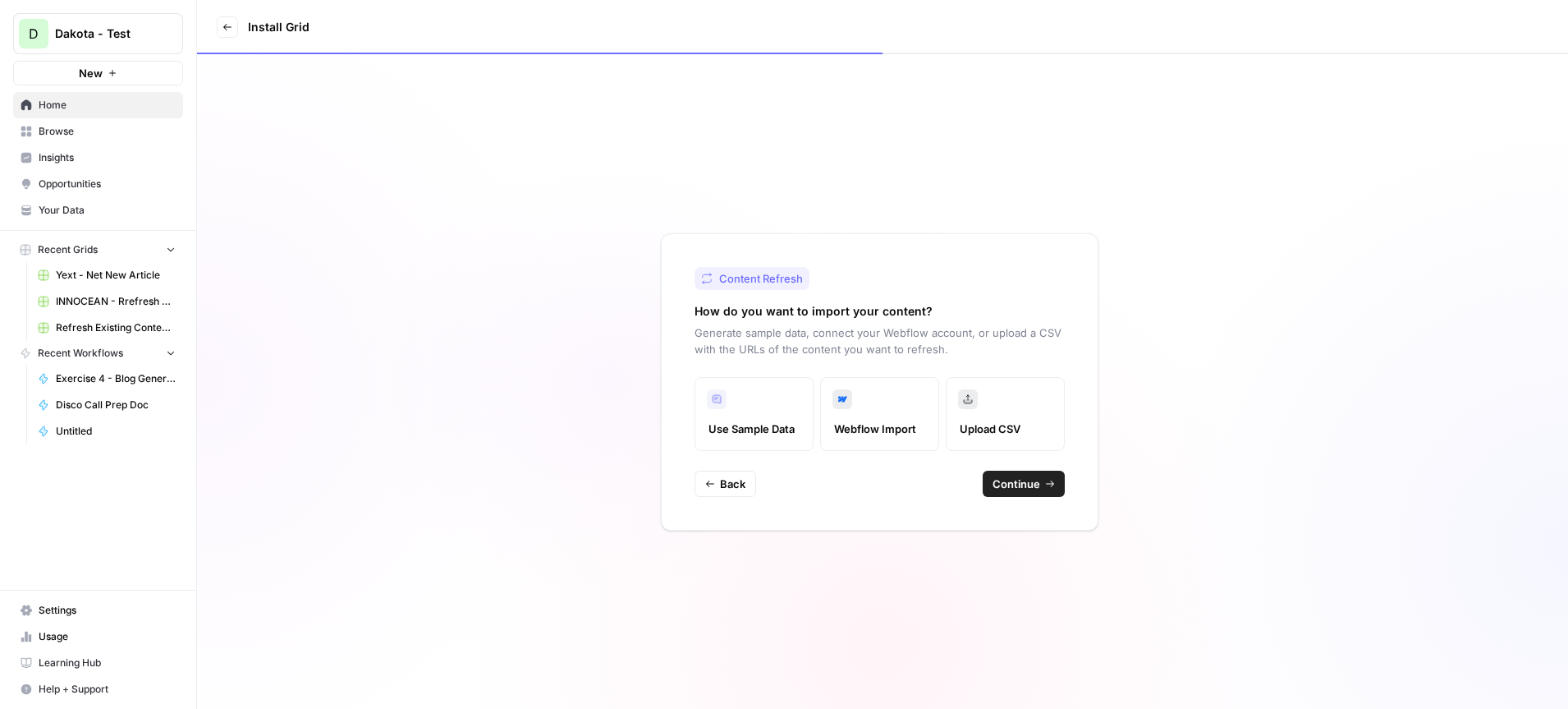
click at [1024, 486] on span "Continue" at bounding box center [1016, 484] width 47 height 17
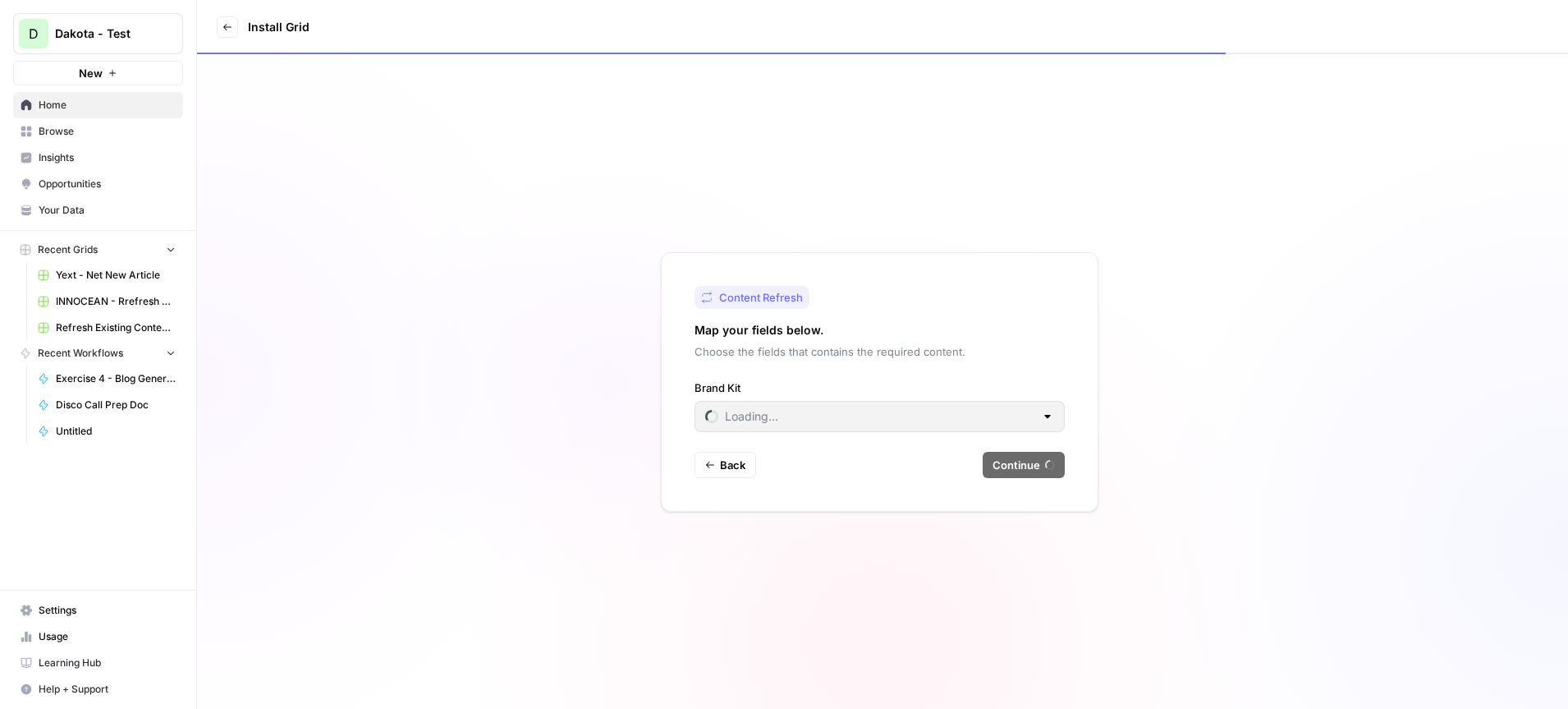
type input "AAA"
click at [897, 419] on input "Brand Kit" at bounding box center [870, 417] width 330 height 17
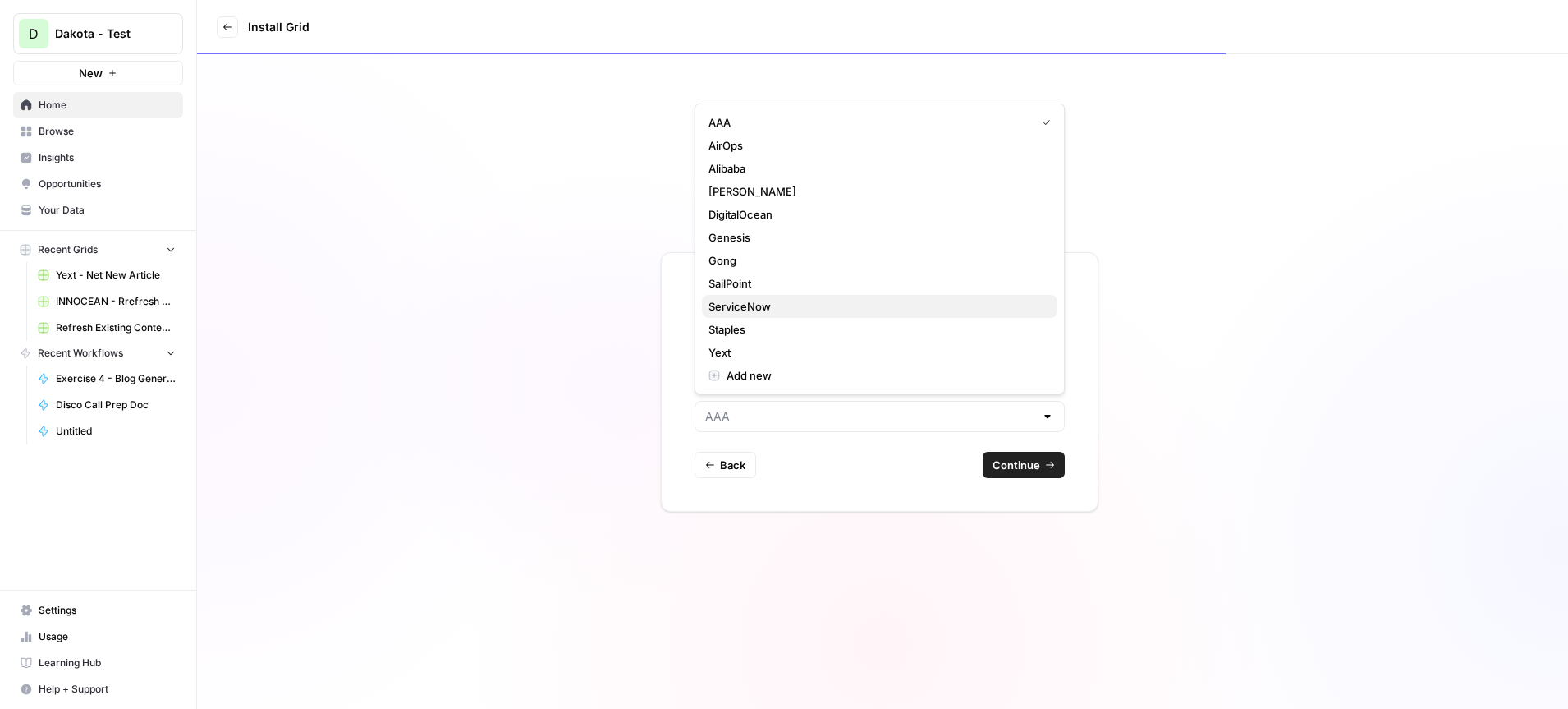
click at [775, 301] on span "ServiceNow" at bounding box center [877, 306] width 336 height 17
type input "ServiceNow"
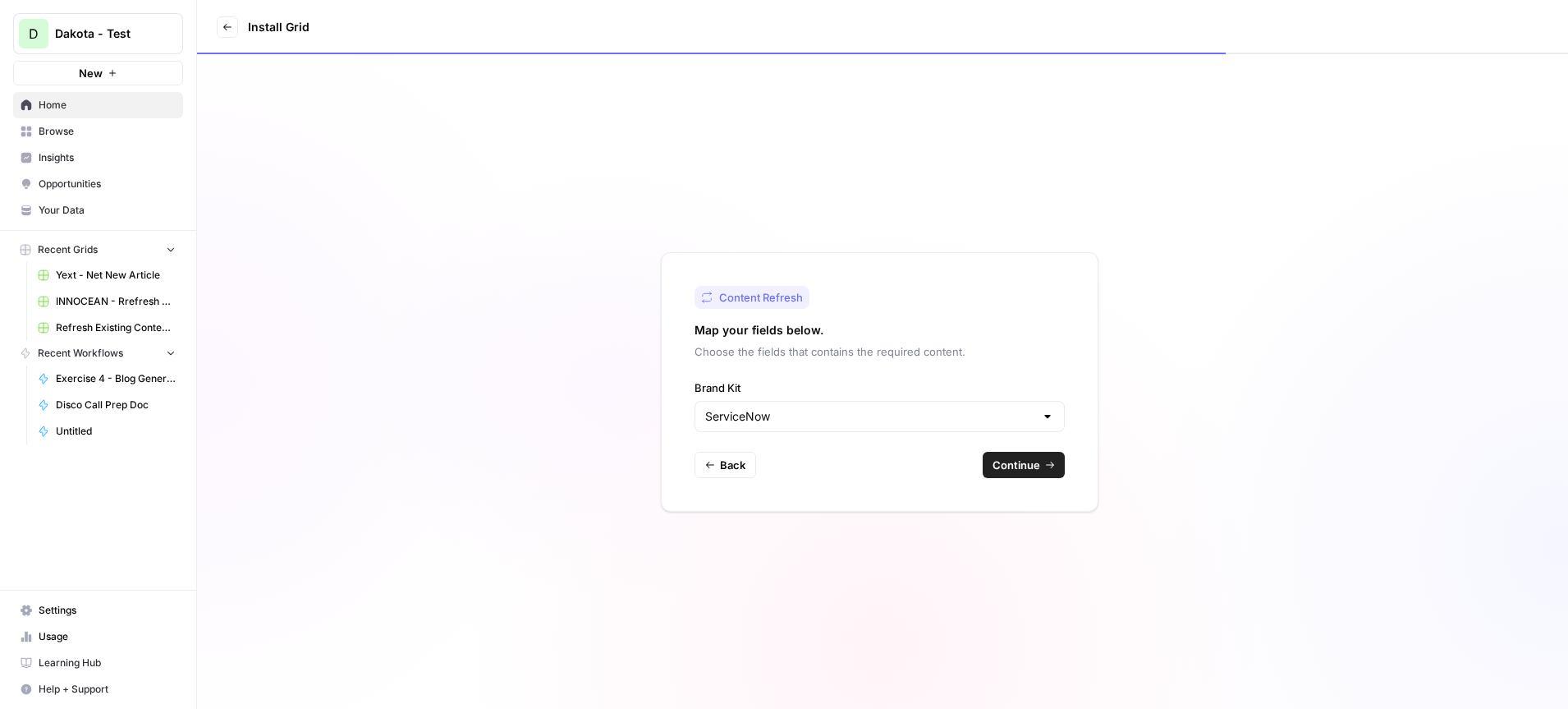
click at [1015, 469] on span "Continue" at bounding box center [1016, 465] width 47 height 17
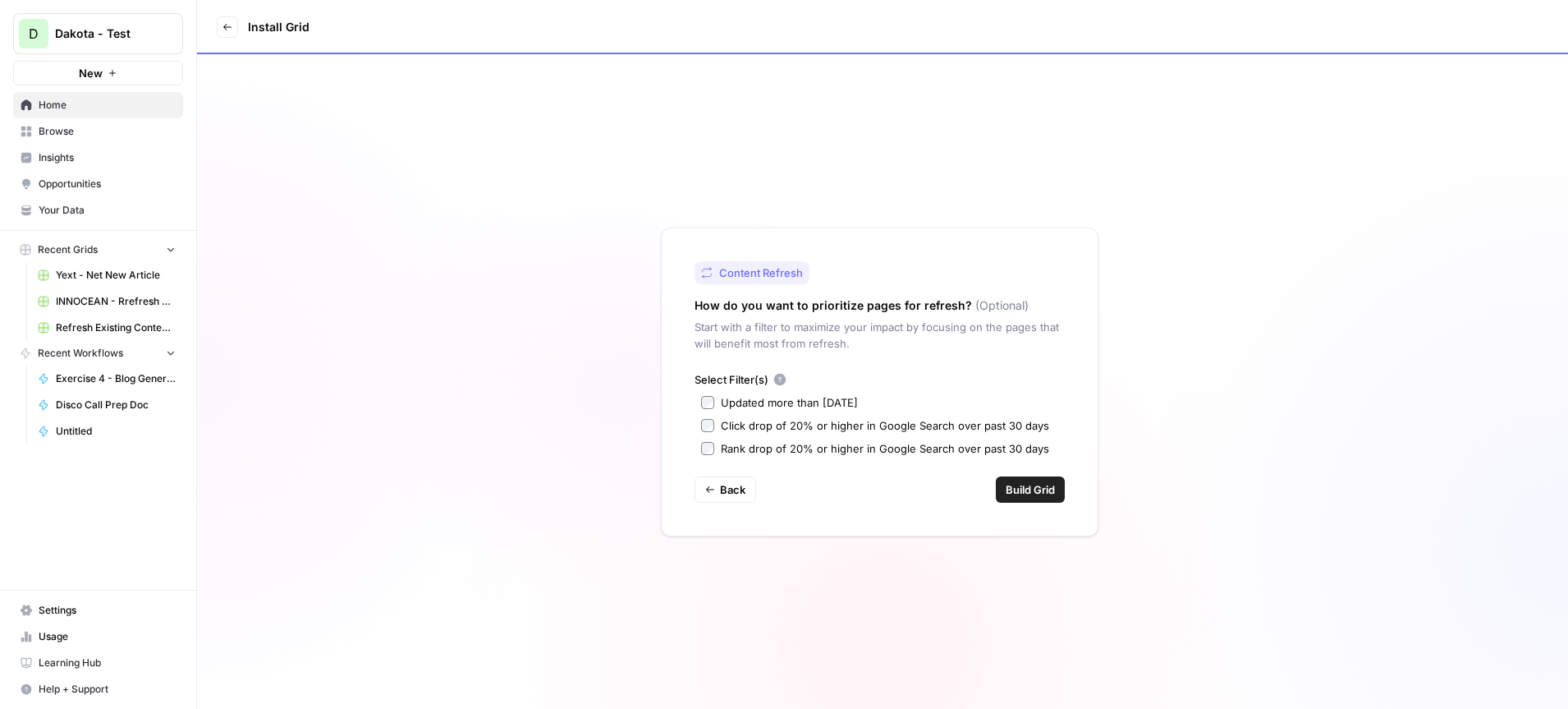
click at [1019, 487] on span "Build Grid" at bounding box center [1030, 490] width 49 height 17
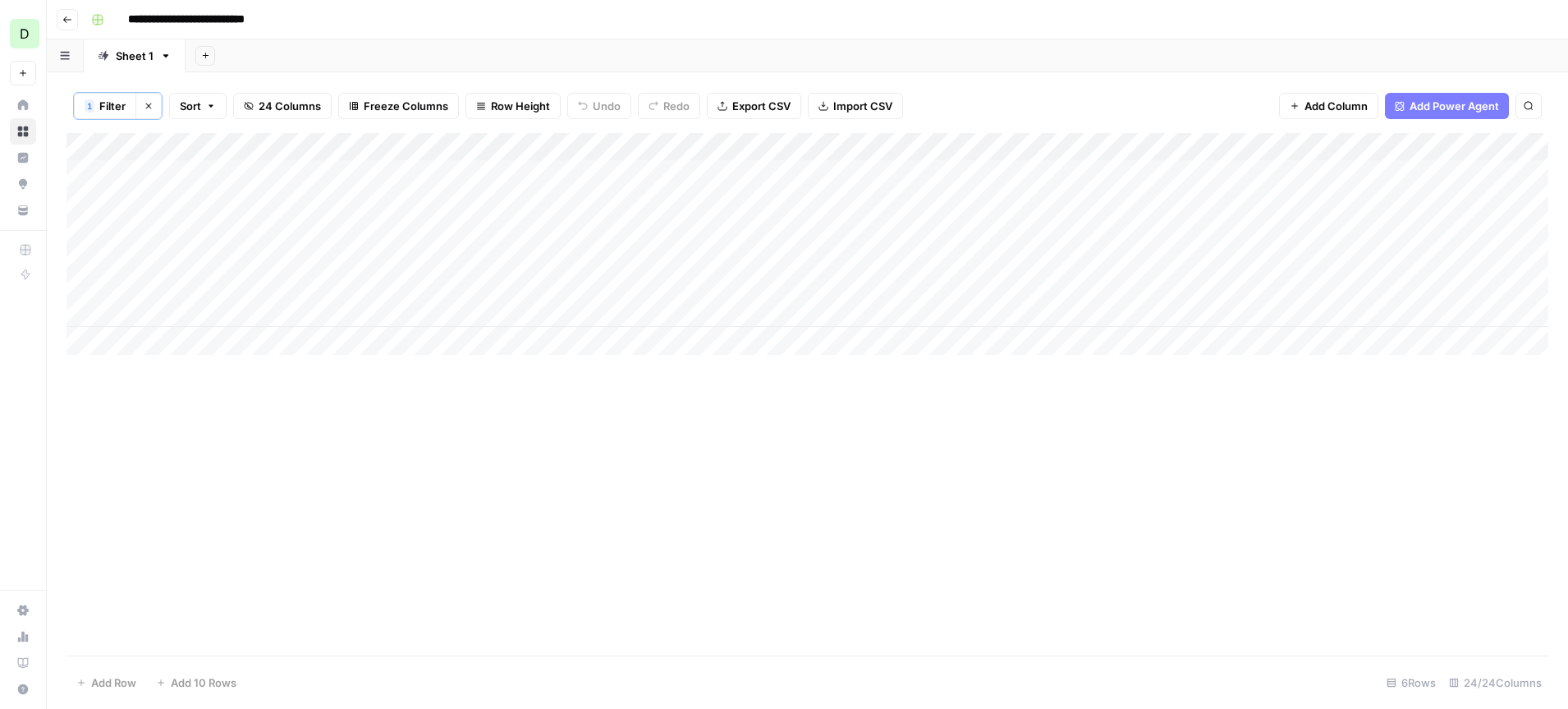
click at [521, 108] on span "Row Height" at bounding box center [520, 106] width 59 height 17
click at [543, 209] on span "Tall" at bounding box center [554, 208] width 118 height 17
click at [110, 174] on div "Add Column" at bounding box center [807, 377] width 1482 height 488
click at [110, 247] on div "Add Column" at bounding box center [807, 377] width 1482 height 488
click at [239, 28] on input "**********" at bounding box center [206, 20] width 171 height 27
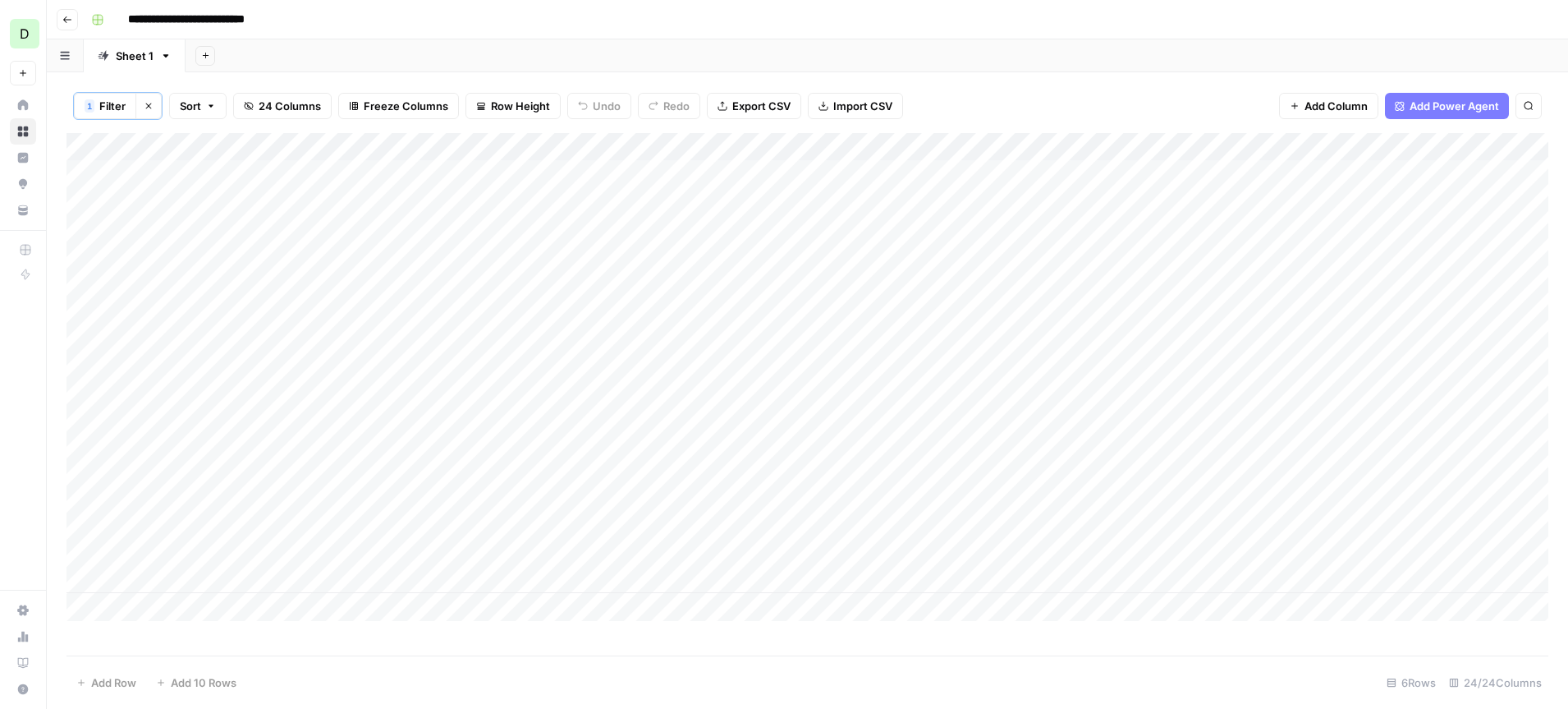
click at [239, 28] on input "**********" at bounding box center [206, 20] width 171 height 27
type input "**********"
